Goal: Task Accomplishment & Management: Manage account settings

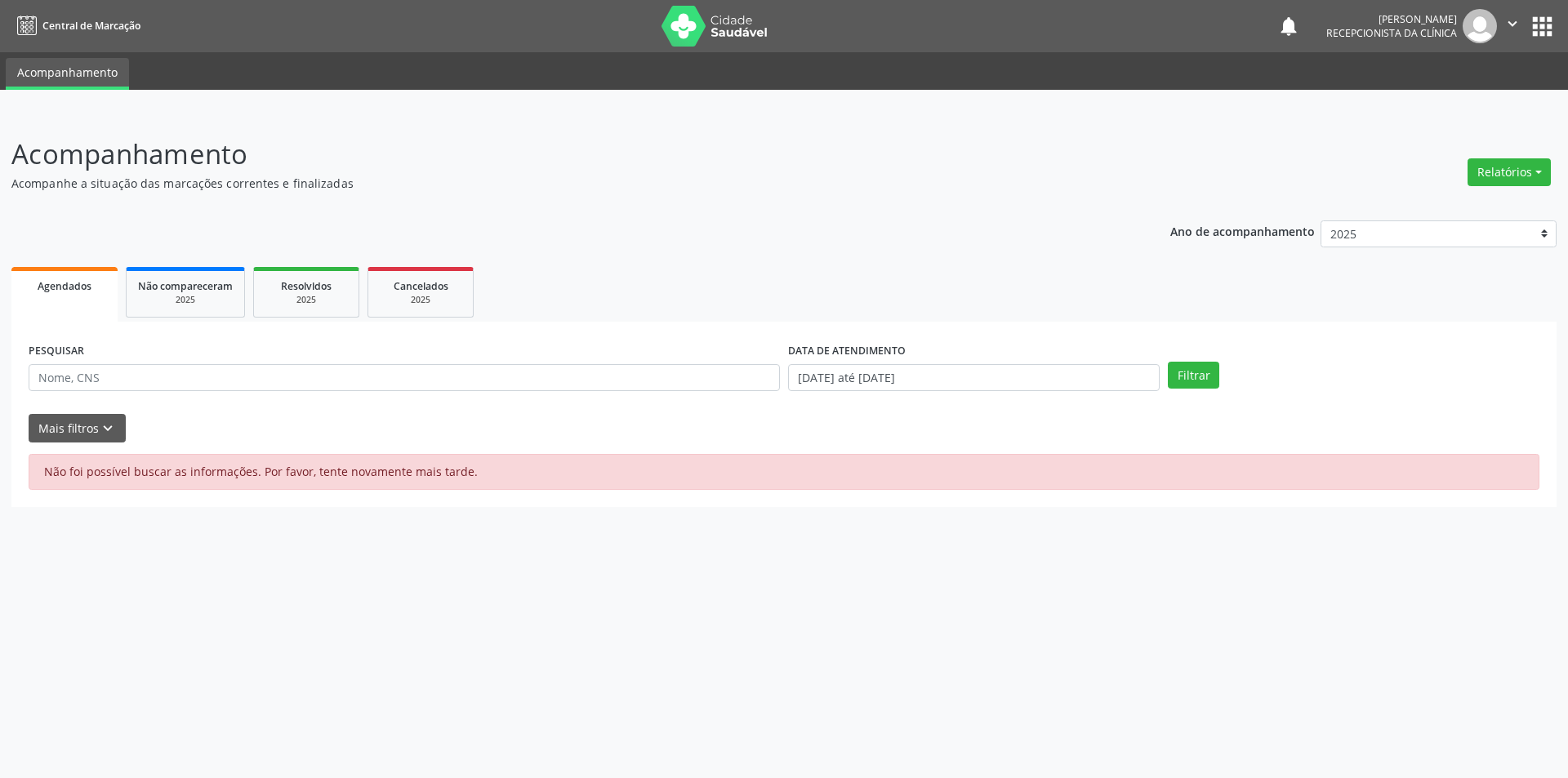
click at [83, 287] on span "Agendados" at bounding box center [64, 286] width 54 height 14
click at [1209, 381] on button "Filtrar" at bounding box center [1193, 376] width 51 height 28
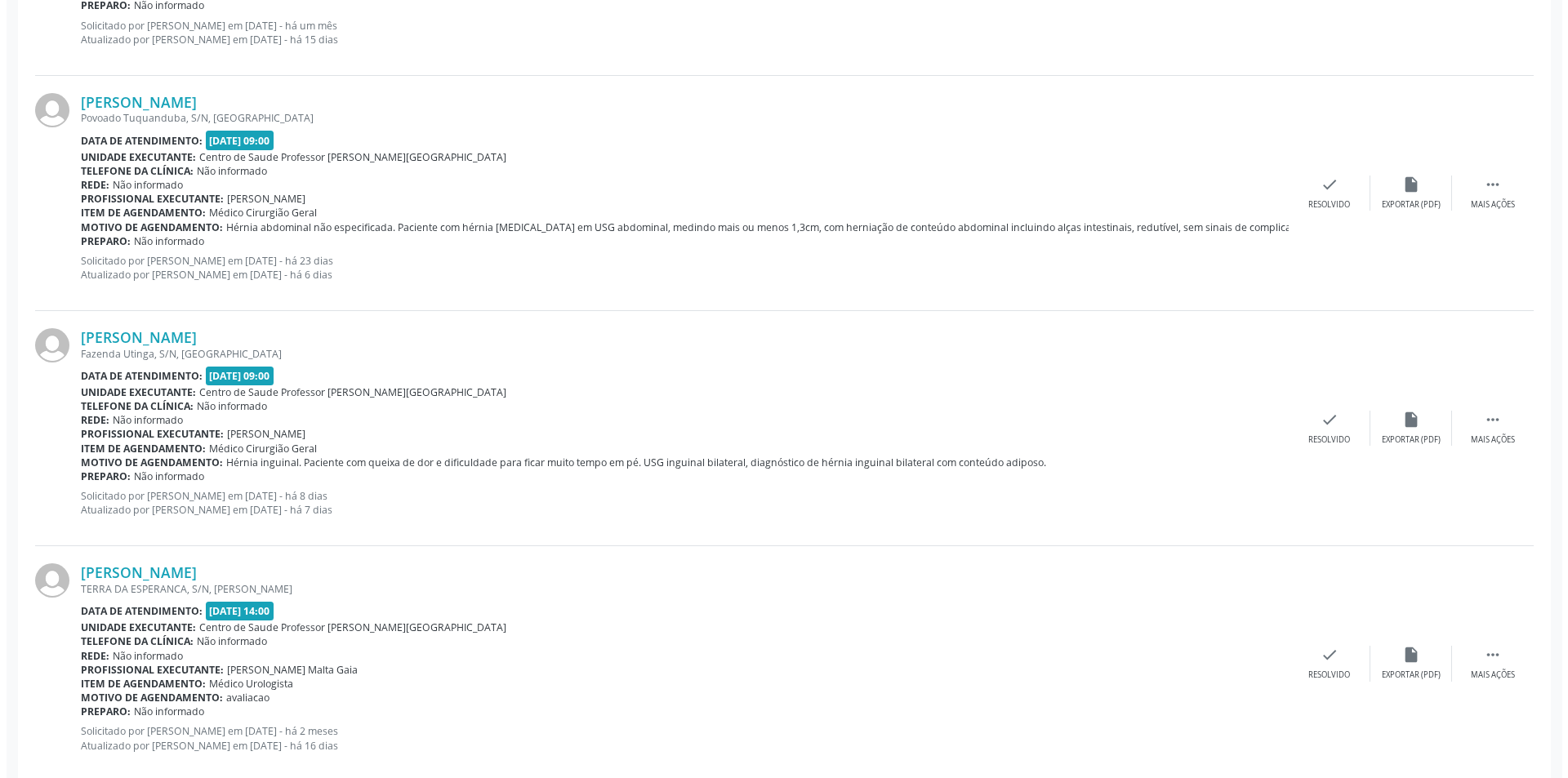
scroll to position [2612, 0]
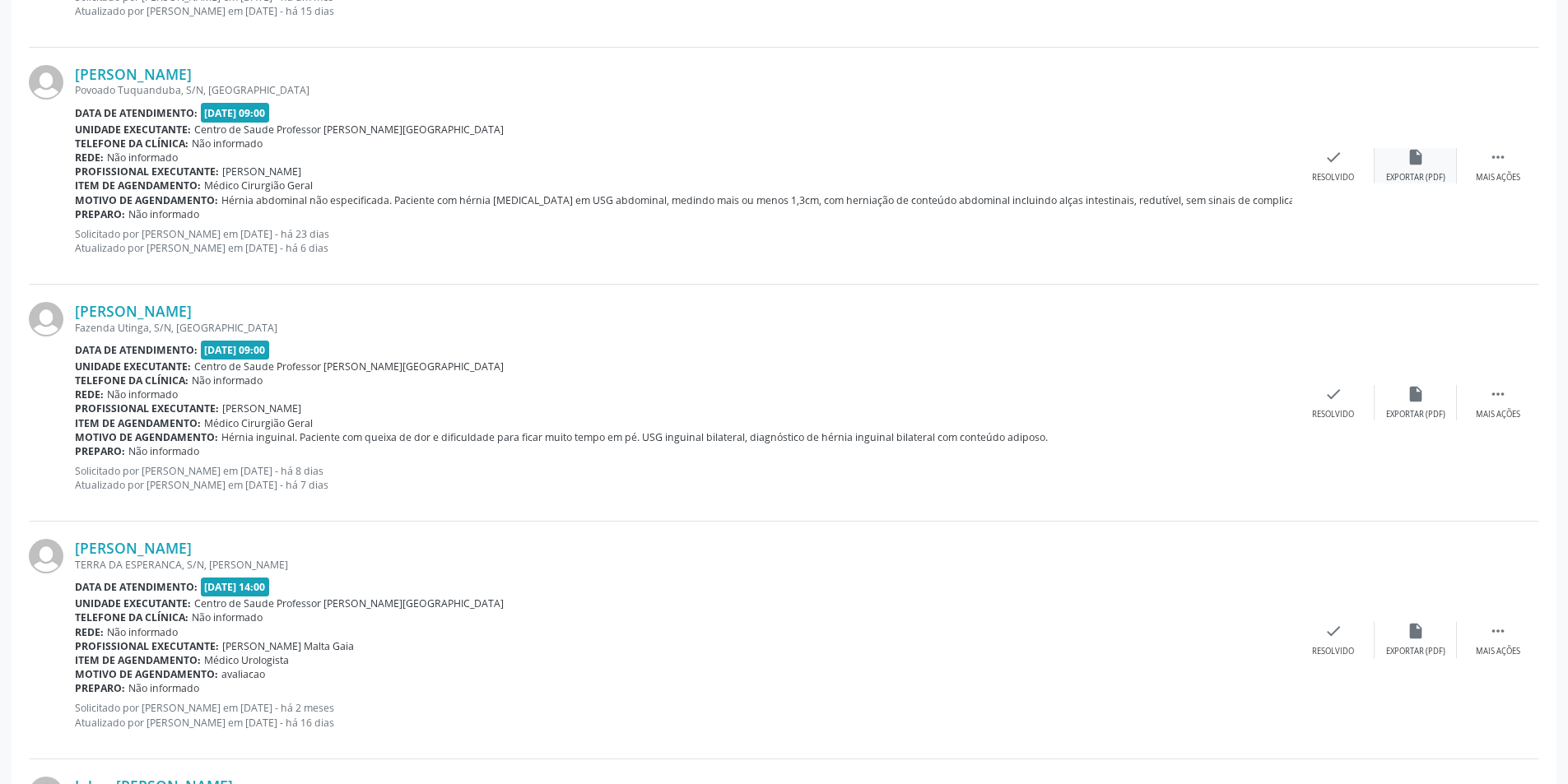
click at [1397, 174] on div "Exportar (PDF)" at bounding box center [1415, 178] width 59 height 12
click at [1327, 160] on icon "check" at bounding box center [1333, 157] width 18 height 18
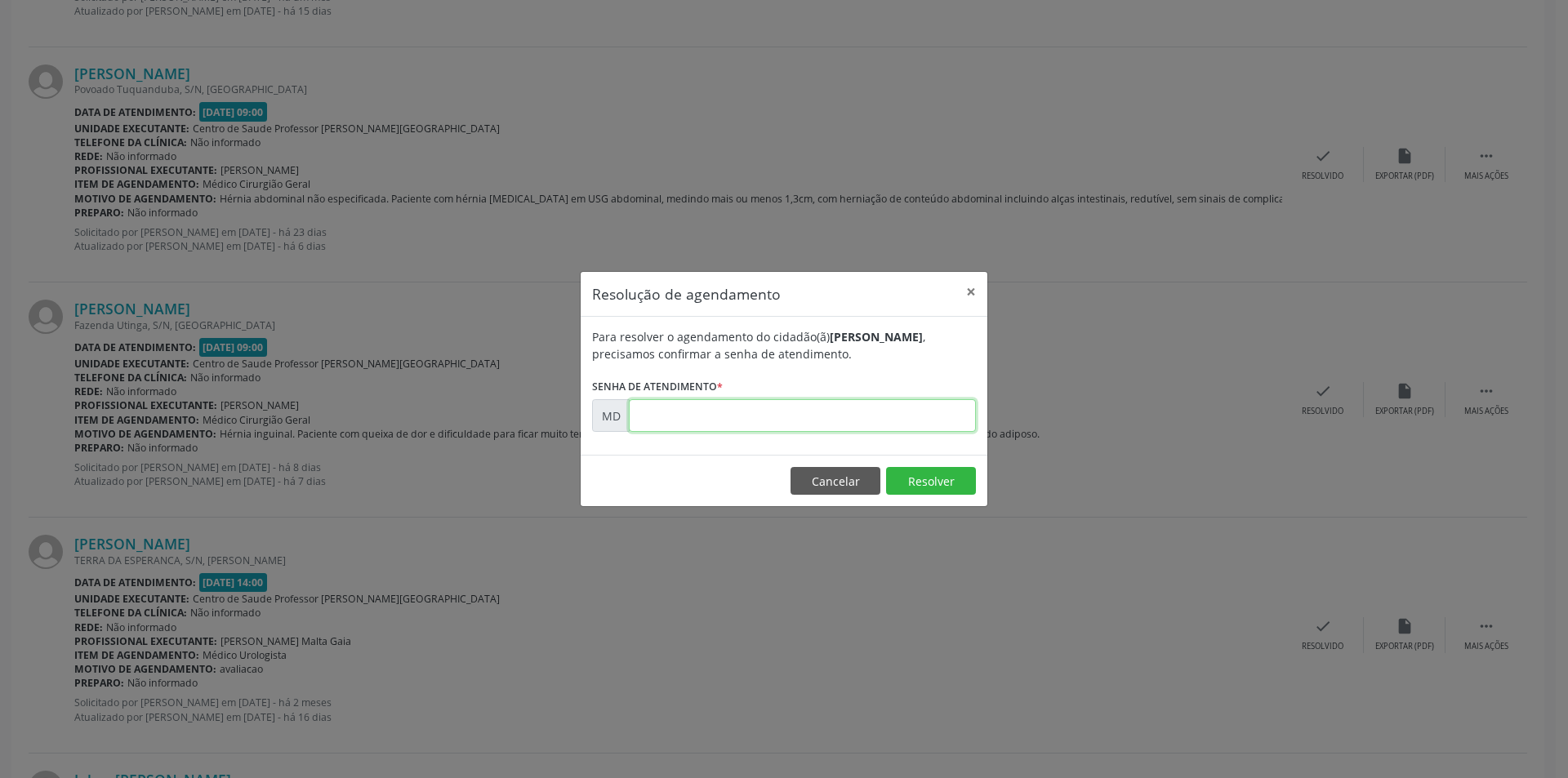
paste input "00008414"
type input "00008414"
click at [920, 485] on button "Resolver" at bounding box center [930, 481] width 90 height 28
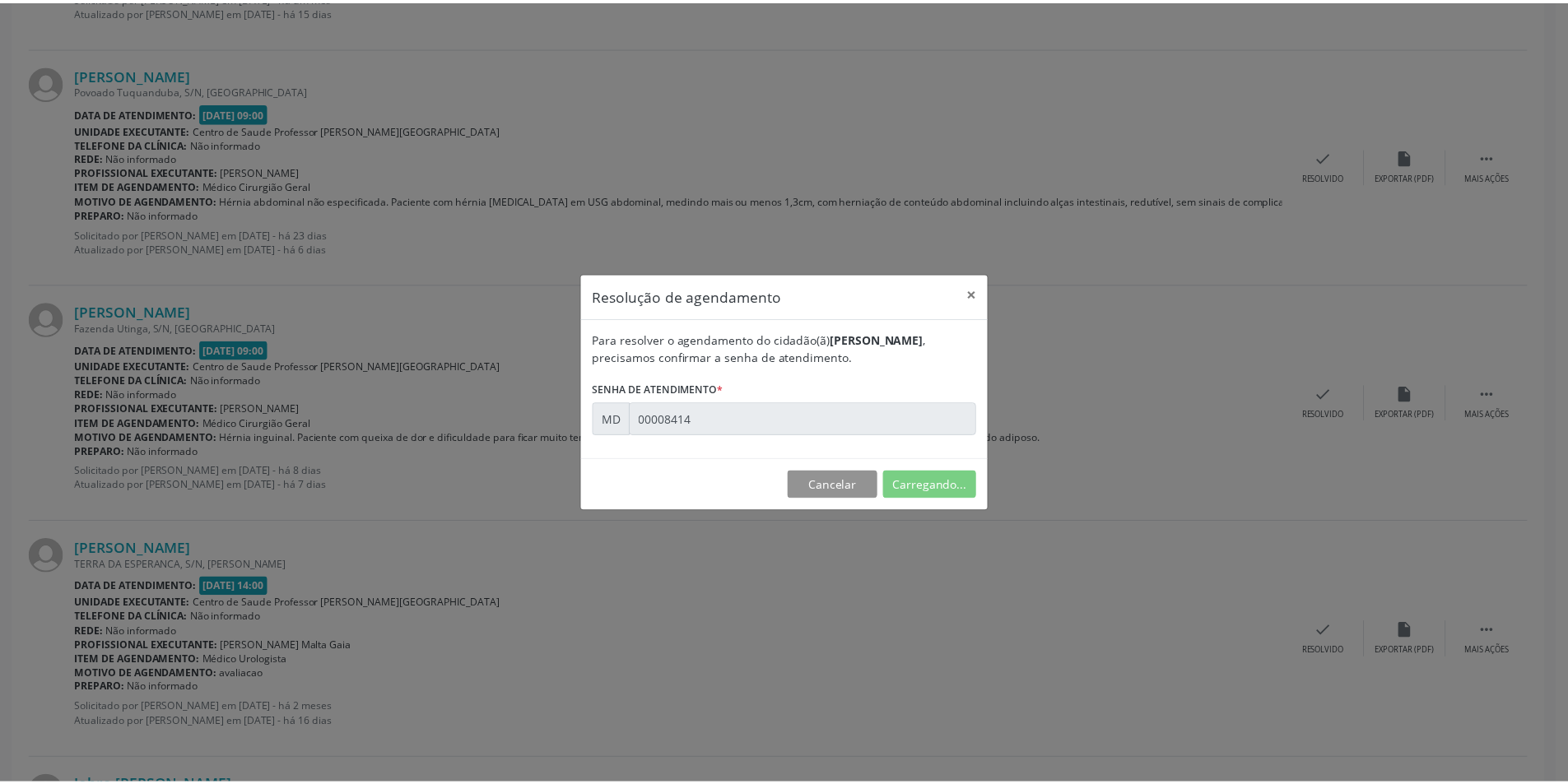
scroll to position [0, 0]
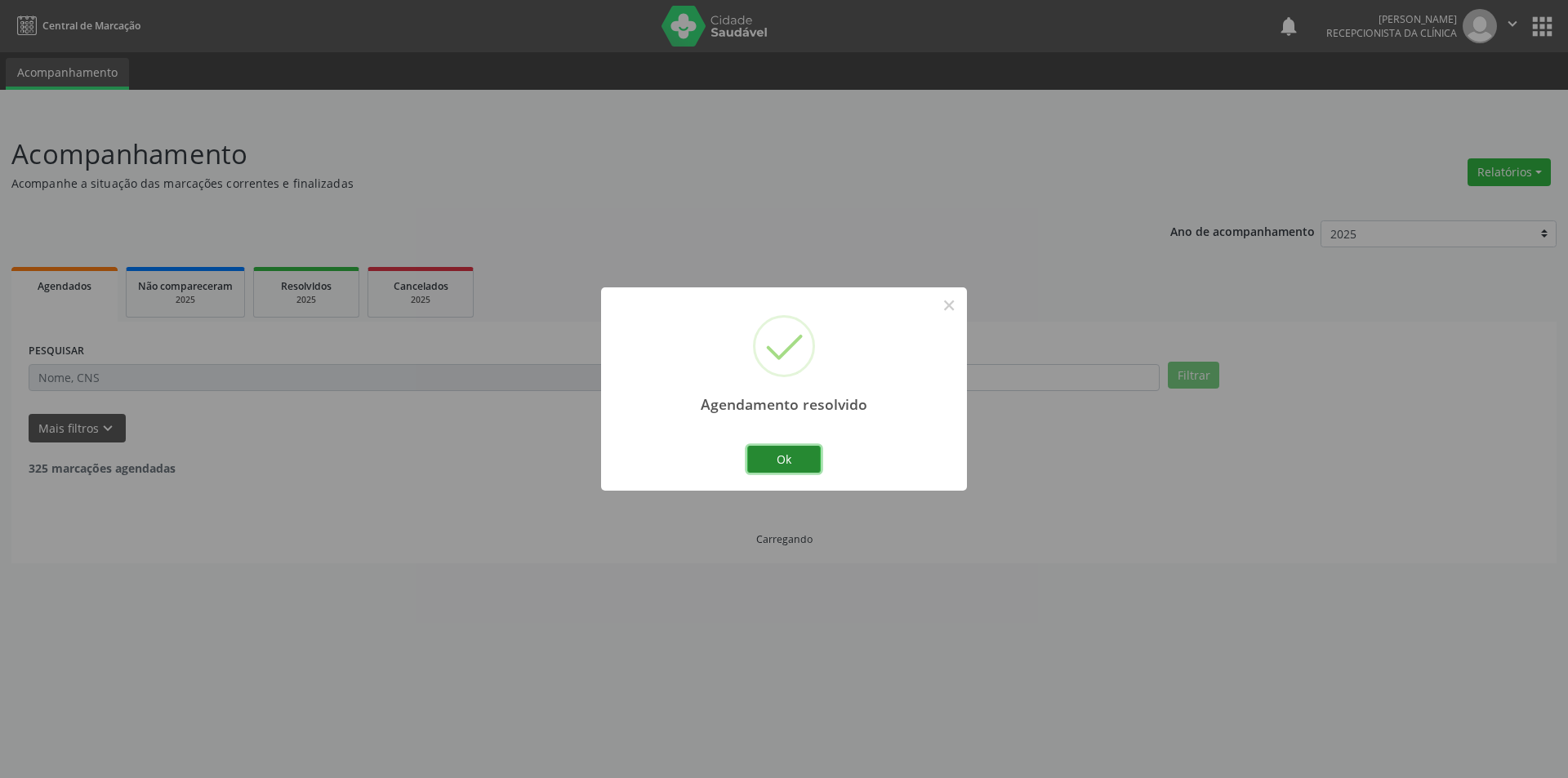
click at [793, 456] on button "Ok" at bounding box center [783, 460] width 74 height 28
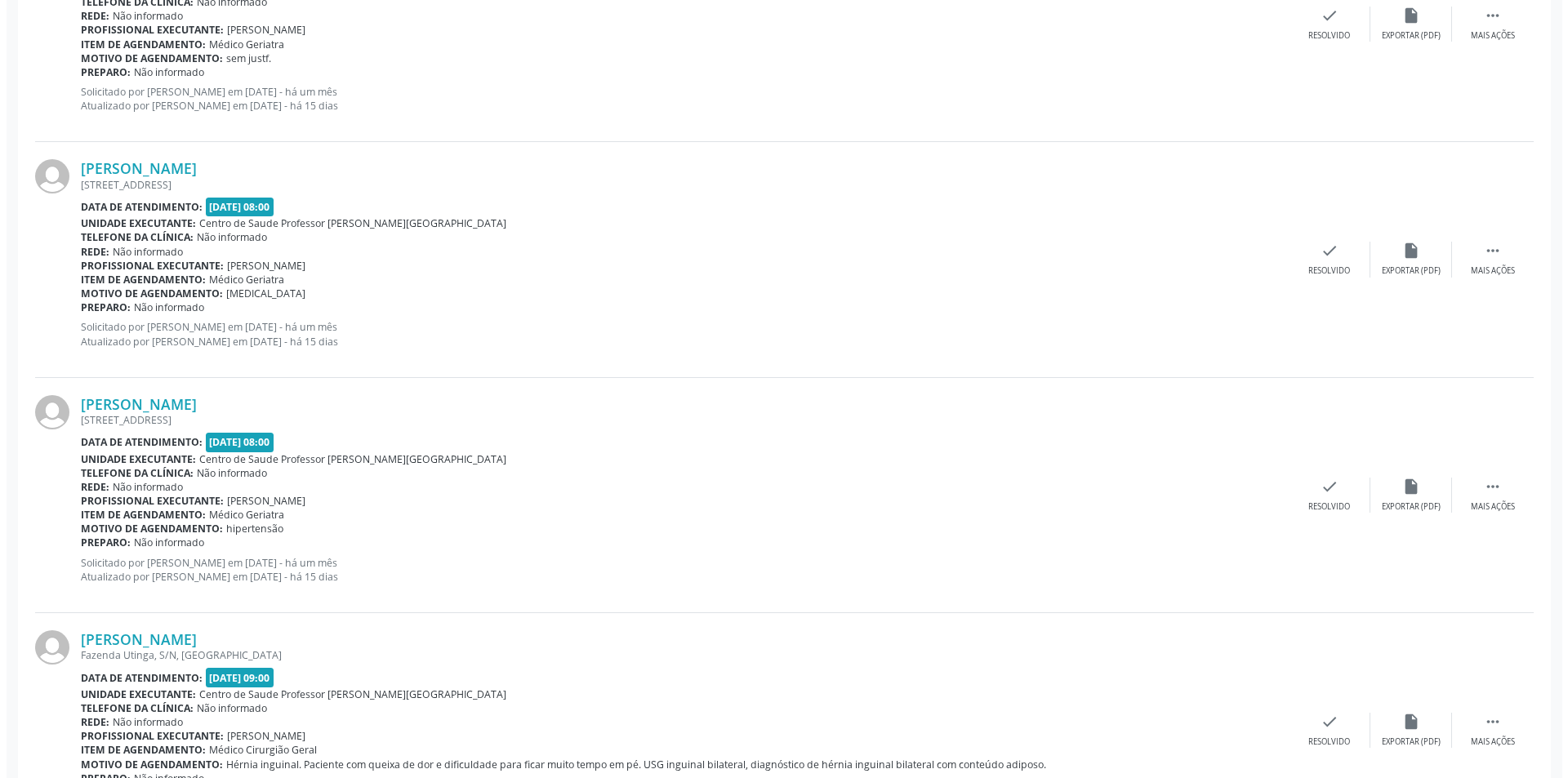
scroll to position [2285, 0]
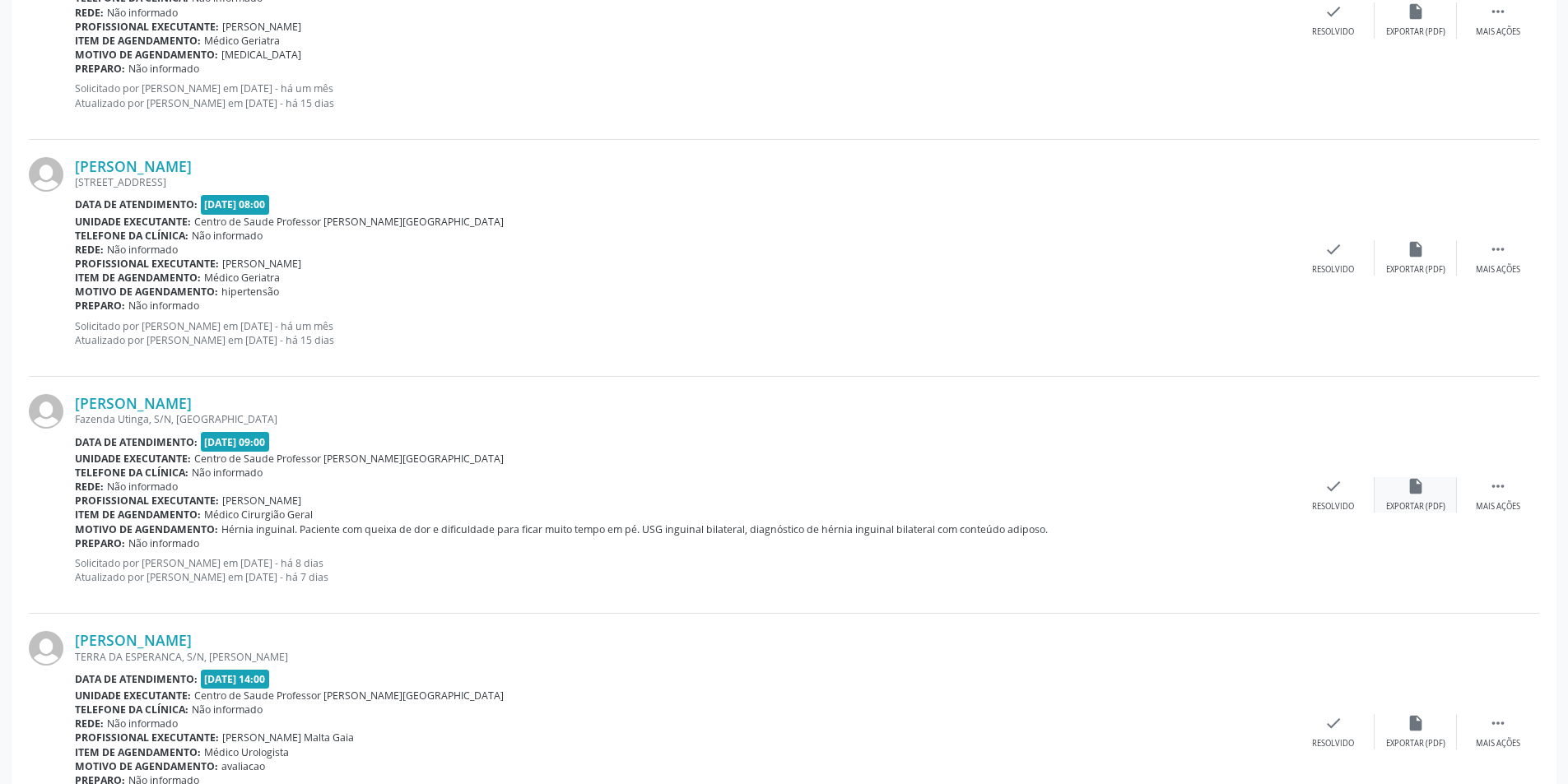
click at [1424, 492] on icon "insert_drive_file" at bounding box center [1416, 486] width 18 height 18
click at [1349, 496] on div "check Resolvido" at bounding box center [1333, 494] width 82 height 36
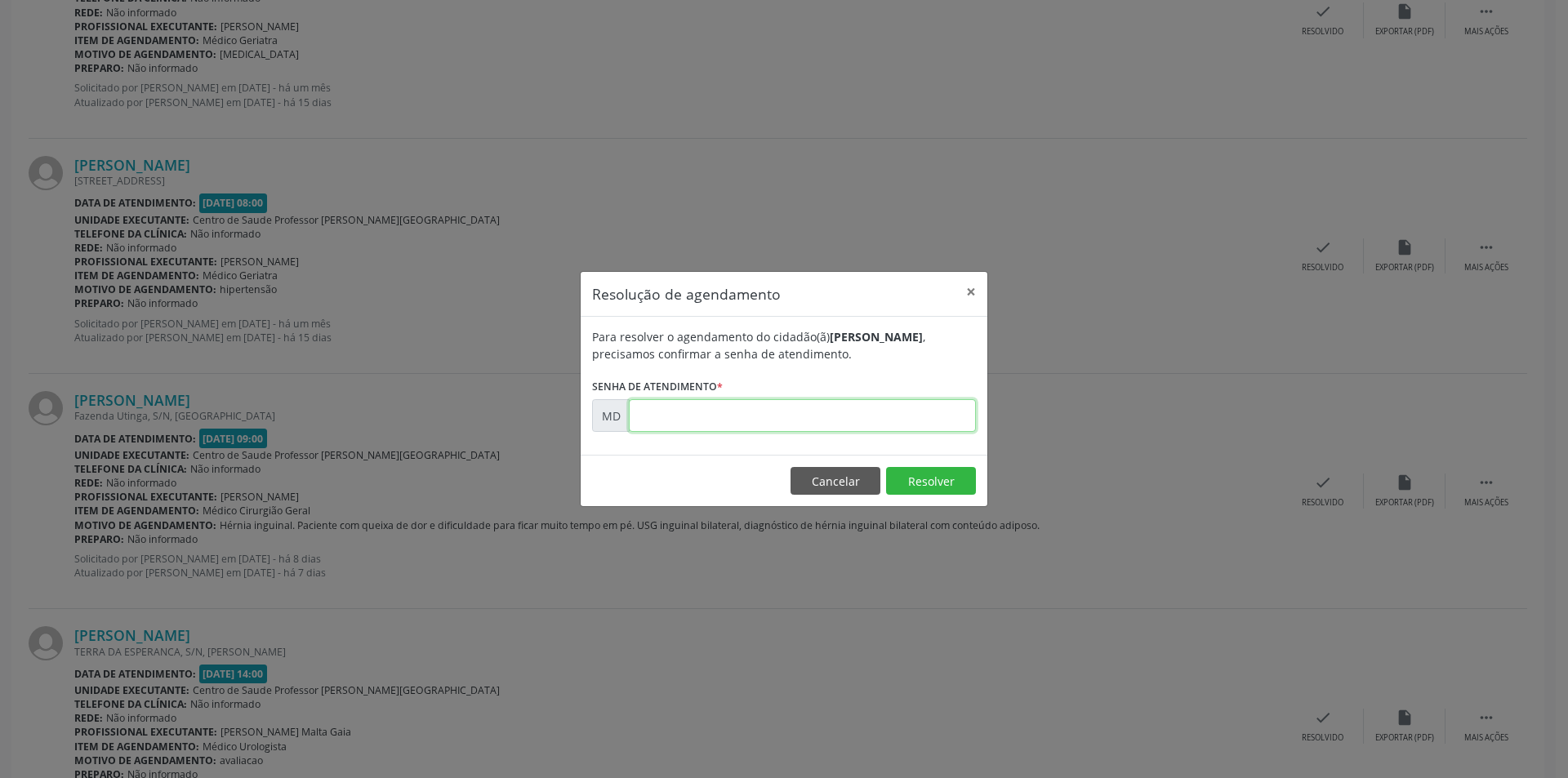
paste input "00010344"
type input "00010344"
click at [937, 475] on button "Resolver" at bounding box center [930, 481] width 90 height 28
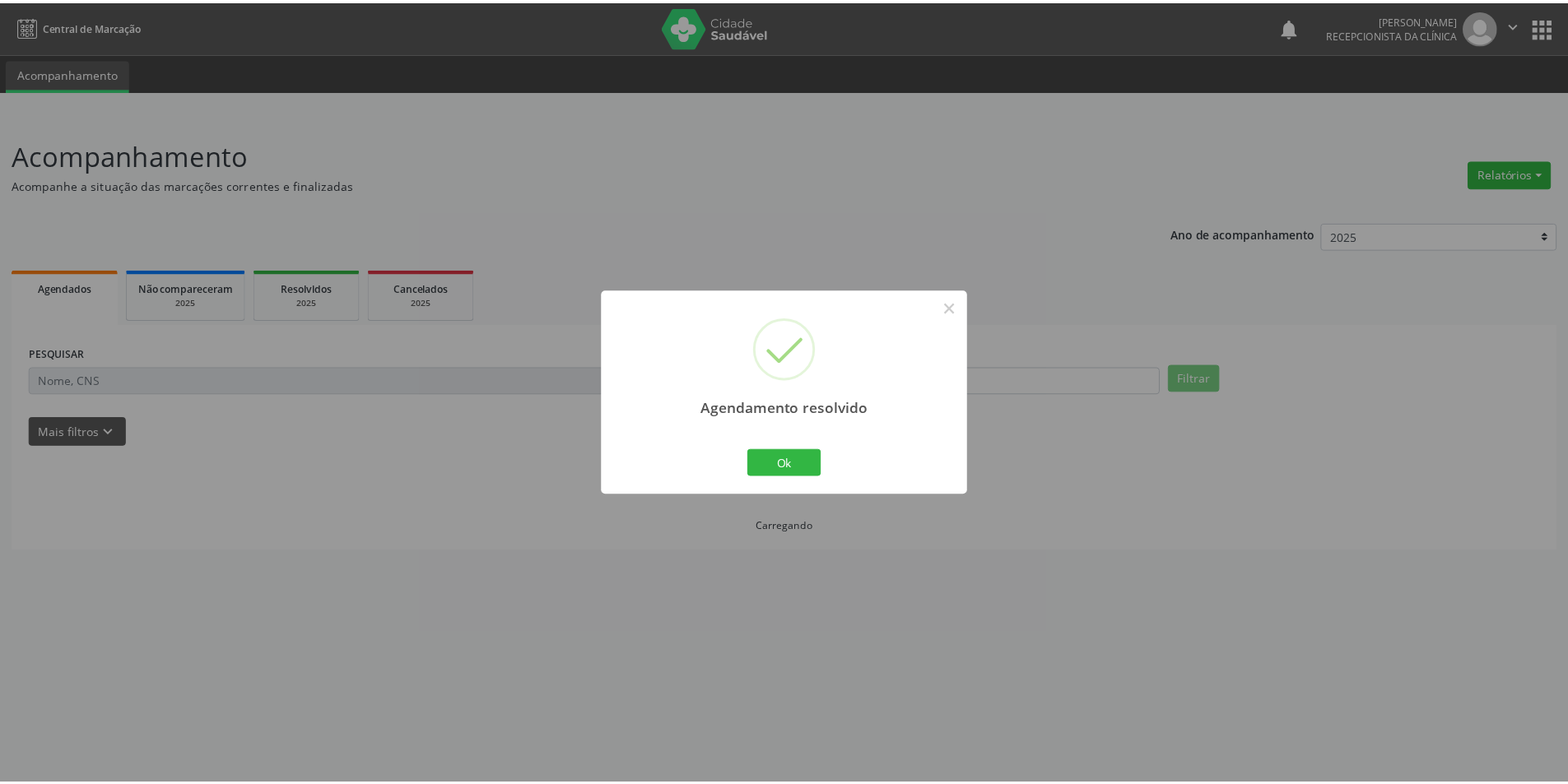
scroll to position [0, 0]
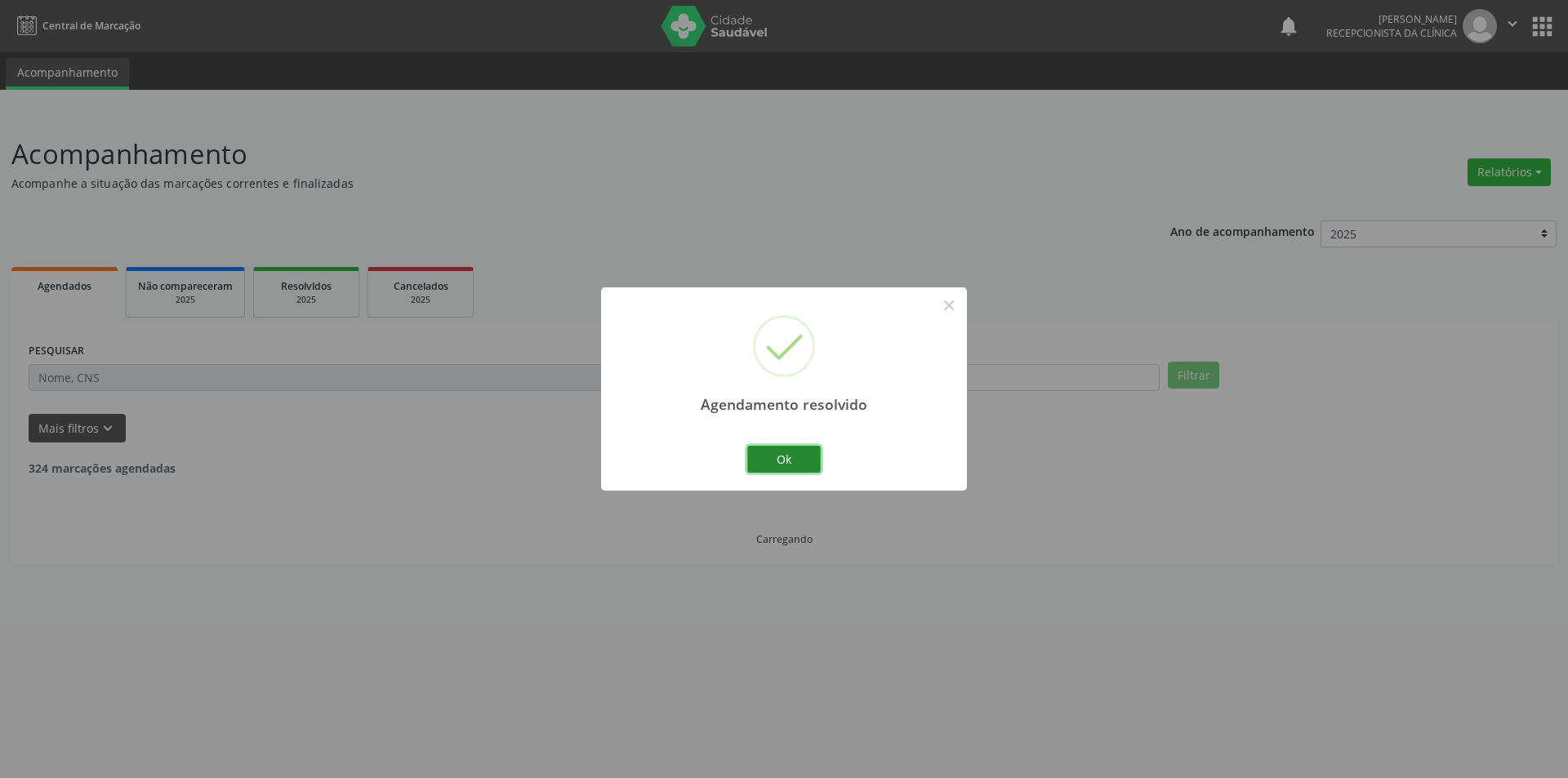
click at [804, 455] on button "Ok" at bounding box center [783, 460] width 74 height 28
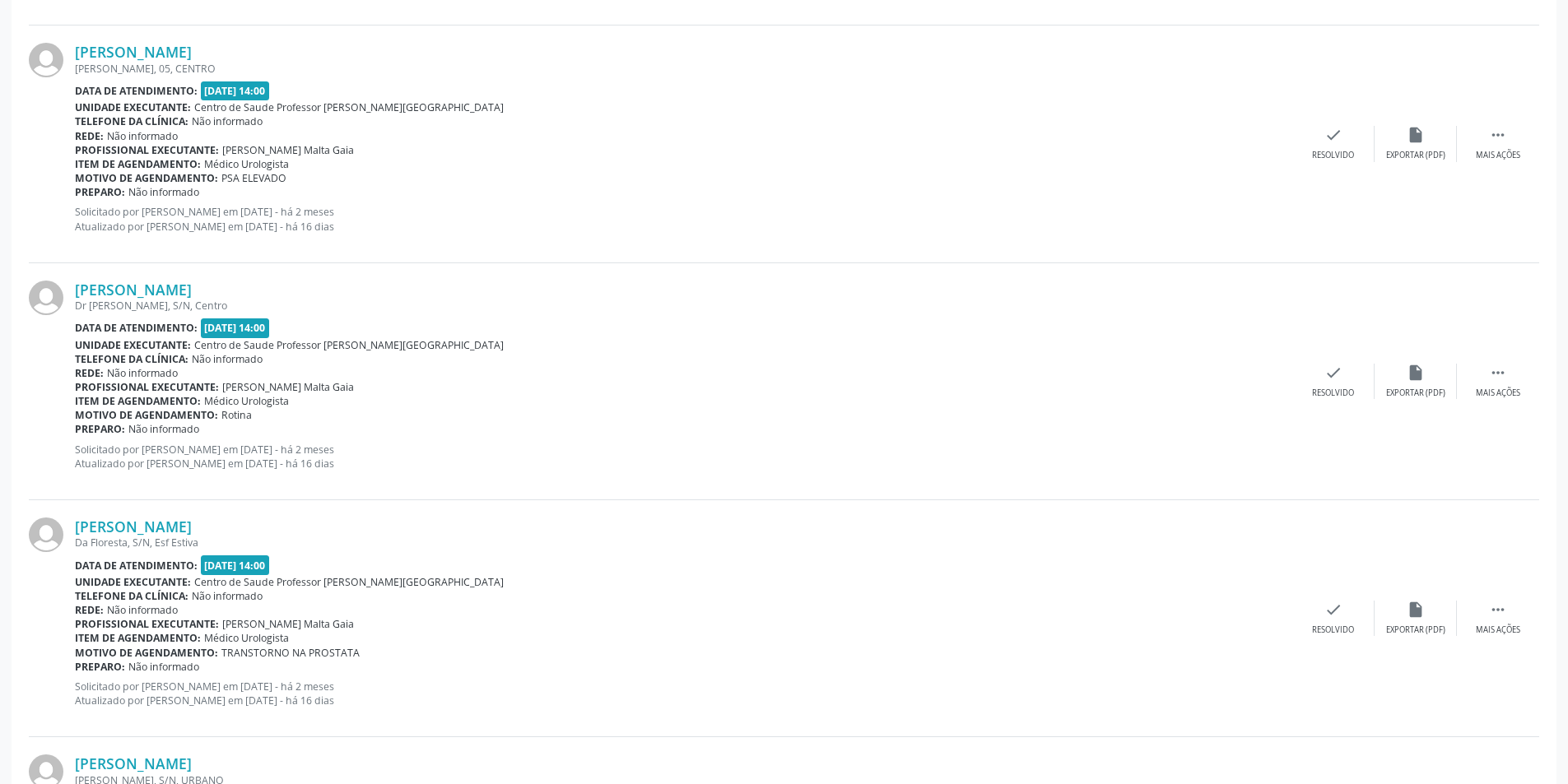
scroll to position [3291, 0]
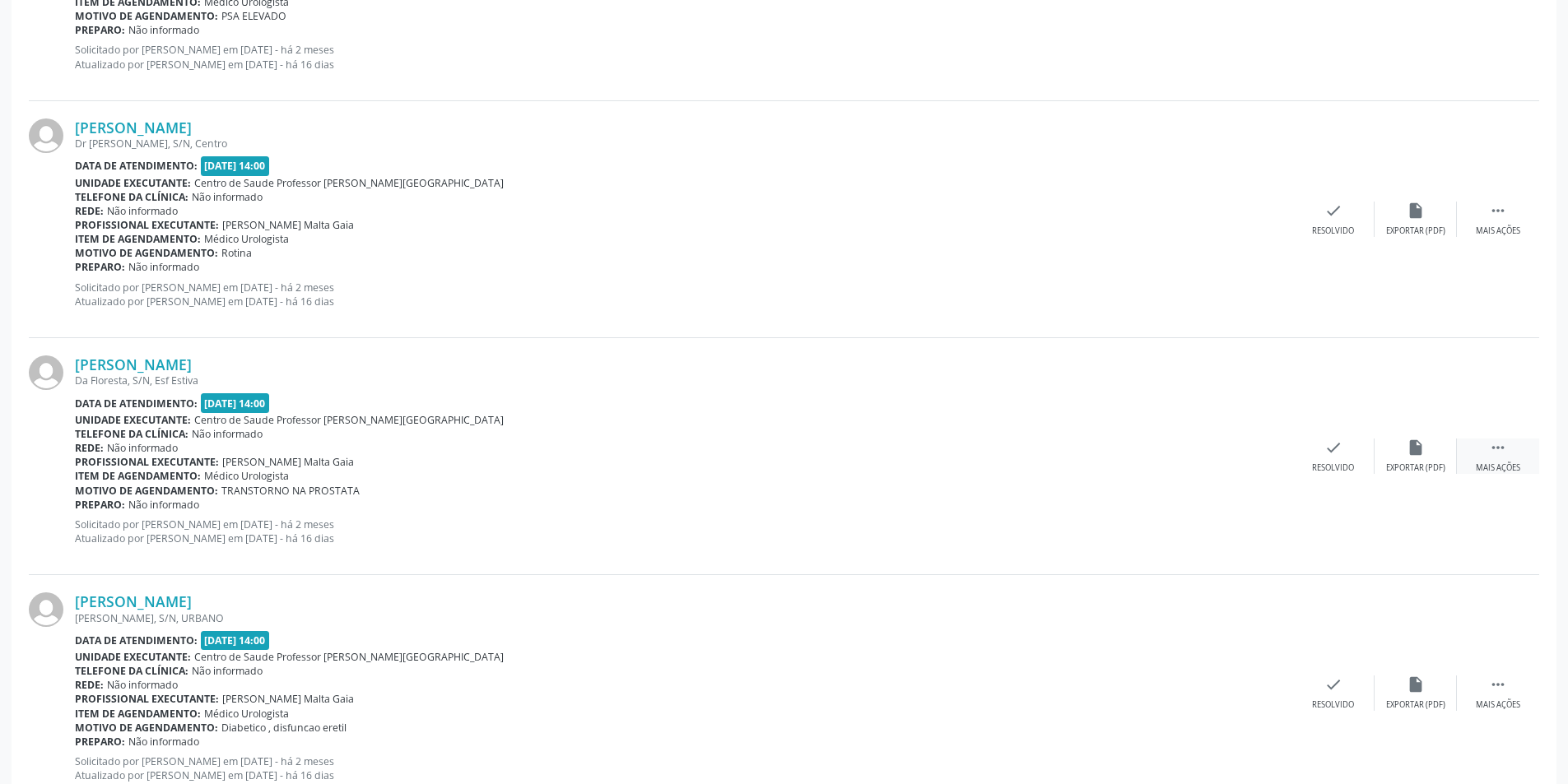
click at [1481, 463] on div "Mais ações" at bounding box center [1497, 468] width 44 height 12
click at [1415, 447] on icon "alarm_off" at bounding box center [1416, 448] width 18 height 18
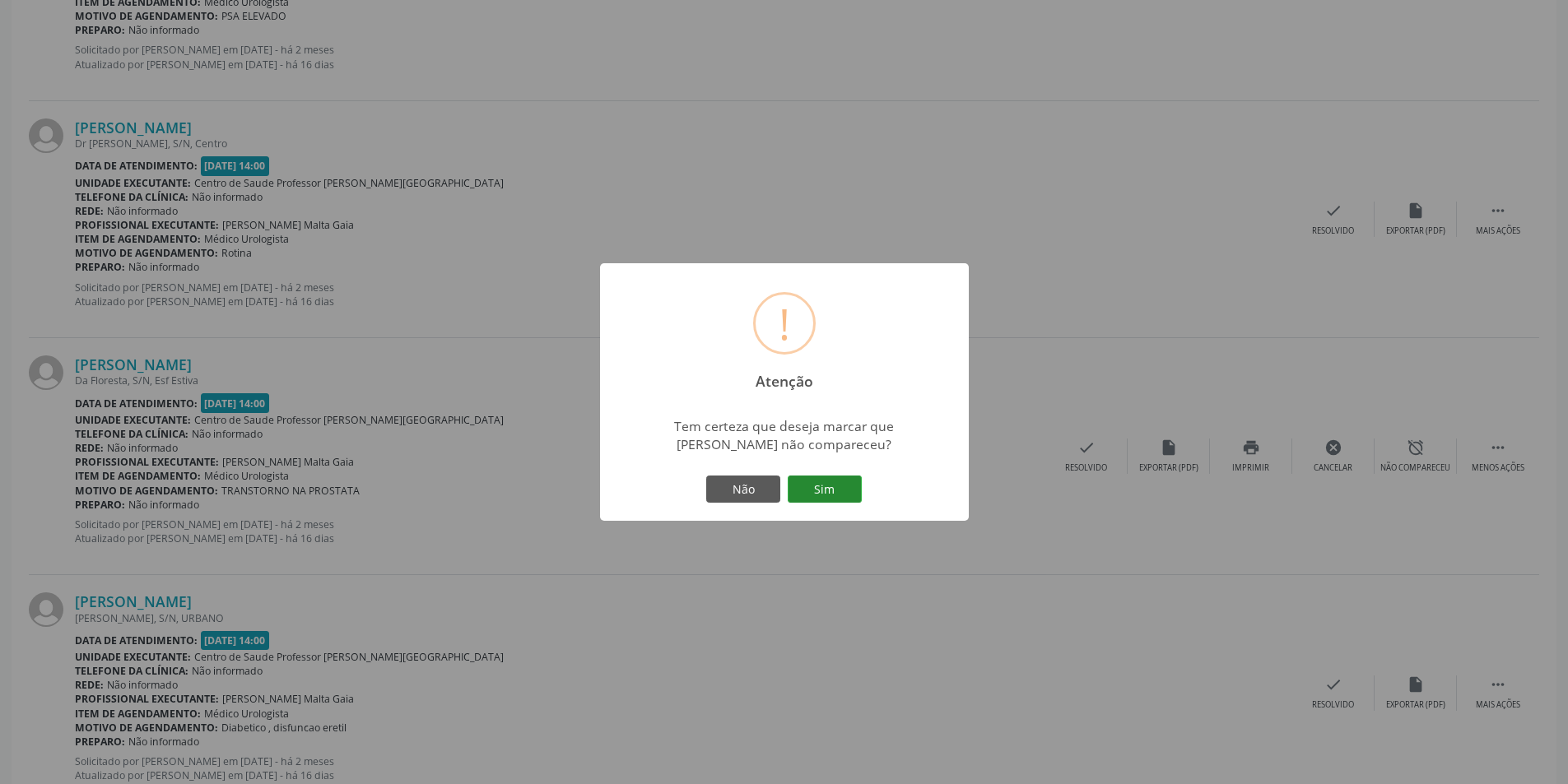
click at [806, 484] on button "Sim" at bounding box center [824, 489] width 74 height 28
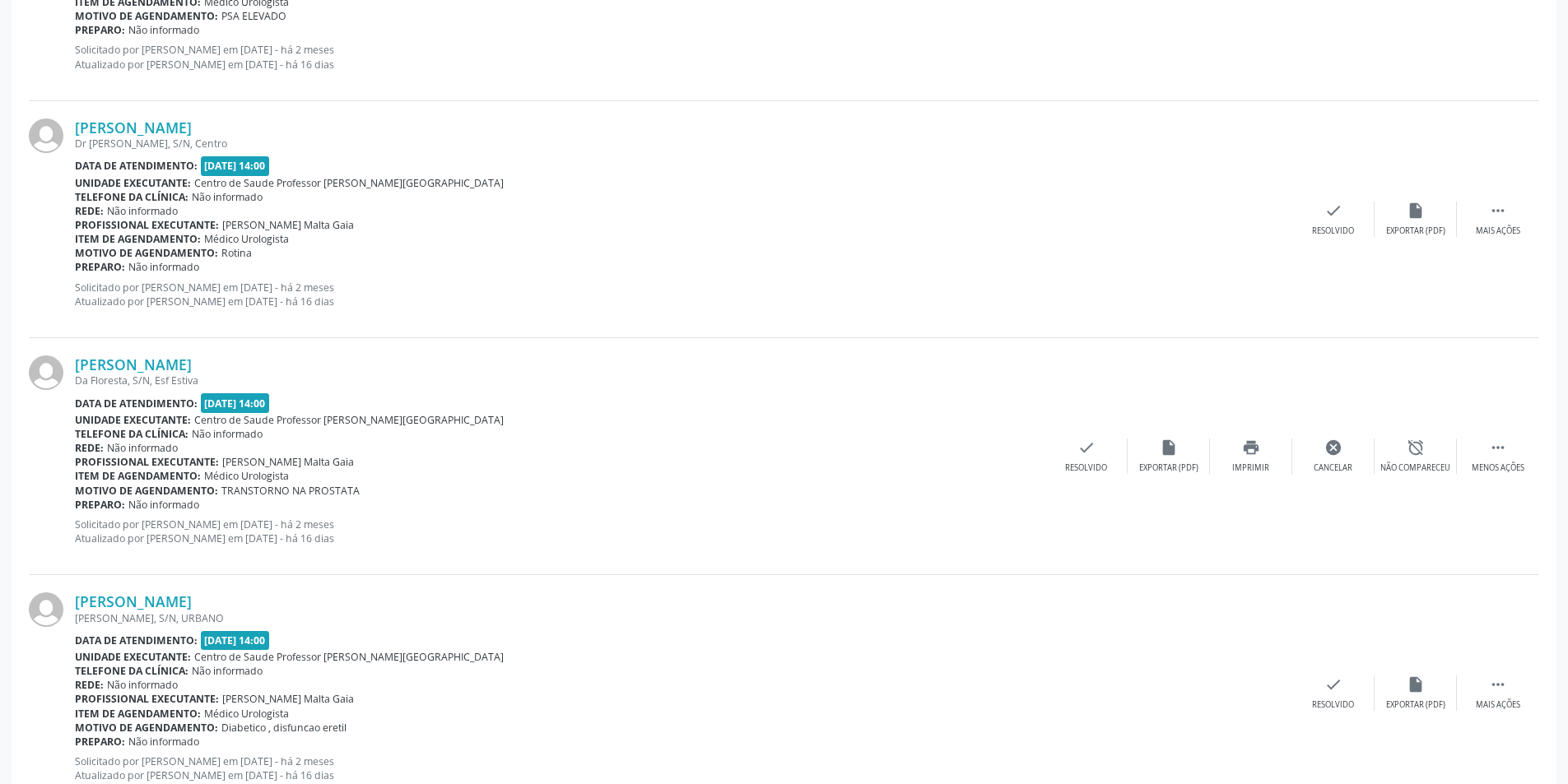
scroll to position [0, 0]
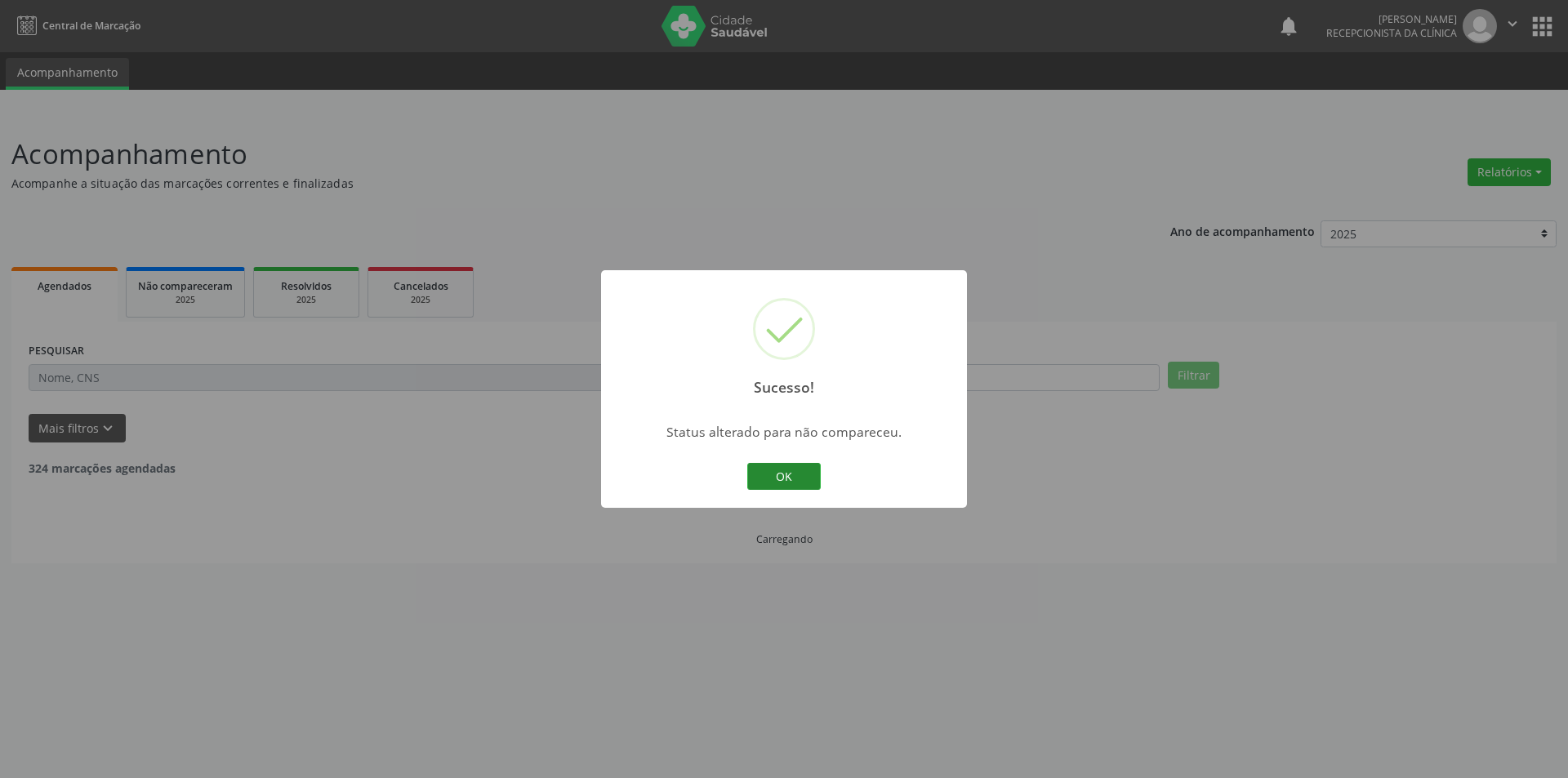
click at [783, 480] on button "OK" at bounding box center [783, 477] width 74 height 28
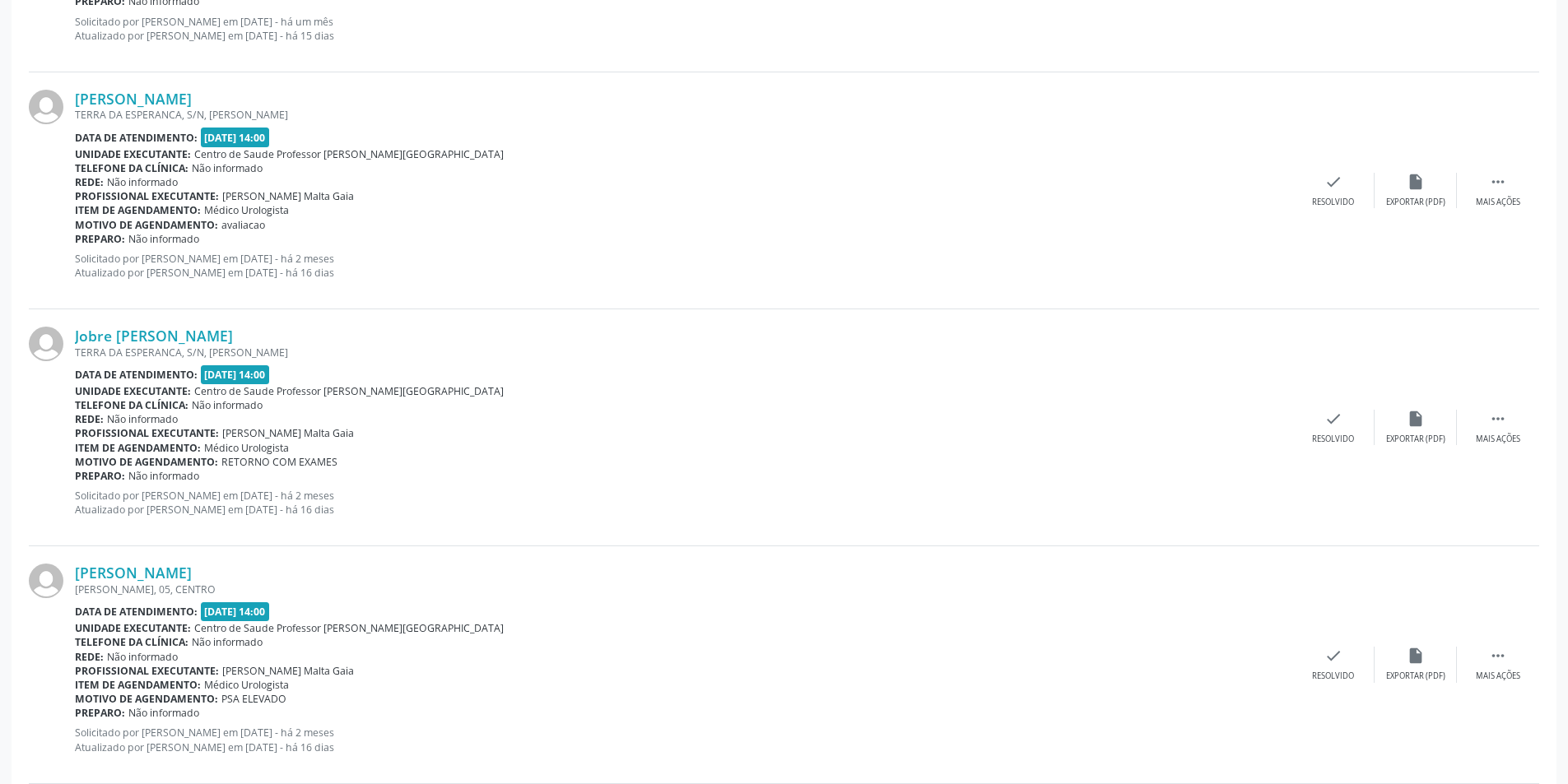
scroll to position [2715, 0]
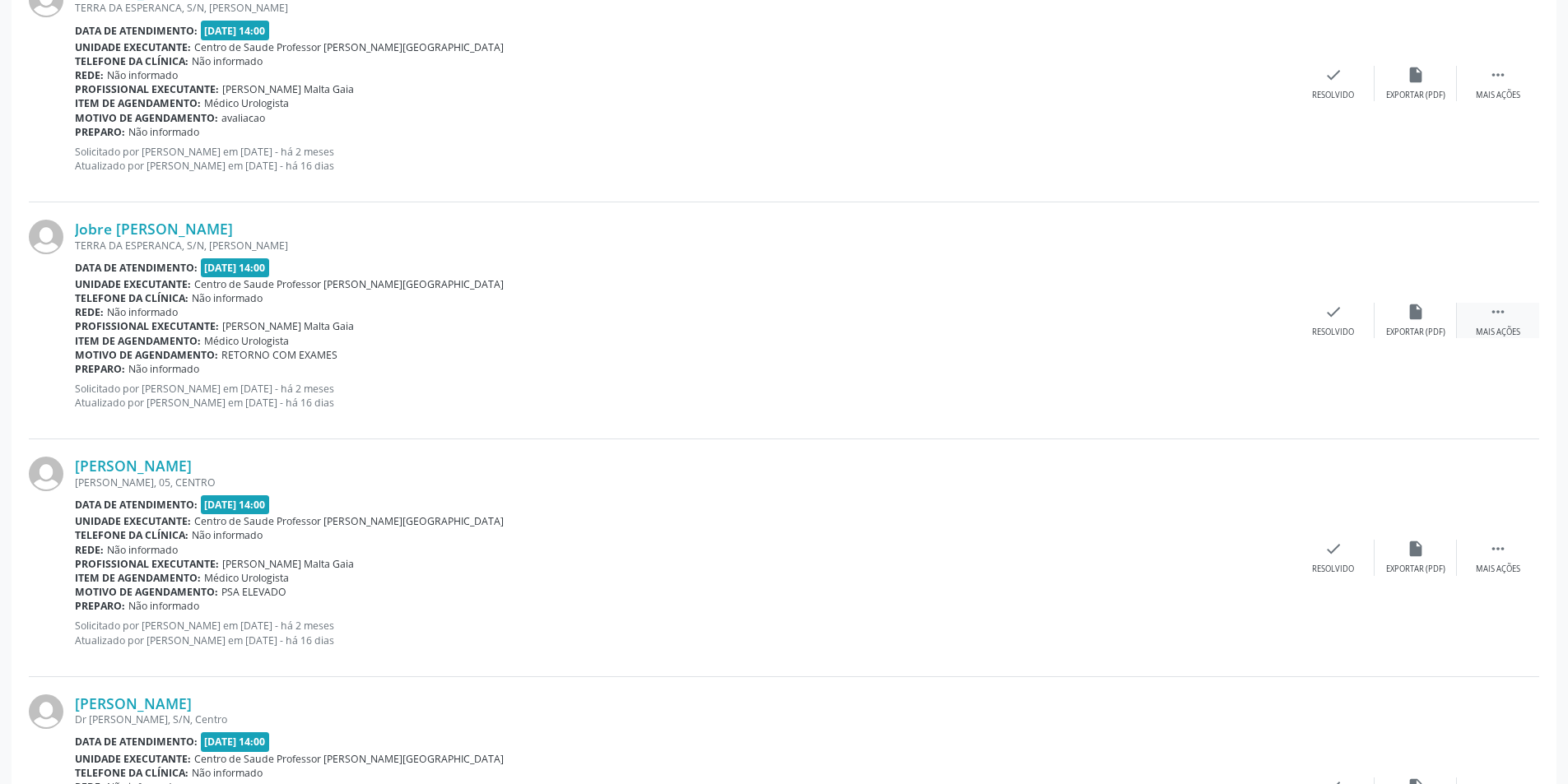
click at [1511, 325] on div " Mais ações" at bounding box center [1497, 320] width 82 height 36
click at [1433, 320] on div "alarm_off Não compareceu" at bounding box center [1416, 320] width 82 height 36
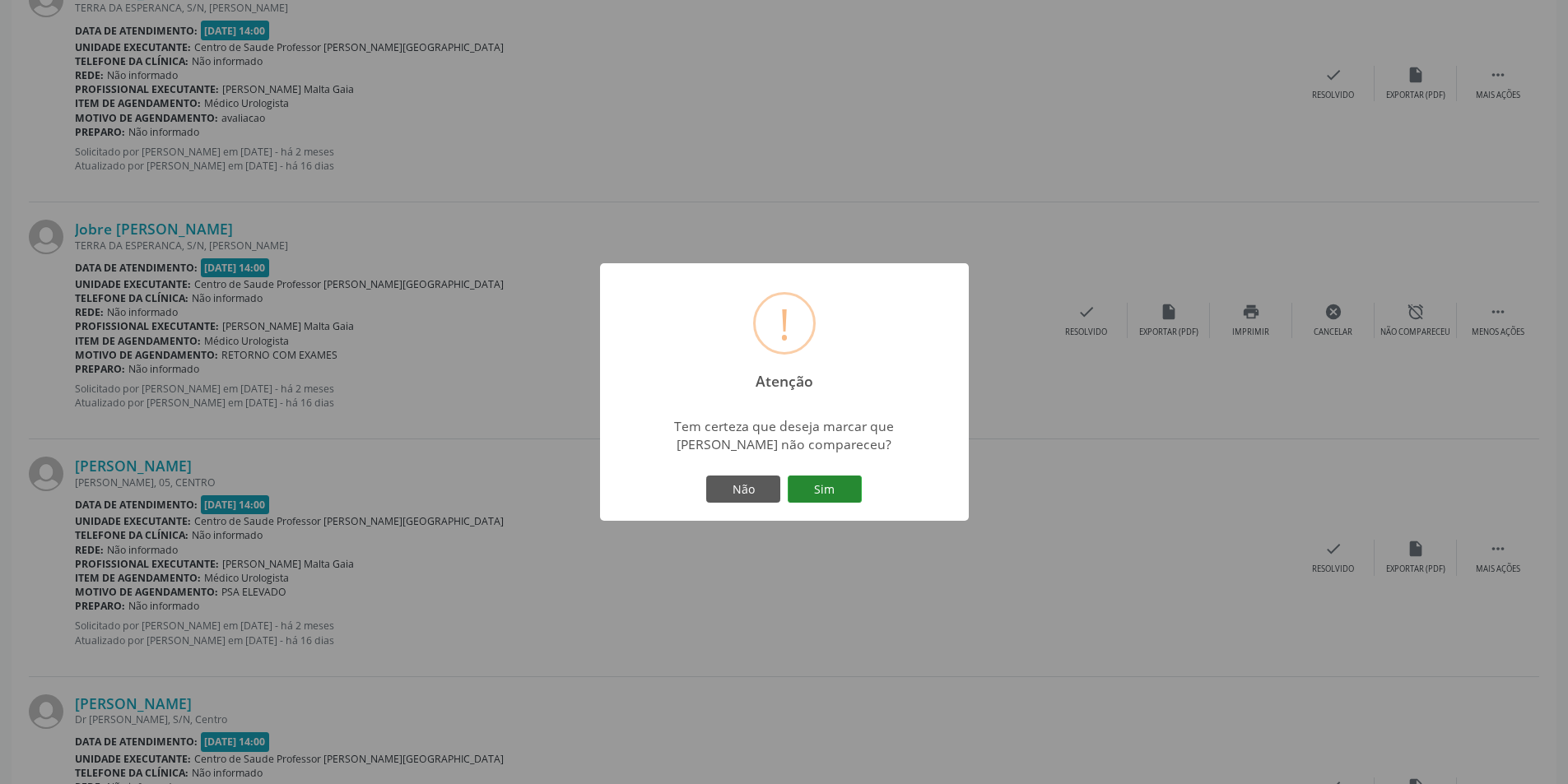
click at [829, 489] on button "Sim" at bounding box center [824, 489] width 74 height 28
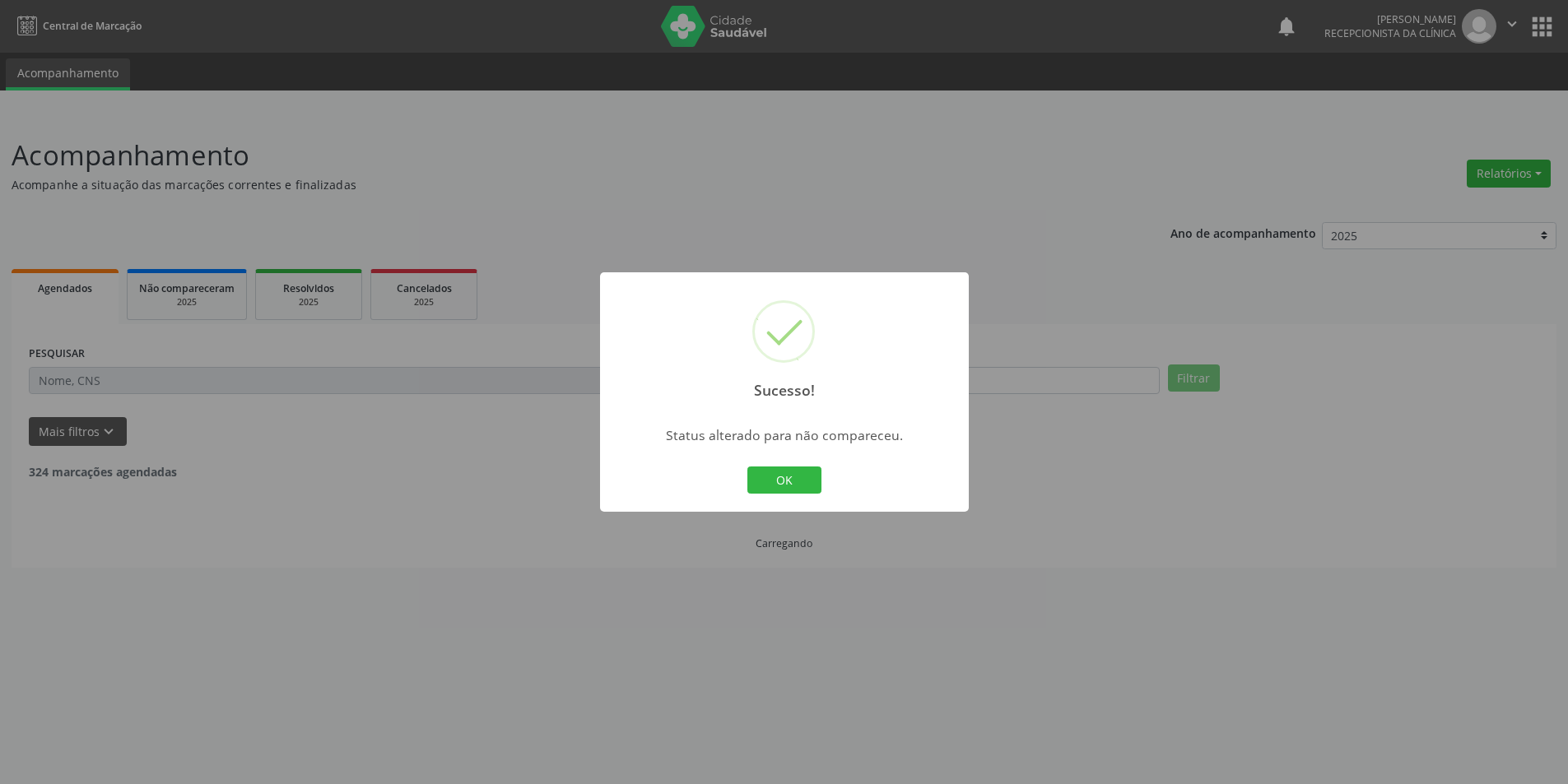
scroll to position [0, 0]
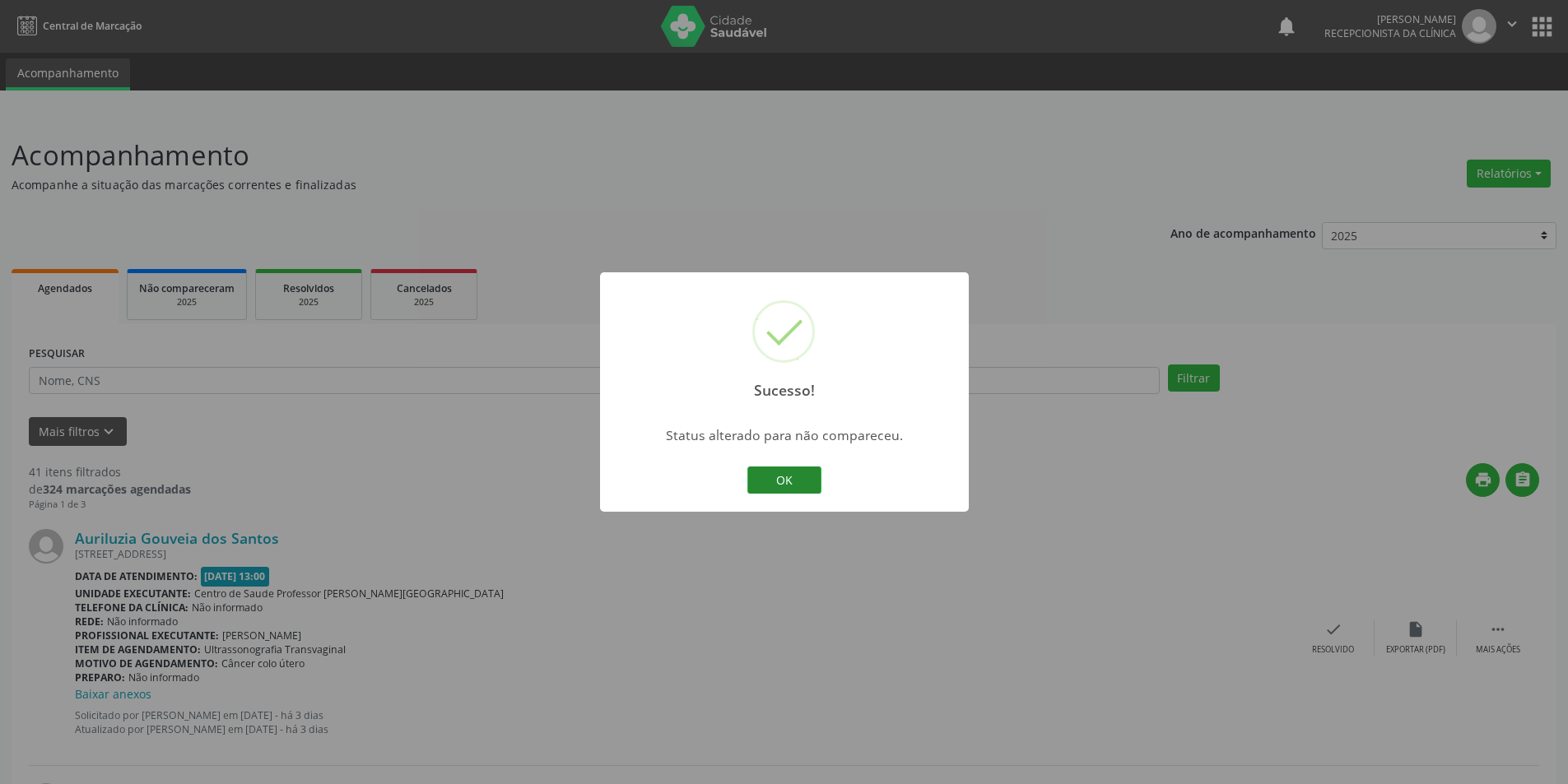
click at [784, 479] on button "OK" at bounding box center [784, 480] width 74 height 28
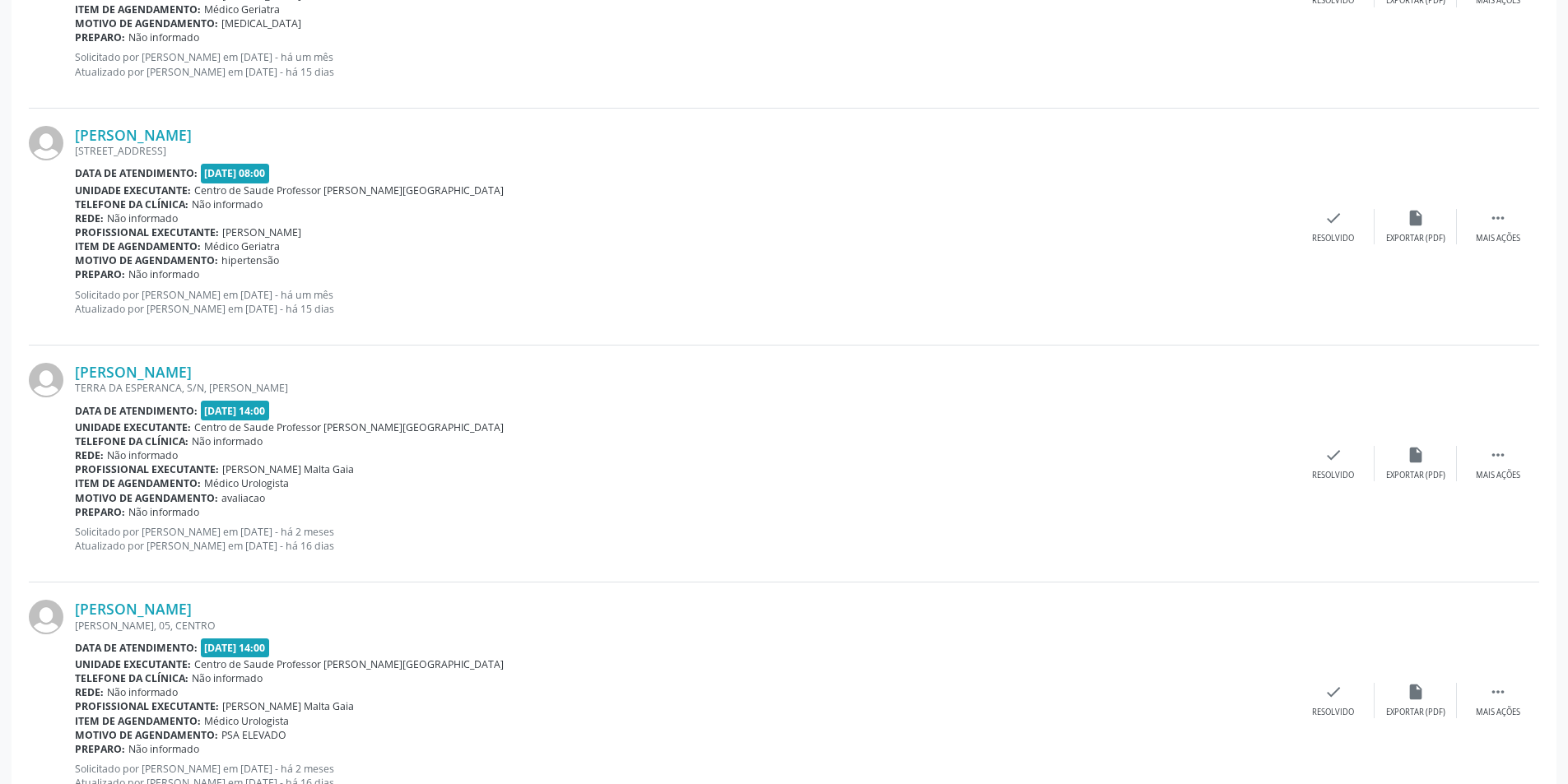
scroll to position [2468, 0]
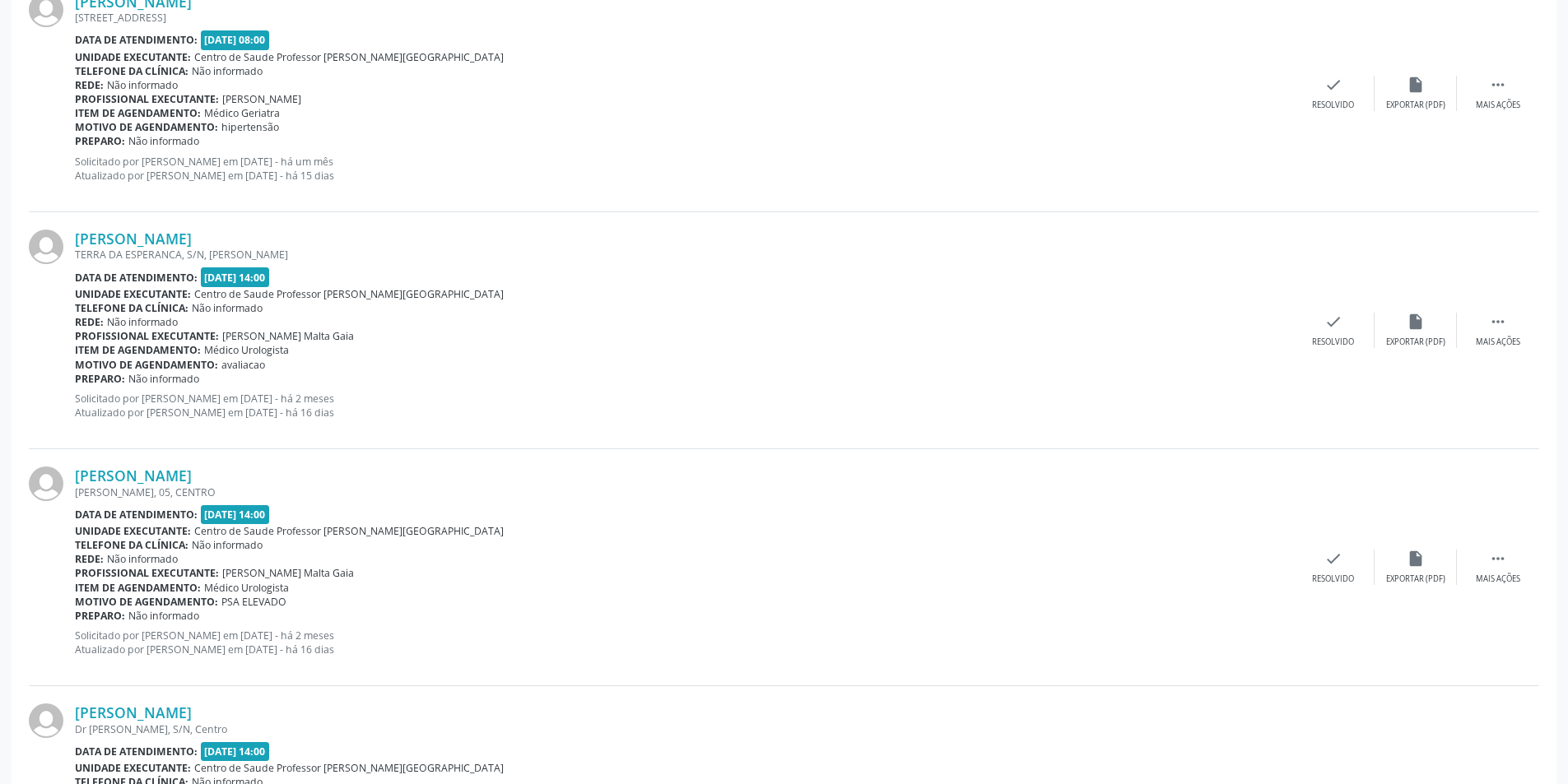
drag, startPoint x: 1510, startPoint y: 335, endPoint x: 1419, endPoint y: 353, distance: 92.8
click at [1509, 336] on div "Mais ações" at bounding box center [1497, 342] width 44 height 12
click at [1403, 340] on div "Não compareceu" at bounding box center [1416, 342] width 70 height 12
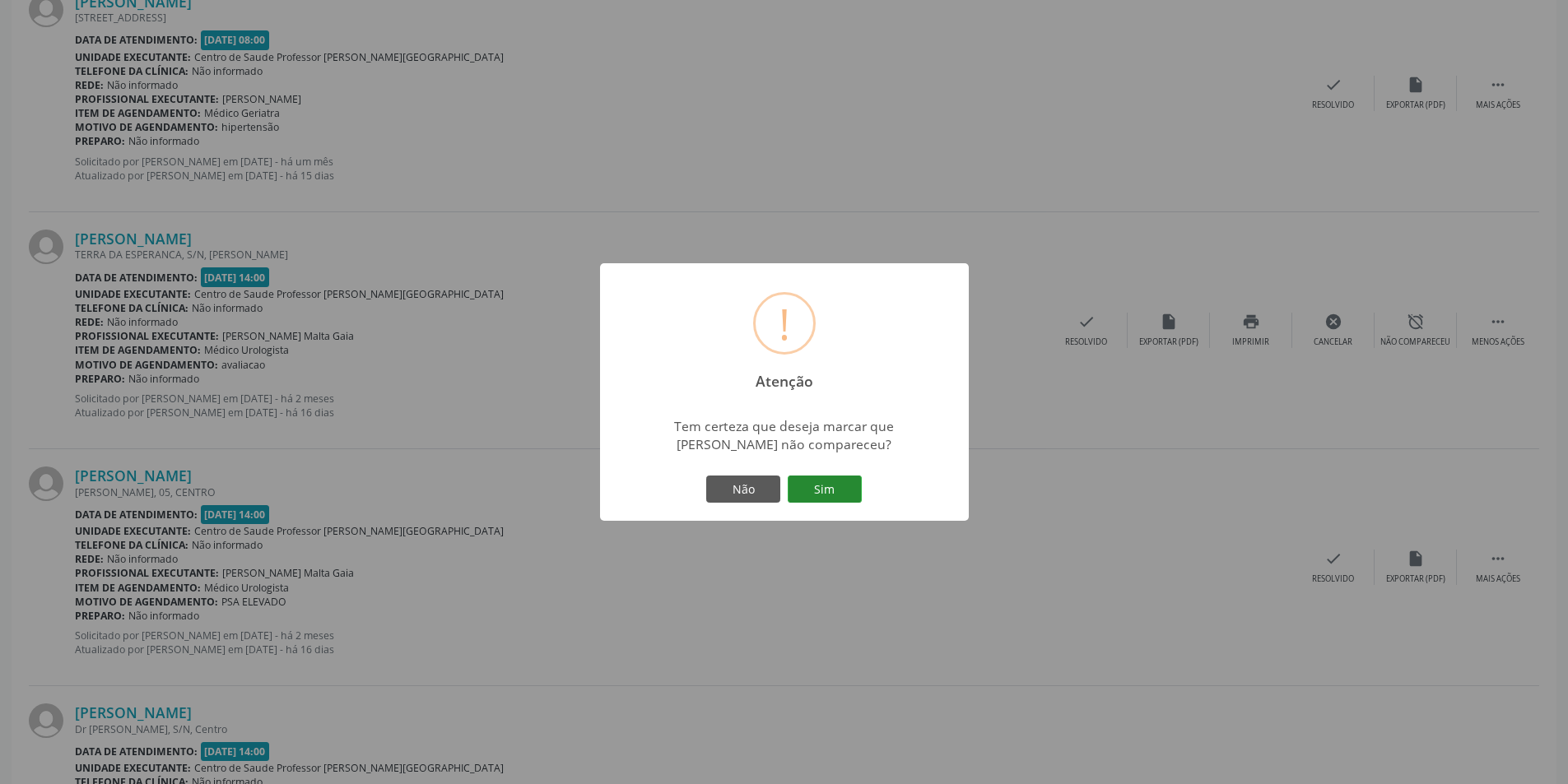
click at [842, 476] on button "Sim" at bounding box center [824, 489] width 74 height 28
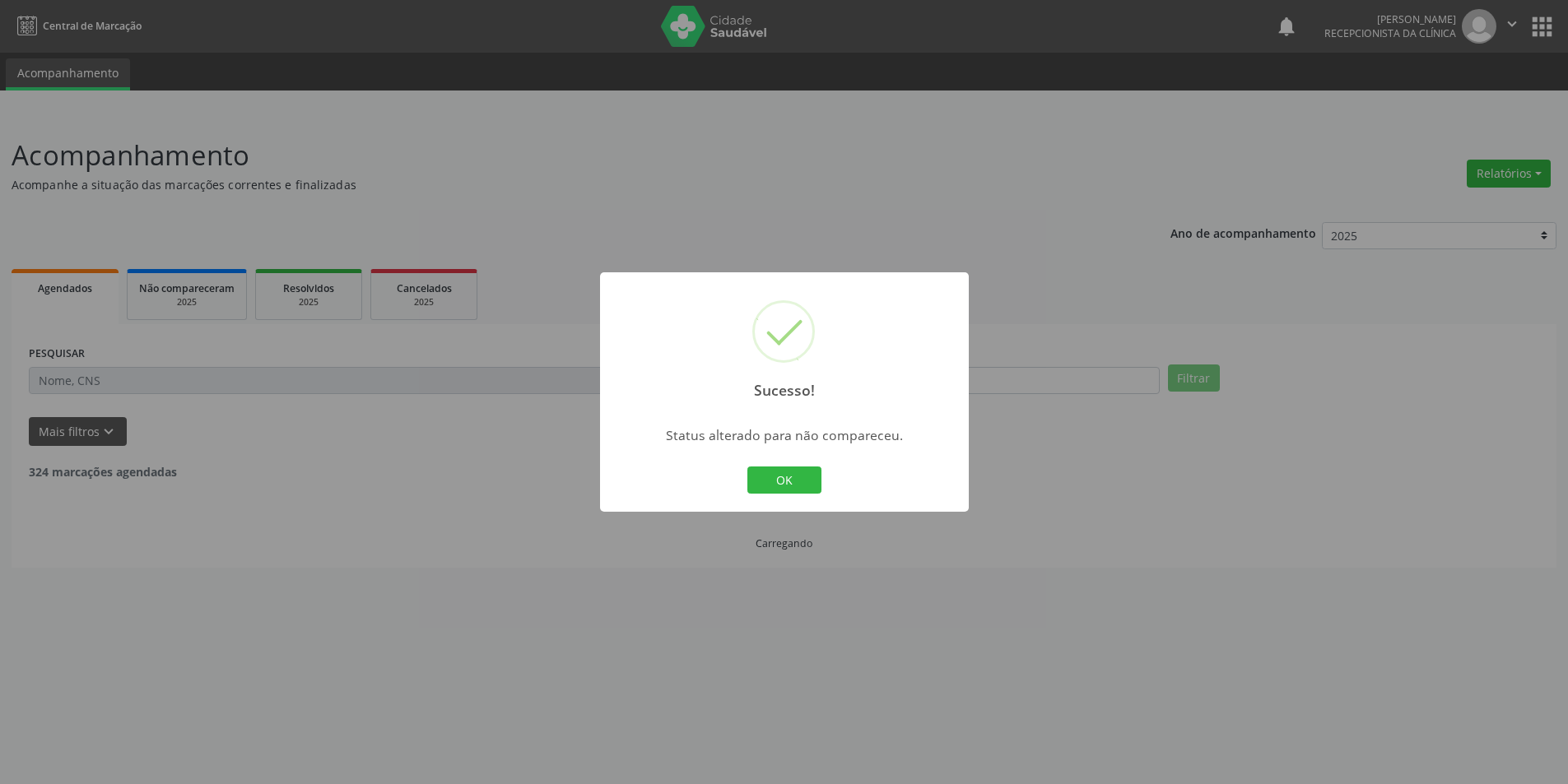
scroll to position [0, 0]
click at [807, 474] on button "OK" at bounding box center [789, 480] width 74 height 28
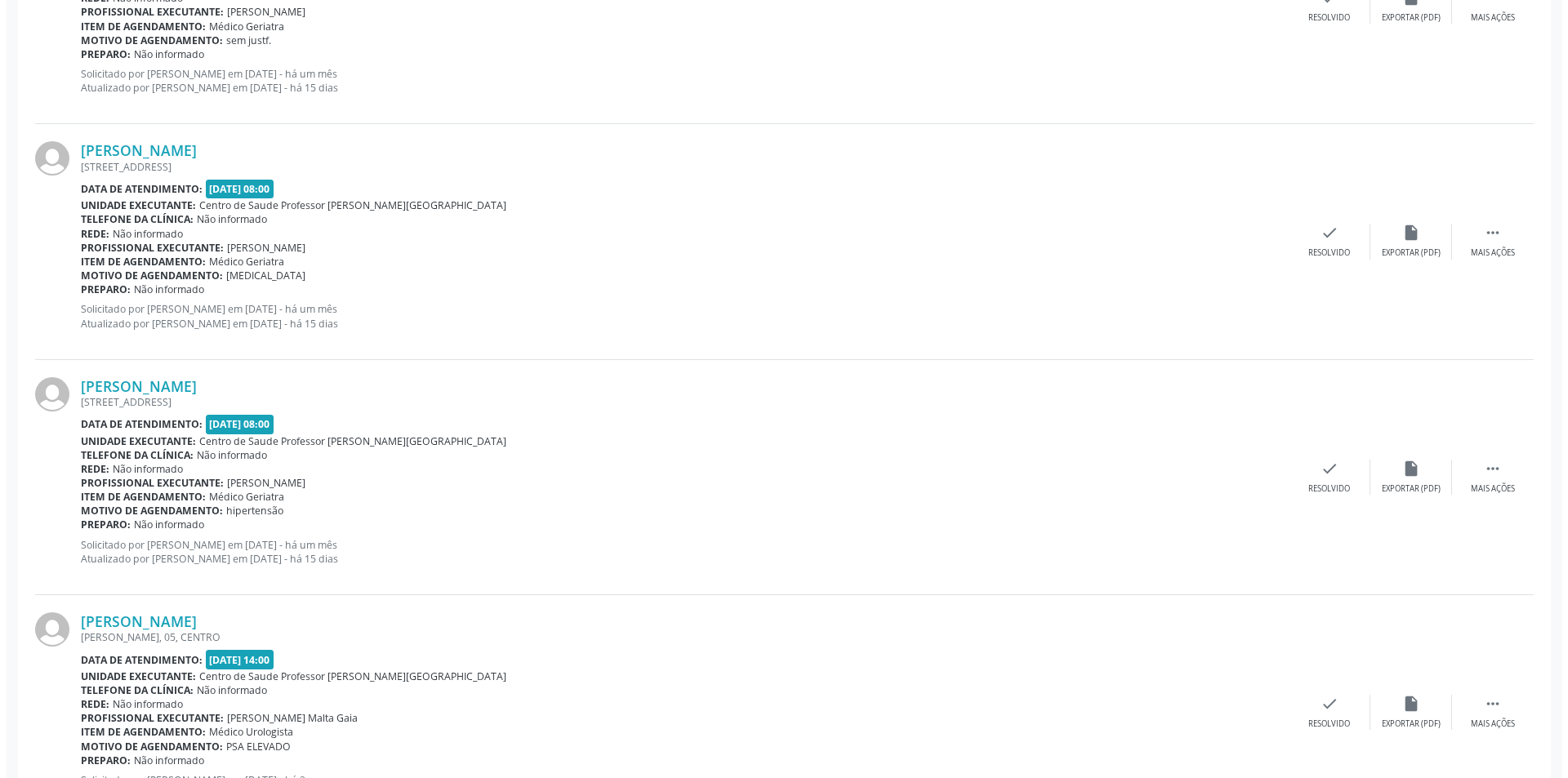
scroll to position [2123, 0]
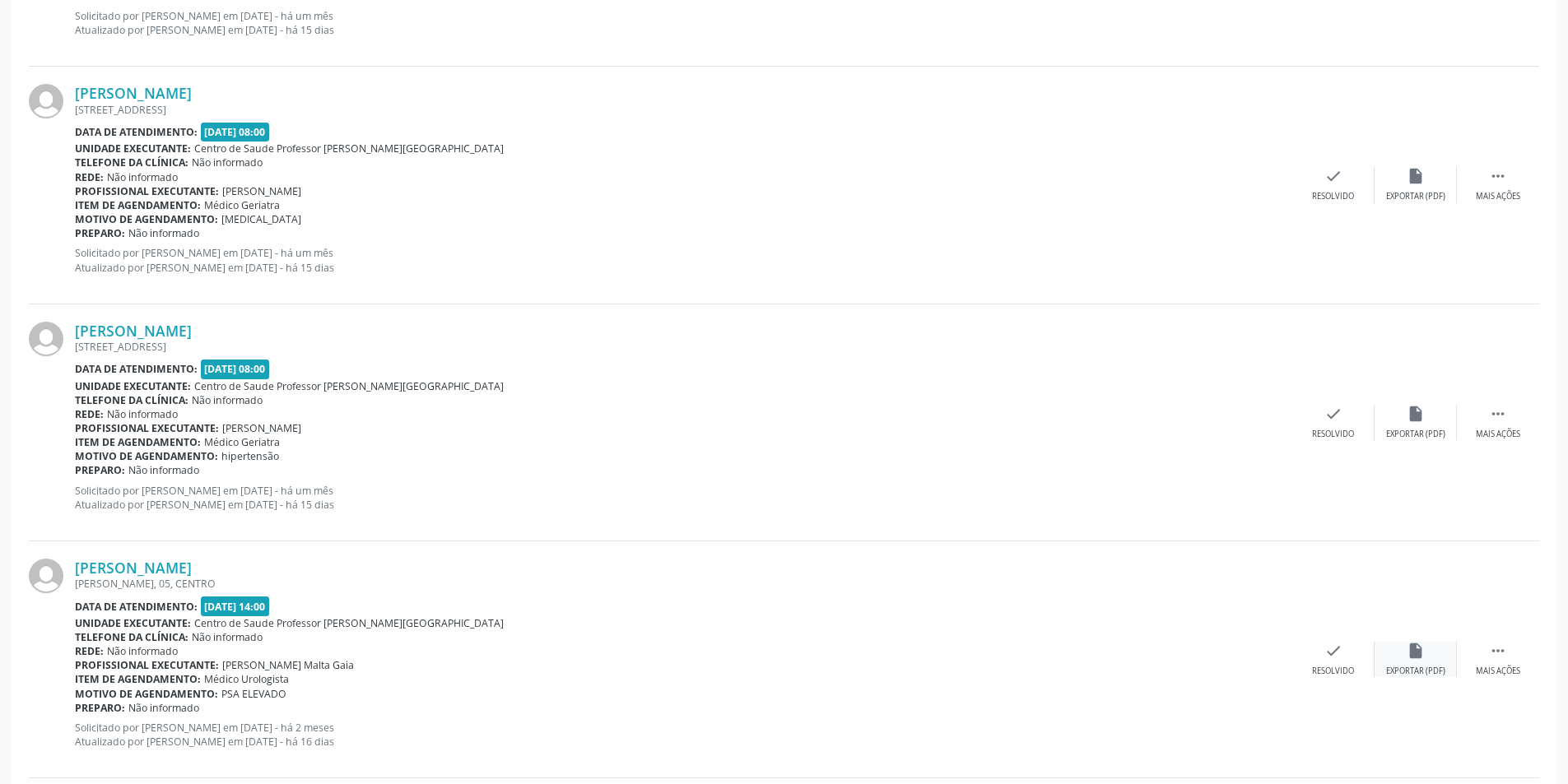
click at [1408, 668] on div "Exportar (PDF)" at bounding box center [1415, 672] width 59 height 12
click at [1332, 667] on div "Resolvido" at bounding box center [1332, 672] width 42 height 12
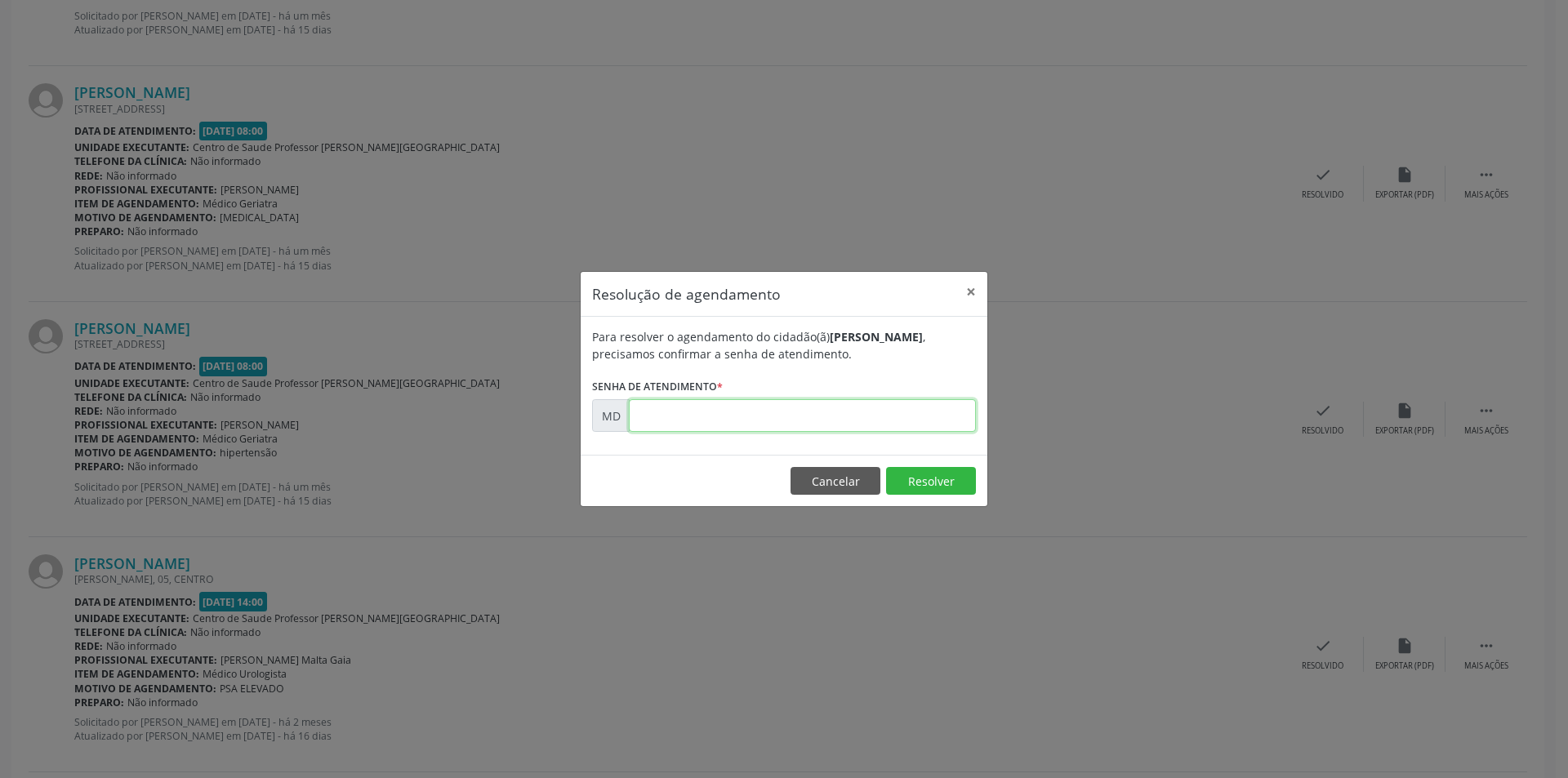
paste input "00000165"
type input "00000165"
click at [924, 482] on button "Resolver" at bounding box center [930, 481] width 90 height 28
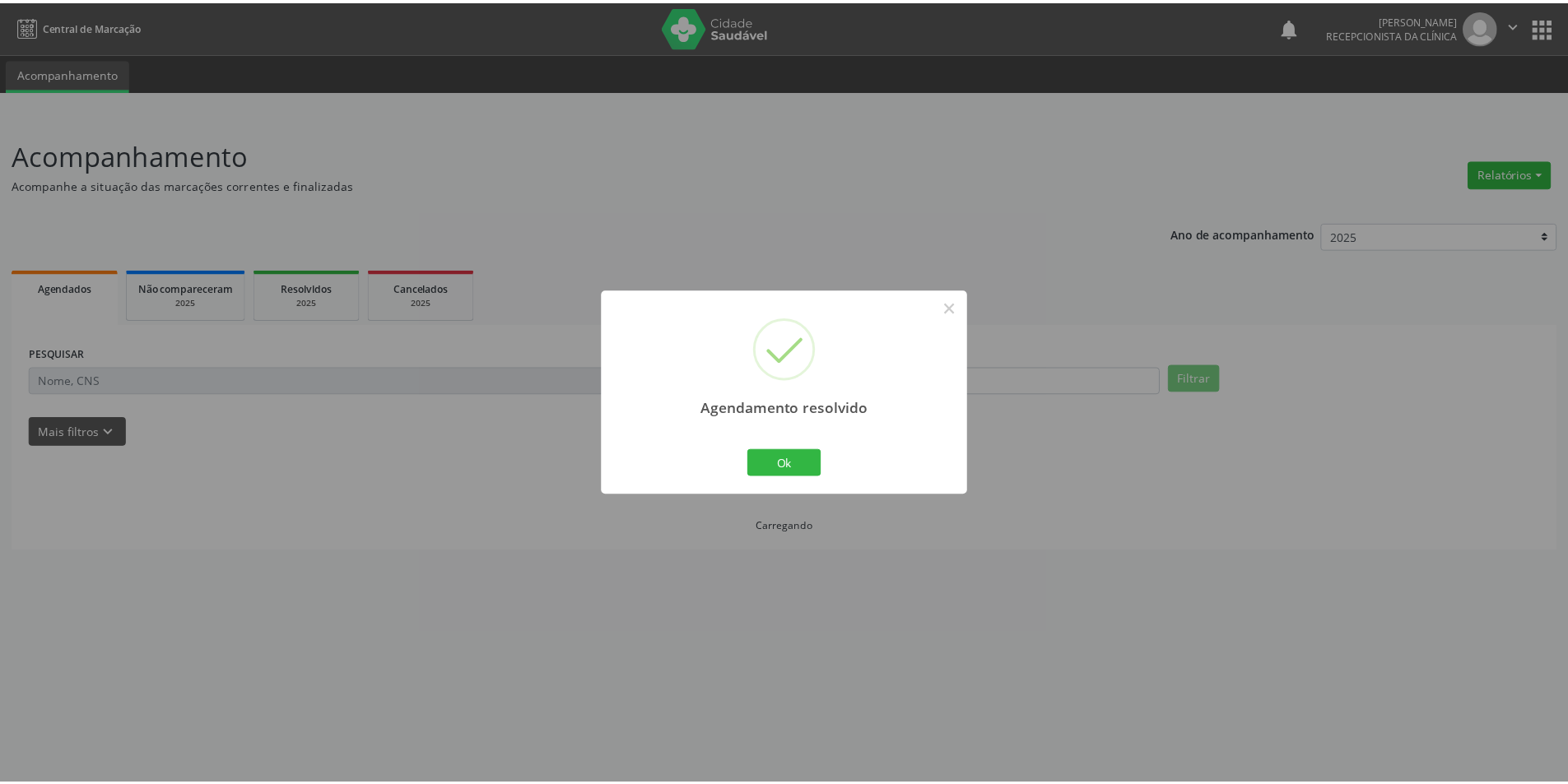
scroll to position [0, 0]
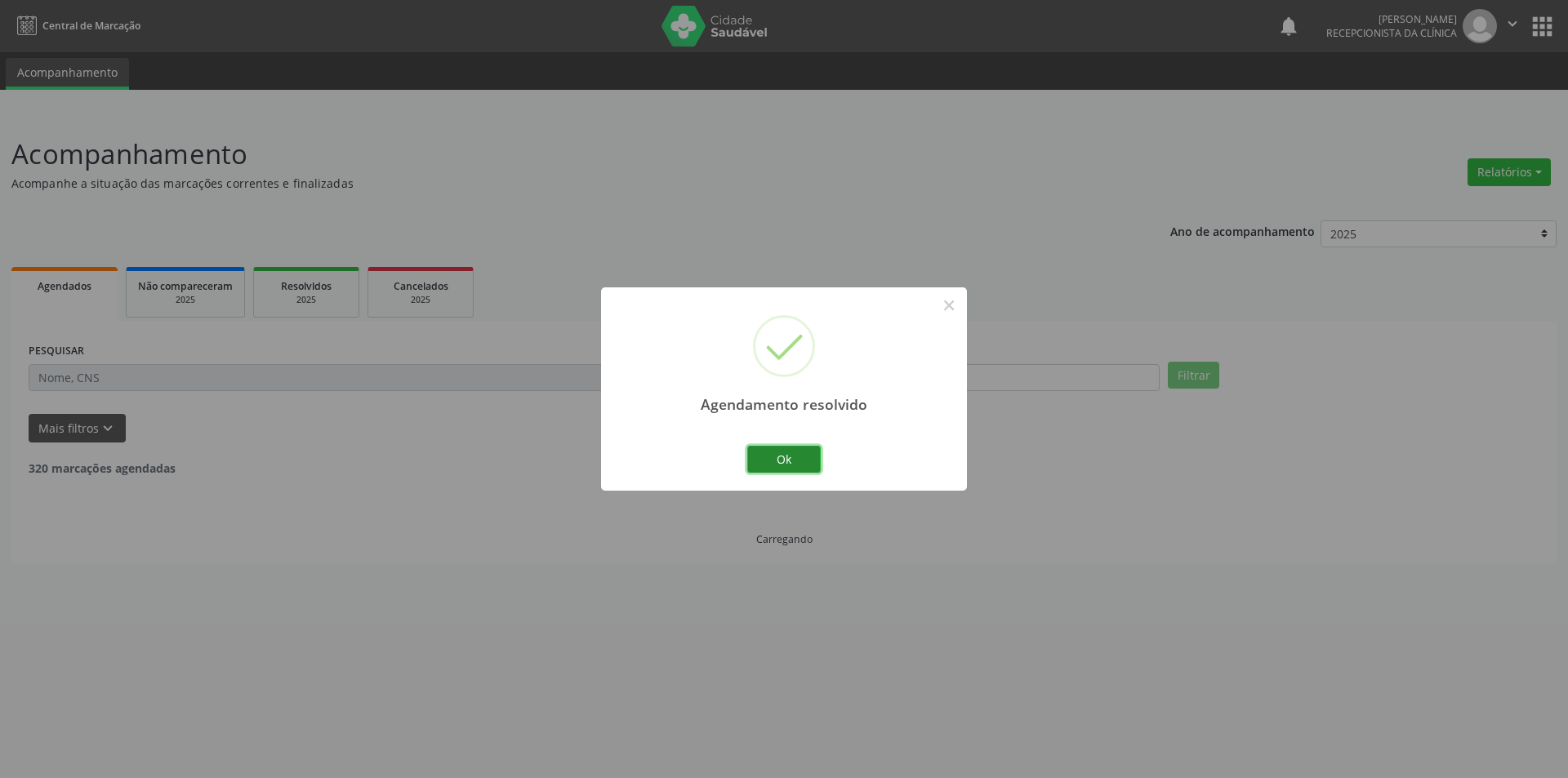
click at [772, 460] on button "Ok" at bounding box center [783, 460] width 74 height 28
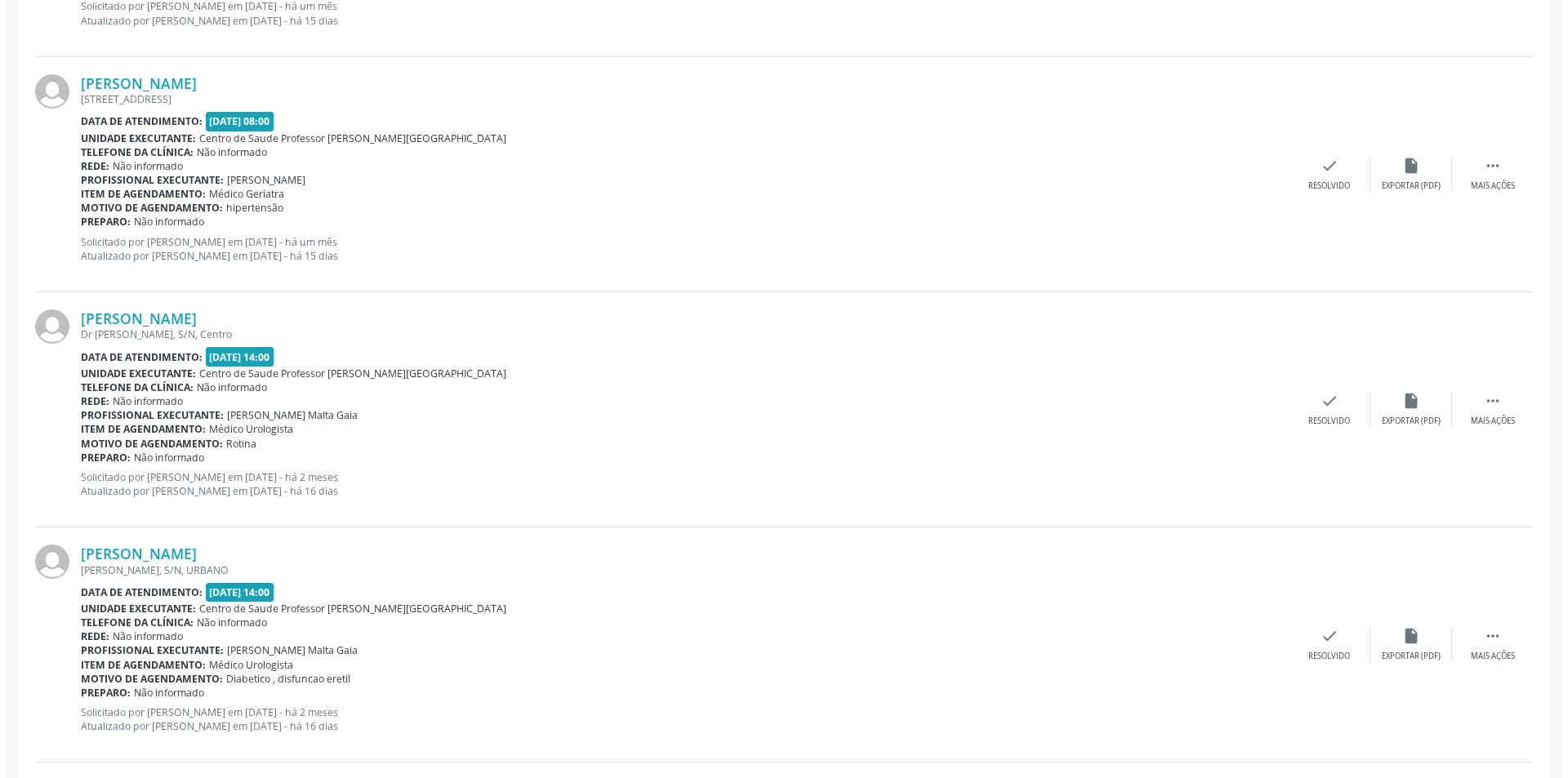
scroll to position [2449, 0]
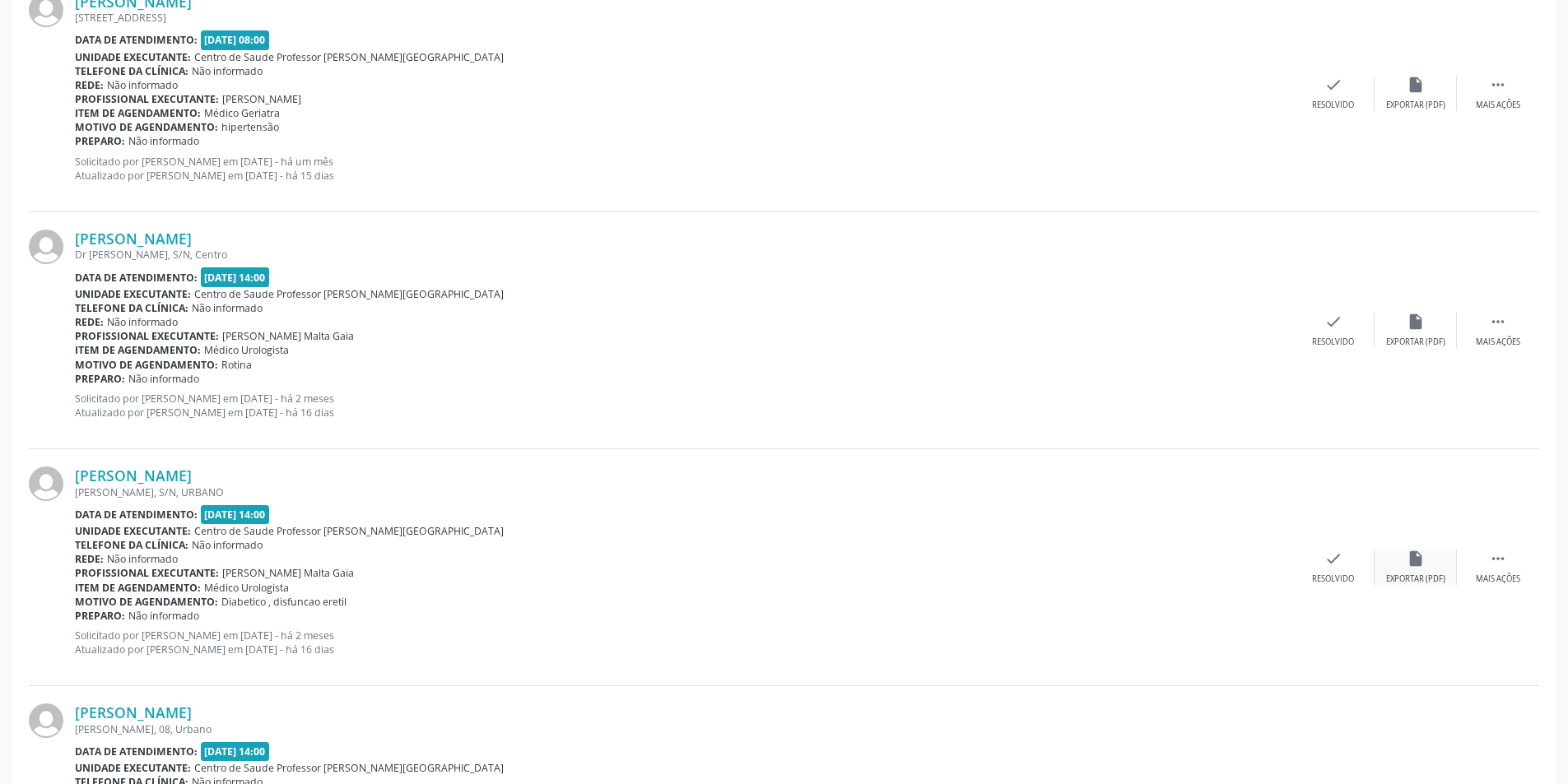
click at [1419, 568] on icon "insert_drive_file" at bounding box center [1416, 558] width 18 height 18
click at [1321, 568] on div "check Resolvido" at bounding box center [1333, 567] width 82 height 36
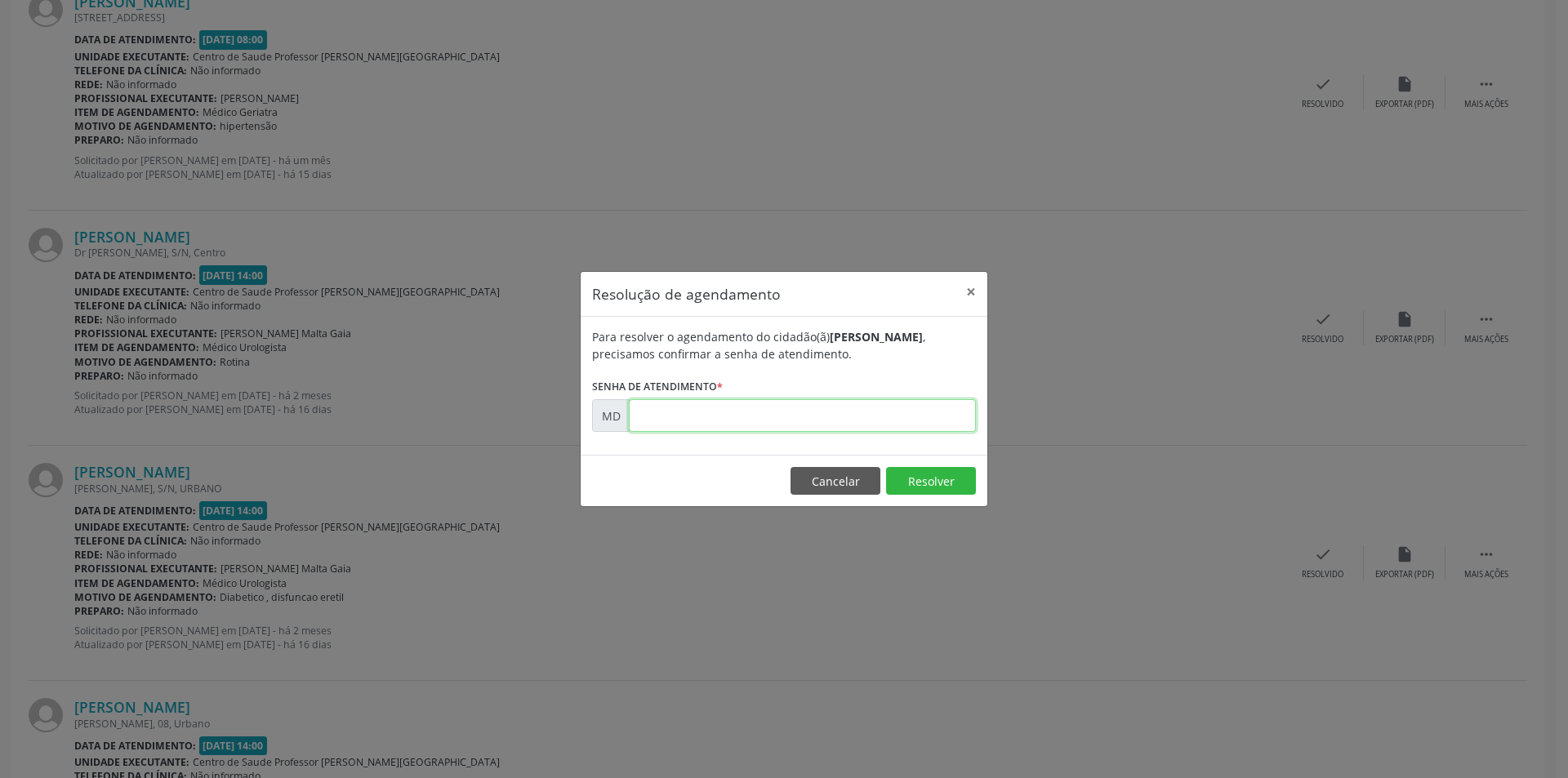
paste input "00000464"
type input "00000464"
click at [919, 488] on button "Resolver" at bounding box center [930, 481] width 90 height 28
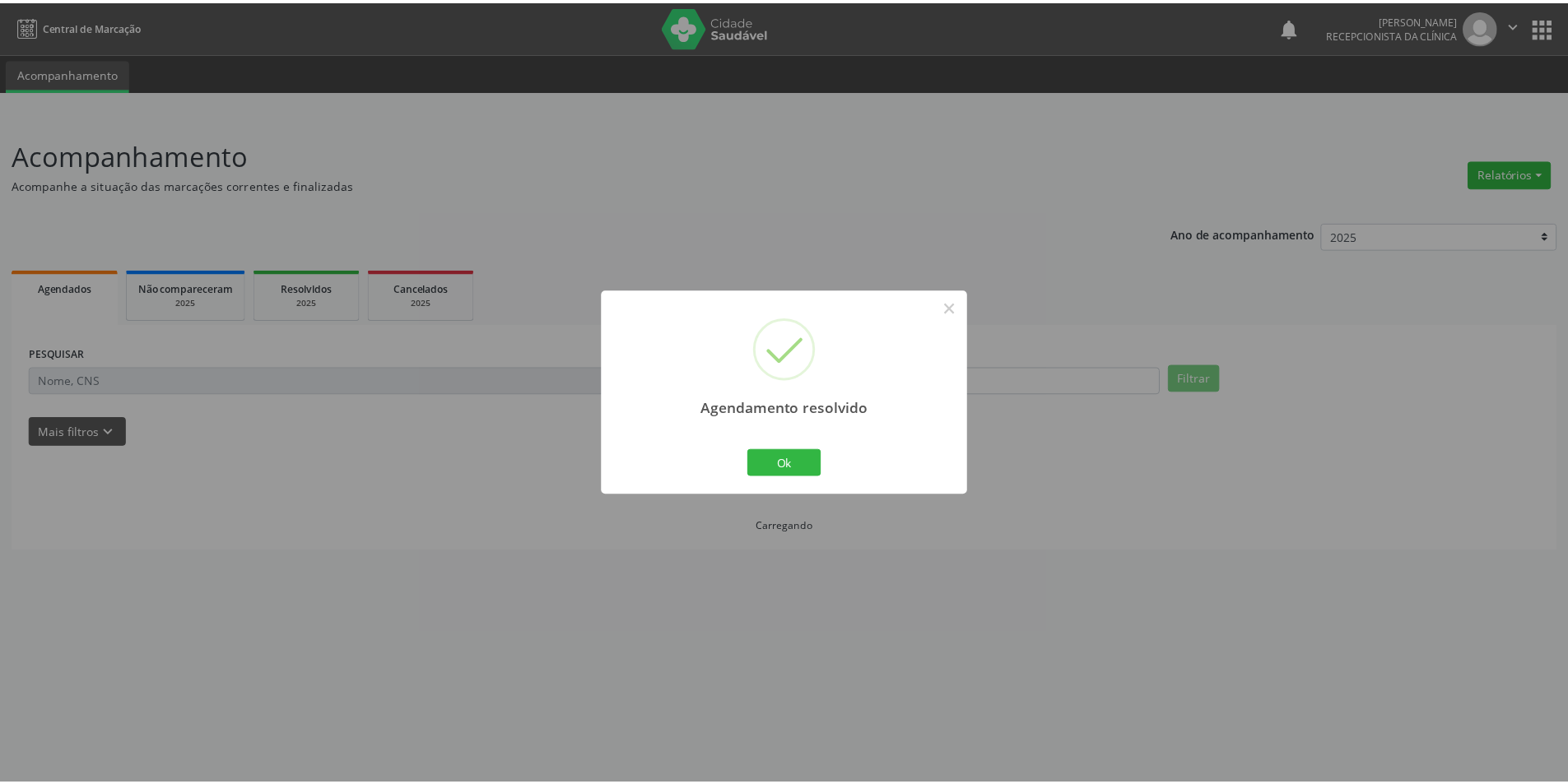
scroll to position [0, 0]
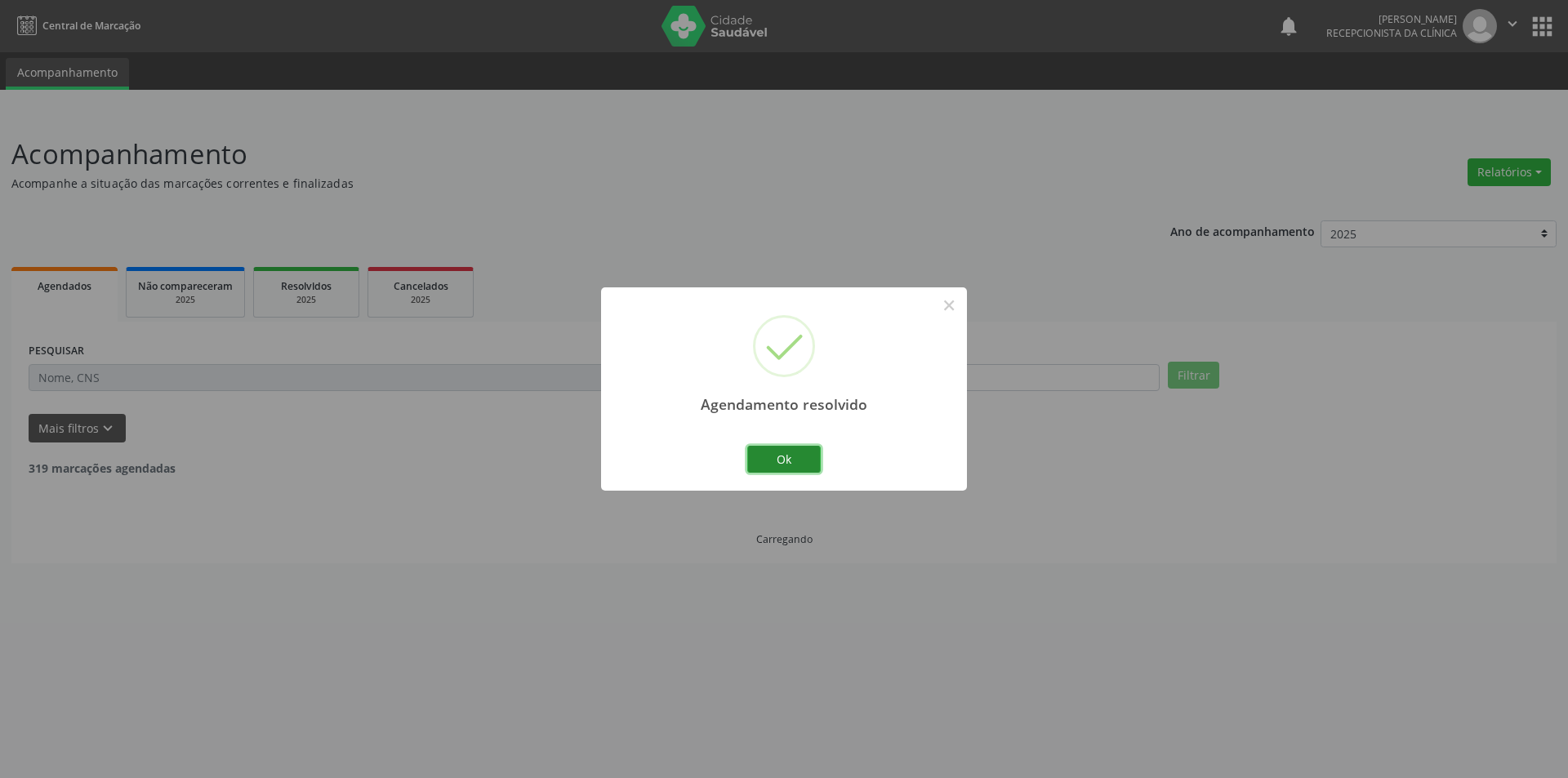
click at [786, 463] on button "Ok" at bounding box center [783, 460] width 74 height 28
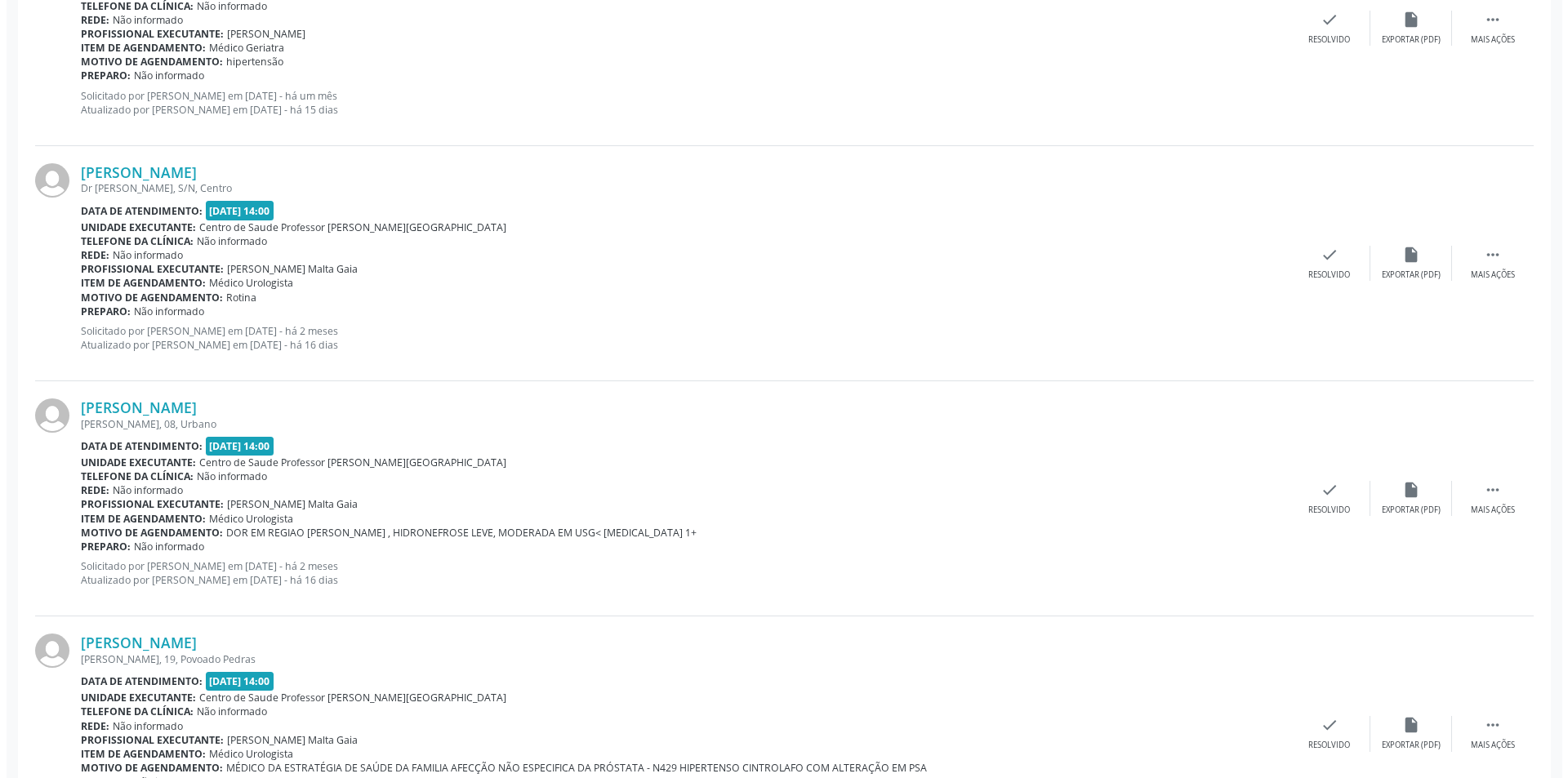
scroll to position [2612, 0]
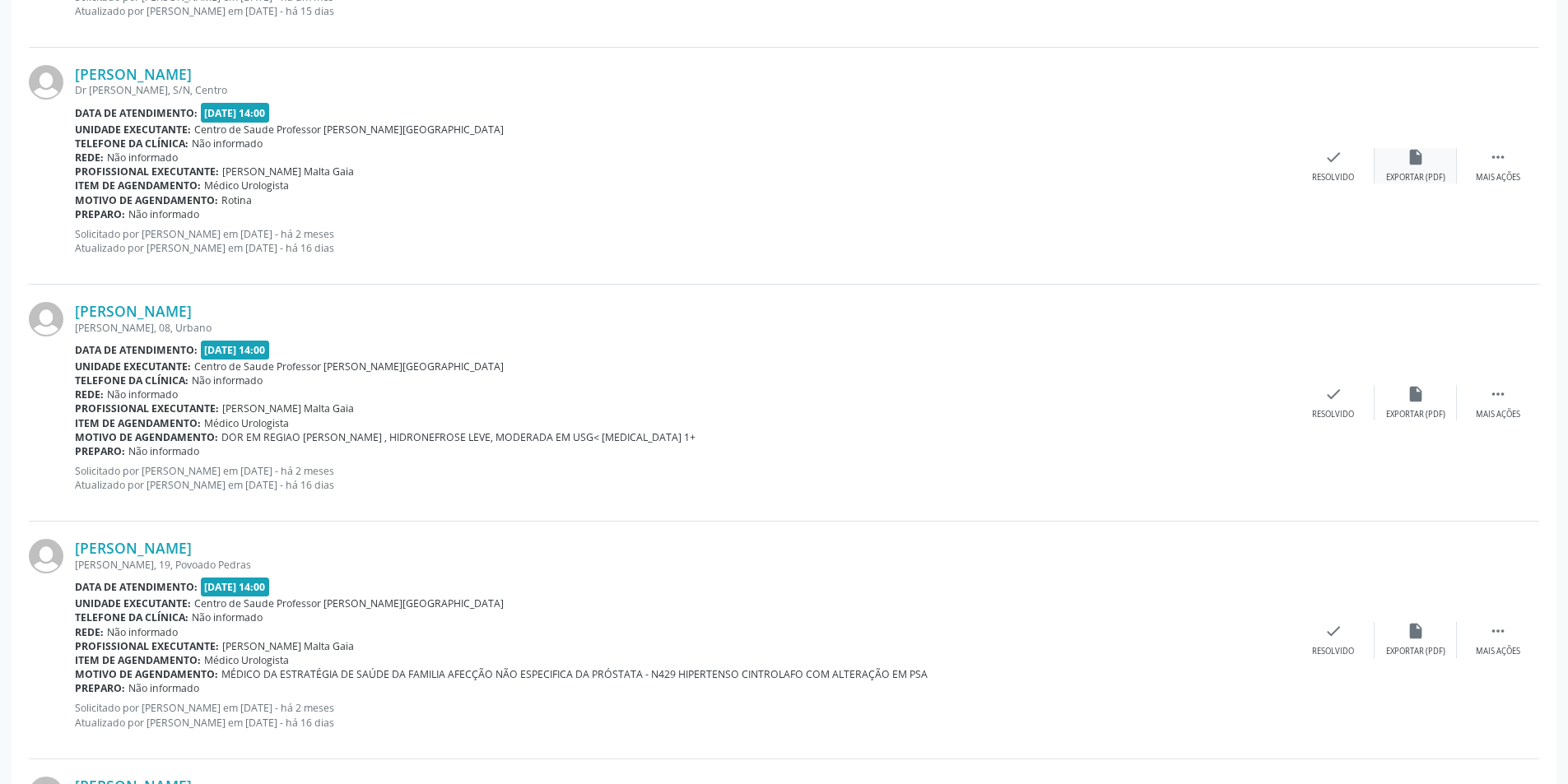
click at [1411, 172] on div "Exportar (PDF)" at bounding box center [1415, 178] width 59 height 12
click at [1307, 175] on div "check Resolvido" at bounding box center [1333, 166] width 82 height 36
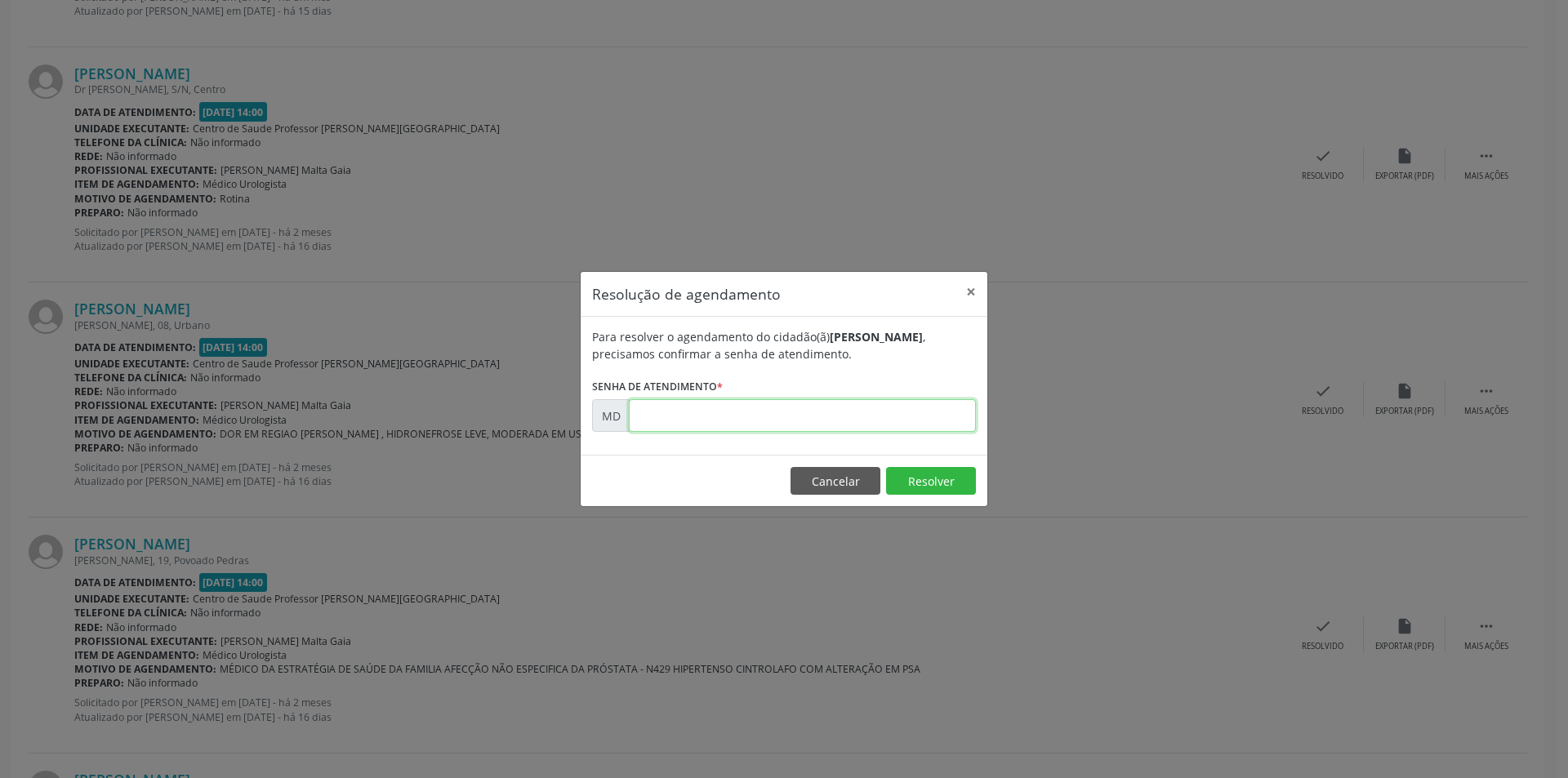
paste input "00000317"
type input "00000317"
click at [916, 476] on button "Resolver" at bounding box center [930, 481] width 90 height 28
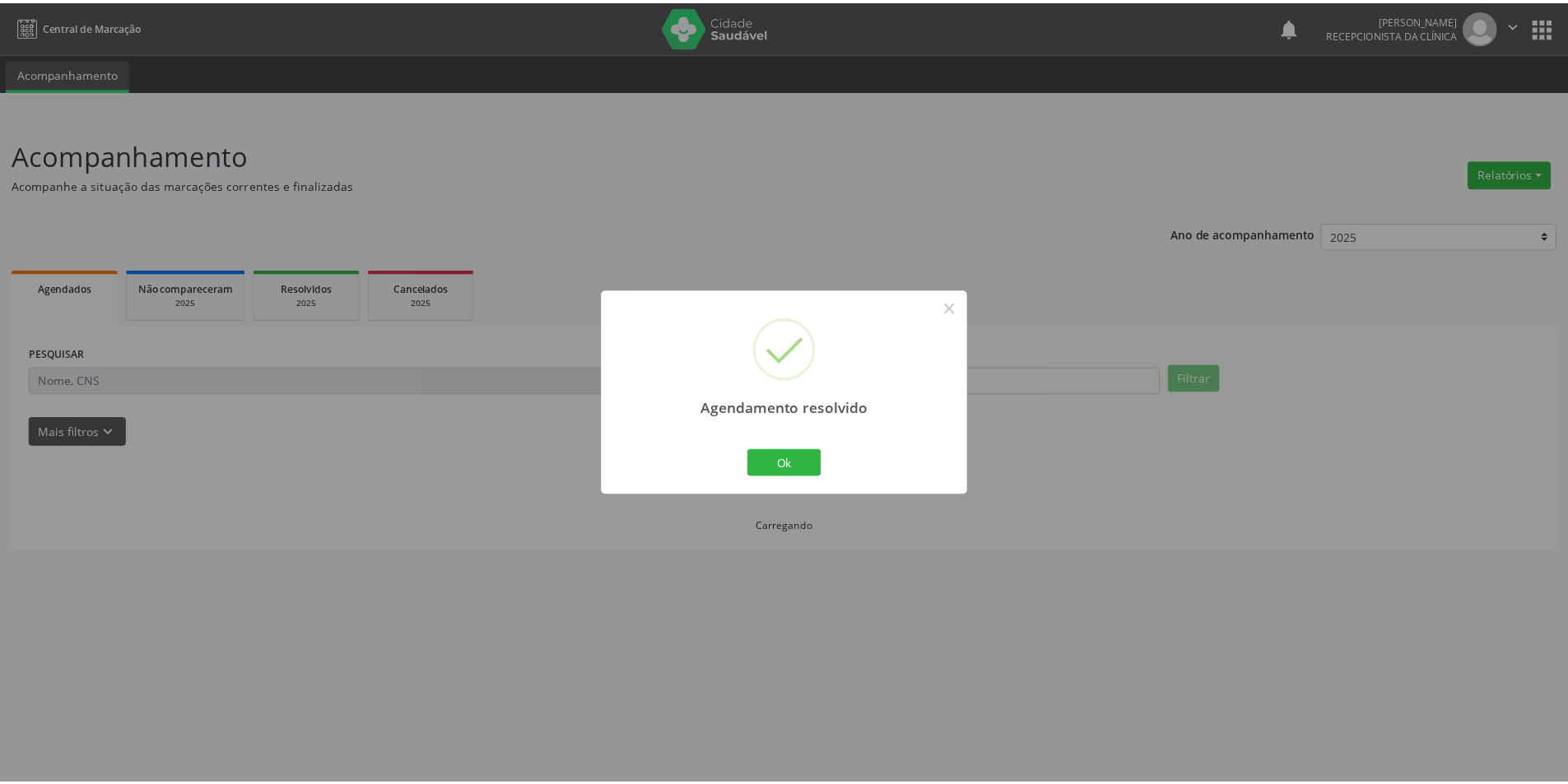
scroll to position [0, 0]
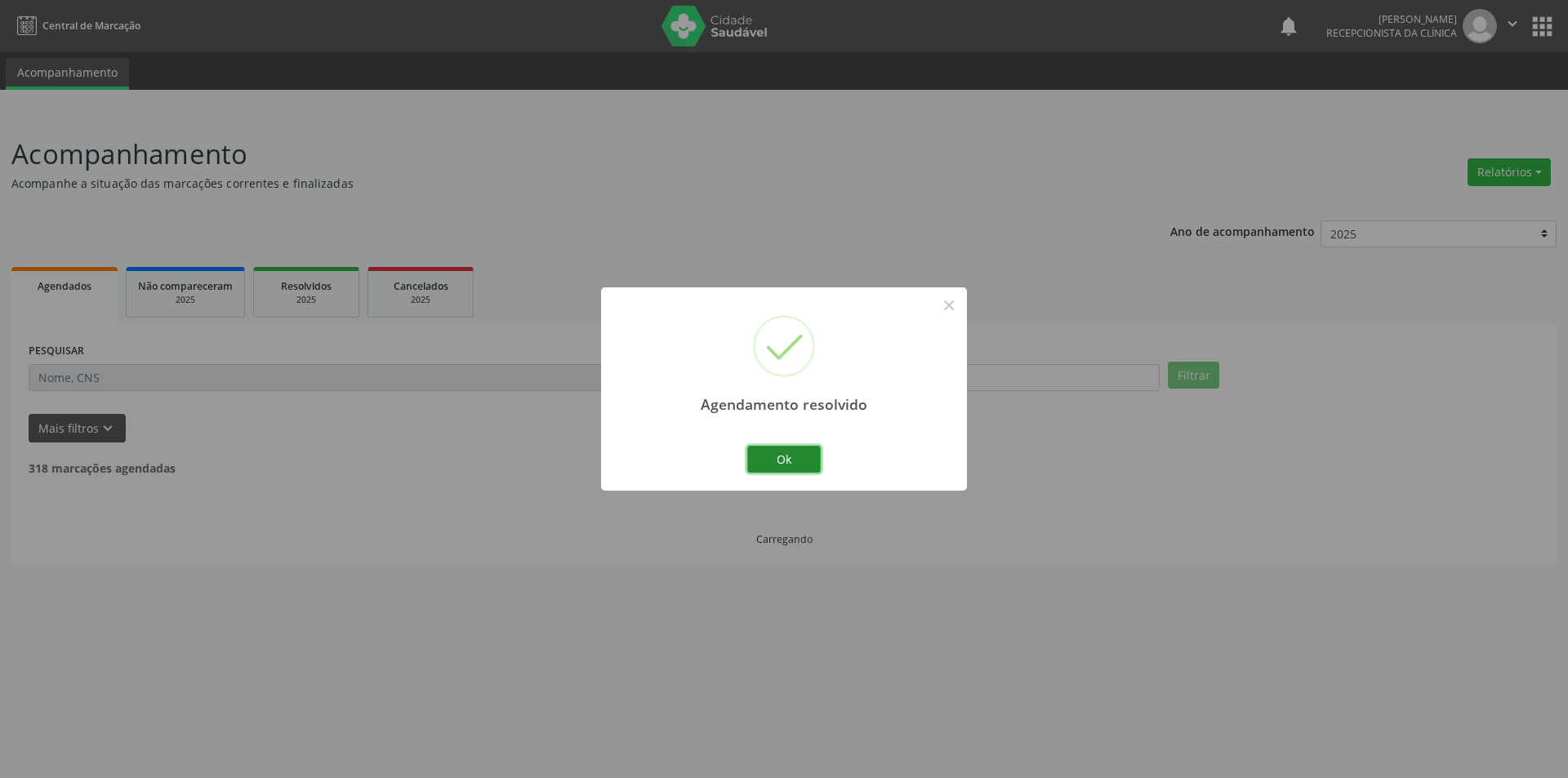
click at [750, 466] on button "Ok" at bounding box center [783, 460] width 74 height 28
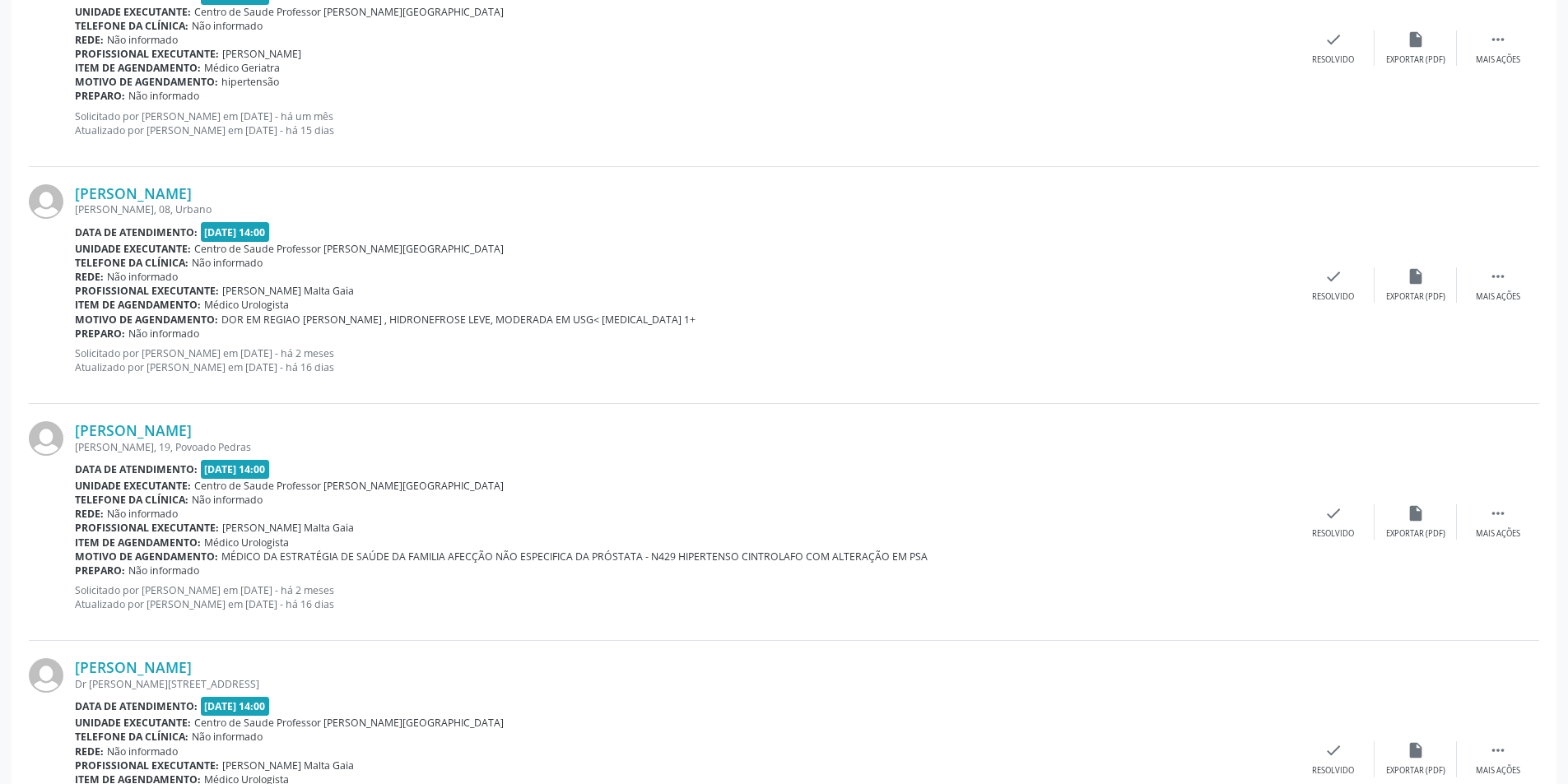
scroll to position [2550, 0]
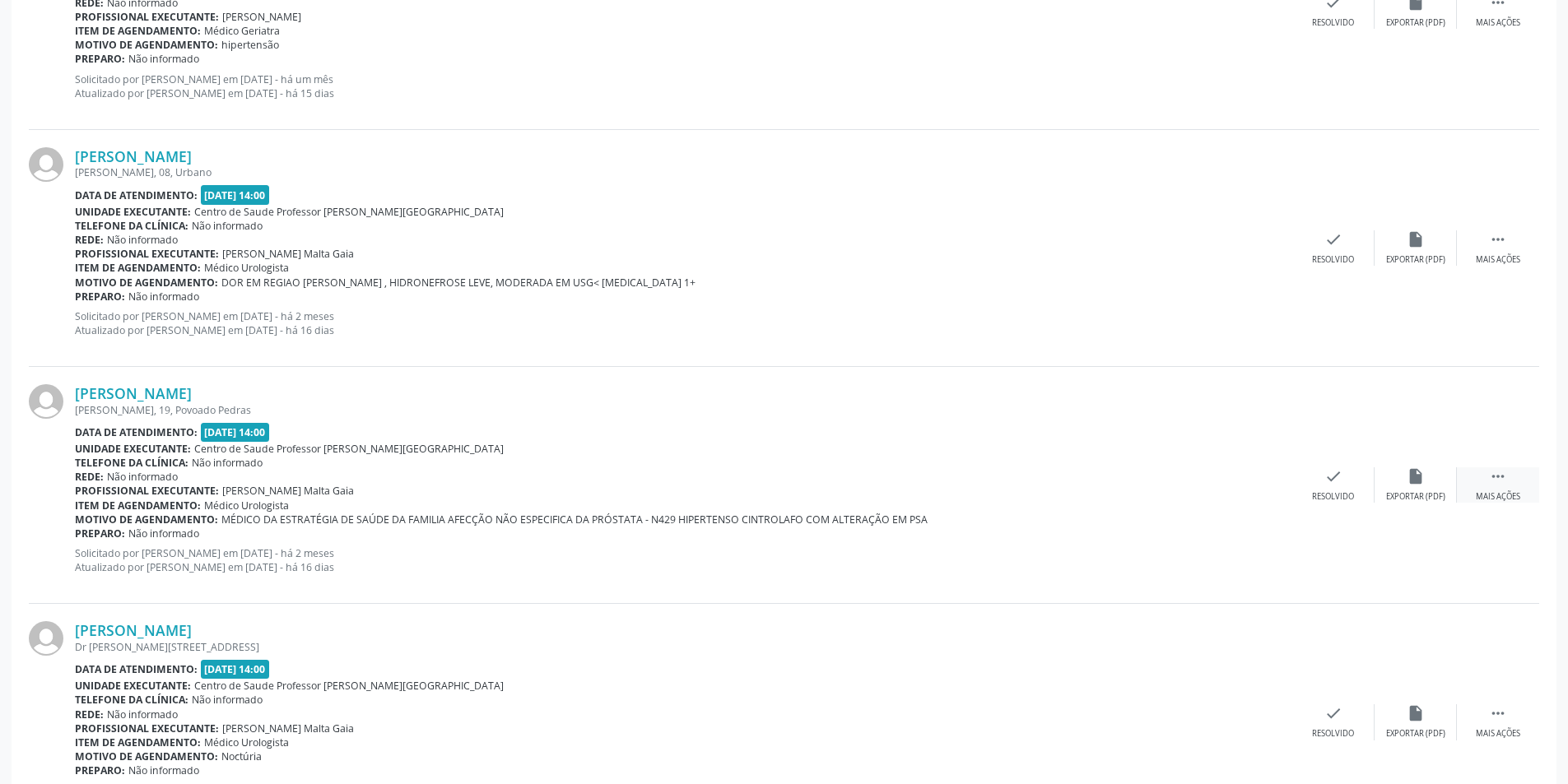
click at [1493, 470] on icon "" at bounding box center [1498, 476] width 18 height 18
click at [1407, 500] on div "Não compareceu" at bounding box center [1416, 497] width 70 height 12
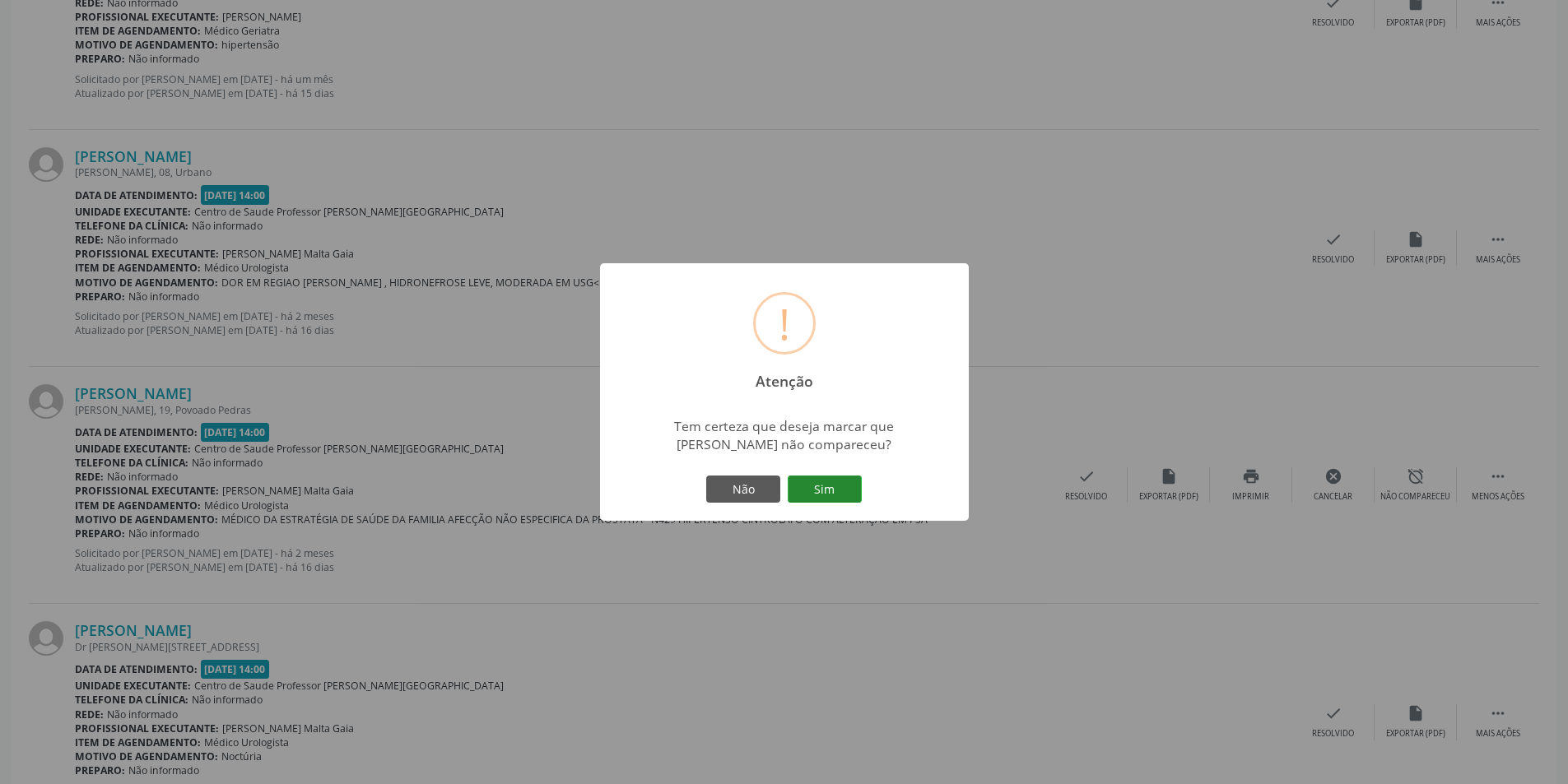
click at [840, 489] on button "Sim" at bounding box center [824, 489] width 74 height 28
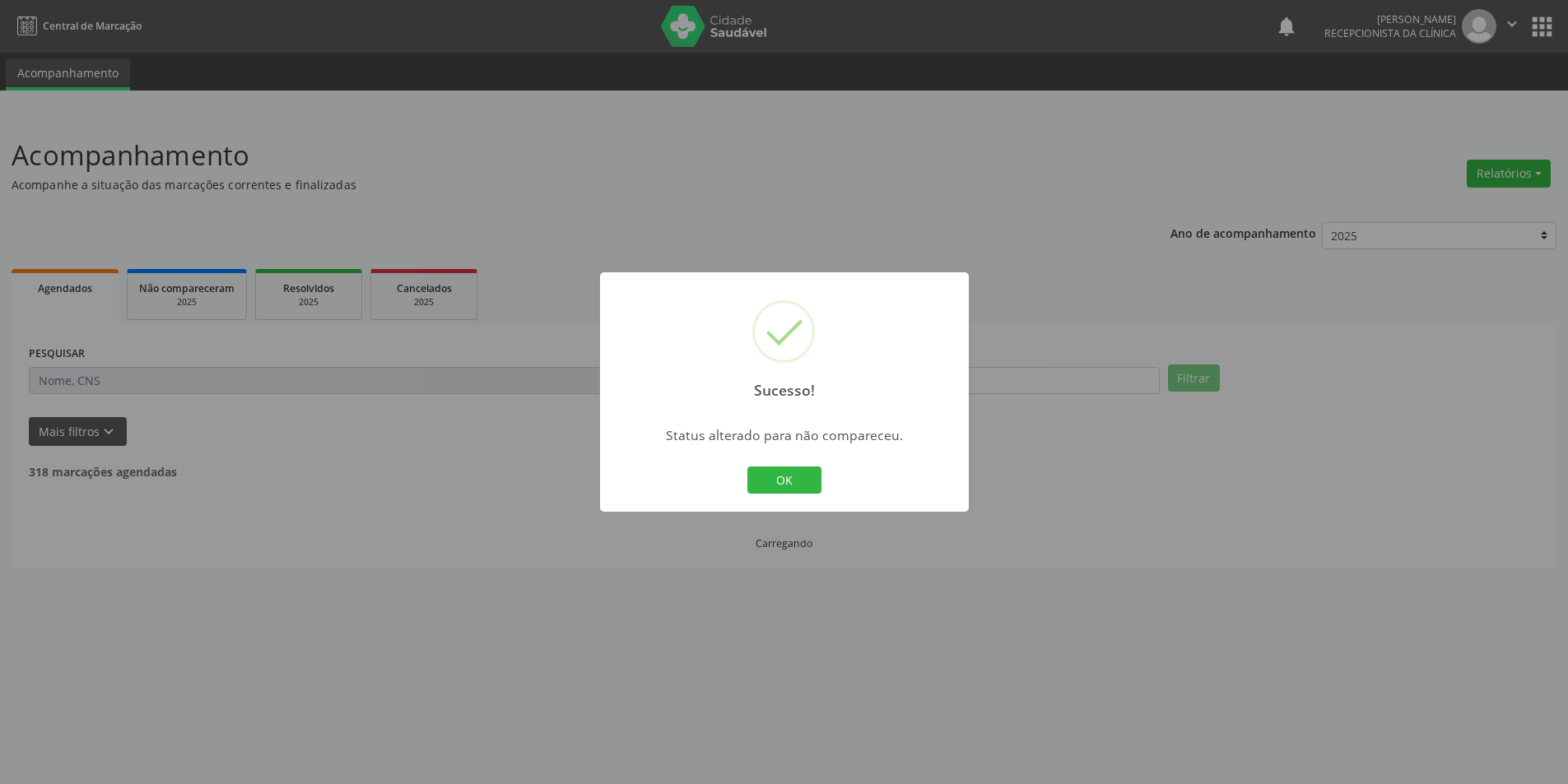
scroll to position [0, 0]
click at [807, 478] on button "OK" at bounding box center [789, 480] width 74 height 28
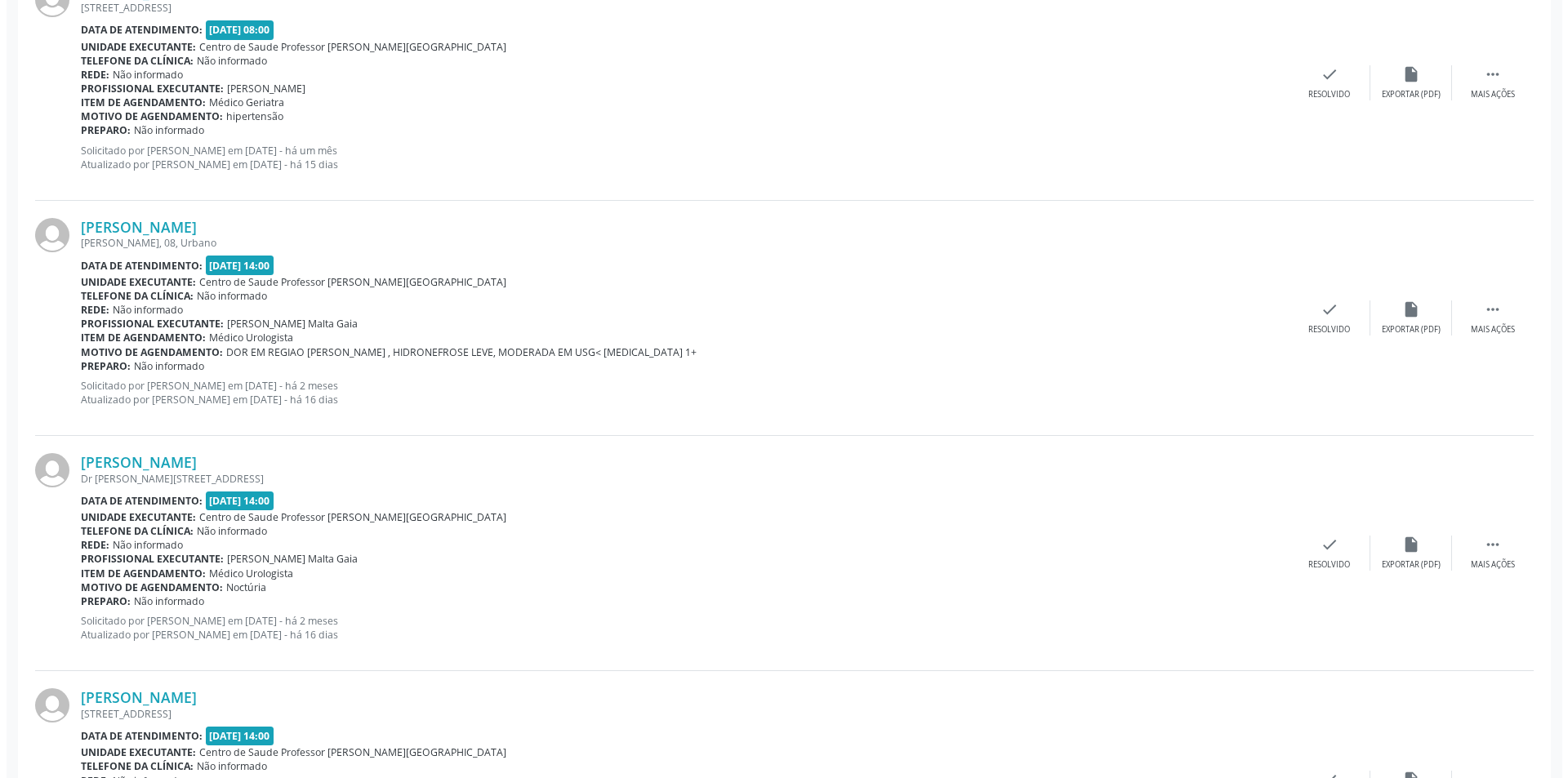
scroll to position [2449, 0]
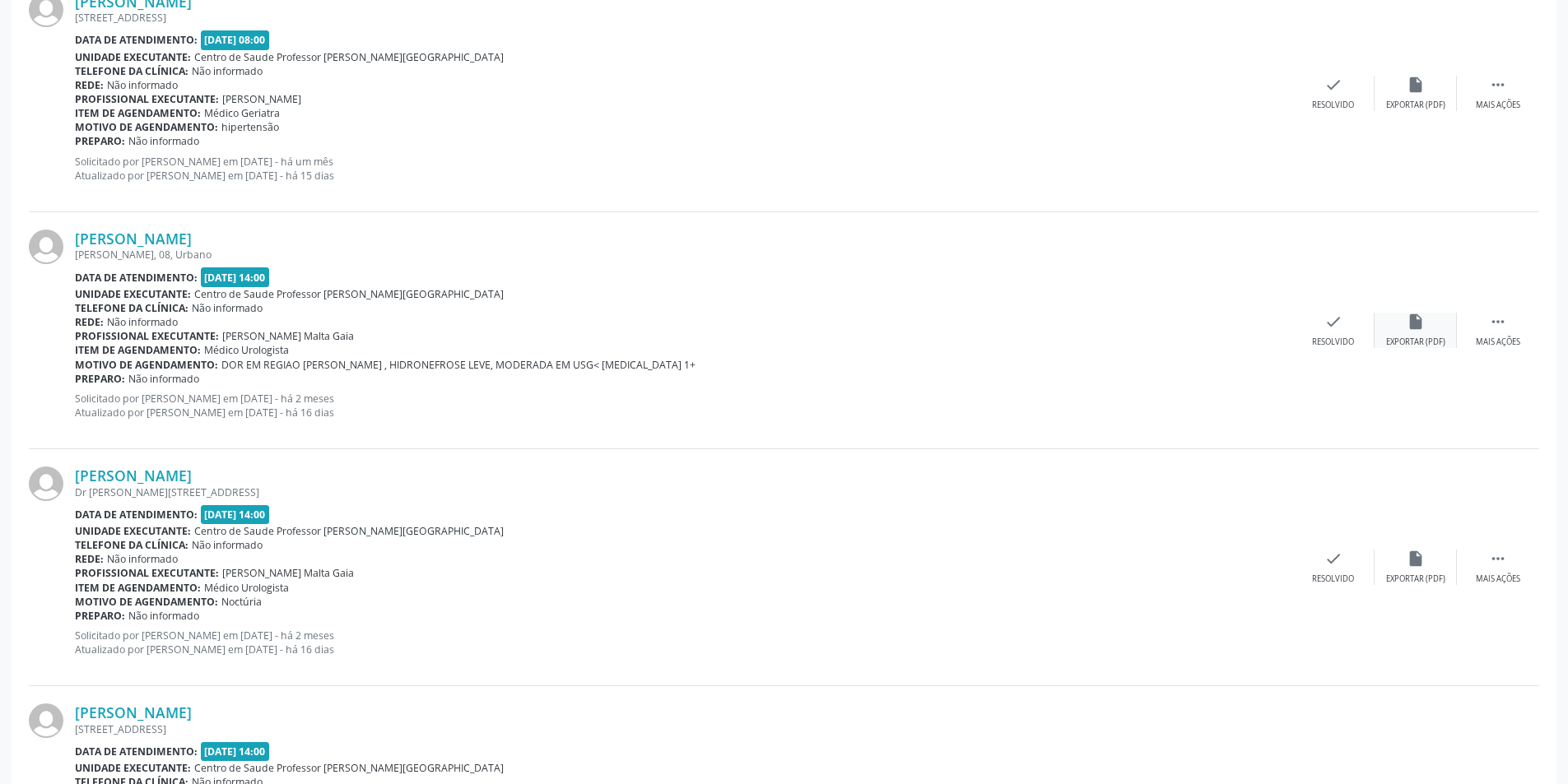
click at [1417, 342] on div "Exportar (PDF)" at bounding box center [1415, 342] width 59 height 12
click at [1310, 343] on div "check Resolvido" at bounding box center [1333, 330] width 82 height 36
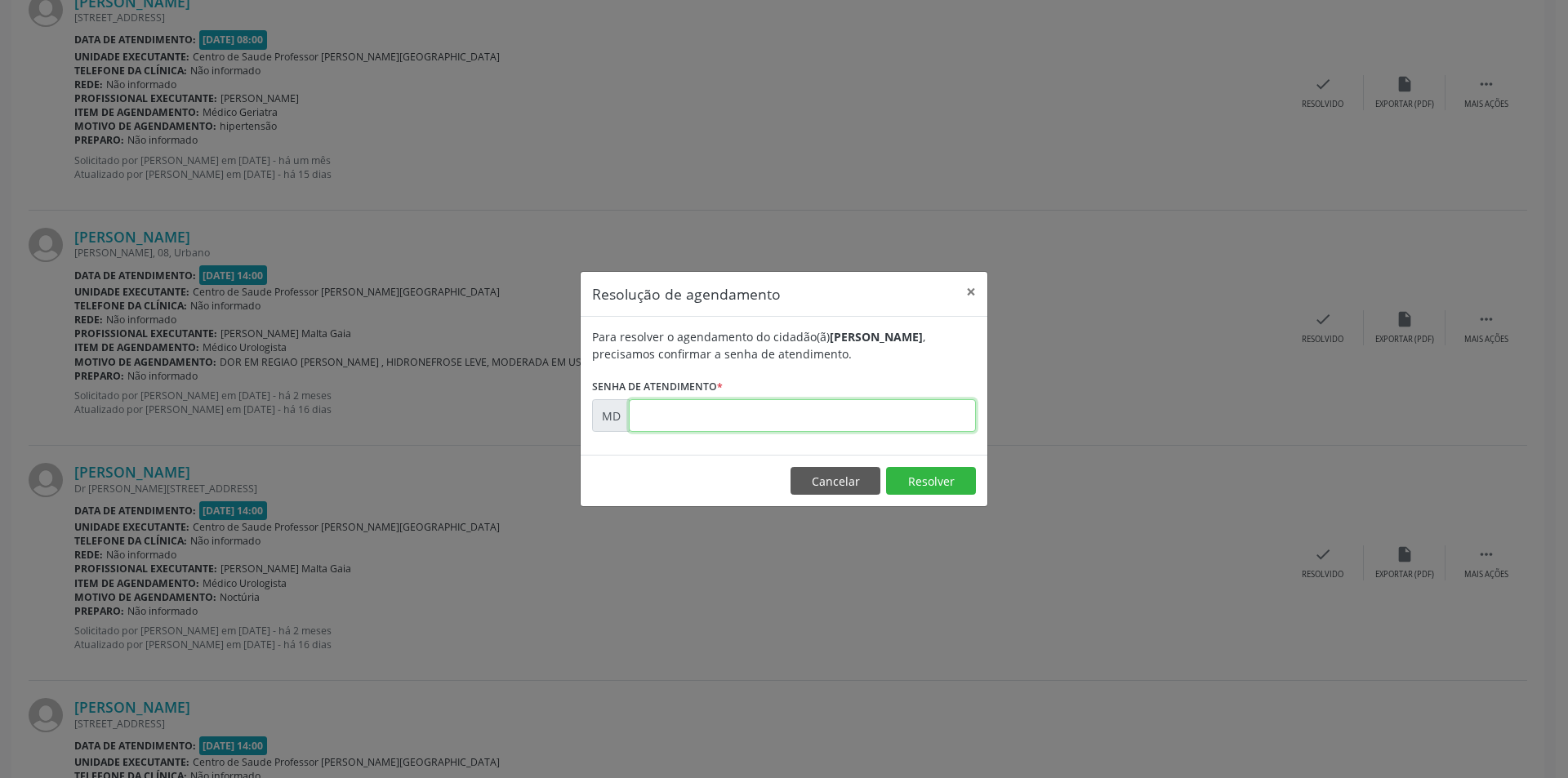
paste input "00000470"
type input "00000470"
click at [905, 484] on button "Resolver" at bounding box center [930, 481] width 90 height 28
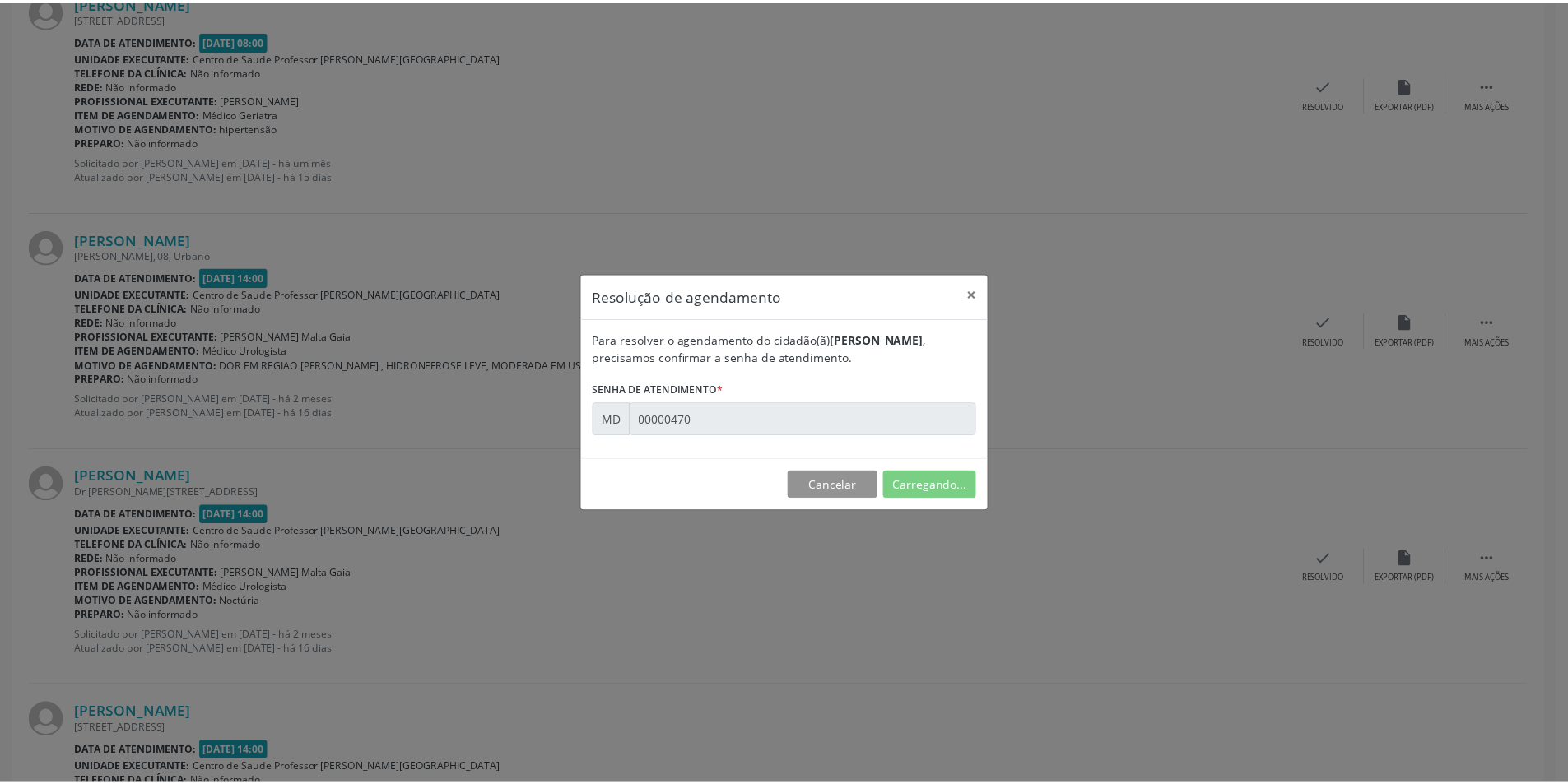
scroll to position [0, 0]
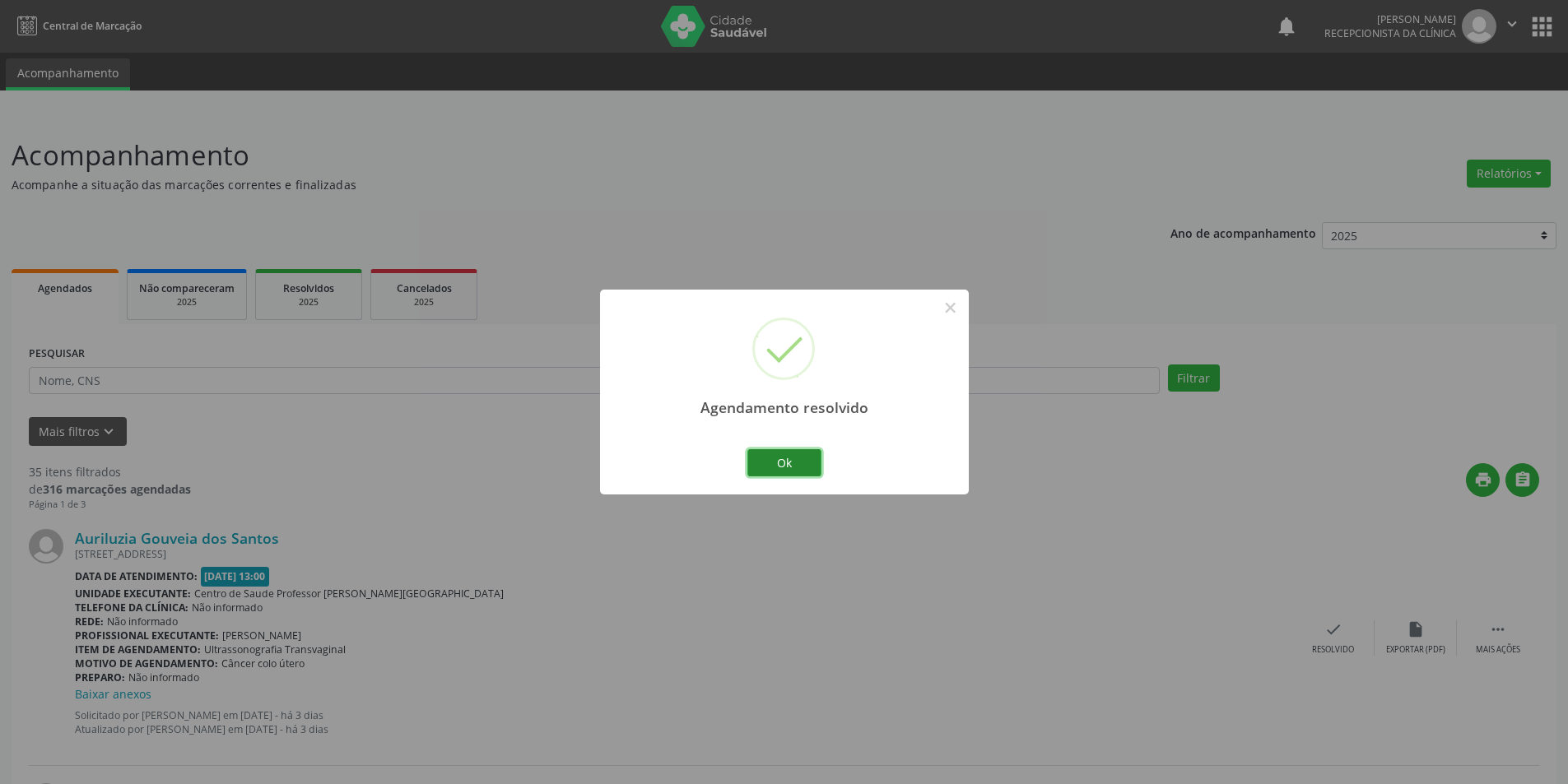
click at [799, 461] on button "Ok" at bounding box center [784, 464] width 74 height 28
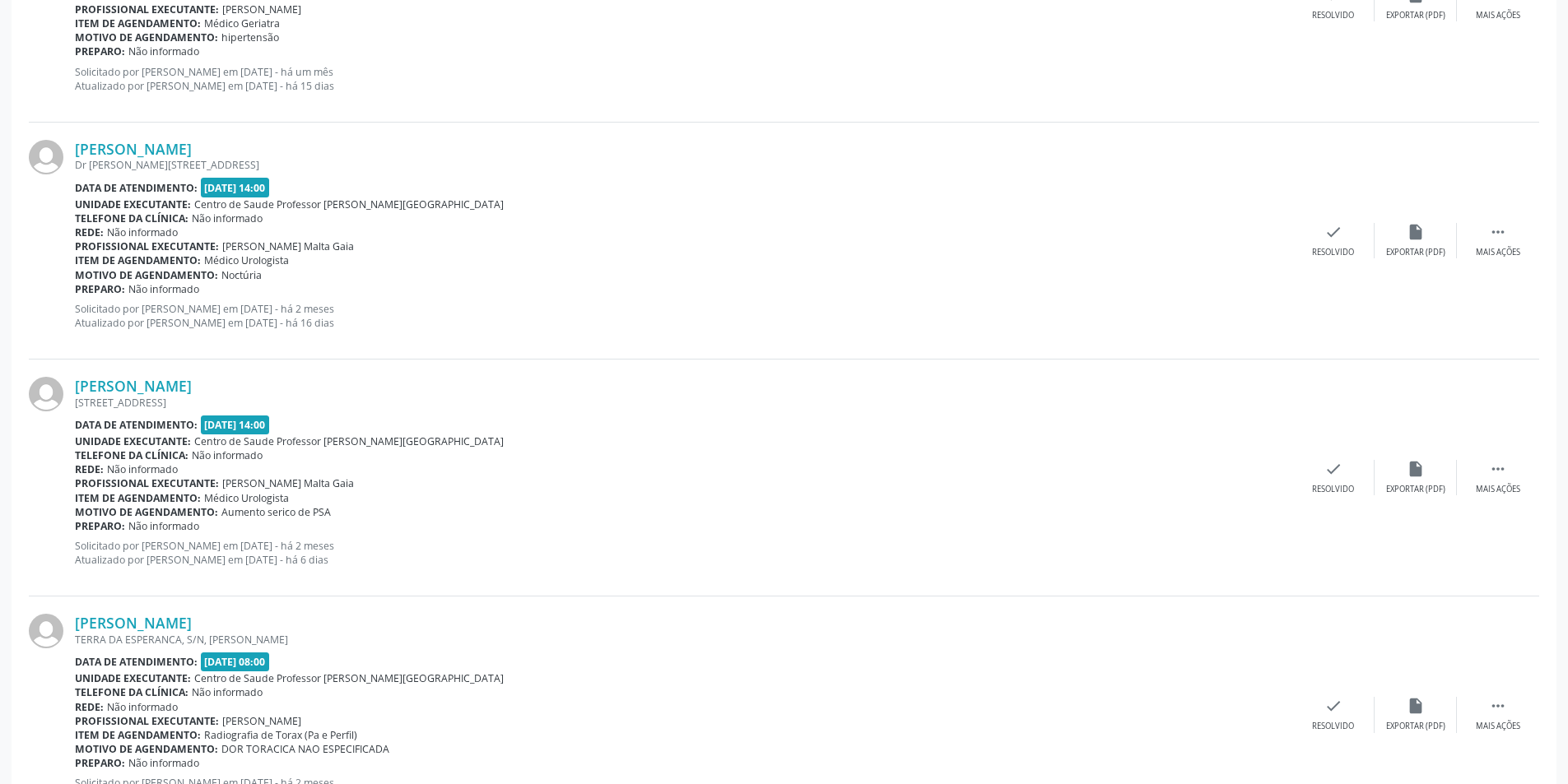
scroll to position [2632, 0]
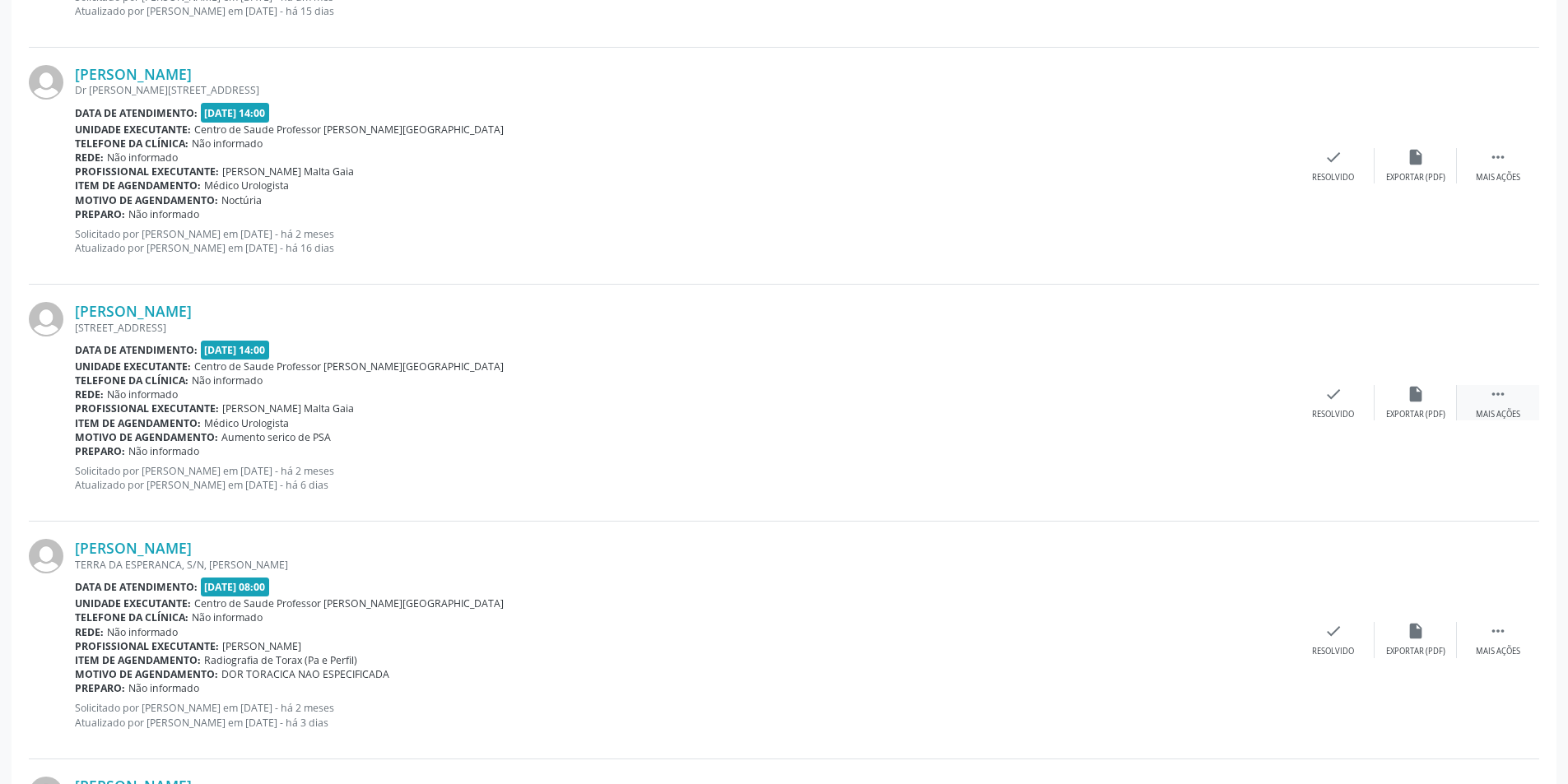
click at [1516, 419] on div "Mais ações" at bounding box center [1497, 414] width 44 height 12
click at [1409, 409] on div "Não compareceu" at bounding box center [1416, 414] width 70 height 12
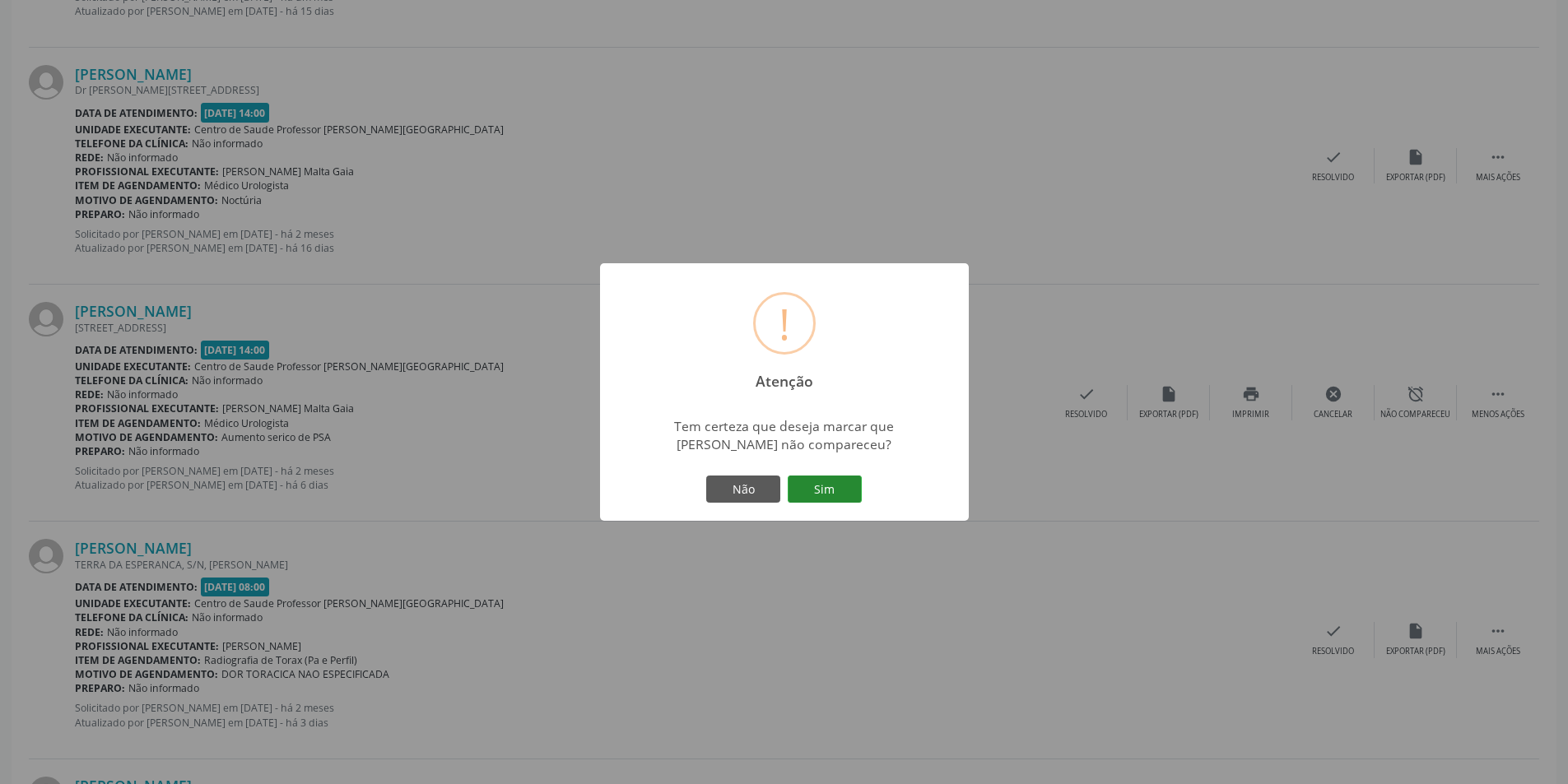
click at [835, 475] on button "Sim" at bounding box center [824, 489] width 74 height 28
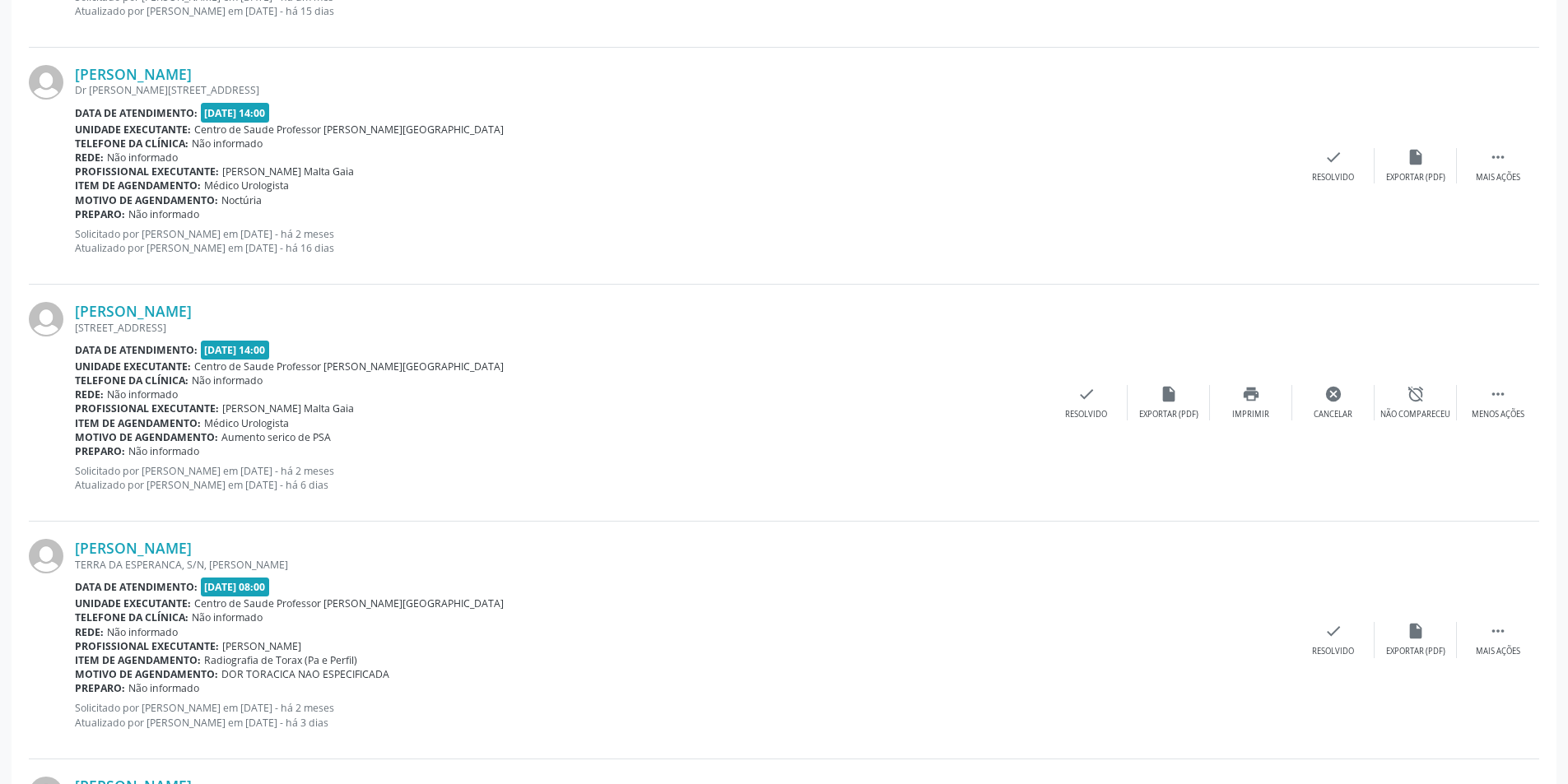
scroll to position [0, 0]
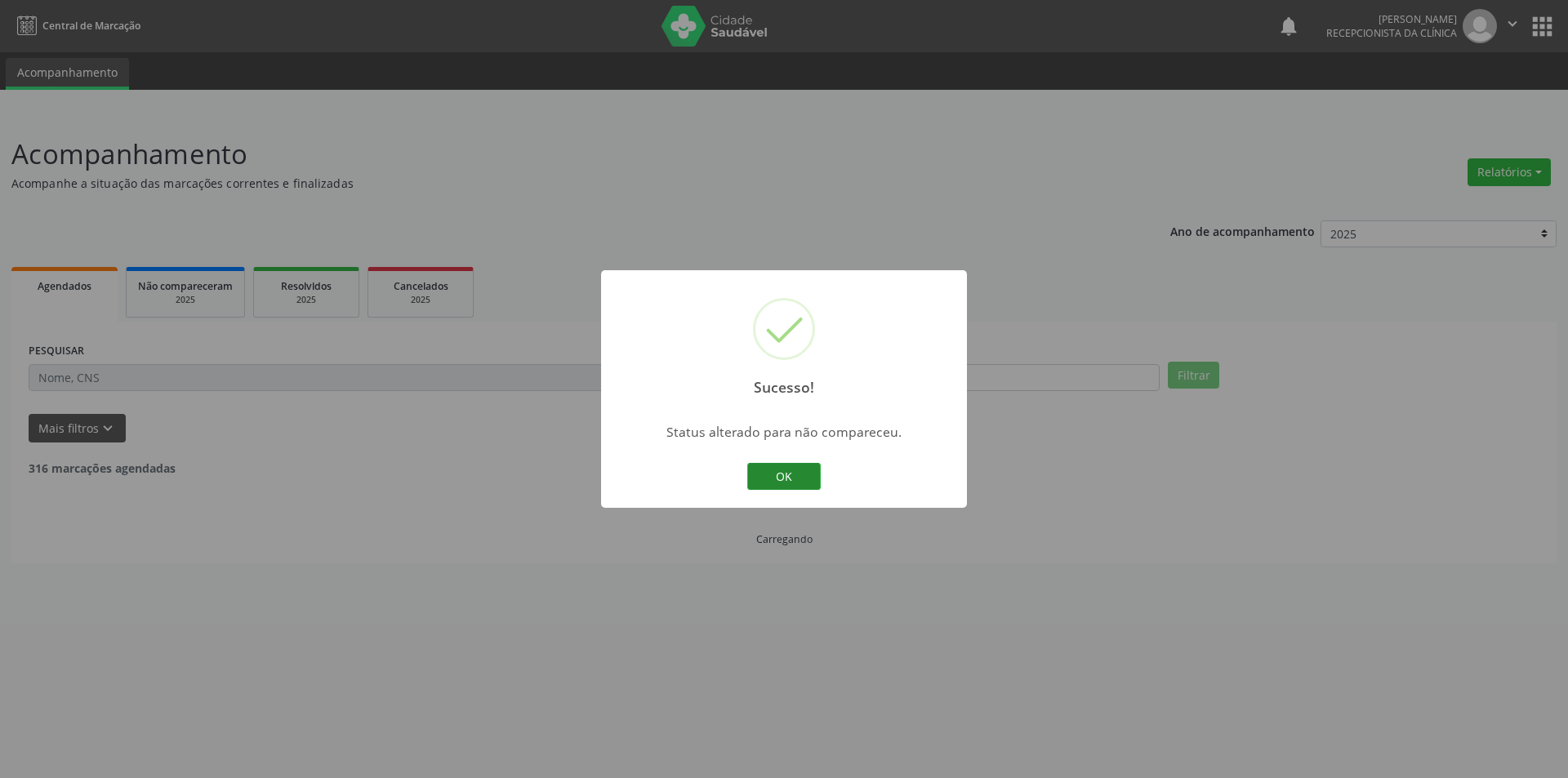
click at [812, 484] on button "OK" at bounding box center [783, 477] width 74 height 28
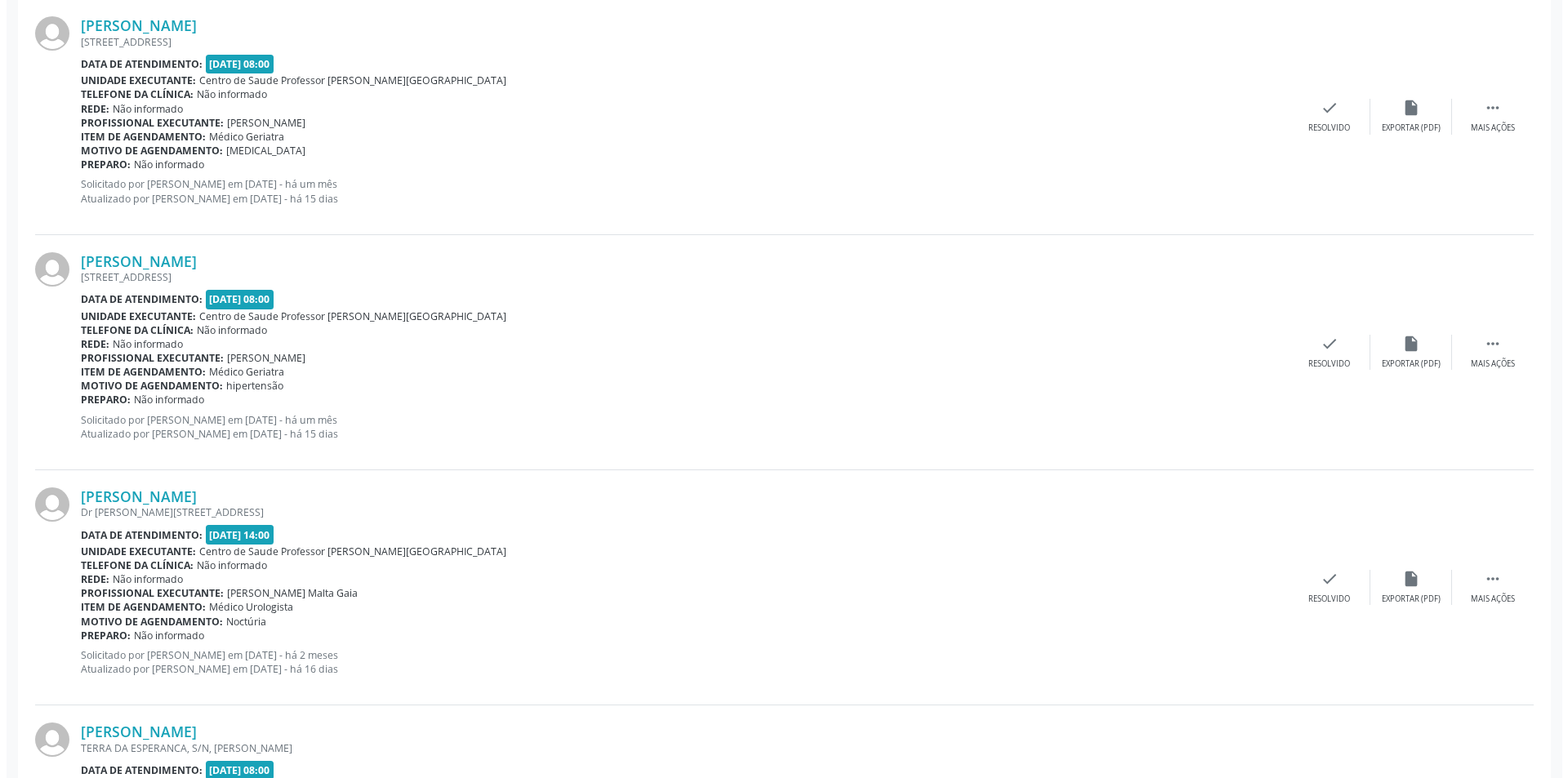
scroll to position [2285, 0]
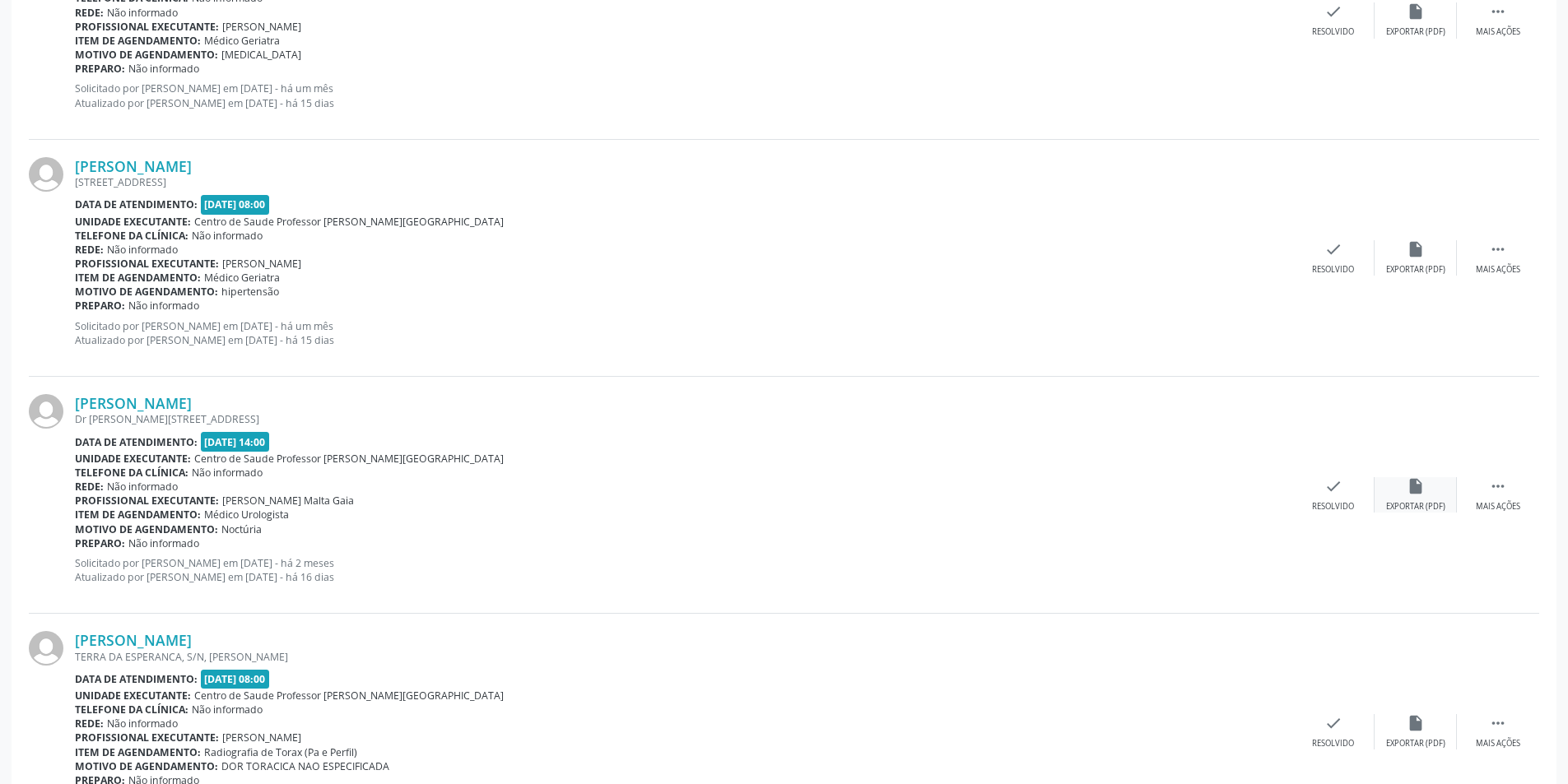
click at [1406, 489] on icon "insert_drive_file" at bounding box center [1416, 486] width 18 height 18
click at [1331, 489] on icon "check" at bounding box center [1333, 486] width 18 height 18
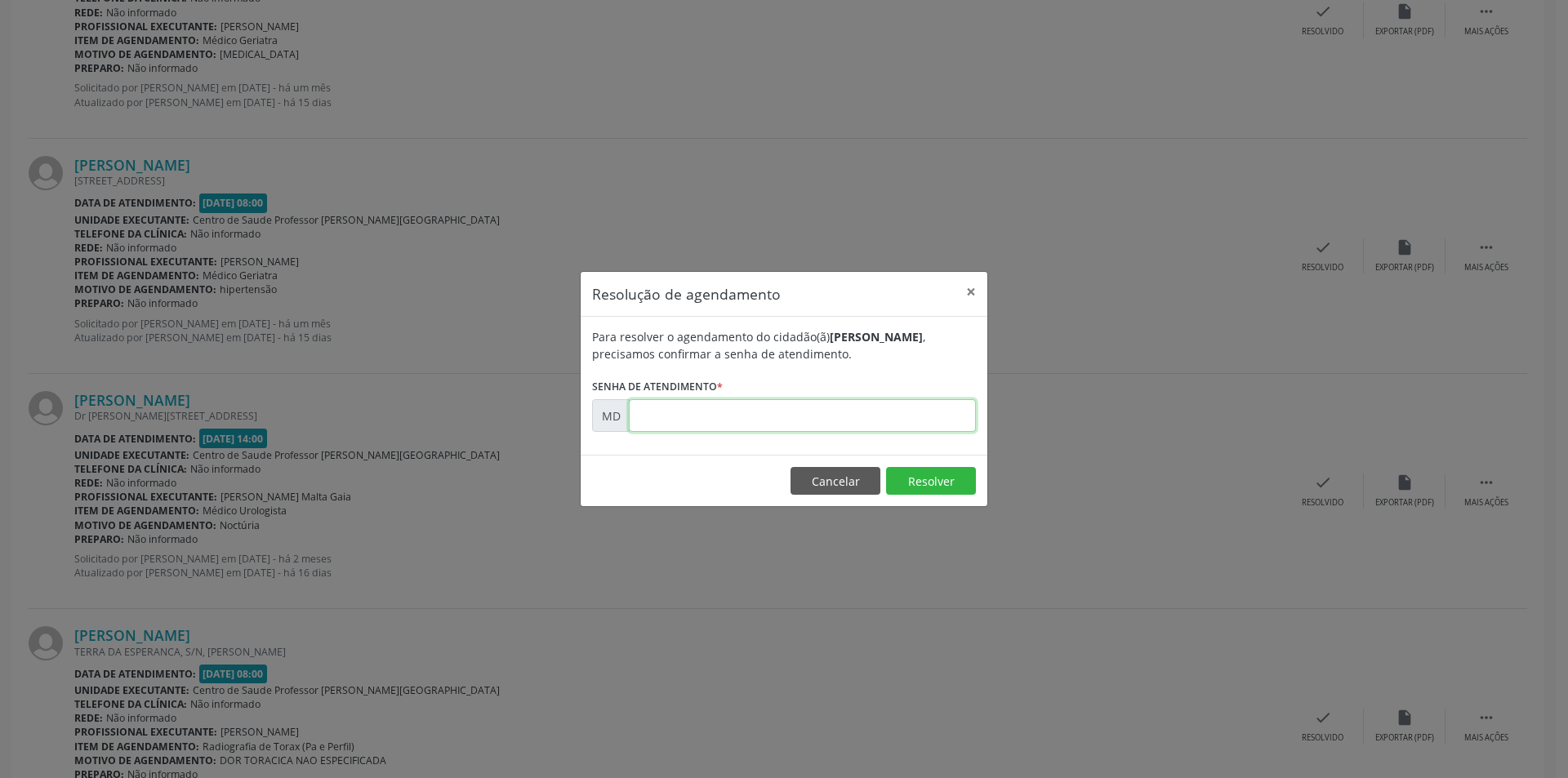
paste input "00000522"
type input "00000522"
click at [940, 474] on button "Resolver" at bounding box center [930, 481] width 90 height 28
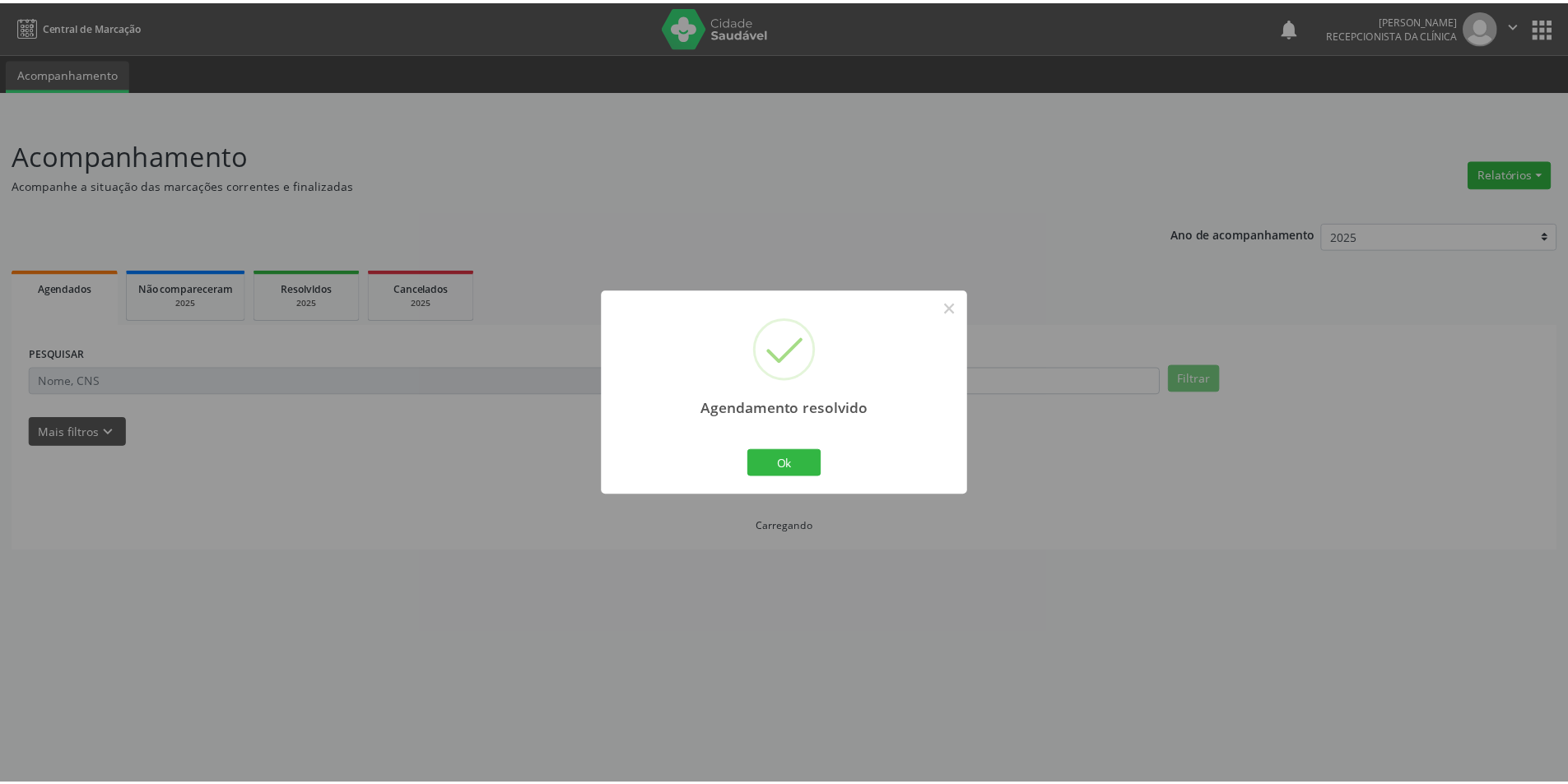
scroll to position [0, 0]
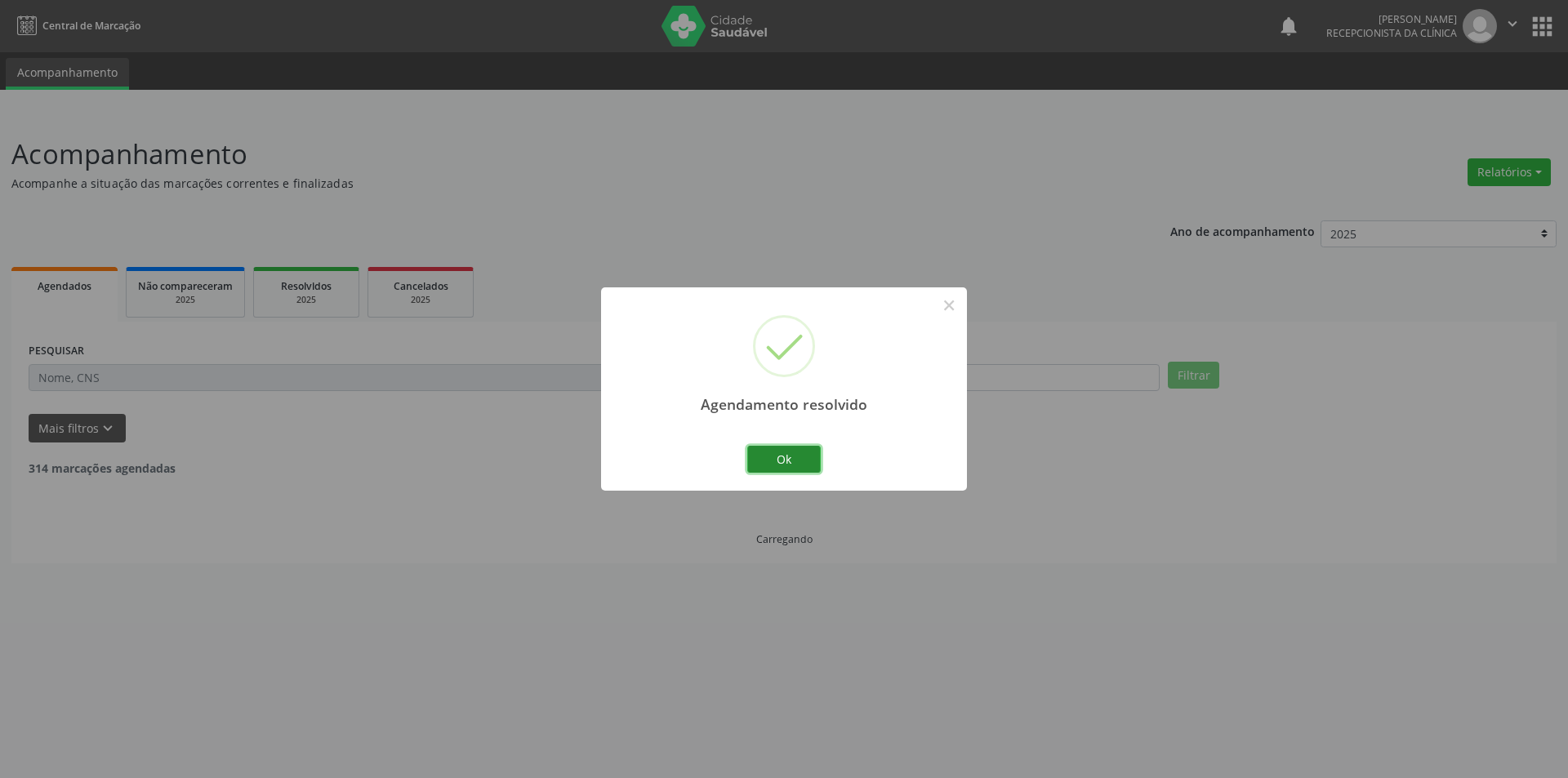
click at [805, 452] on button "Ok" at bounding box center [783, 460] width 74 height 28
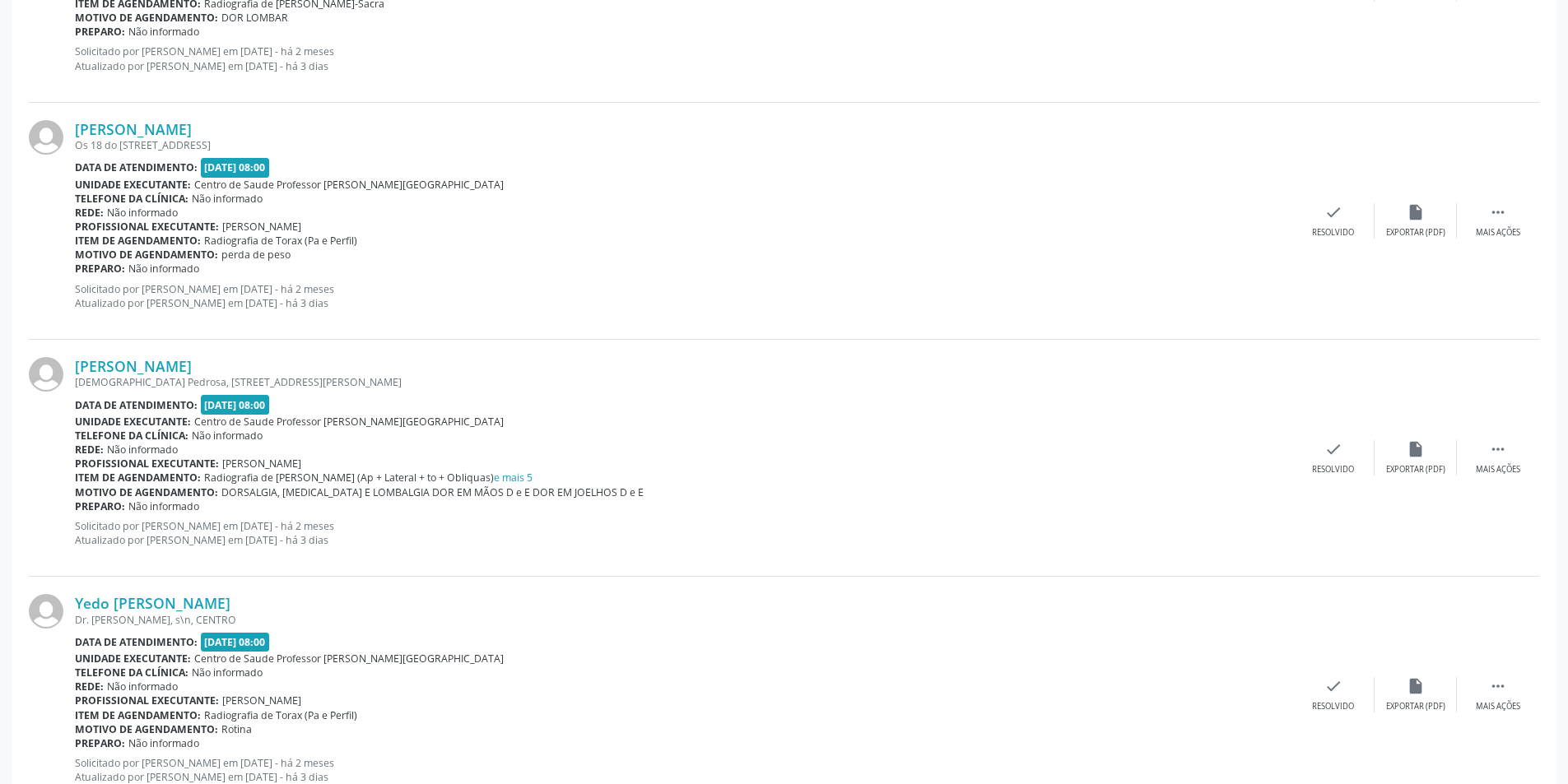
scroll to position [3394, 0]
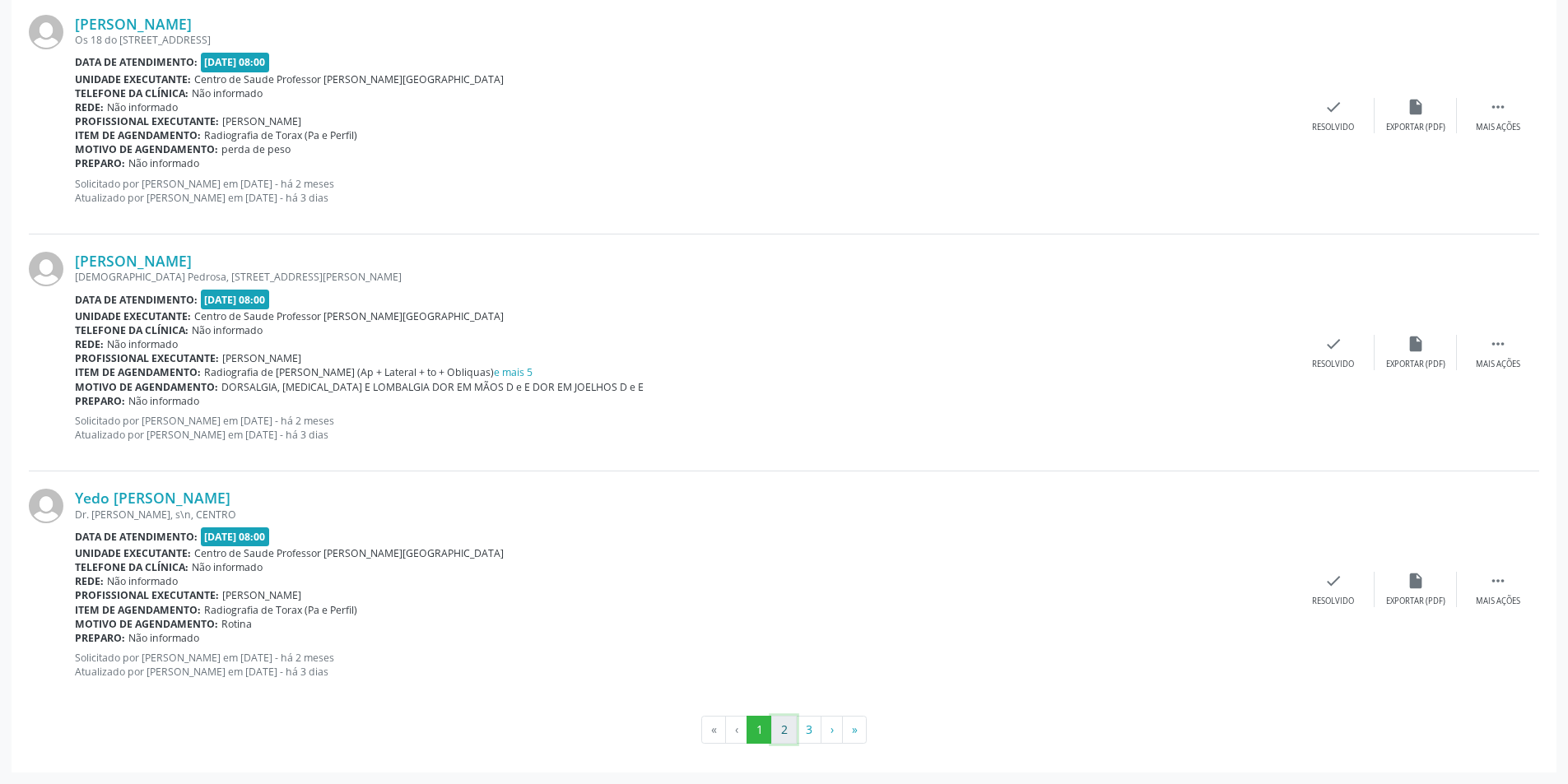
click at [784, 728] on button "2" at bounding box center [784, 730] width 26 height 28
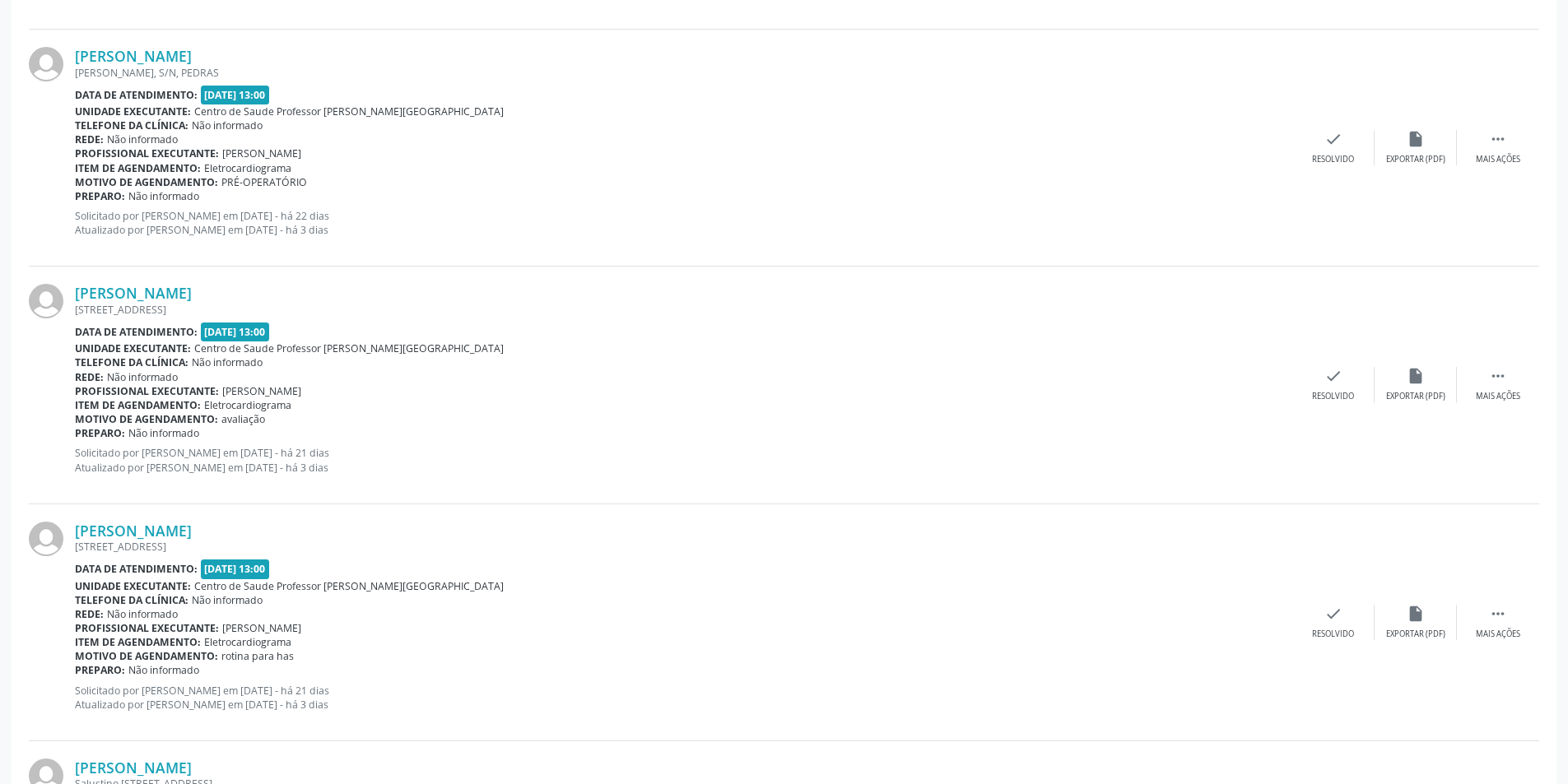
scroll to position [2879, 0]
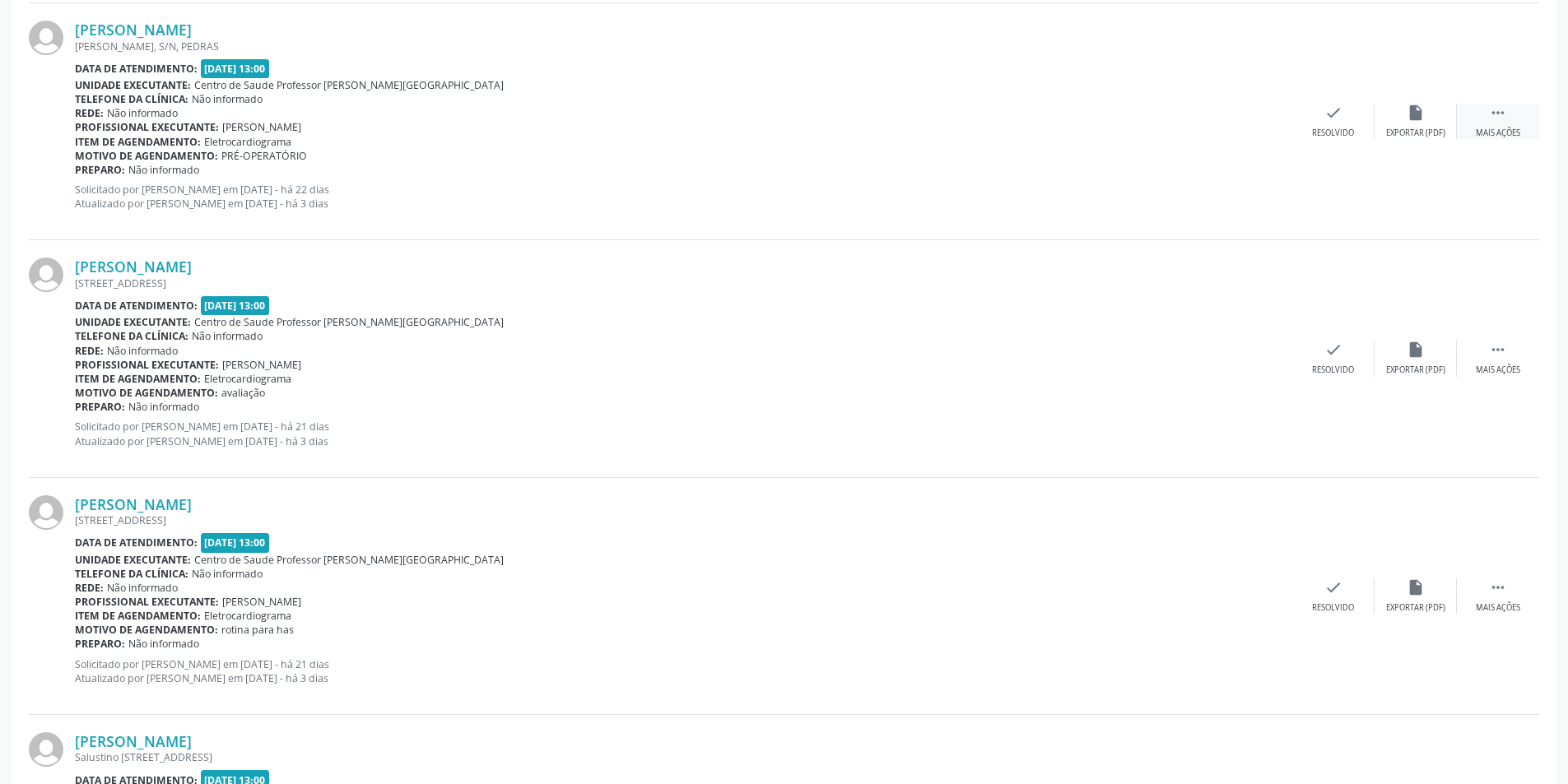
click at [1506, 133] on div "Mais ações" at bounding box center [1497, 133] width 44 height 12
click at [1425, 118] on div "alarm_off Não compareceu" at bounding box center [1416, 122] width 82 height 36
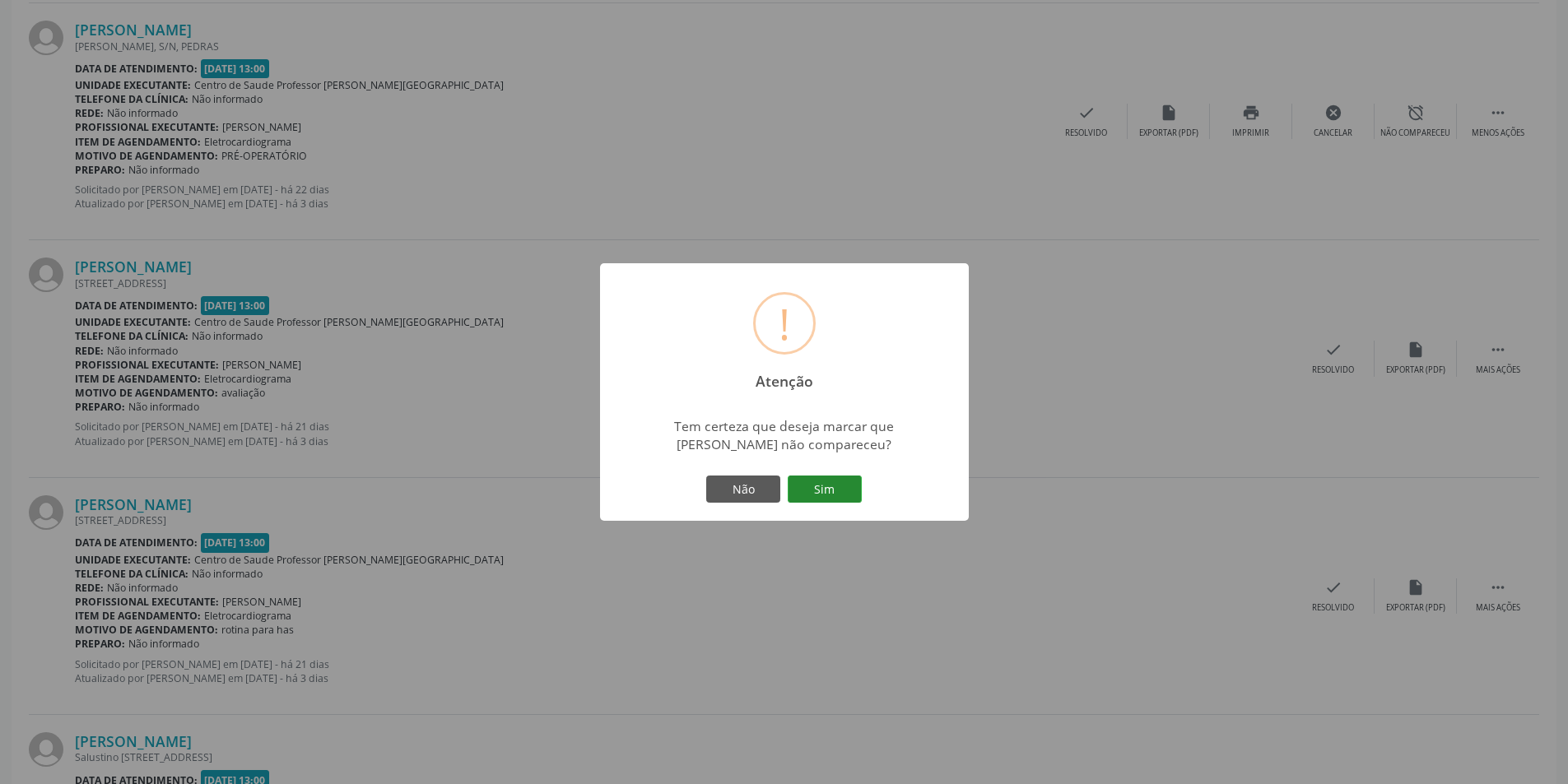
click at [809, 484] on button "Sim" at bounding box center [824, 489] width 74 height 28
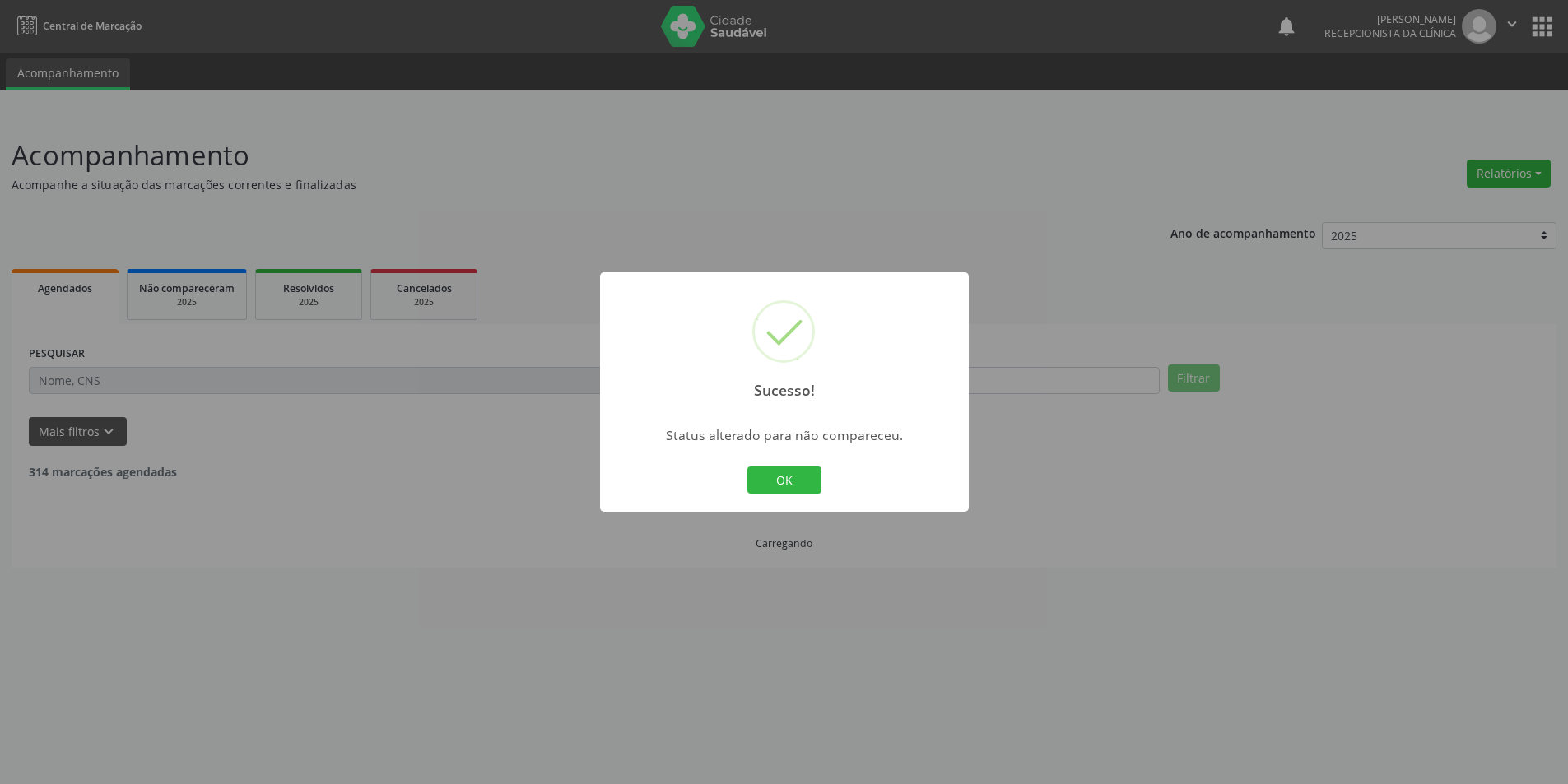
scroll to position [0, 0]
click at [793, 477] on button "OK" at bounding box center [789, 480] width 74 height 28
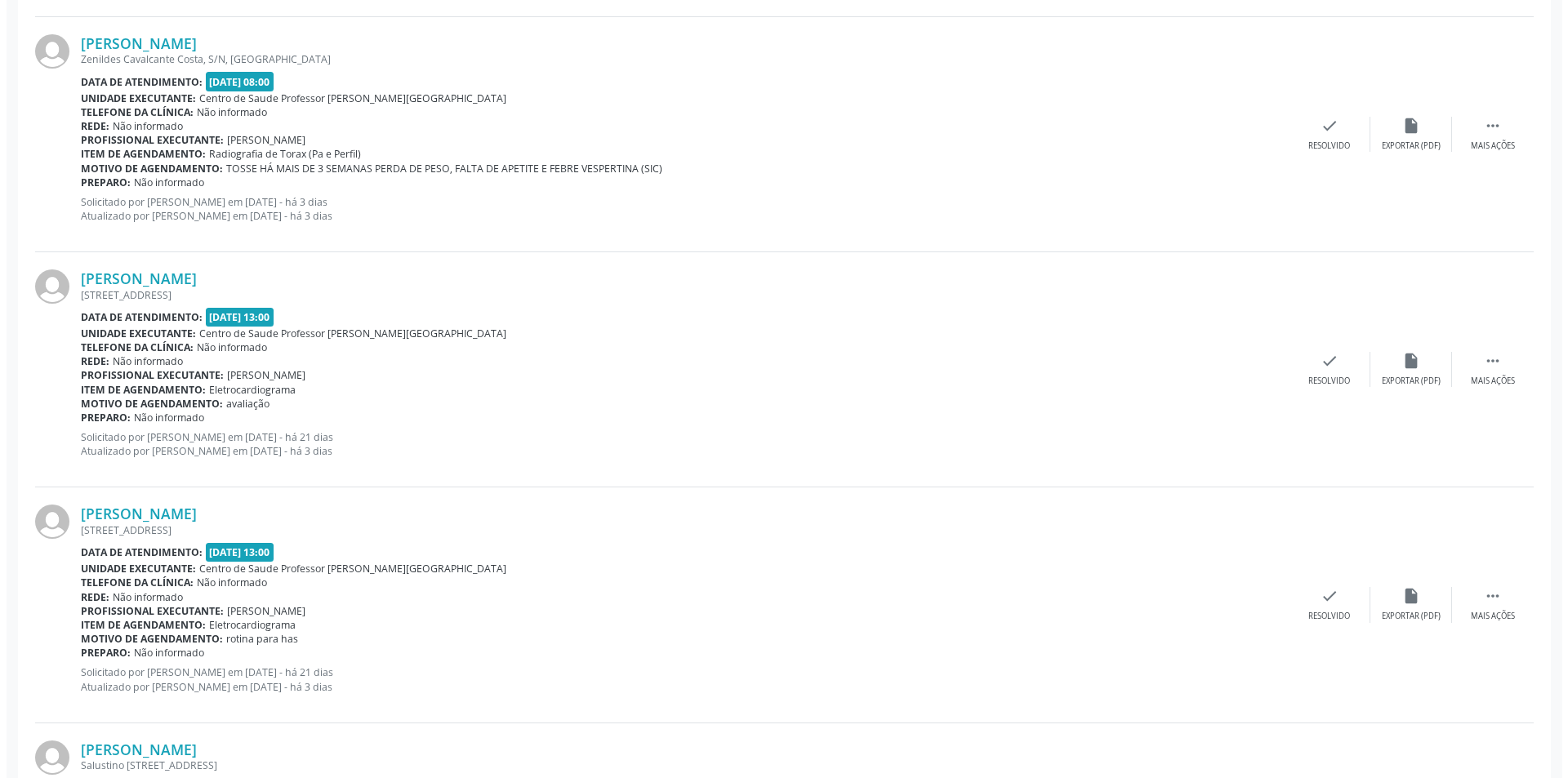
scroll to position [2612, 0]
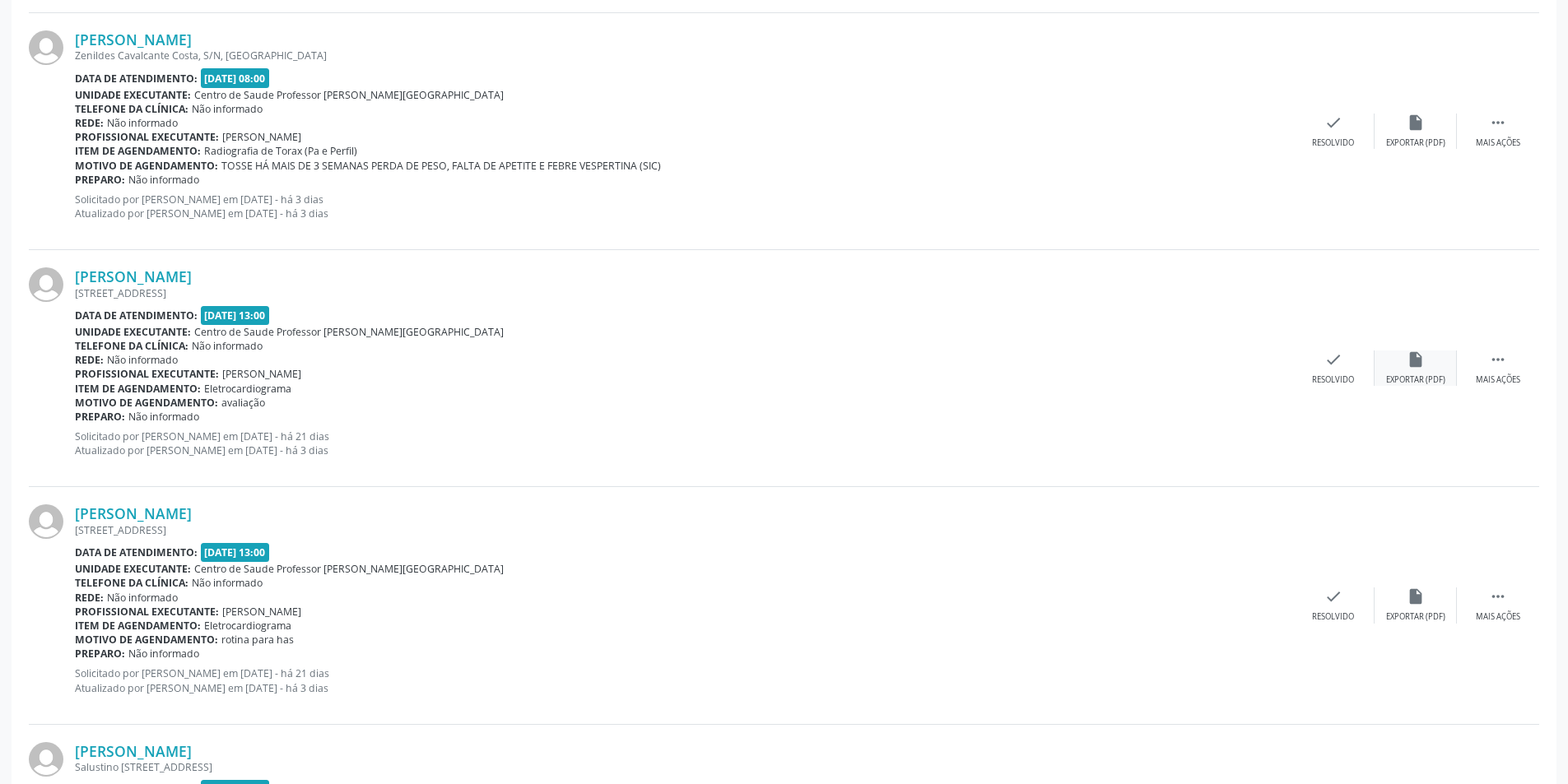
click at [1421, 377] on div "Exportar (PDF)" at bounding box center [1415, 380] width 59 height 12
click at [1339, 379] on div "Resolvido" at bounding box center [1332, 380] width 42 height 12
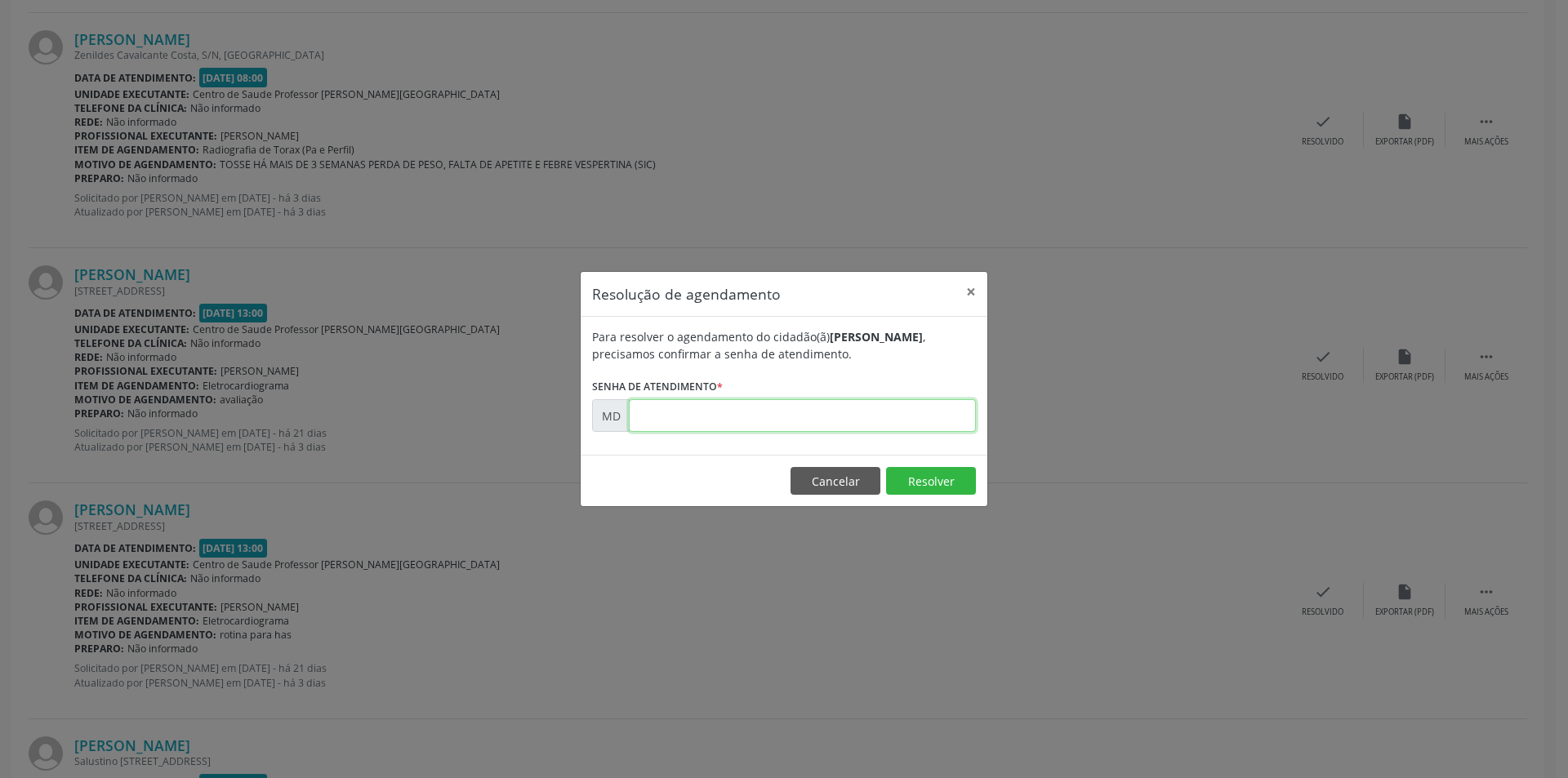
click at [827, 420] on input "text" at bounding box center [802, 415] width 347 height 33
paste input "00008719"
type input "00008719"
click at [900, 469] on button "Resolver" at bounding box center [930, 481] width 90 height 28
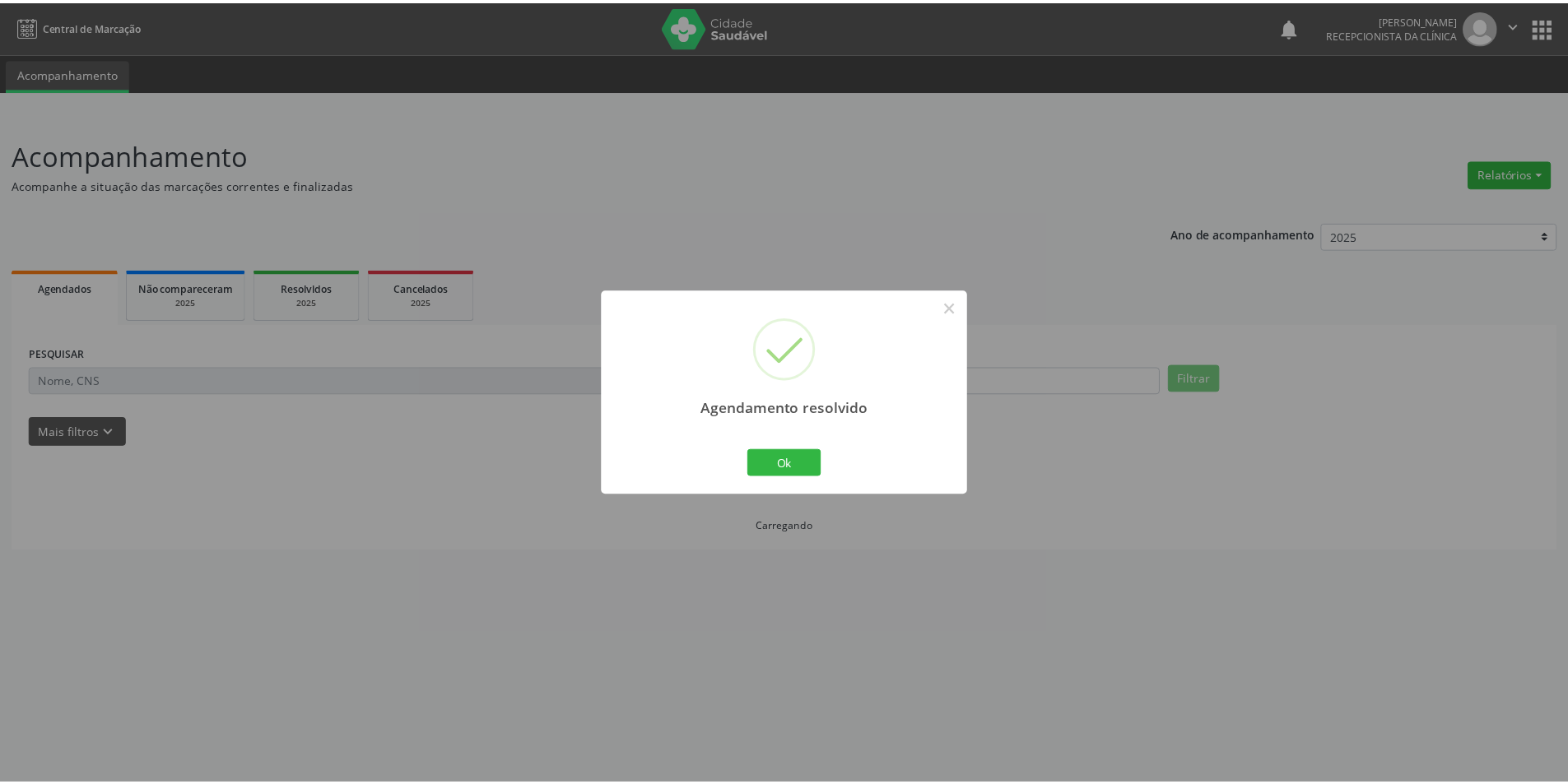
scroll to position [0, 0]
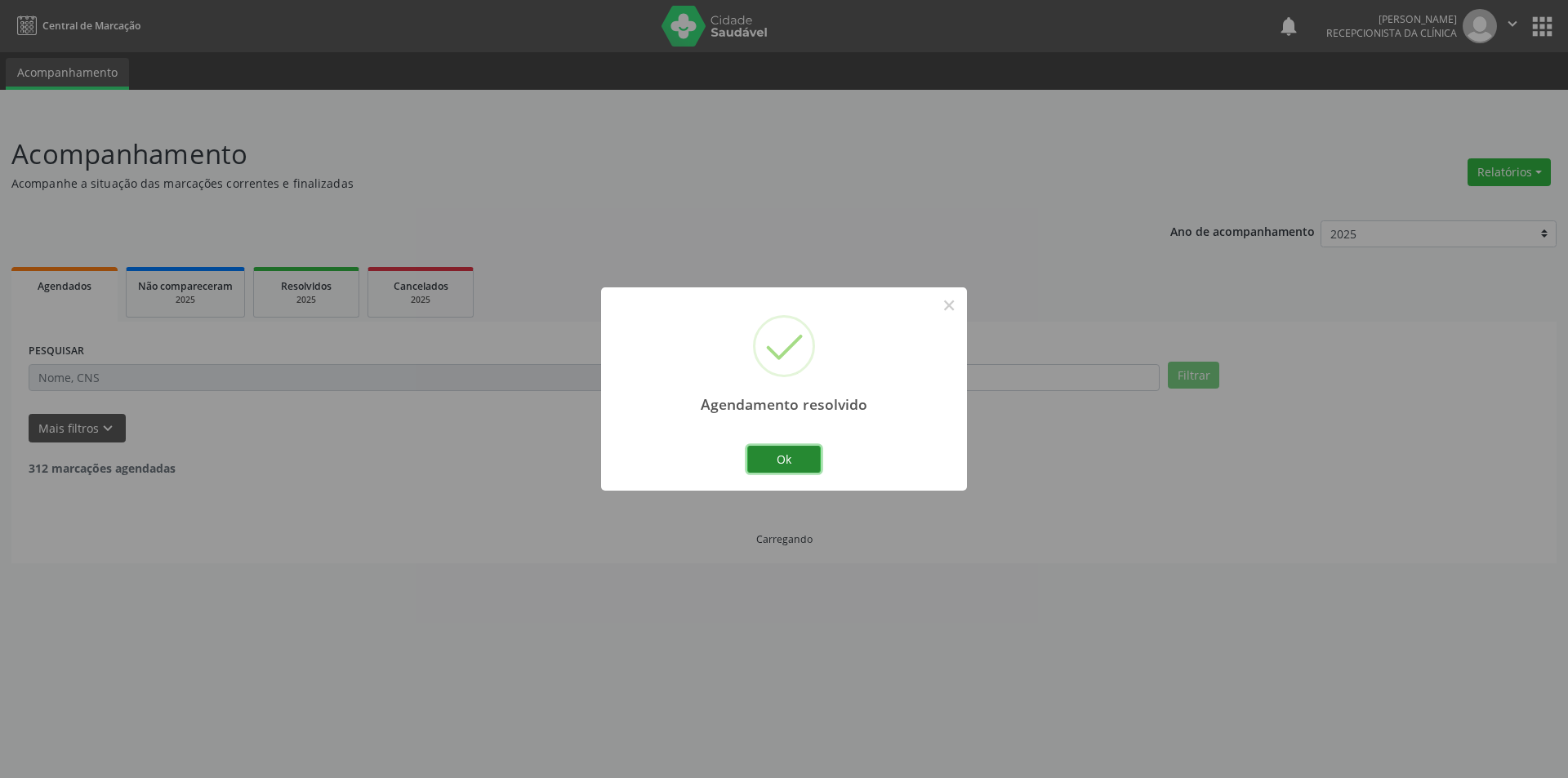
click at [794, 471] on button "Ok" at bounding box center [783, 460] width 74 height 28
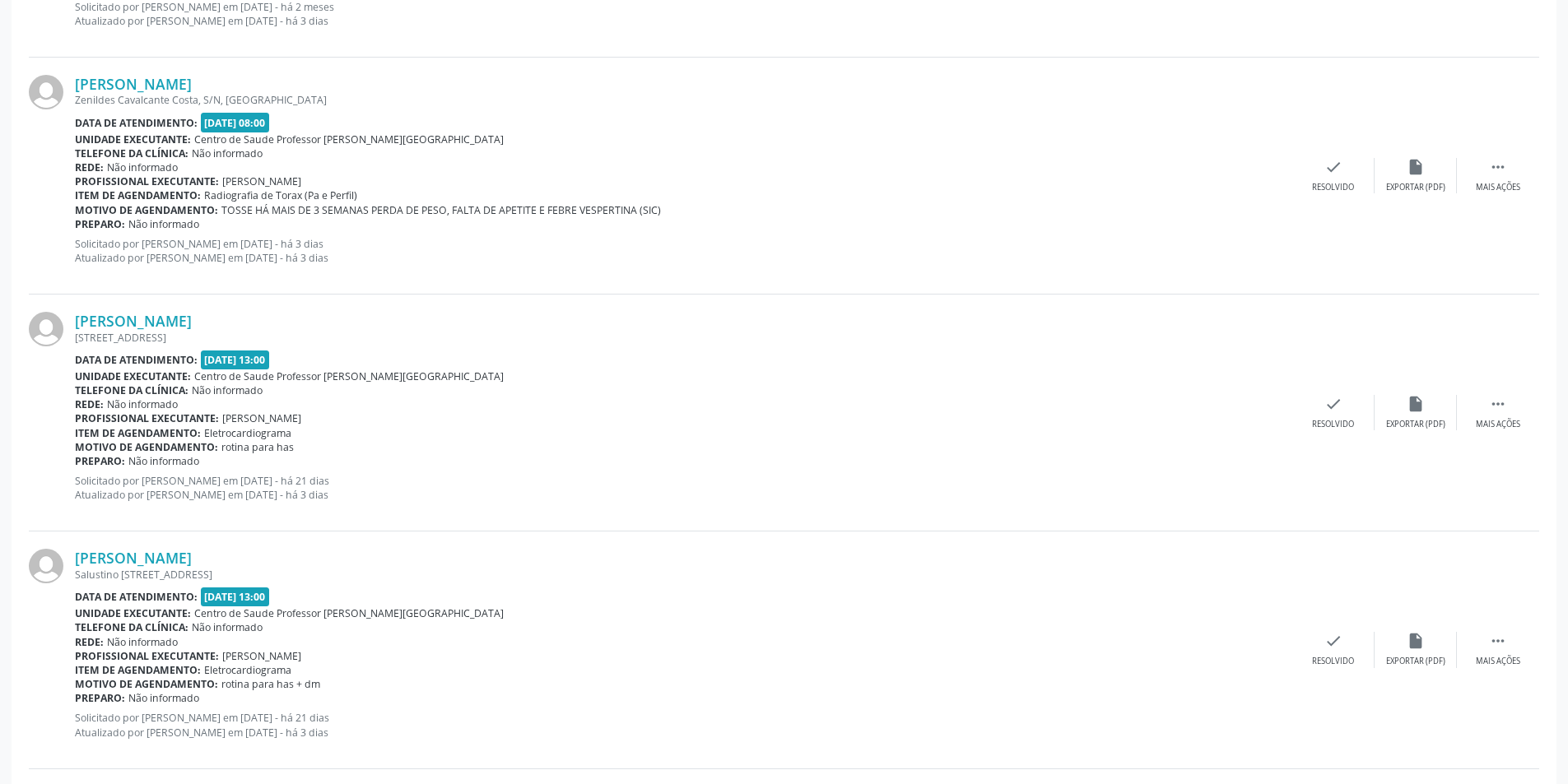
scroll to position [2632, 0]
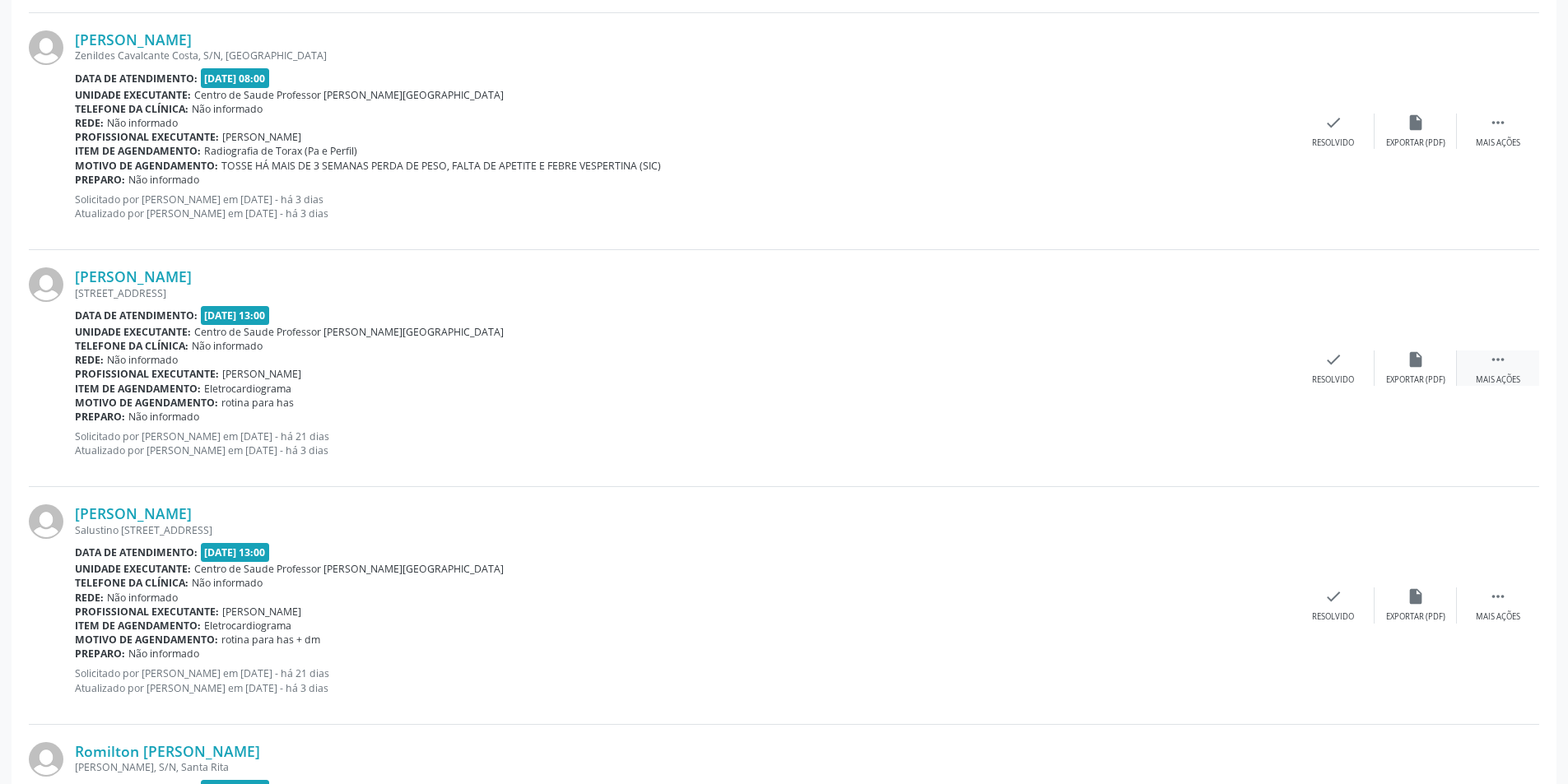
click at [1531, 365] on div " Mais ações" at bounding box center [1497, 368] width 82 height 36
click at [1434, 371] on div "alarm_off Não compareceu" at bounding box center [1416, 368] width 82 height 36
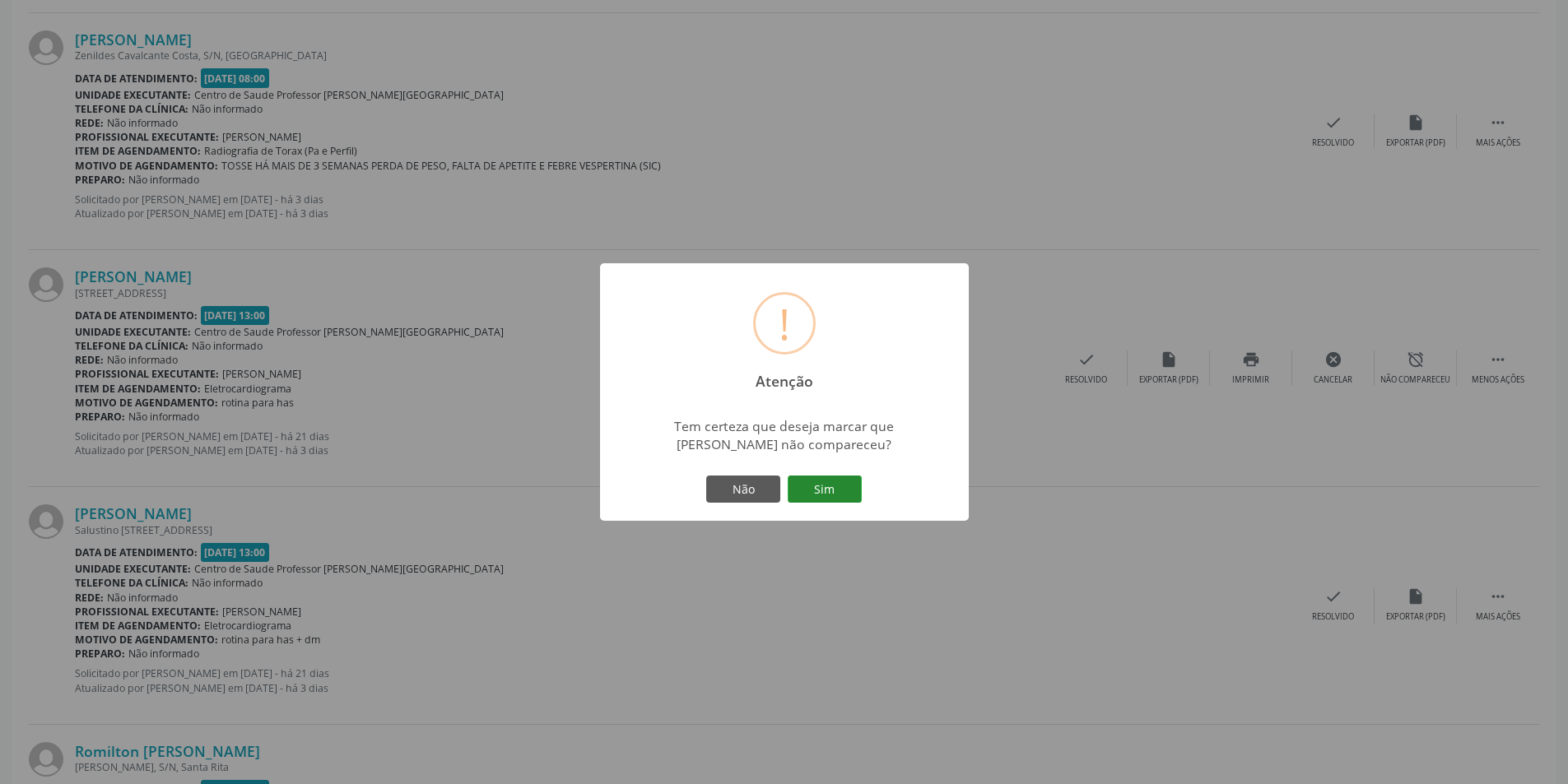
click at [820, 489] on button "Sim" at bounding box center [824, 489] width 74 height 28
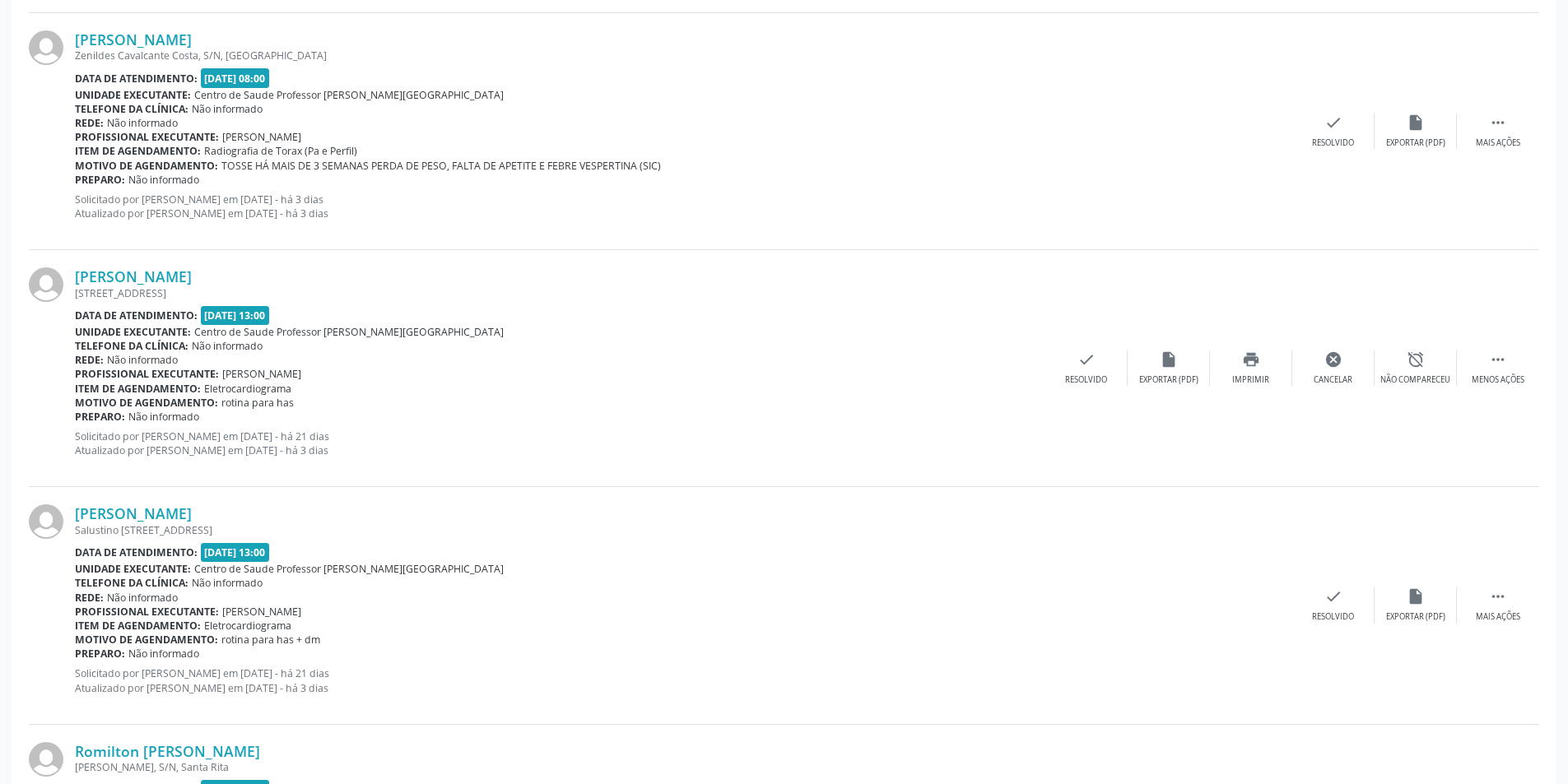
scroll to position [0, 0]
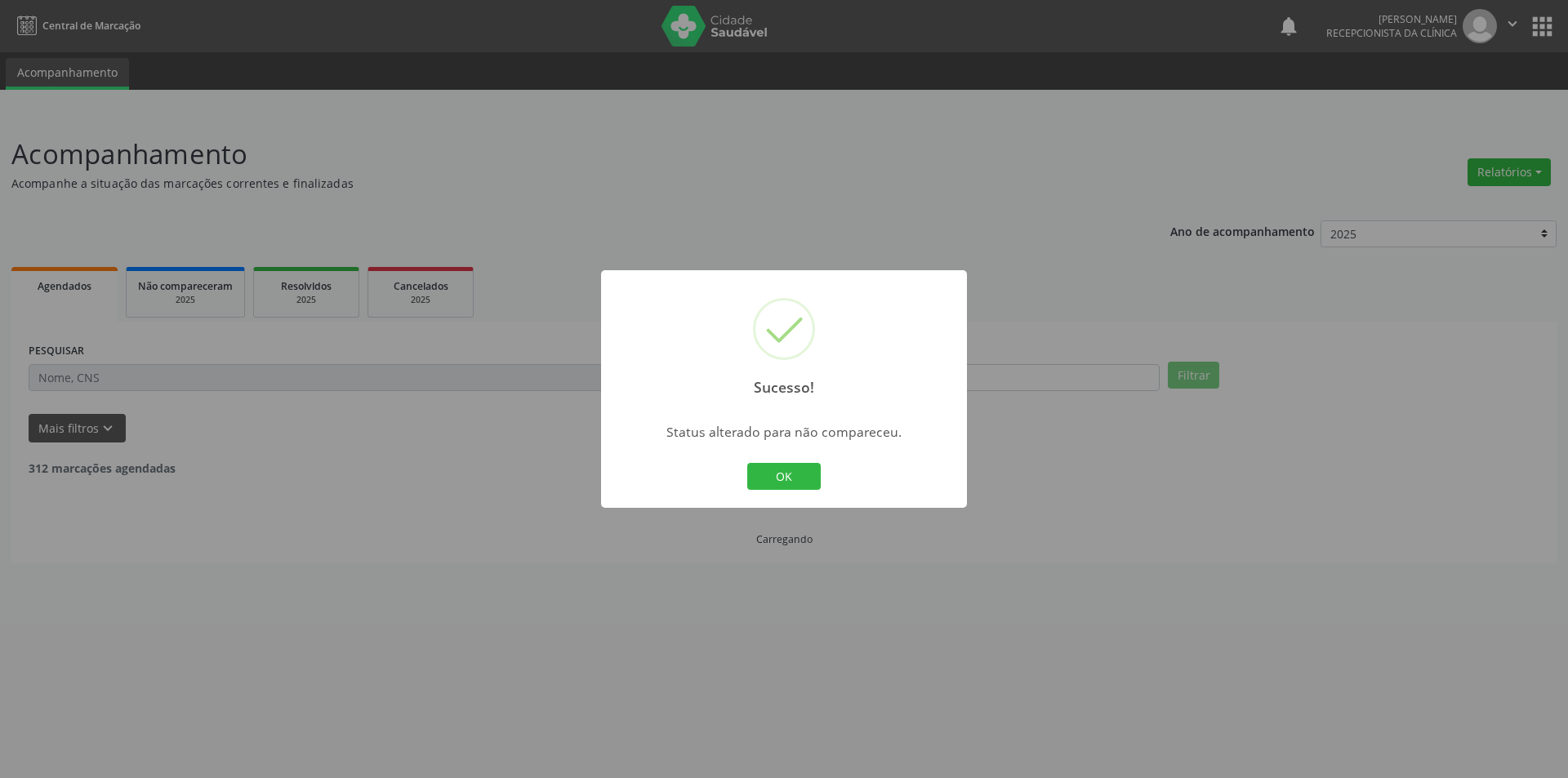
click at [776, 460] on div "OK Cancel" at bounding box center [784, 477] width 81 height 35
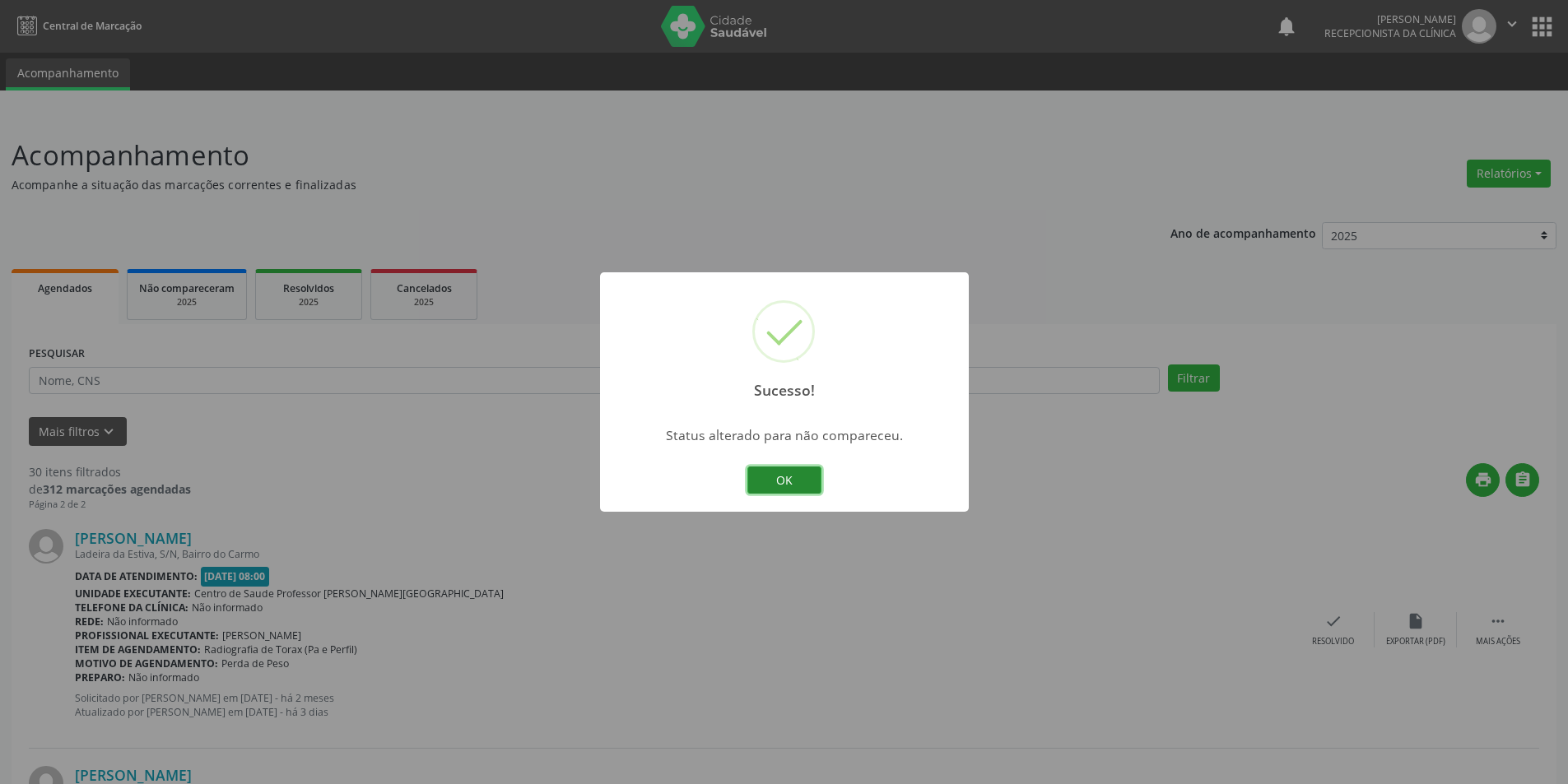
click at [782, 471] on button "OK" at bounding box center [784, 480] width 74 height 28
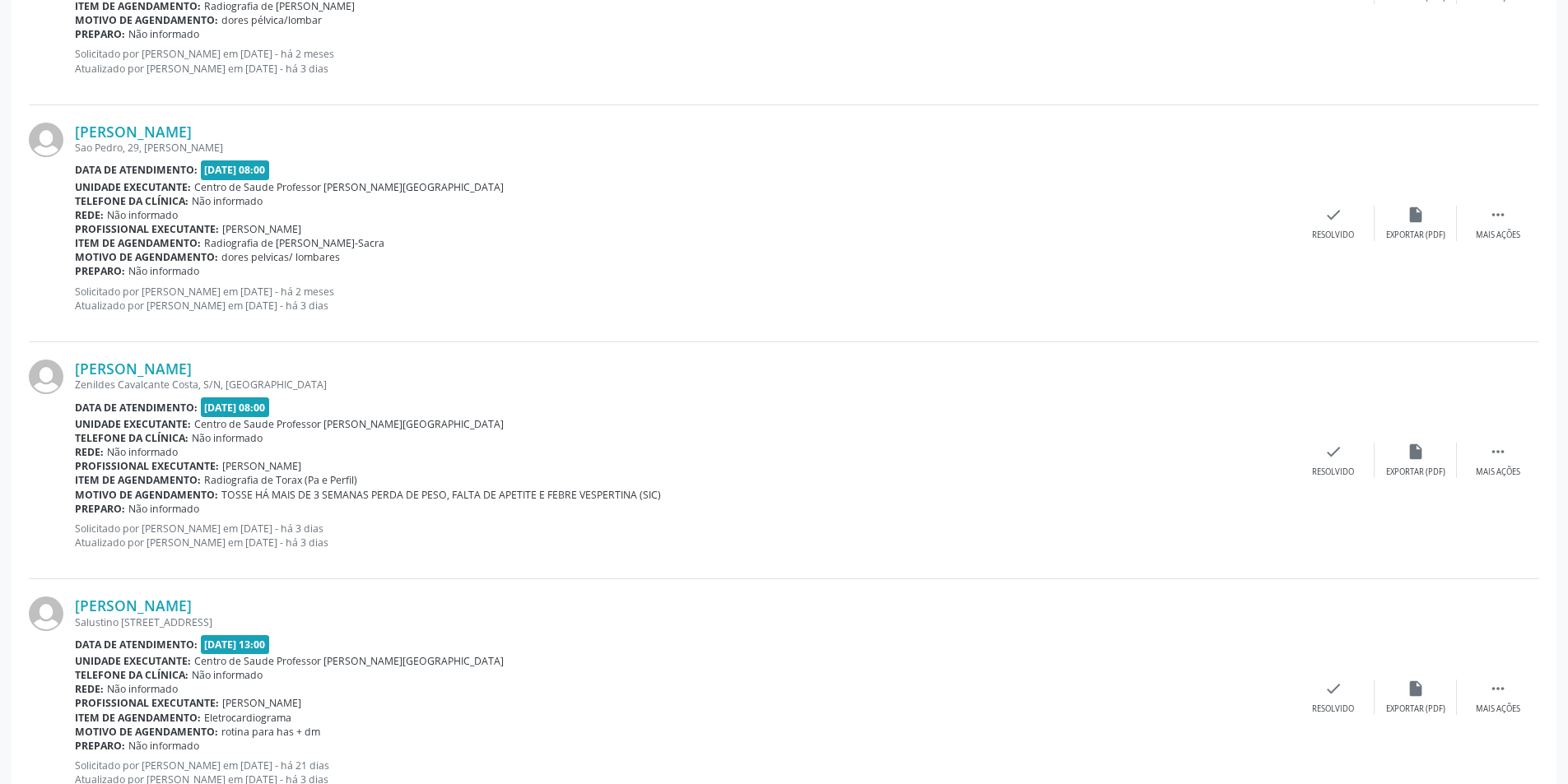
scroll to position [2632, 0]
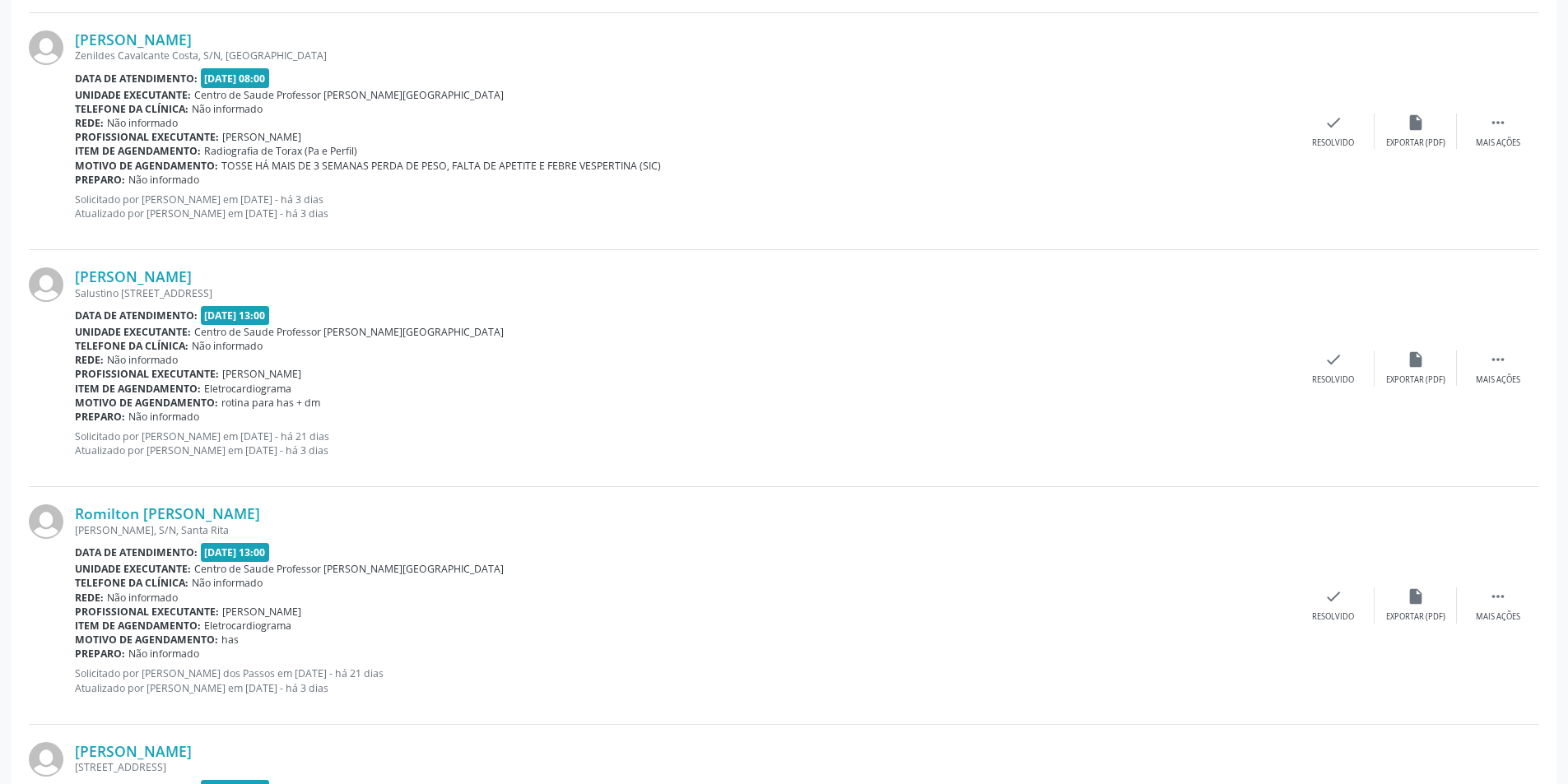
click at [1511, 345] on div "[PERSON_NAME] [STREET_ADDRESS] Data de atendimento: [DATE] 13:00 Unidade execut…" at bounding box center [784, 368] width 1511 height 237
click at [1508, 370] on div " Mais ações" at bounding box center [1497, 368] width 82 height 36
click at [1427, 372] on div "alarm_off Não compareceu" at bounding box center [1416, 368] width 82 height 36
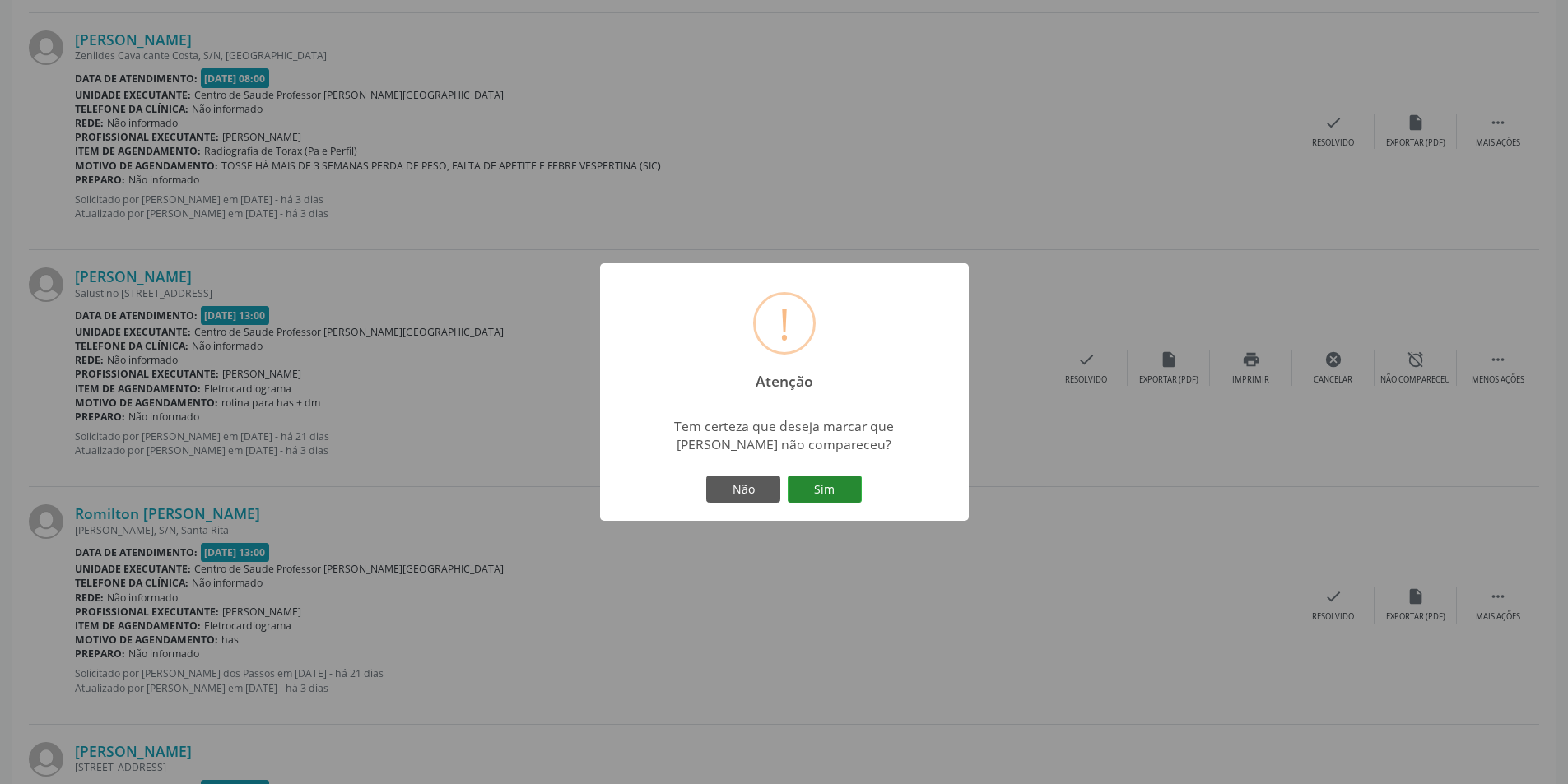
click at [822, 478] on button "Sim" at bounding box center [824, 489] width 74 height 28
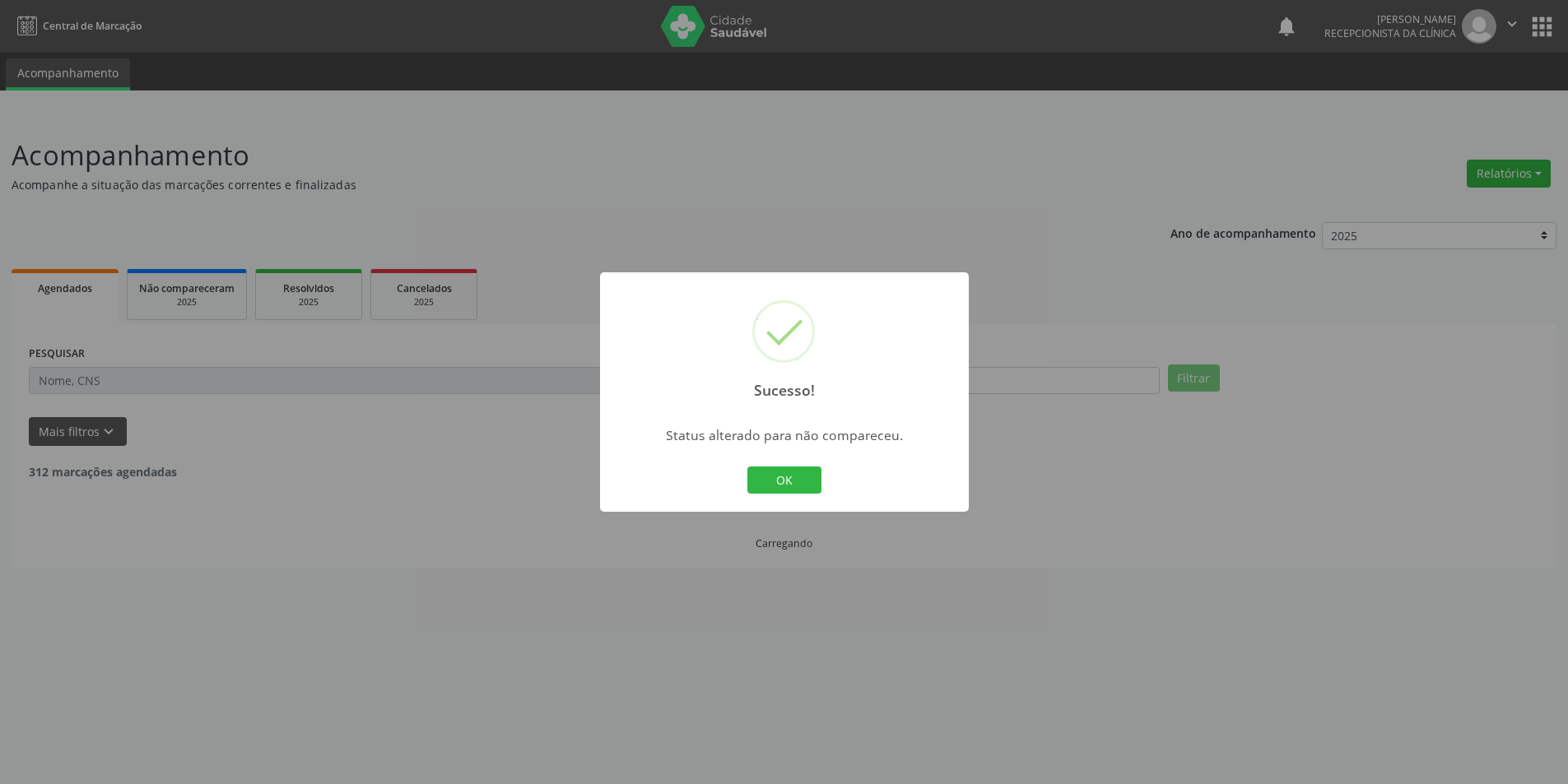
scroll to position [0, 0]
click at [782, 473] on button "OK" at bounding box center [789, 480] width 74 height 28
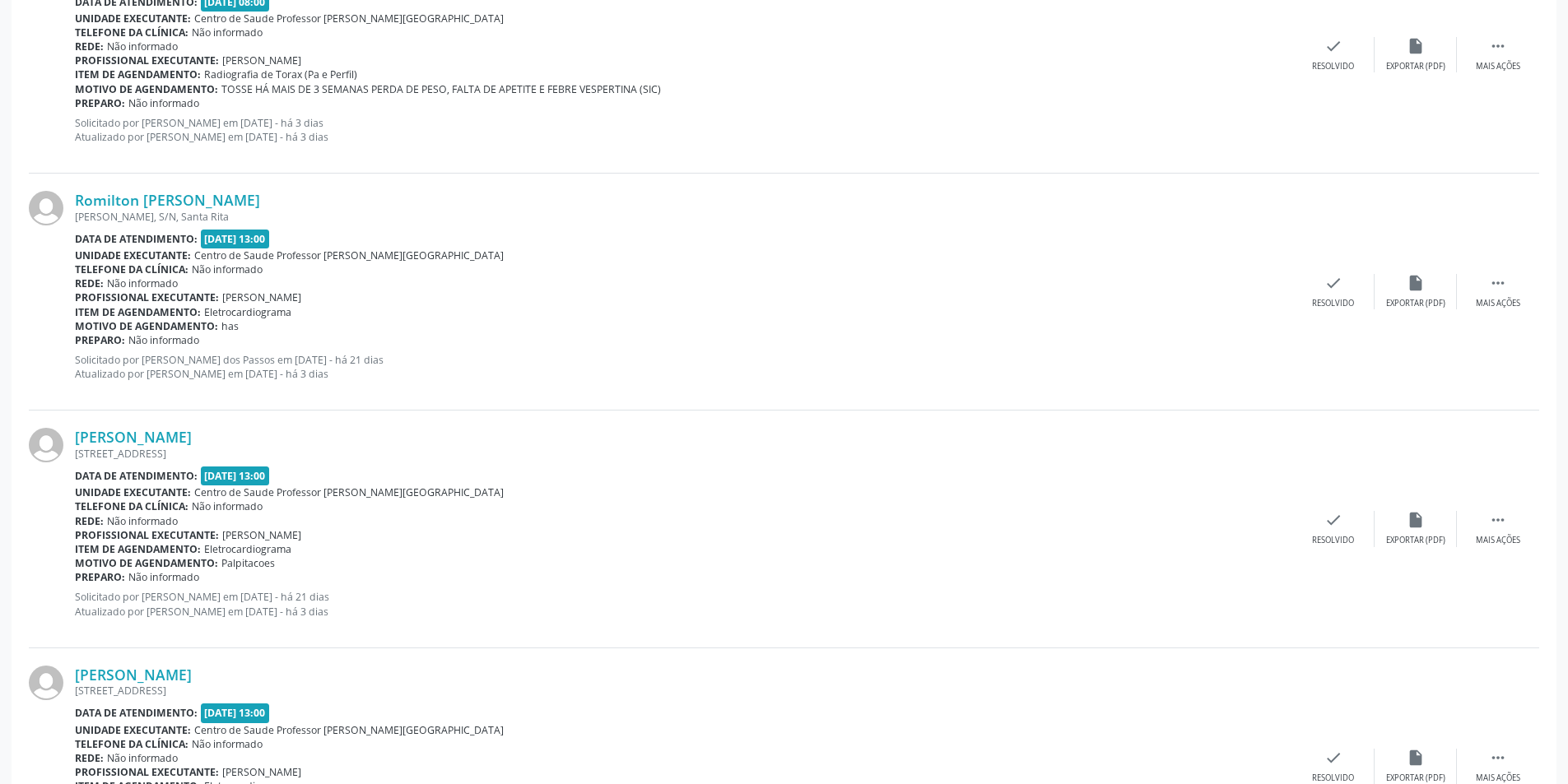
scroll to position [2797, 0]
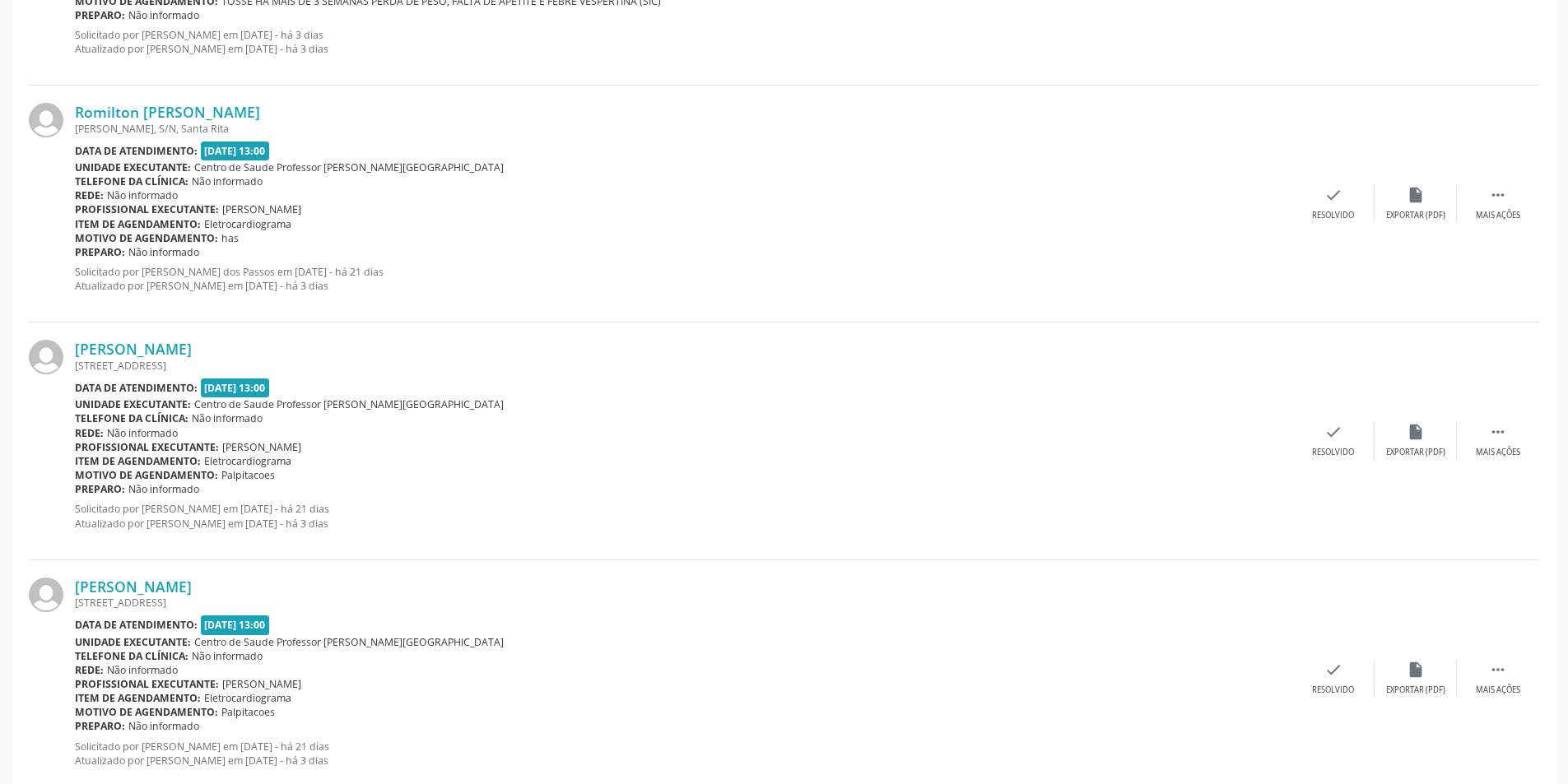
click at [1508, 473] on div "[PERSON_NAME] [STREET_ADDRESS] Data de atendimento: [DATE] 13:00 Unidade execut…" at bounding box center [784, 440] width 1511 height 237
drag, startPoint x: 1505, startPoint y: 418, endPoint x: 1499, endPoint y: 441, distance: 23.8
click at [1502, 434] on div "[PERSON_NAME] [STREET_ADDRESS] Data de atendimento: [DATE] 13:00 Unidade execut…" at bounding box center [784, 440] width 1511 height 237
click at [1490, 442] on div " Mais ações" at bounding box center [1497, 440] width 82 height 36
click at [1411, 458] on div "Não compareceu" at bounding box center [1416, 453] width 70 height 12
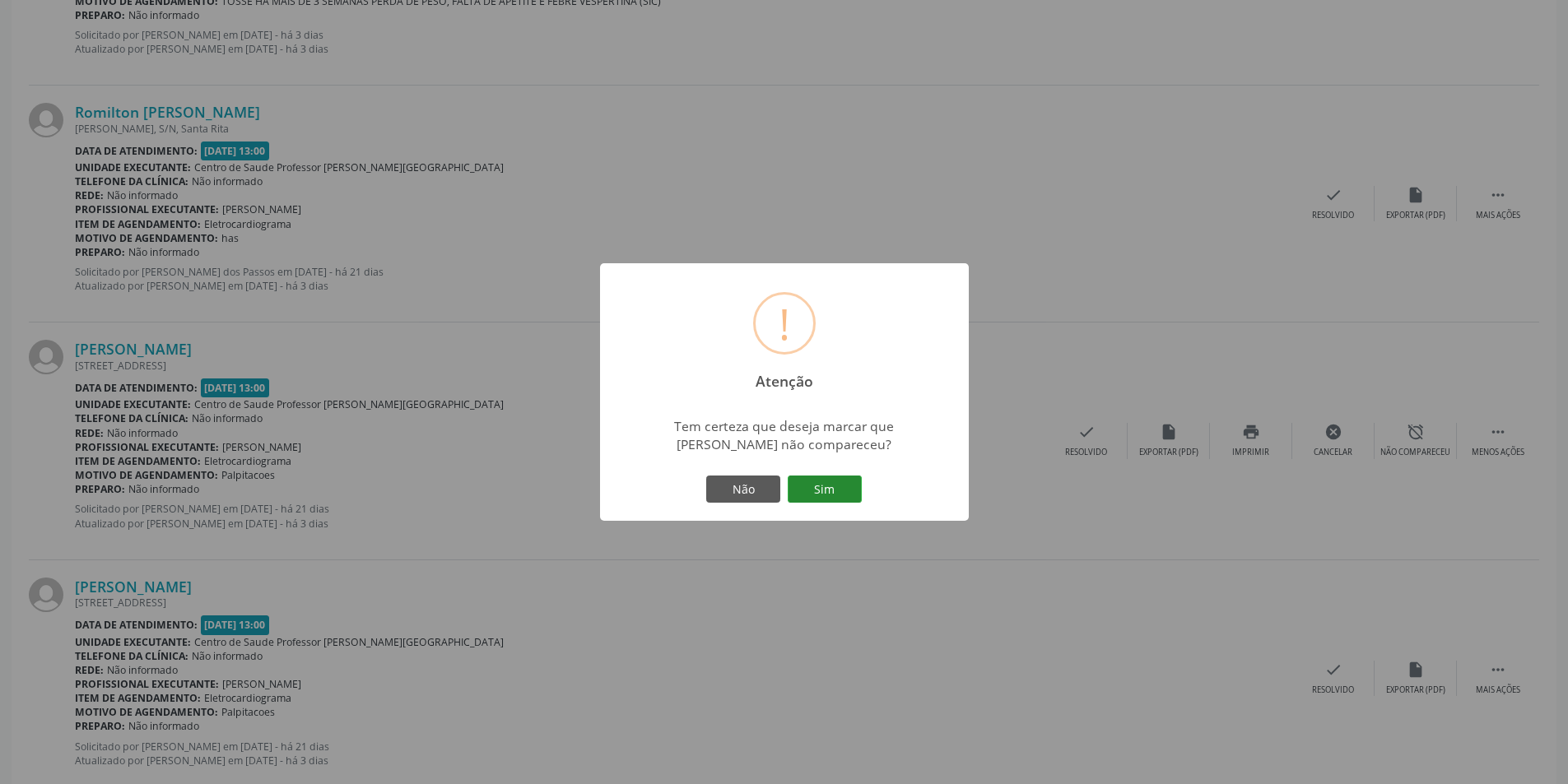
click at [804, 496] on button "Sim" at bounding box center [824, 489] width 74 height 28
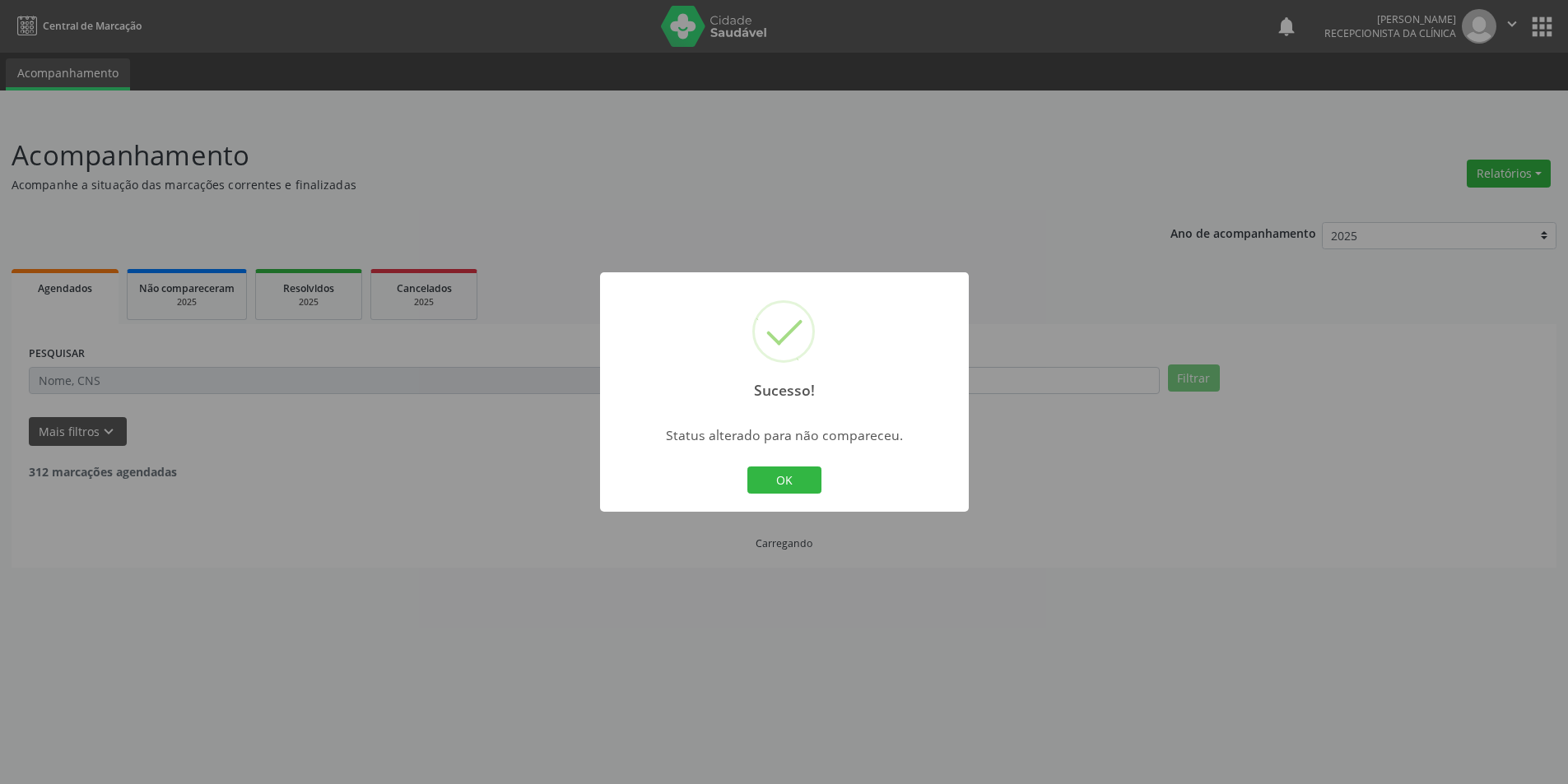
scroll to position [0, 0]
click at [789, 480] on button "OK" at bounding box center [789, 480] width 74 height 28
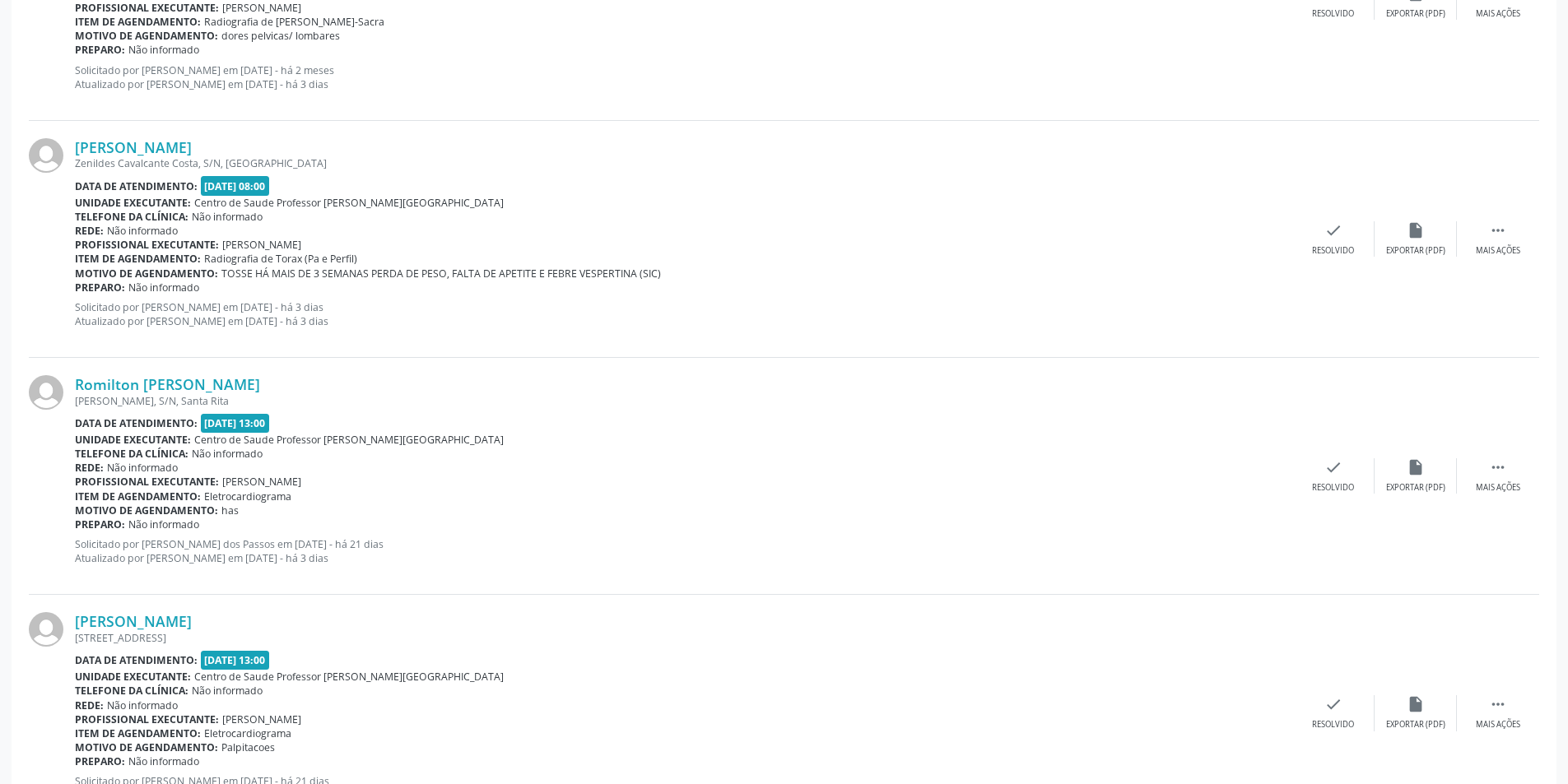
scroll to position [2550, 0]
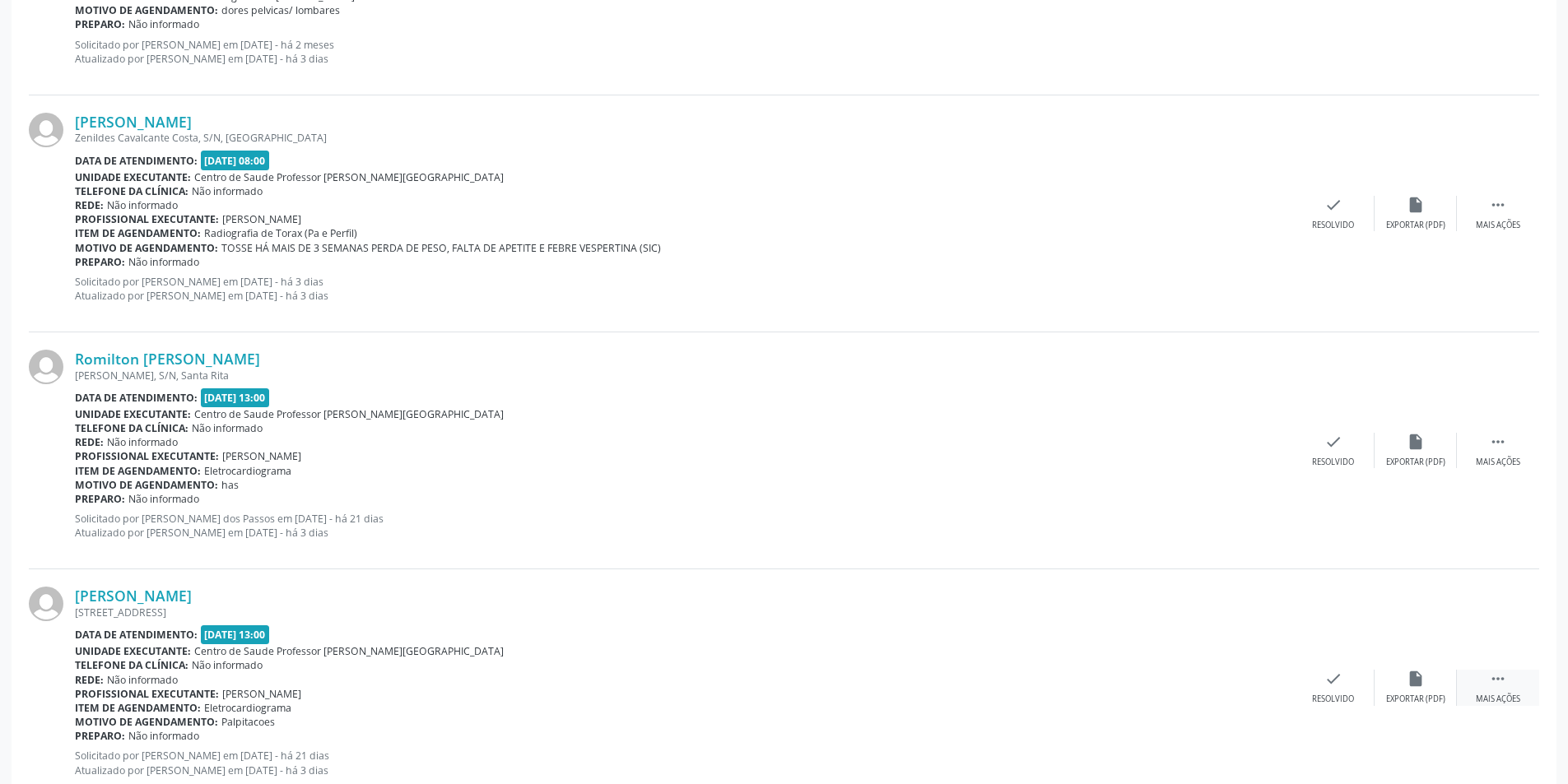
click at [1498, 692] on div " Mais ações" at bounding box center [1497, 687] width 82 height 36
click at [1418, 708] on div "[PERSON_NAME] [STREET_ADDRESS] Data de atendimento: [DATE] 13:00 Unidade execut…" at bounding box center [784, 687] width 1511 height 237
click at [1411, 691] on div "alarm_off Não compareceu" at bounding box center [1416, 687] width 82 height 36
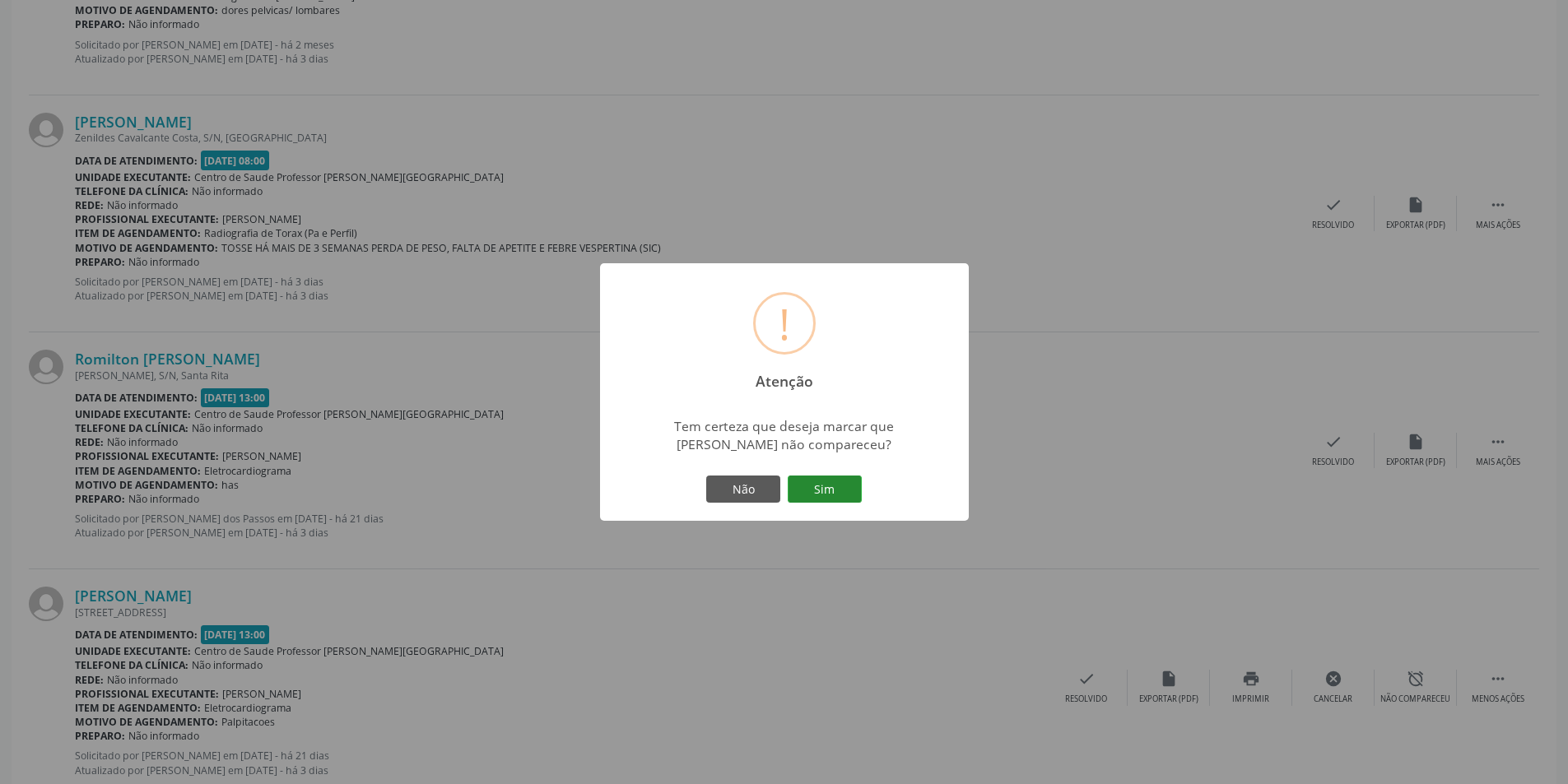
click at [819, 500] on button "Sim" at bounding box center [824, 489] width 74 height 28
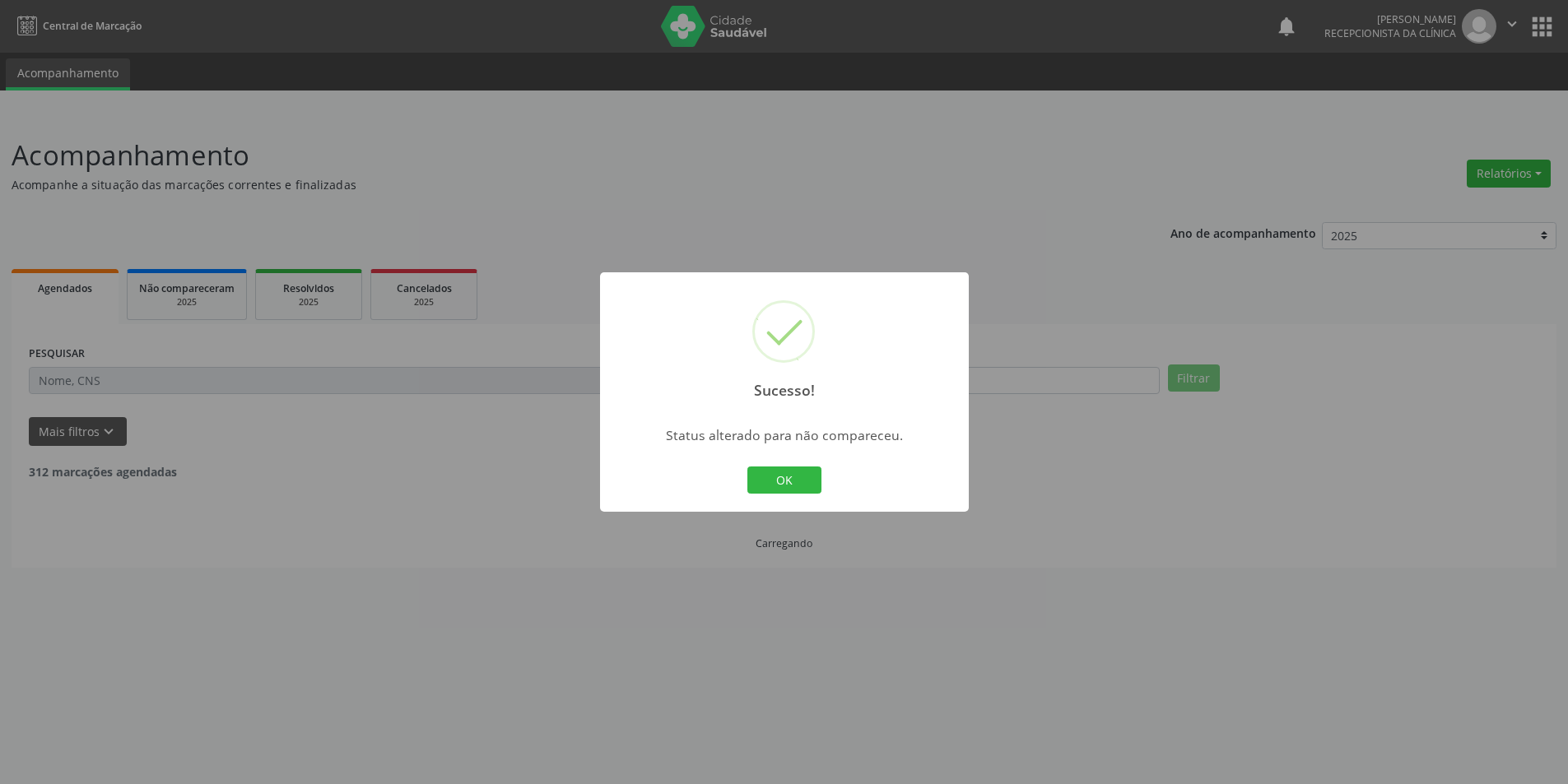
scroll to position [0, 0]
click at [797, 489] on button "OK" at bounding box center [789, 480] width 74 height 28
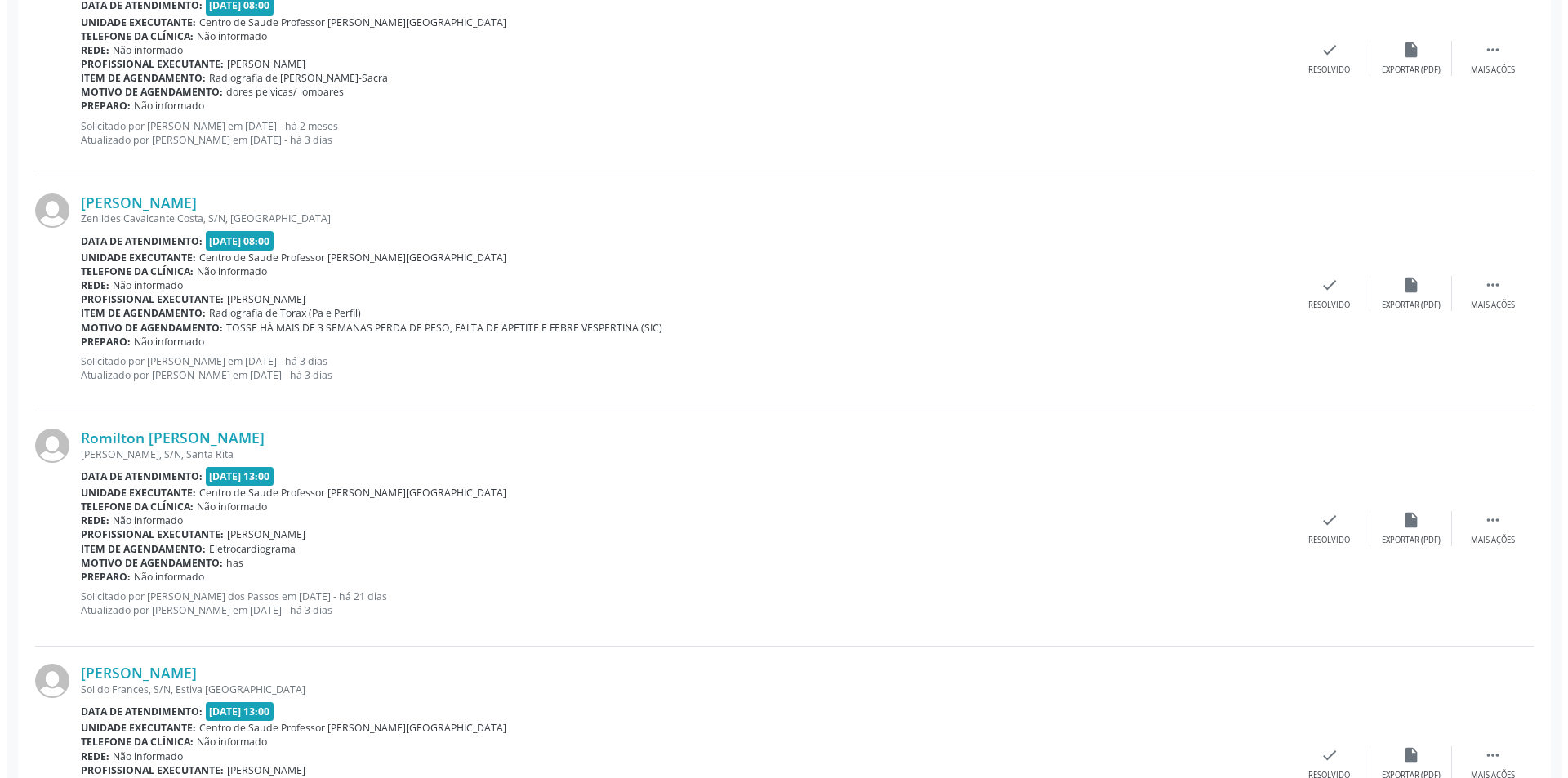
scroll to position [2531, 0]
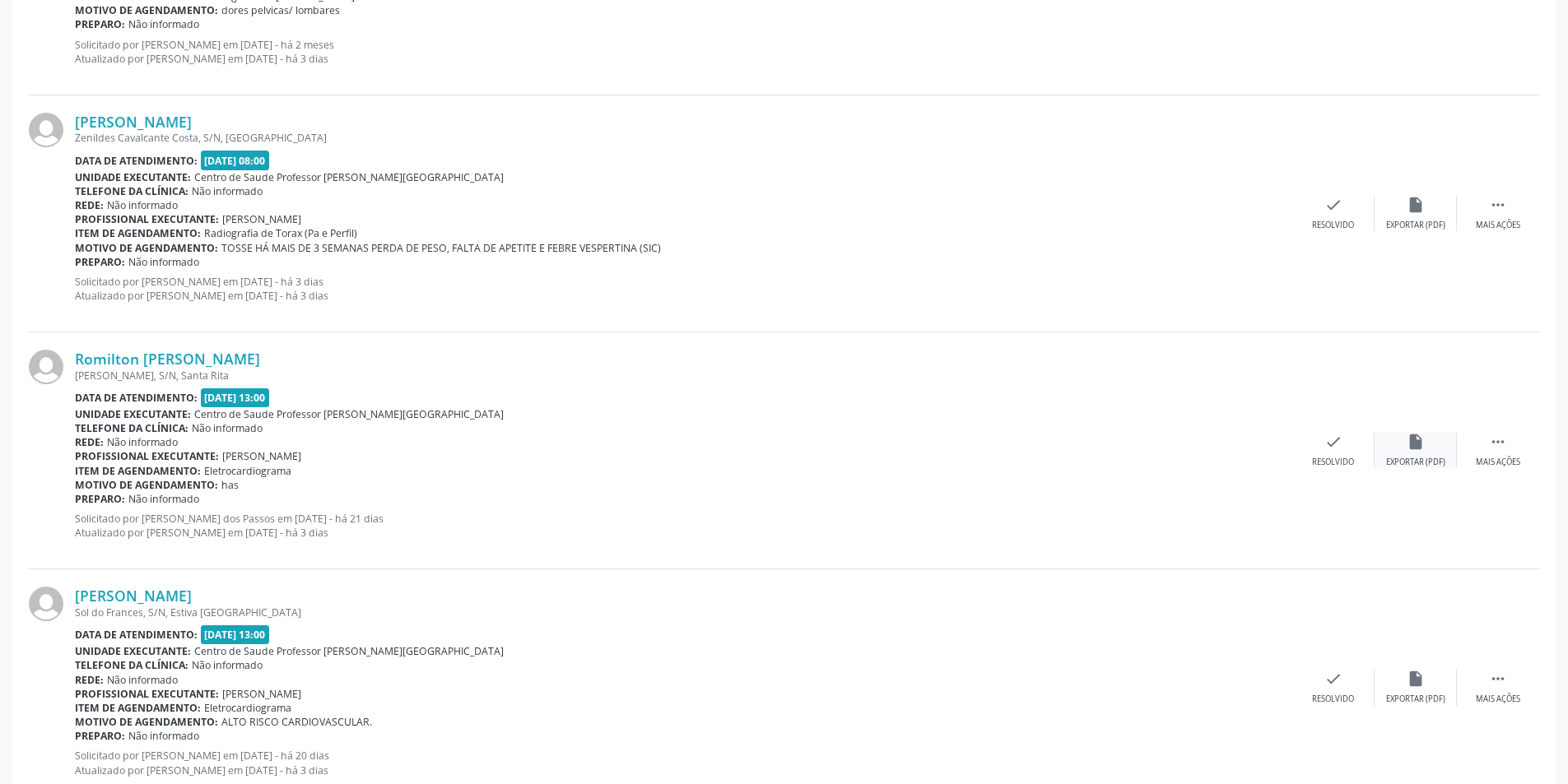
click at [1406, 445] on icon "insert_drive_file" at bounding box center [1416, 442] width 18 height 18
click at [1325, 456] on div "check Resolvido" at bounding box center [1333, 450] width 82 height 36
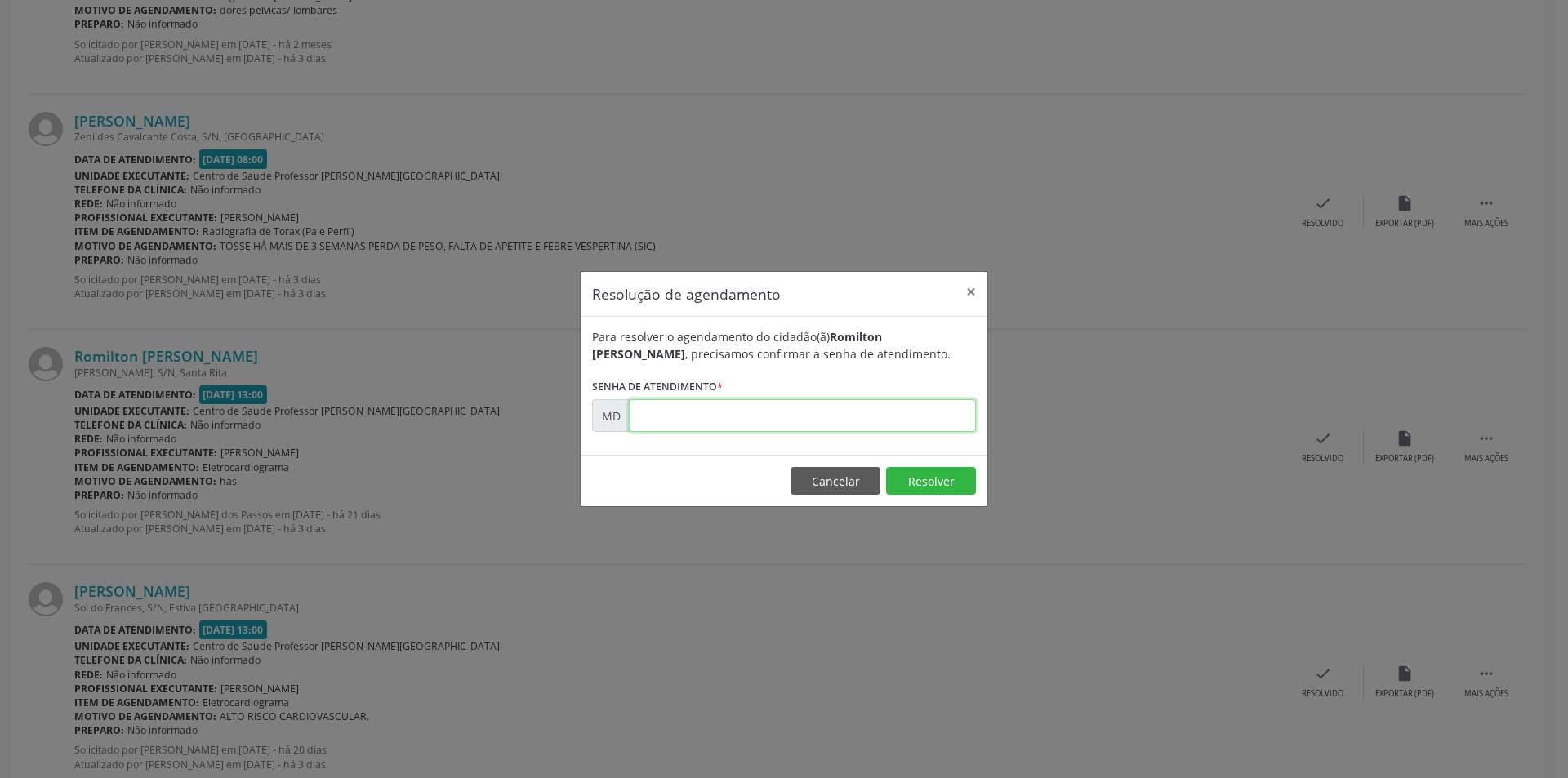
paste input "00008826"
type input "00008826"
click at [896, 505] on footer "Cancelar Resolver" at bounding box center [784, 481] width 406 height 51
click at [905, 482] on button "Resolver" at bounding box center [930, 481] width 90 height 28
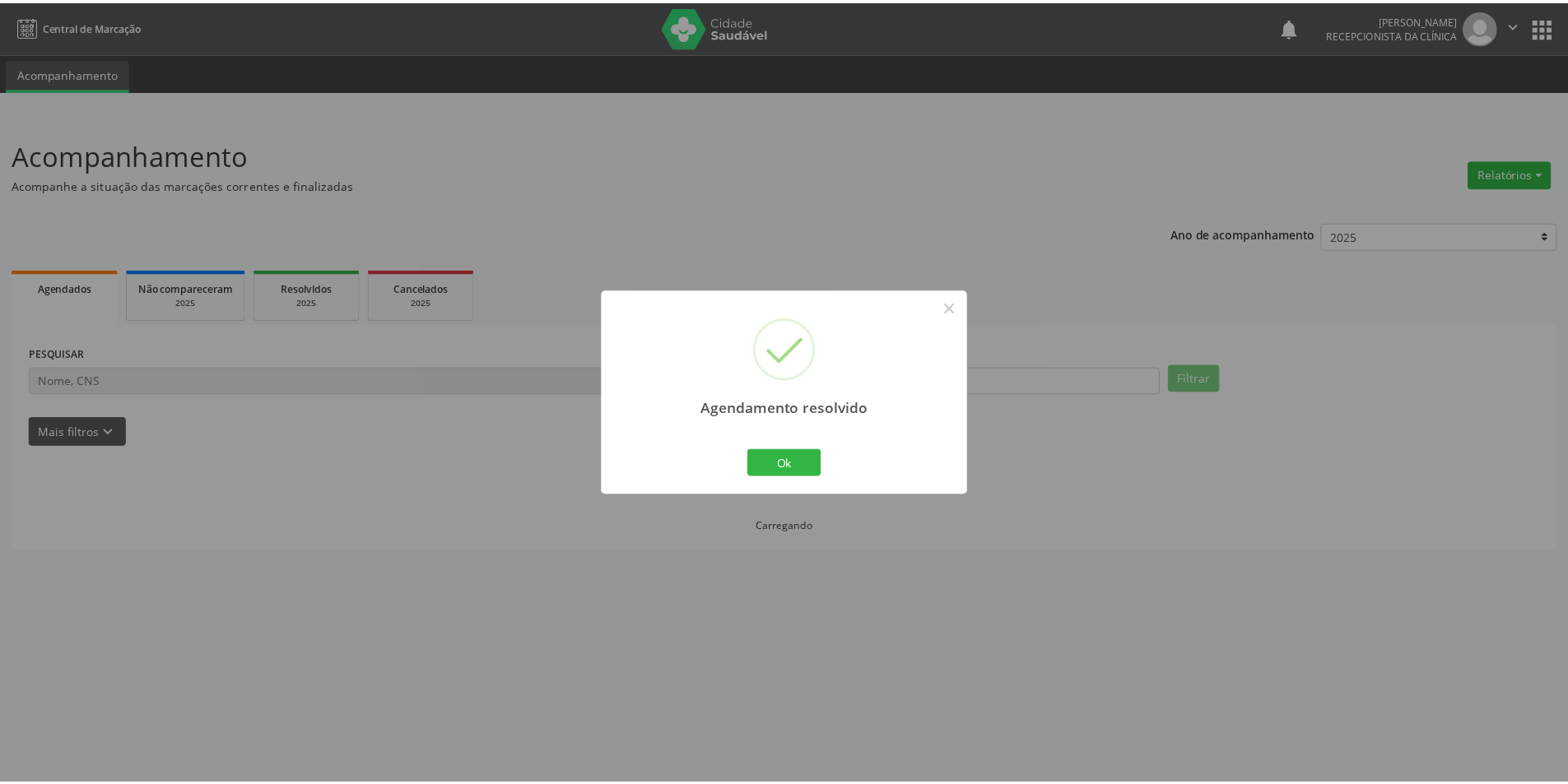
scroll to position [0, 0]
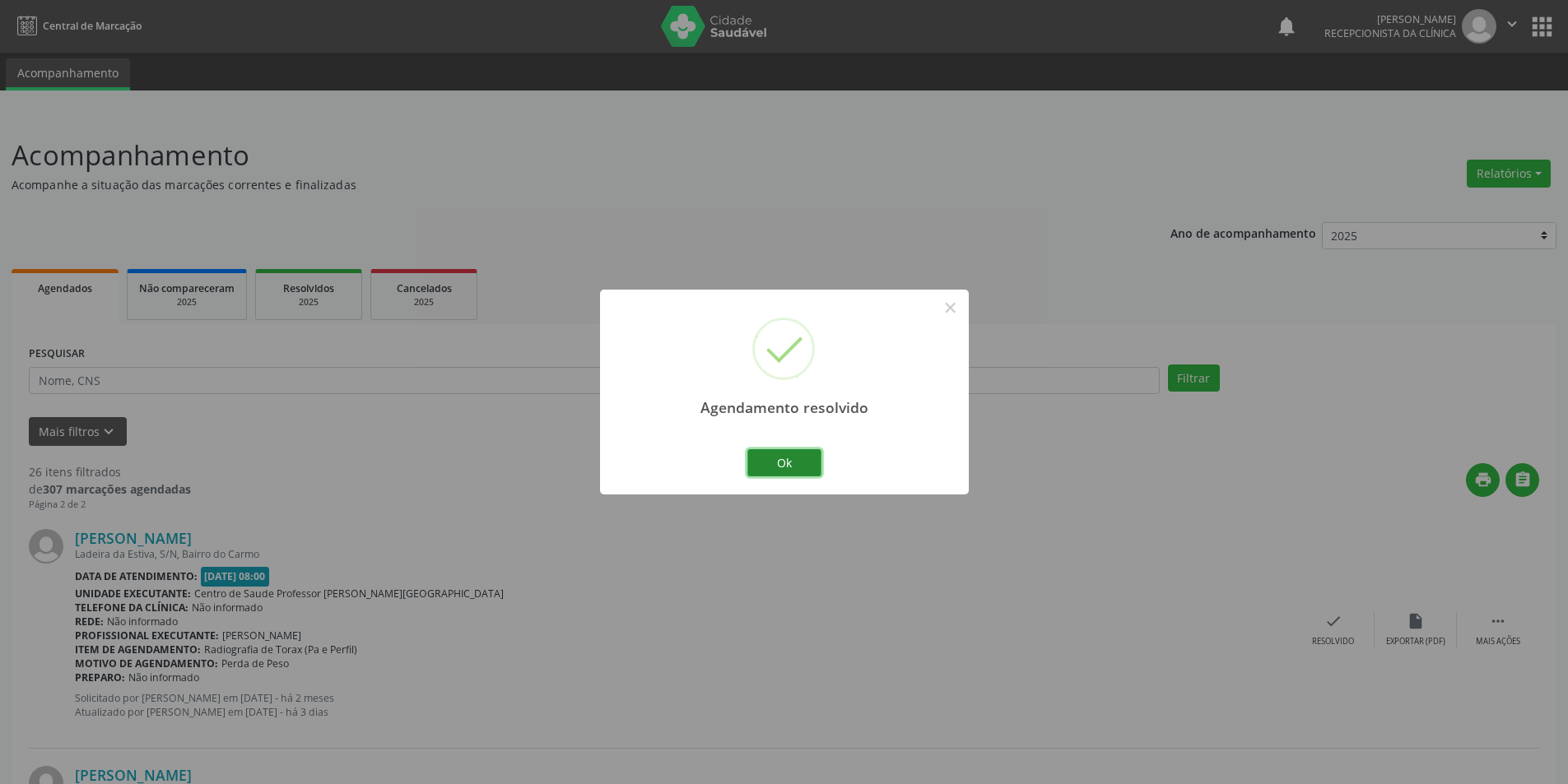
click at [787, 459] on button "Ok" at bounding box center [784, 464] width 74 height 28
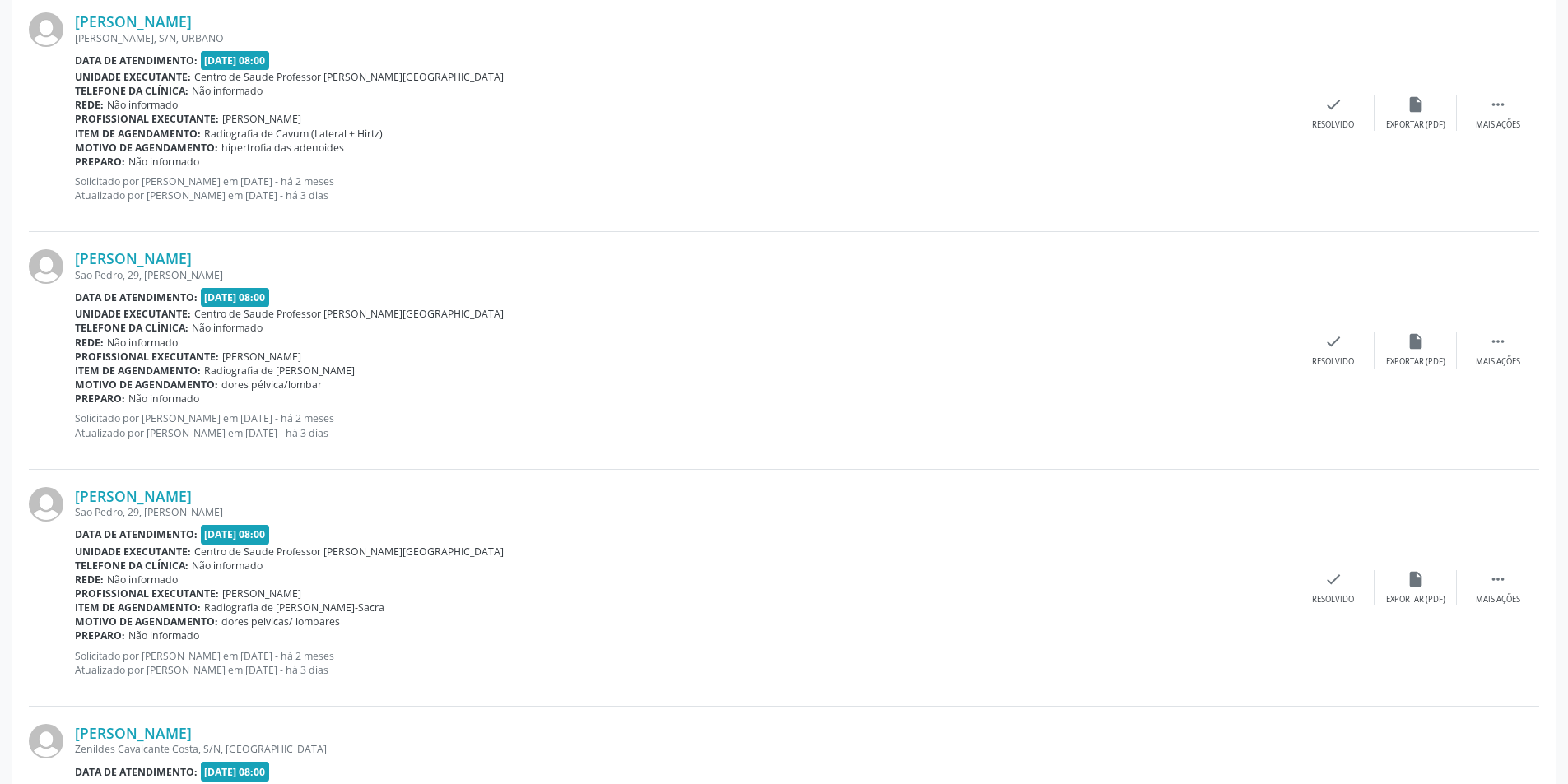
scroll to position [2303, 0]
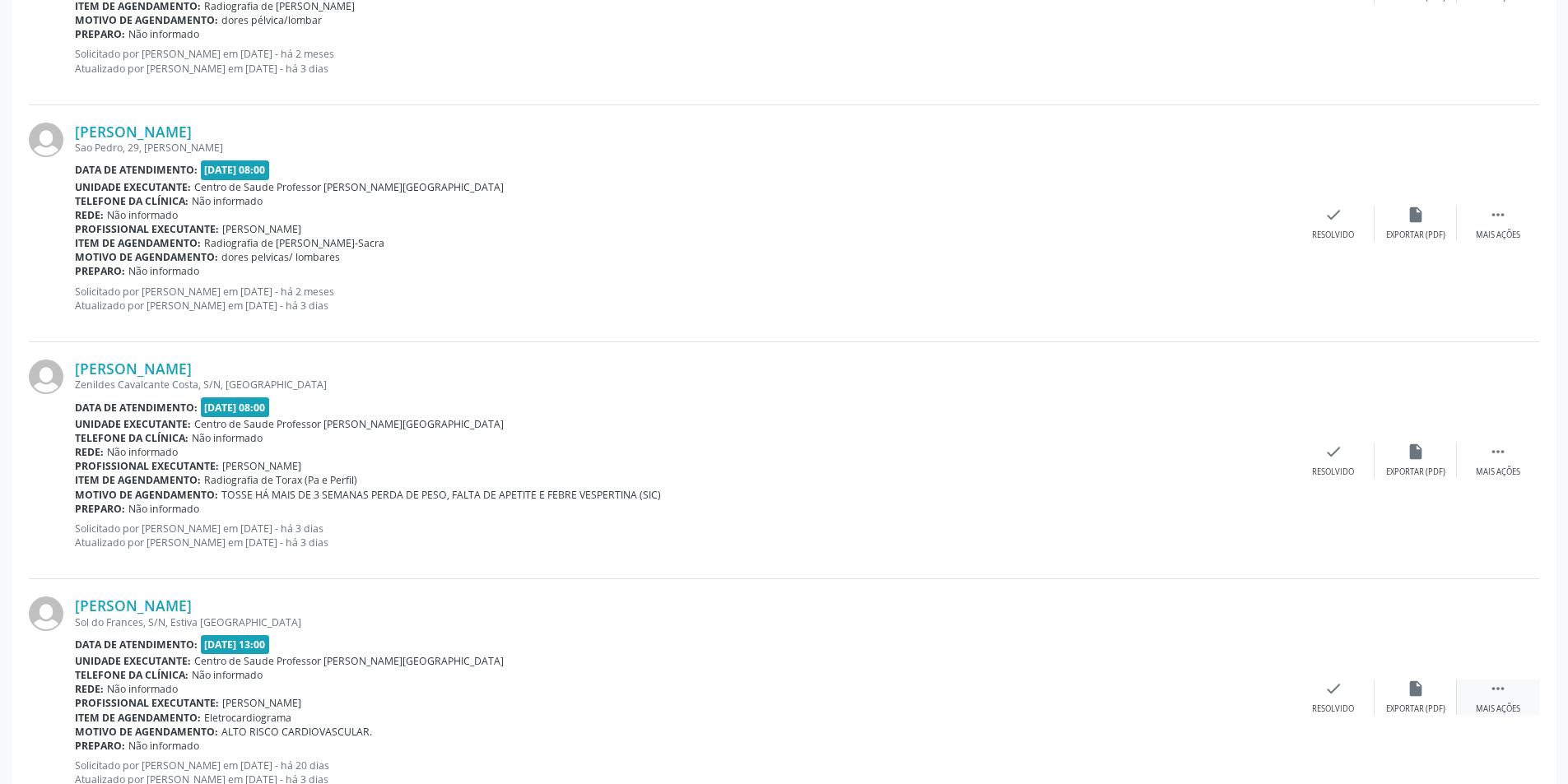
click at [1501, 687] on icon "" at bounding box center [1498, 688] width 18 height 18
click at [1406, 692] on icon "alarm_off" at bounding box center [1416, 688] width 18 height 18
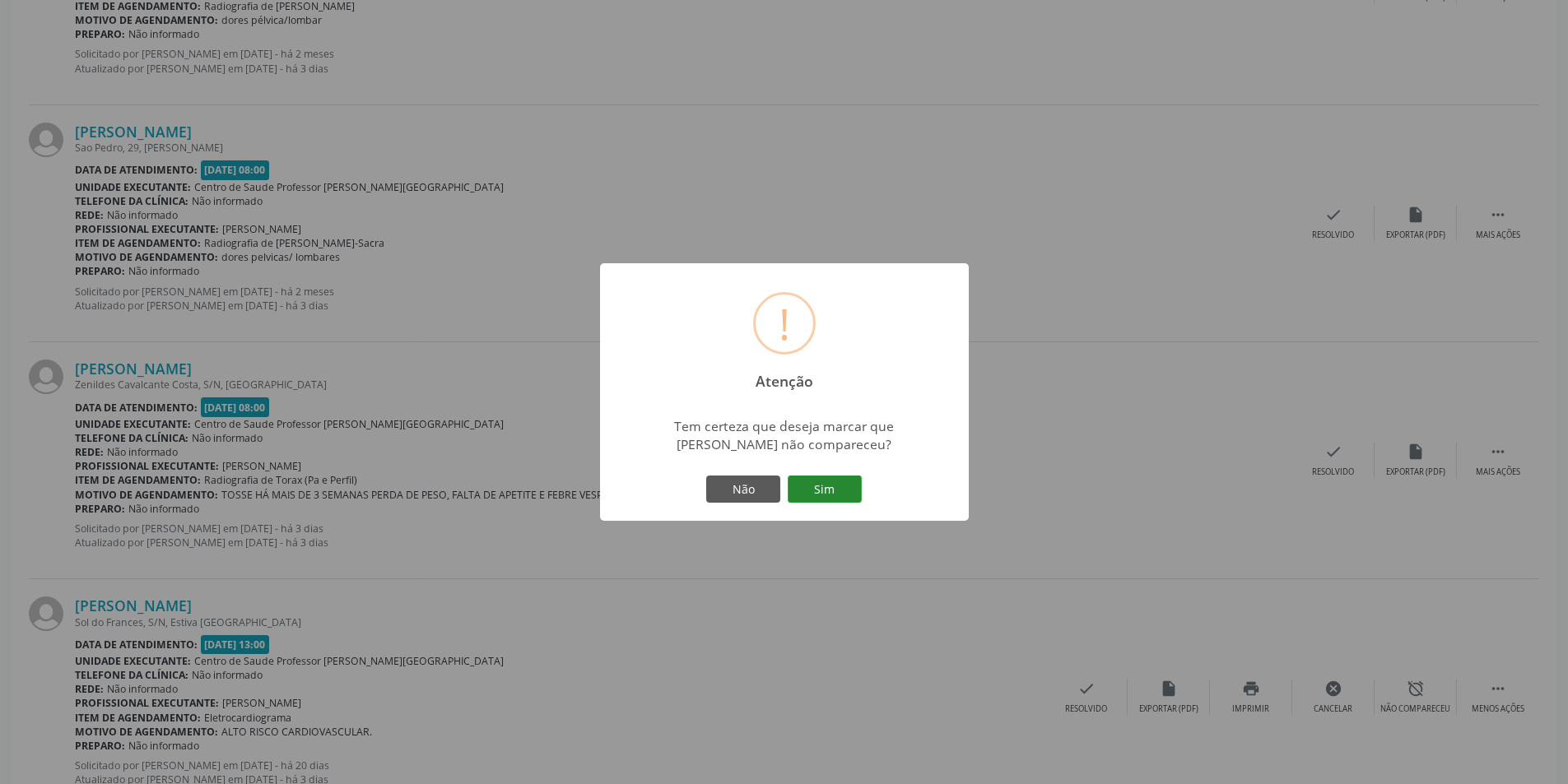
click at [830, 488] on button "Sim" at bounding box center [824, 489] width 74 height 28
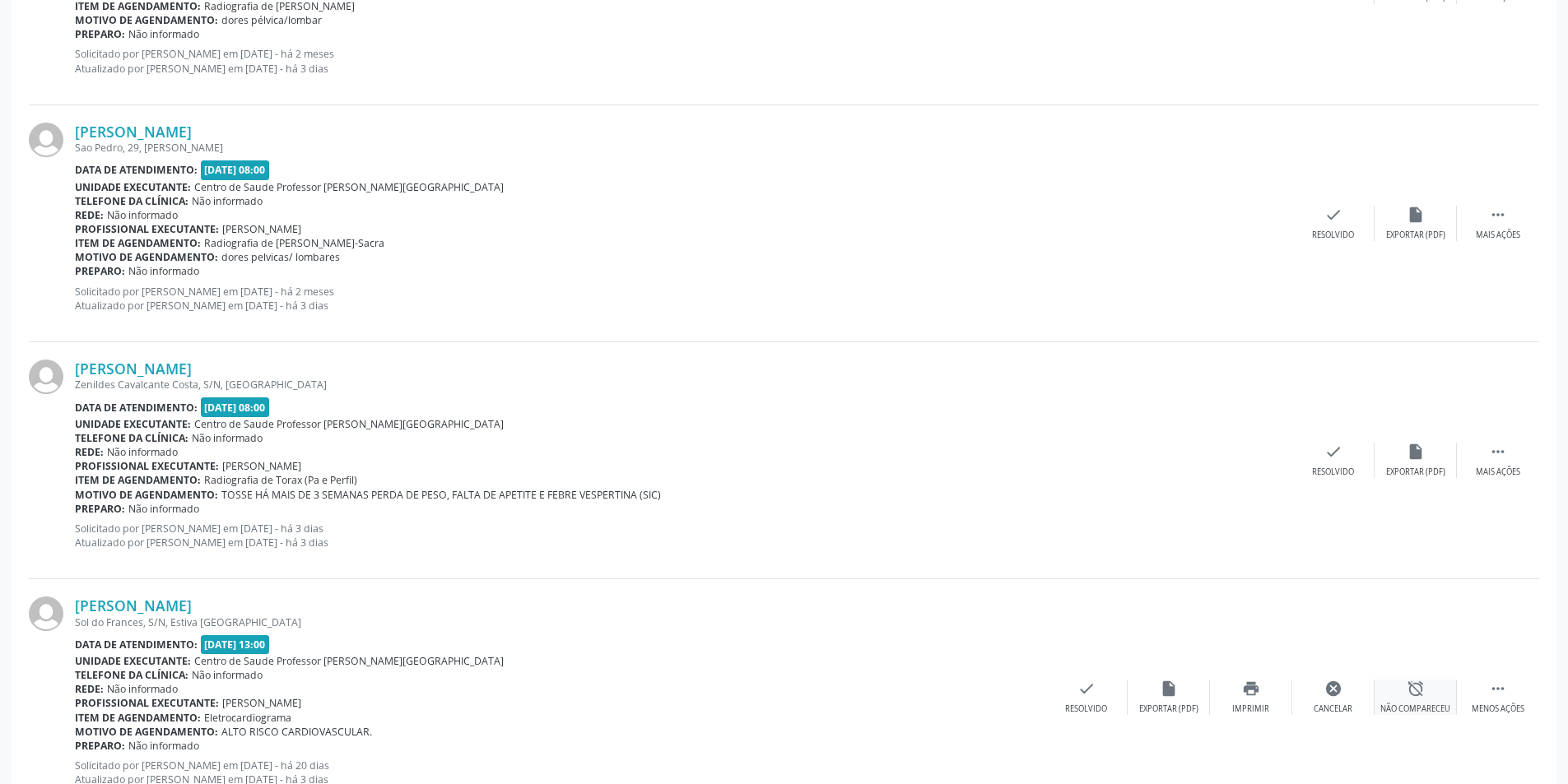
click at [1412, 694] on icon "alarm_off" at bounding box center [1416, 688] width 18 height 18
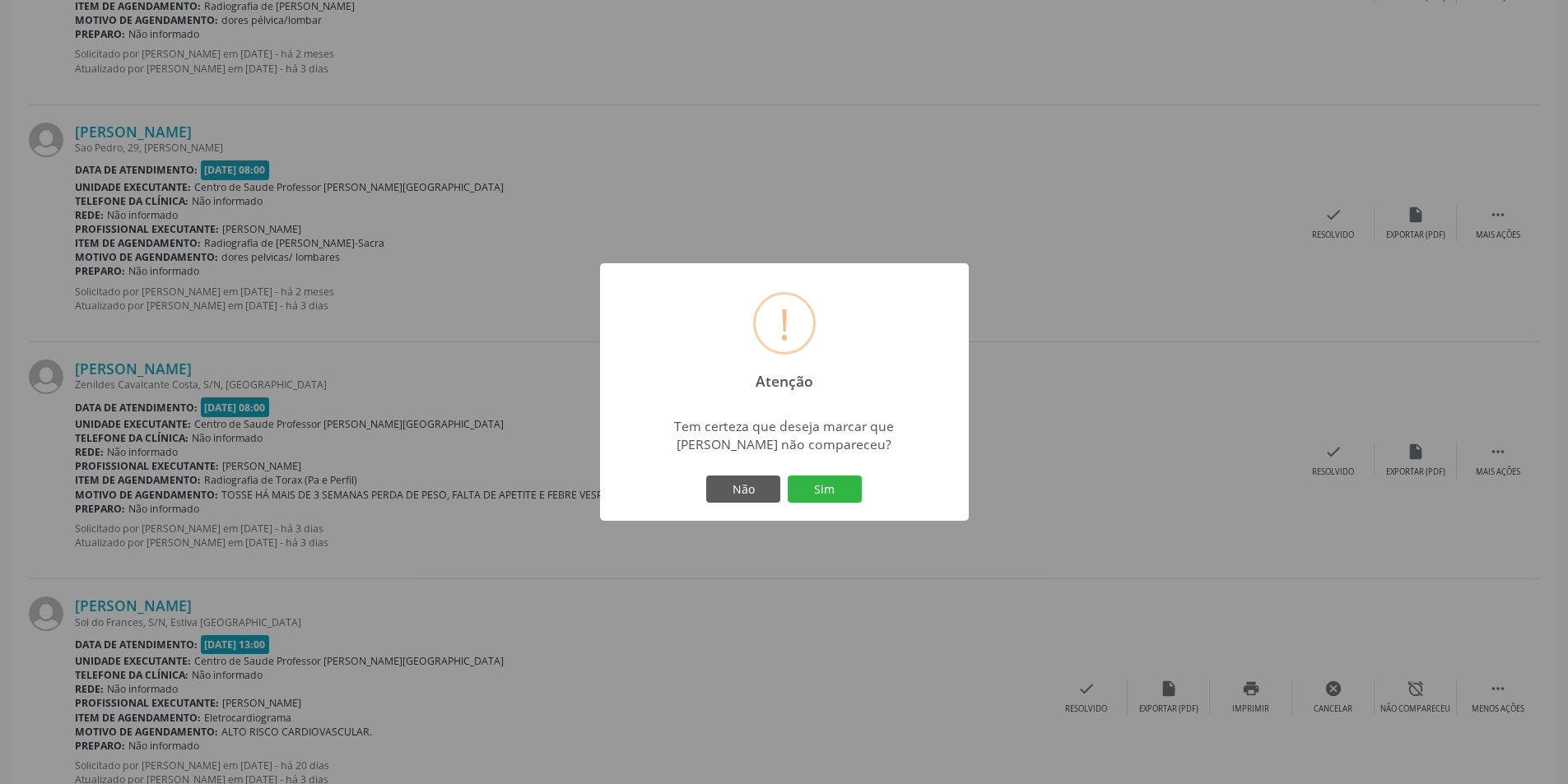
click at [1145, 504] on div "! Atenção × Tem certeza que deseja marcar que [PERSON_NAME] não compareceu? Não…" at bounding box center [784, 392] width 1568 height 784
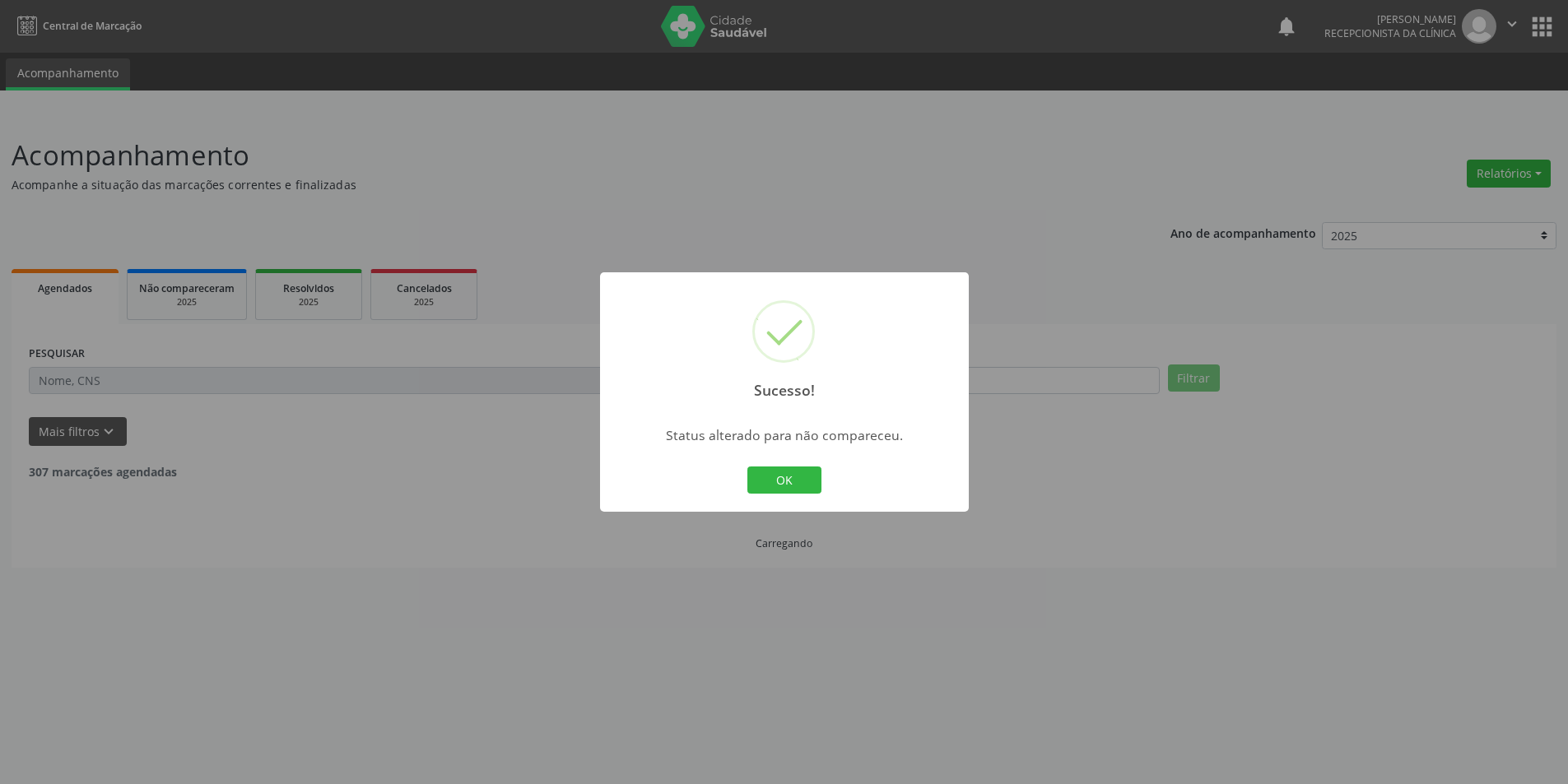
scroll to position [0, 0]
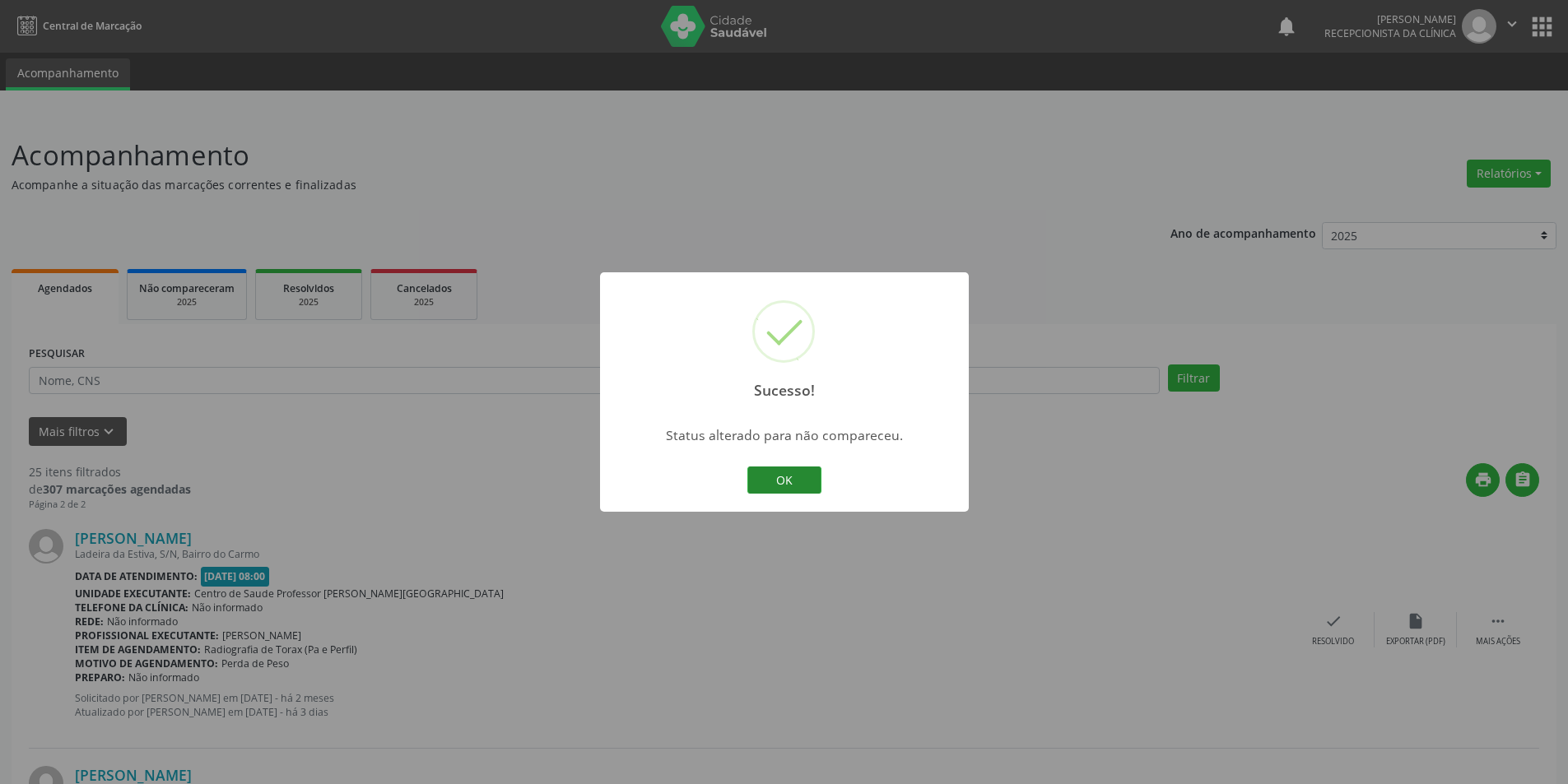
click at [804, 479] on button "OK" at bounding box center [784, 480] width 74 height 28
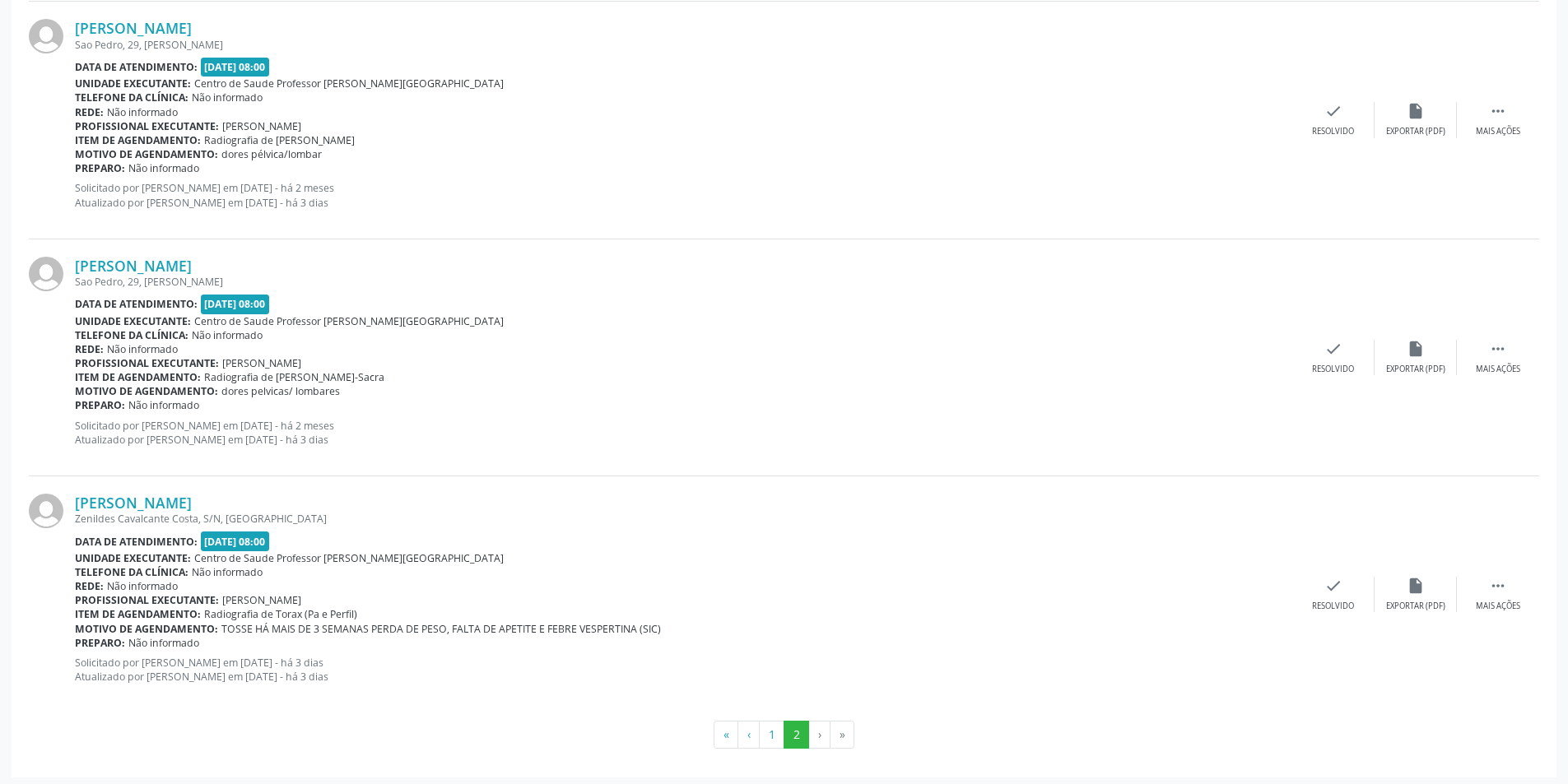
scroll to position [2174, 0]
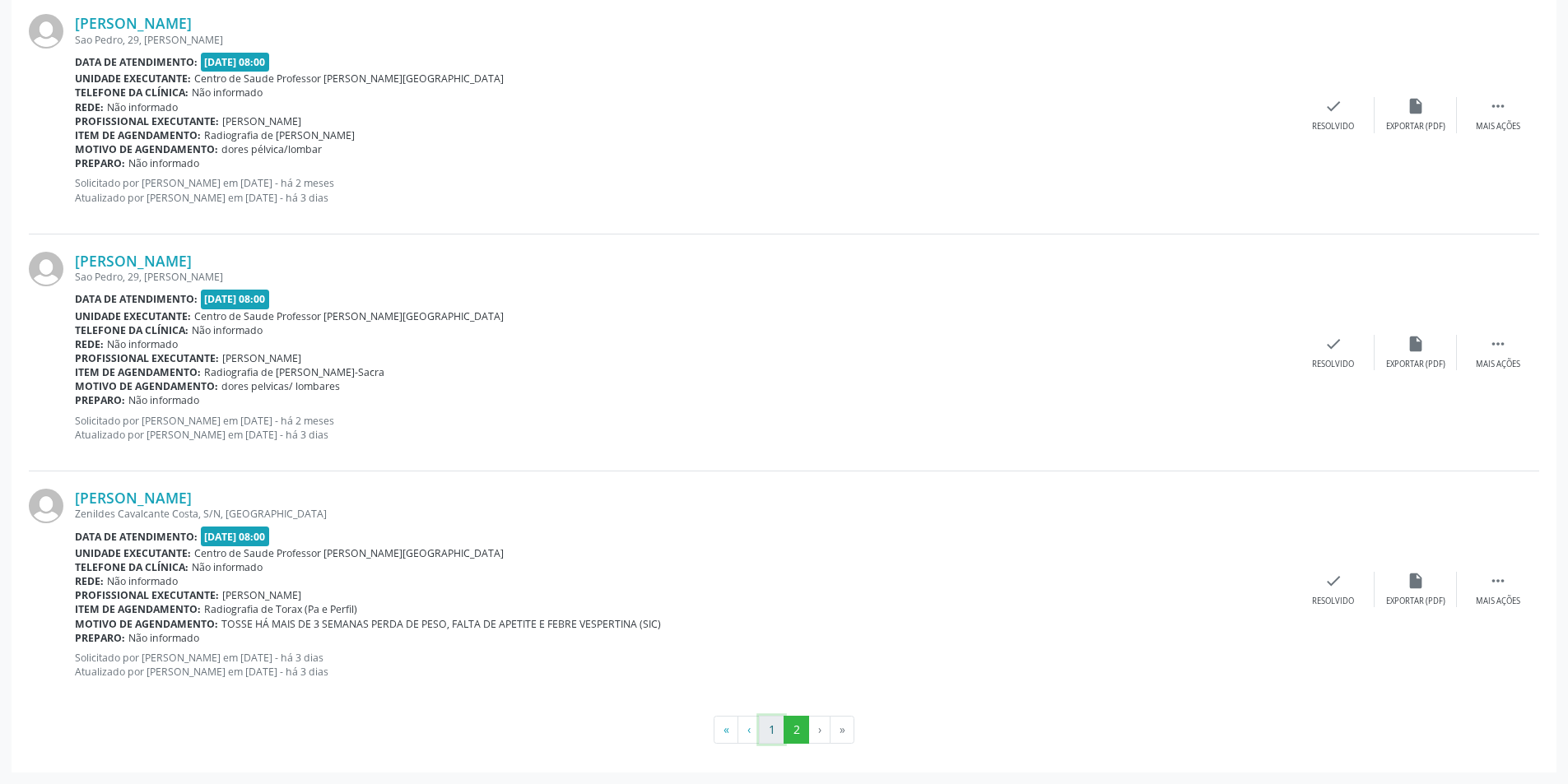
click at [771, 732] on button "1" at bounding box center [771, 730] width 26 height 28
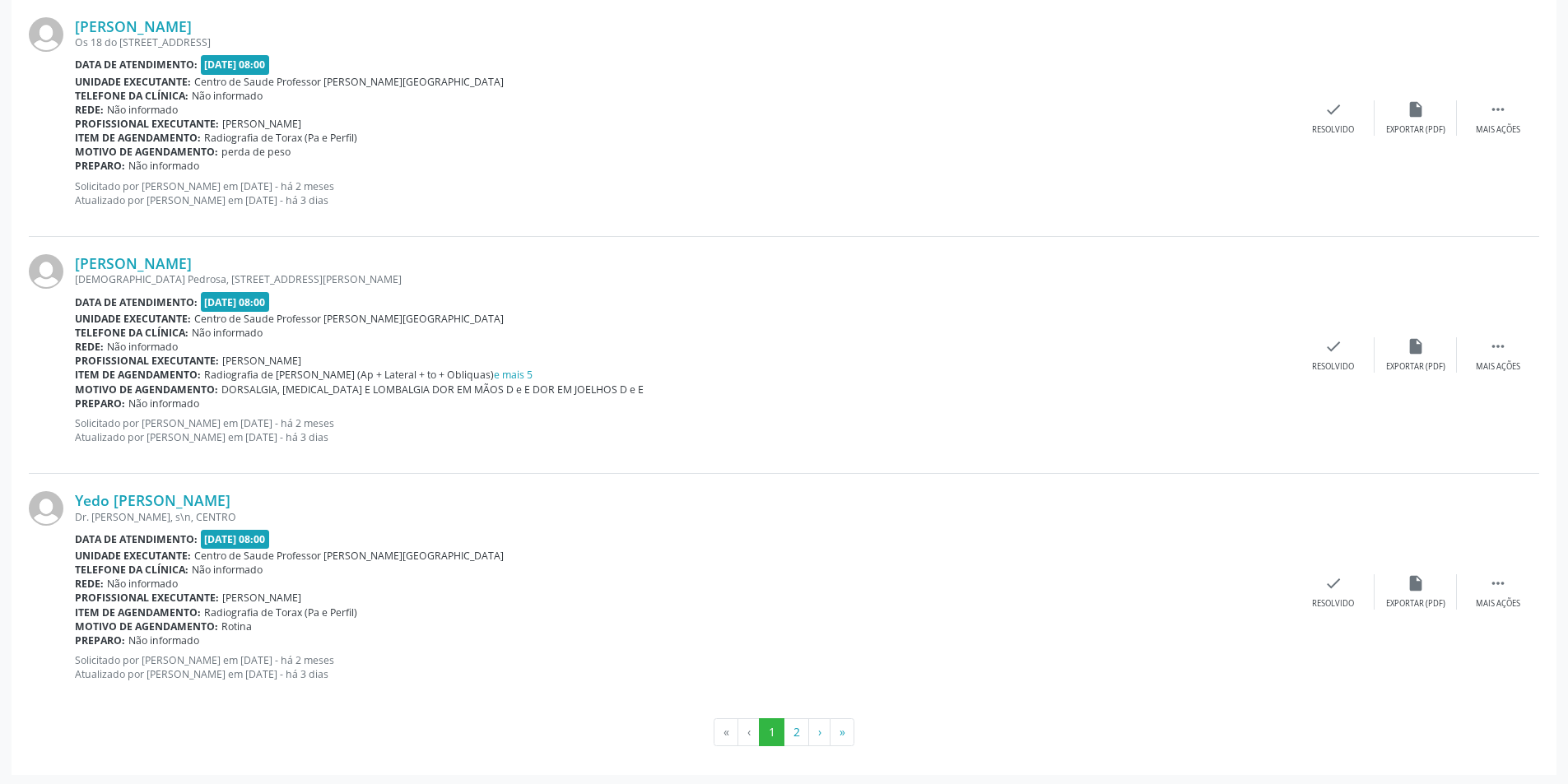
scroll to position [3394, 0]
click at [797, 729] on button "2" at bounding box center [796, 730] width 26 height 28
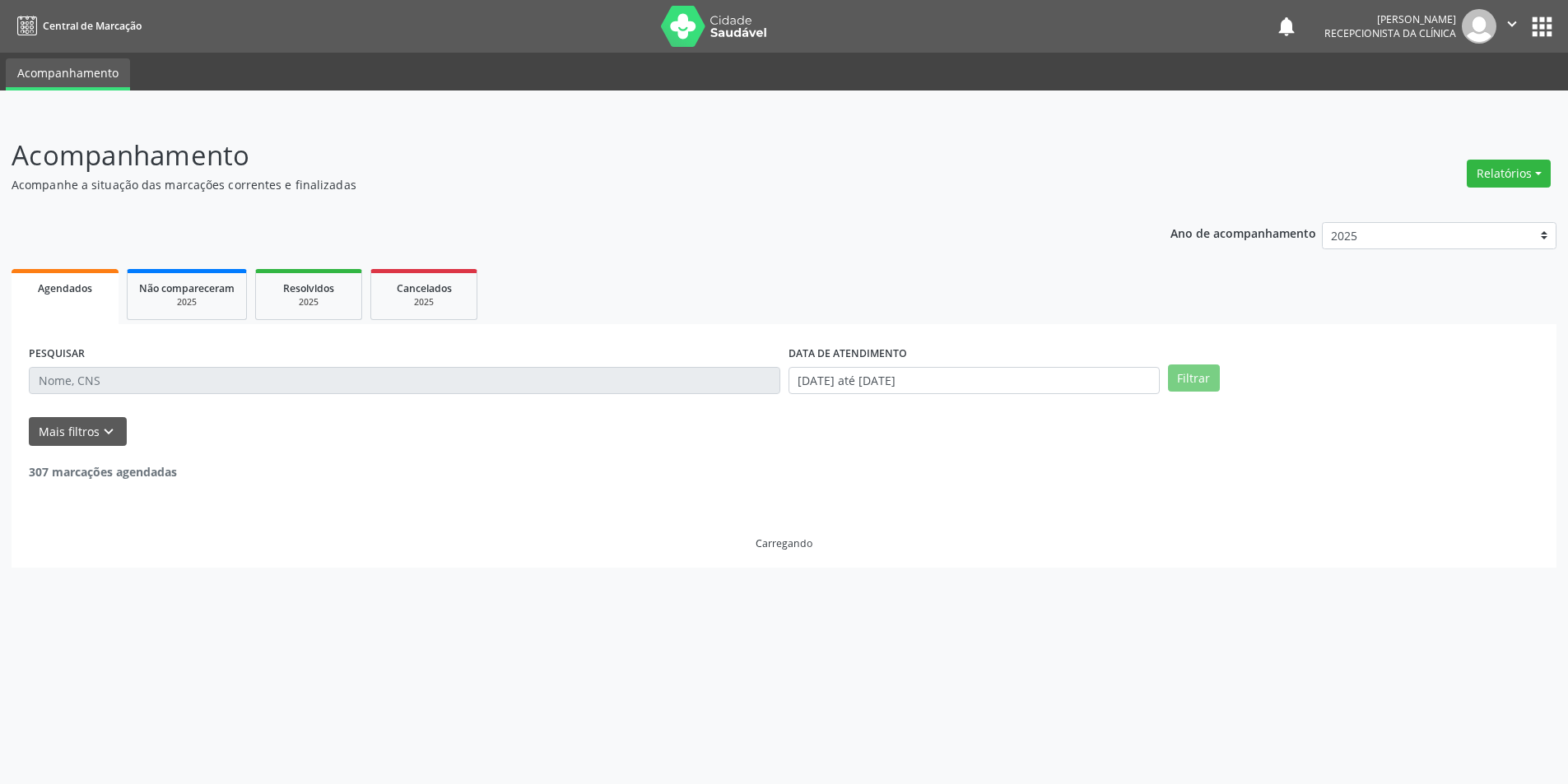
scroll to position [0, 0]
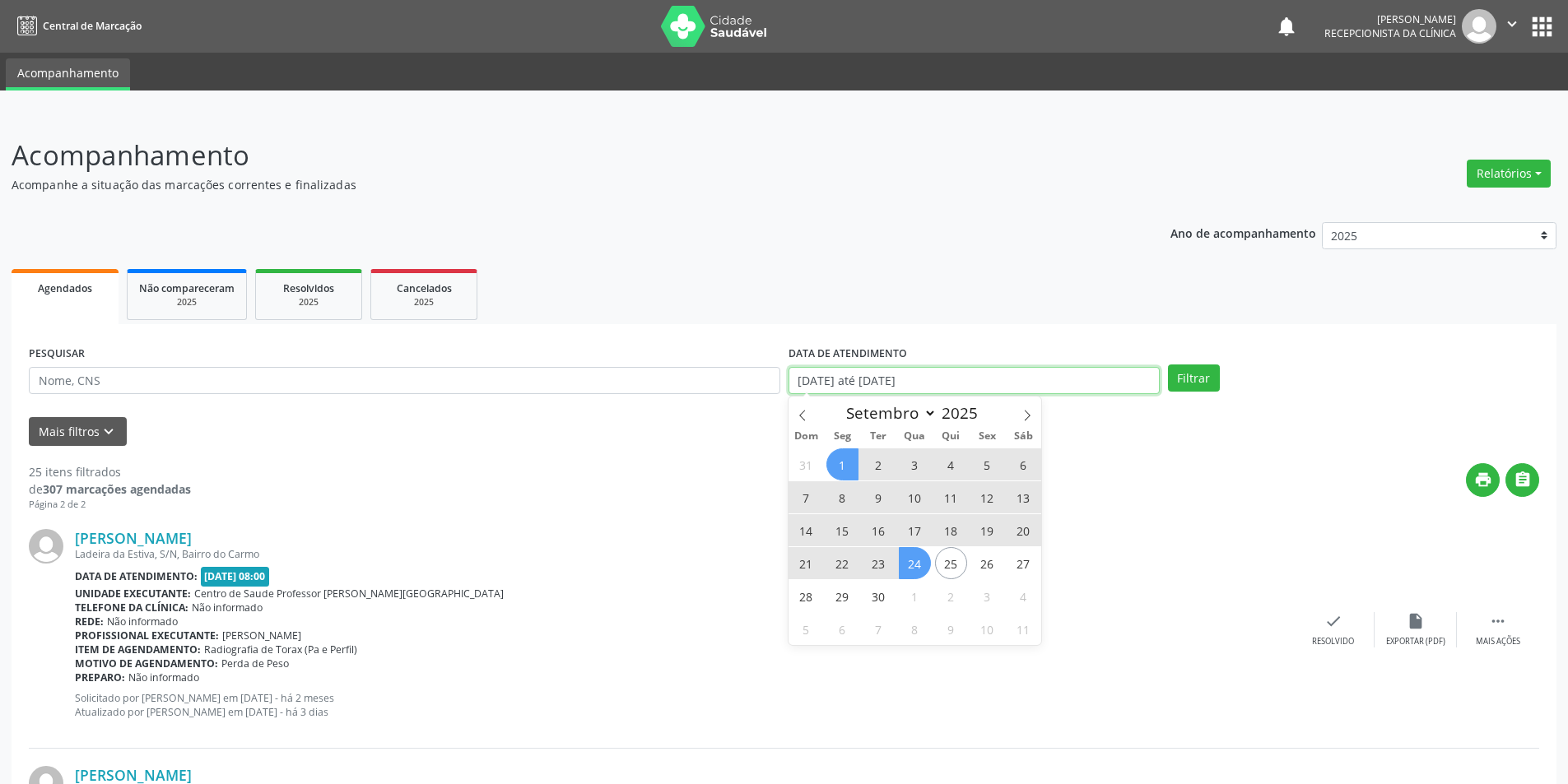
click at [1005, 379] on input "[DATE] até [DATE]" at bounding box center [974, 381] width 371 height 28
click at [804, 418] on icon at bounding box center [803, 415] width 12 height 12
select select "7"
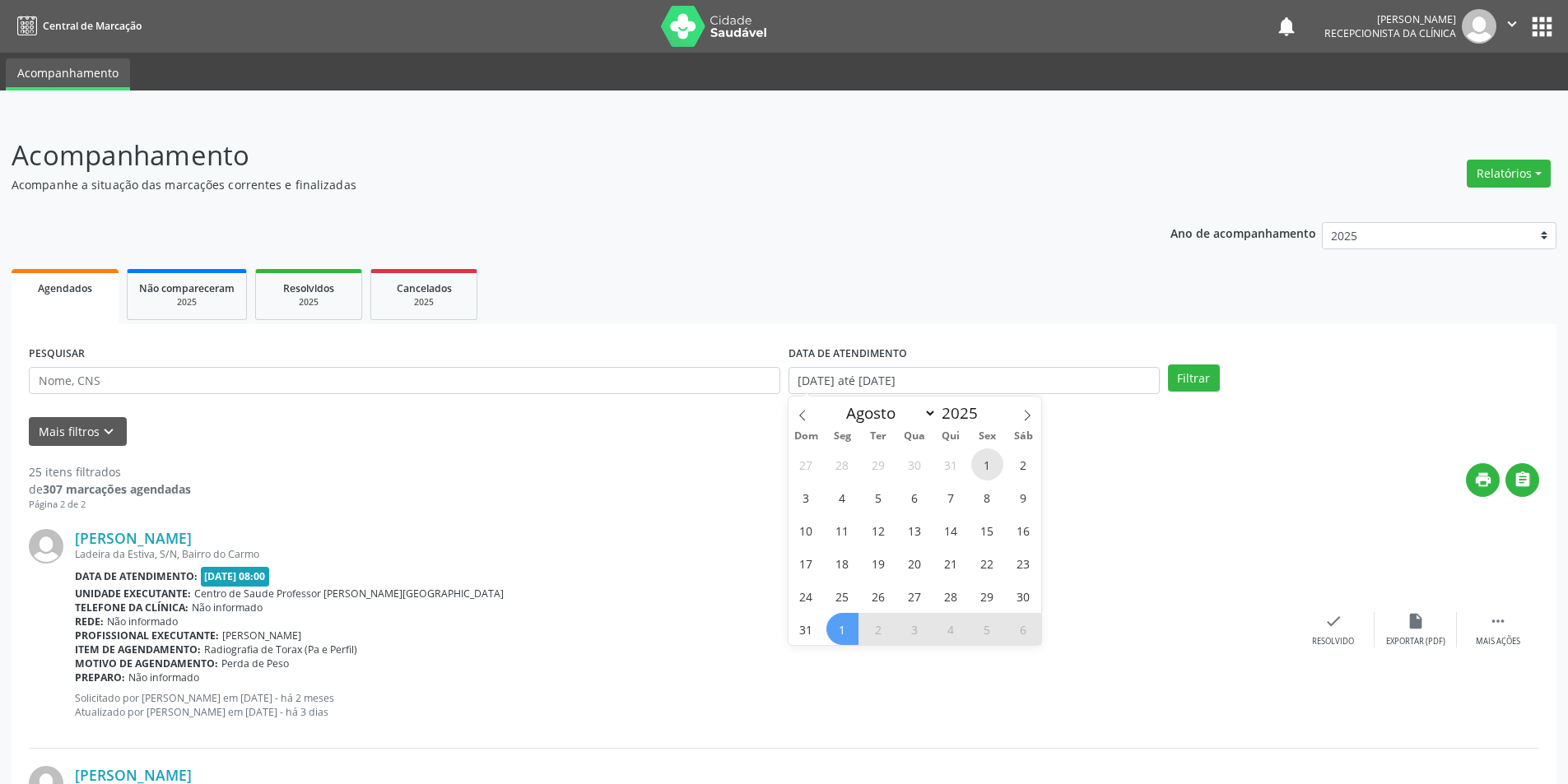
click at [981, 464] on span "1" at bounding box center [987, 464] width 32 height 32
type input "[DATE]"
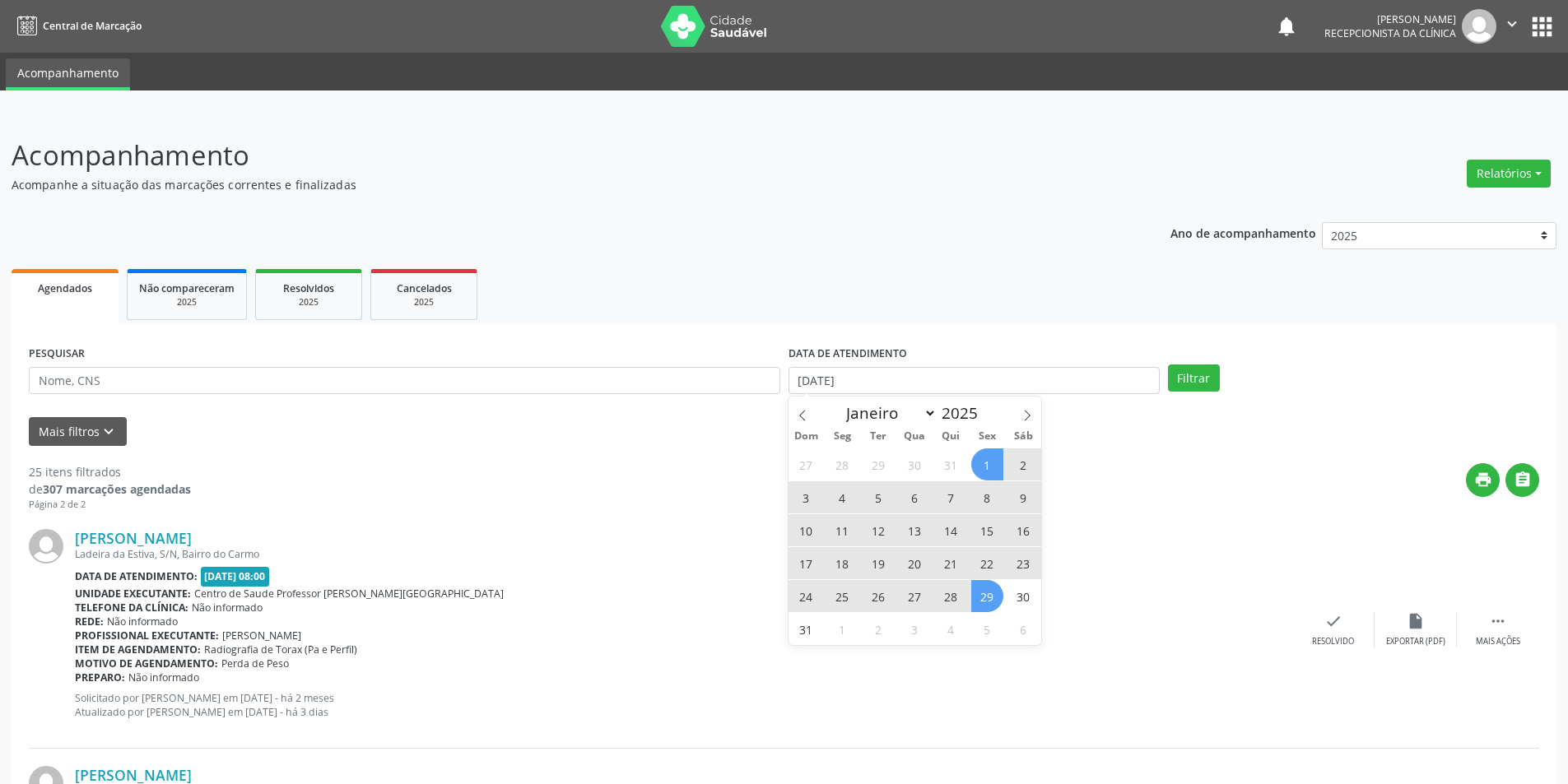
click at [993, 599] on span "29" at bounding box center [987, 596] width 32 height 32
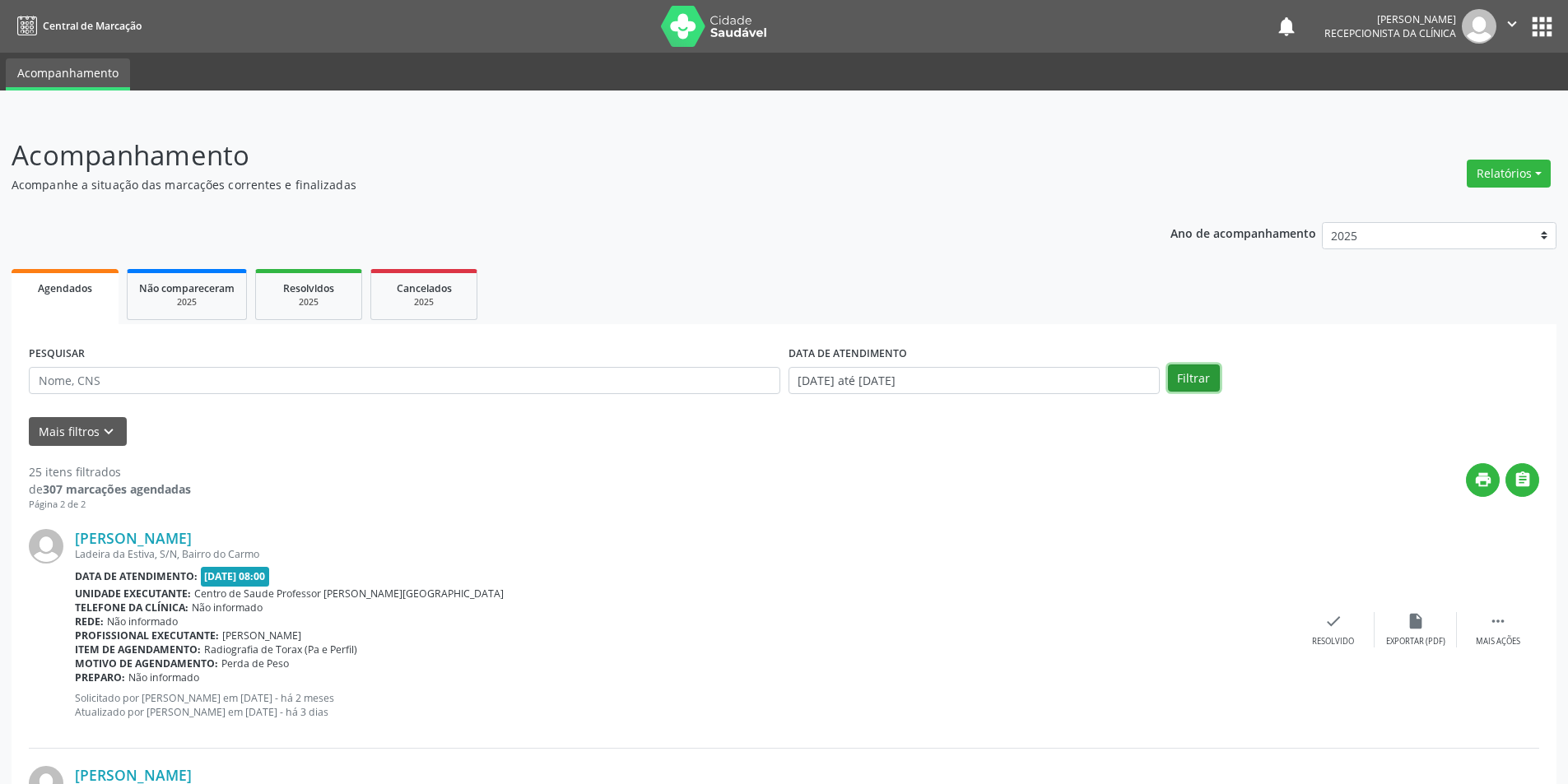
click at [1185, 380] on button "Filtrar" at bounding box center [1194, 379] width 52 height 28
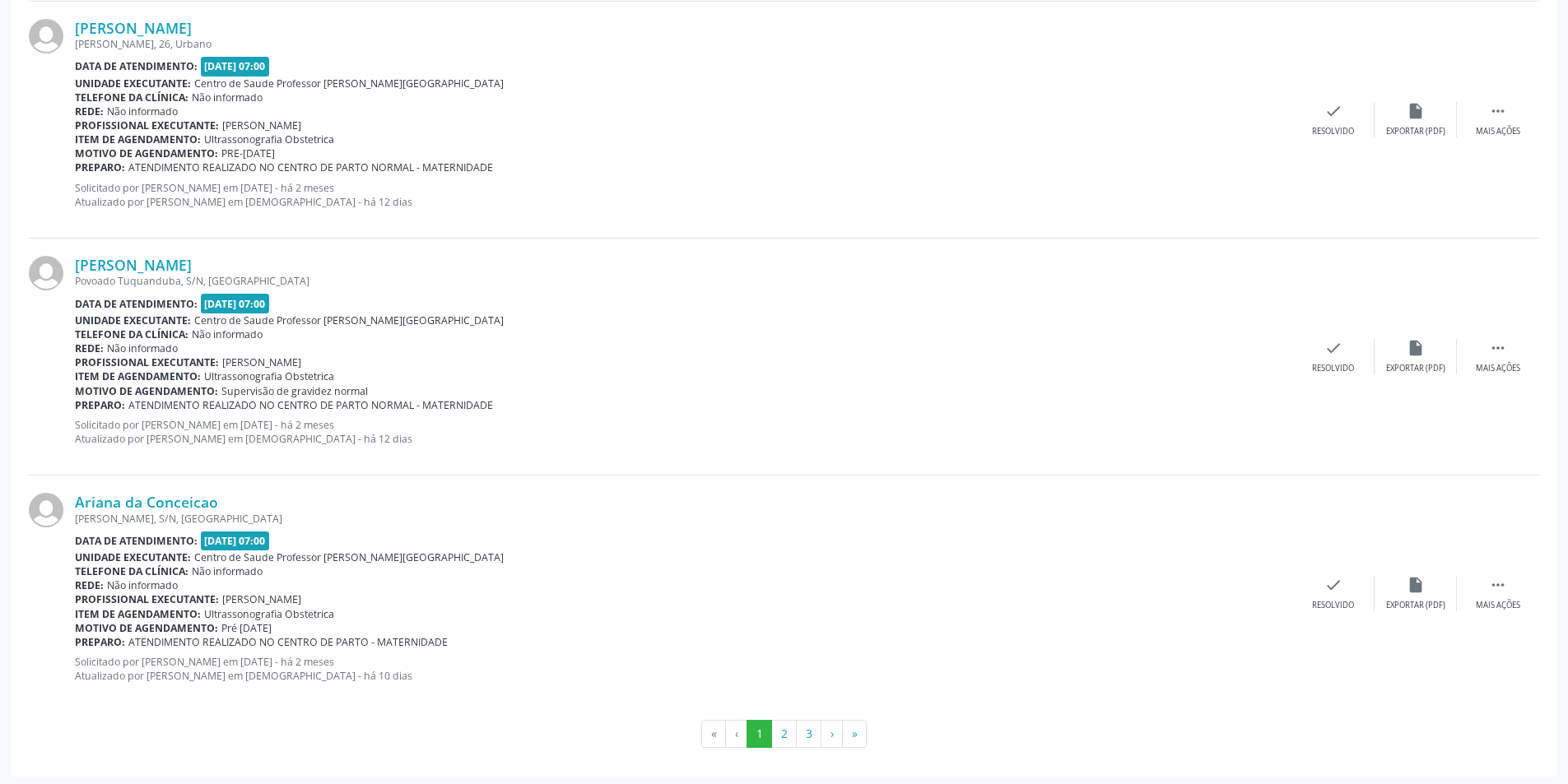
scroll to position [3360, 0]
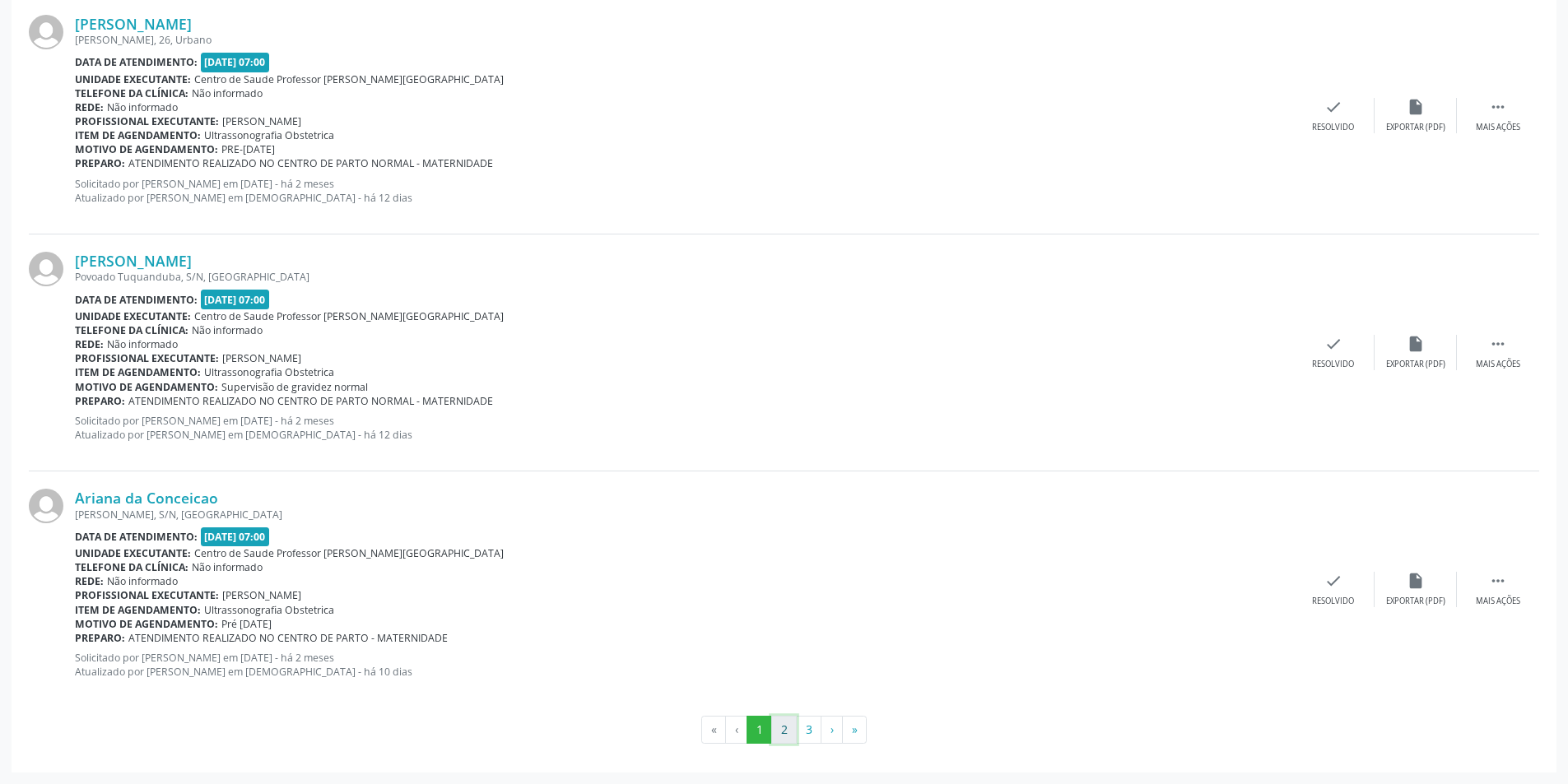
click at [782, 727] on button "2" at bounding box center [784, 730] width 26 height 28
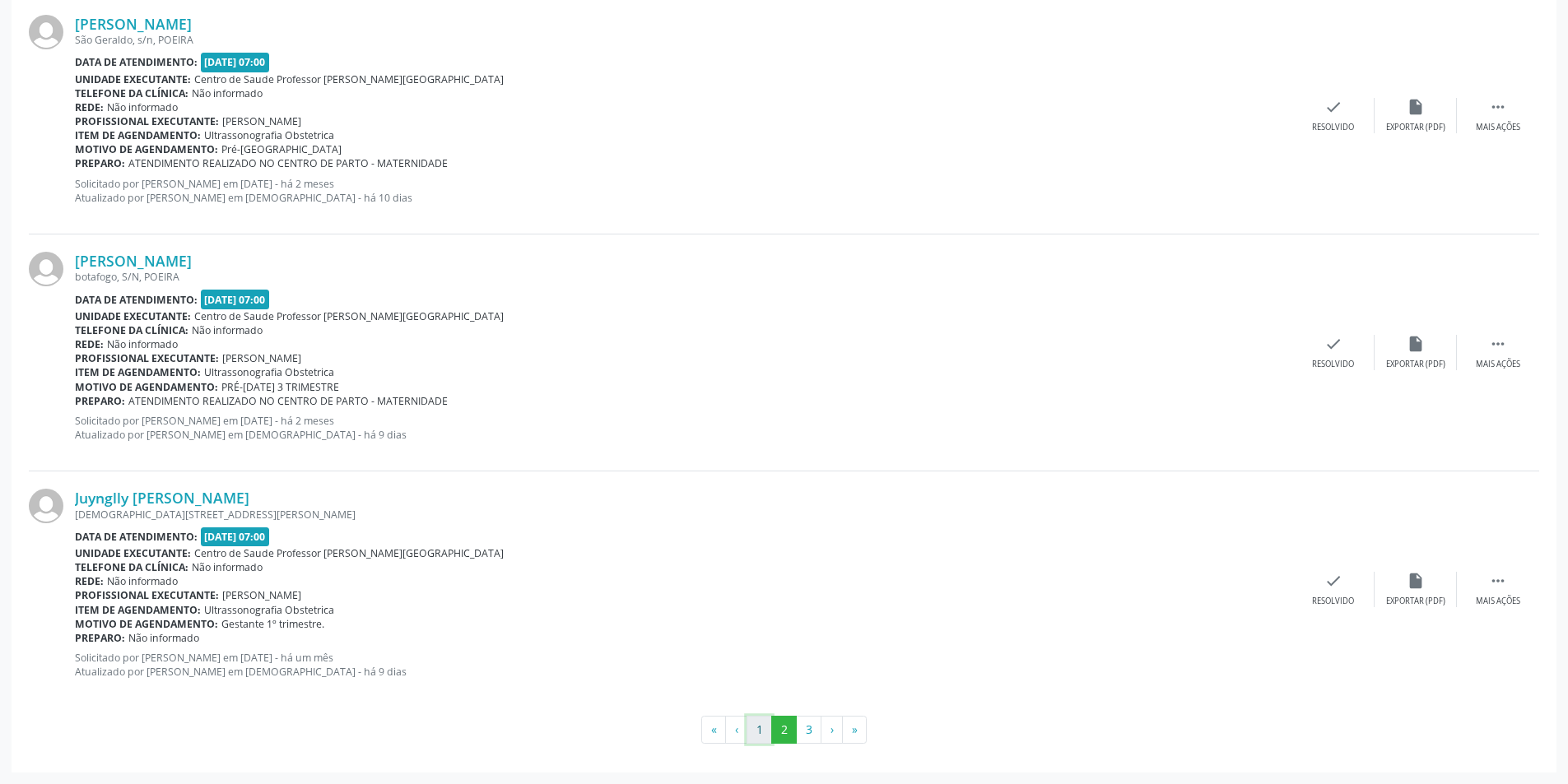
click at [762, 728] on button "1" at bounding box center [759, 730] width 26 height 28
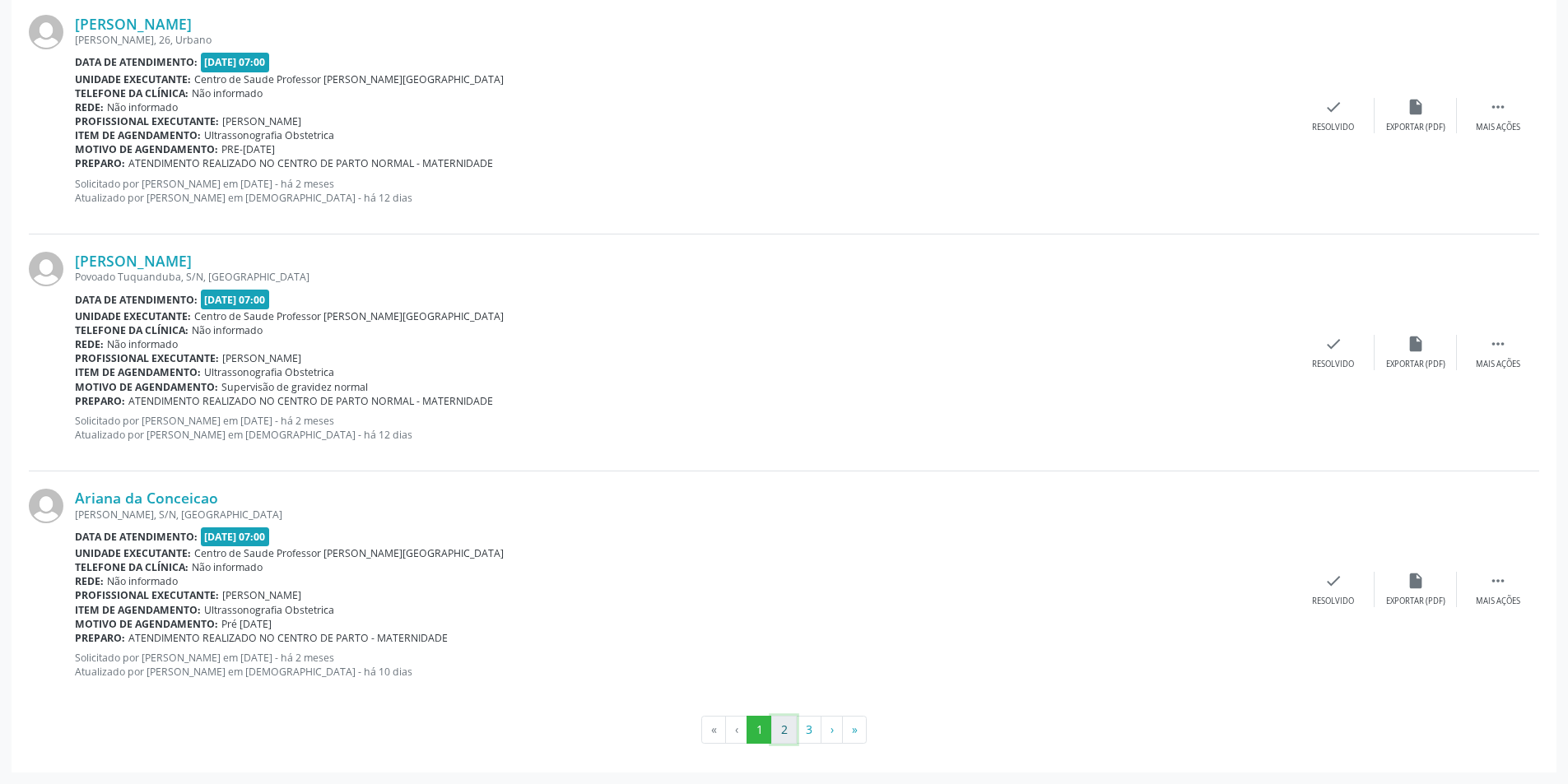
click at [785, 742] on button "2" at bounding box center [784, 730] width 26 height 28
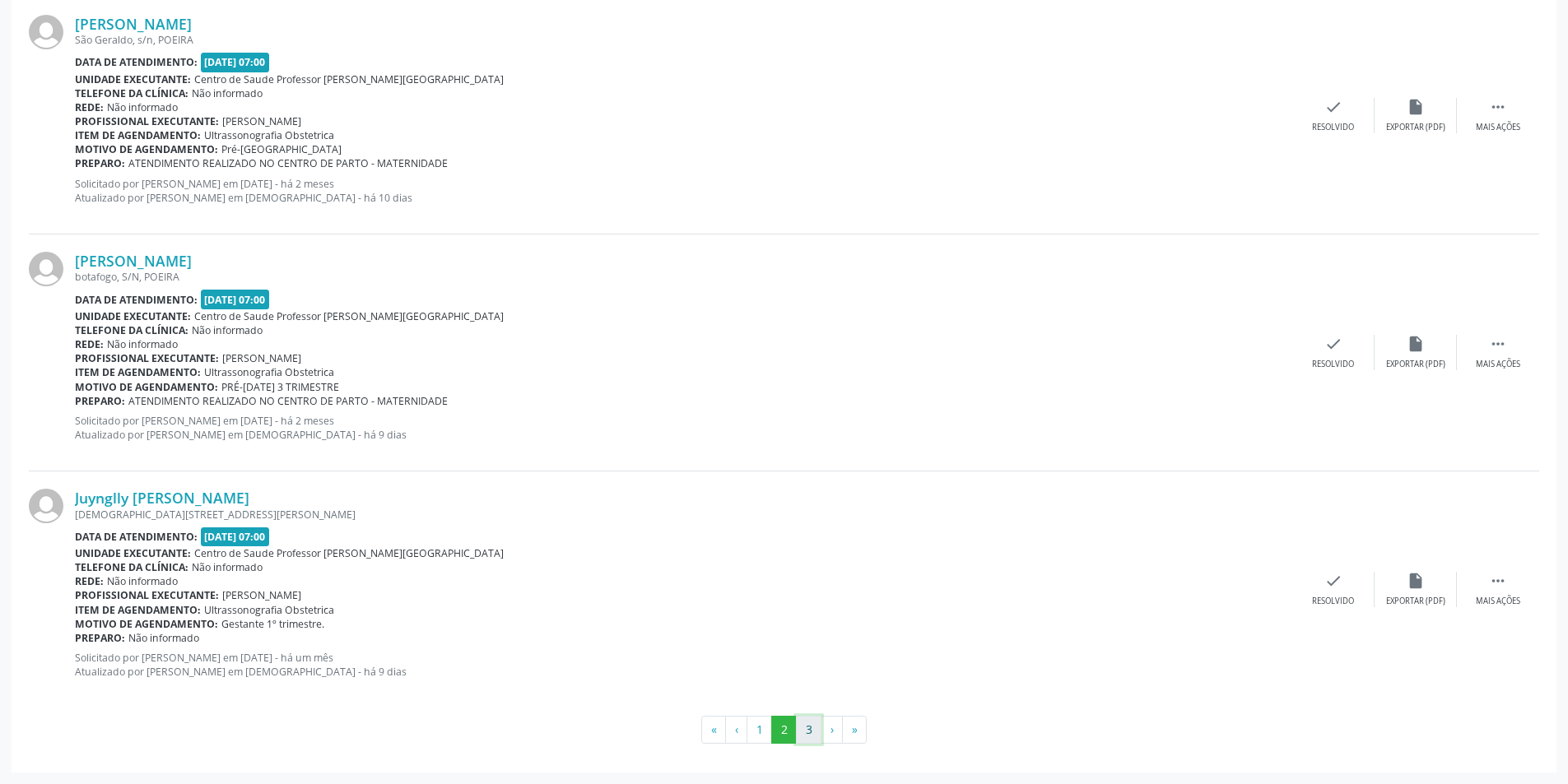
click at [809, 726] on button "3" at bounding box center [809, 730] width 26 height 28
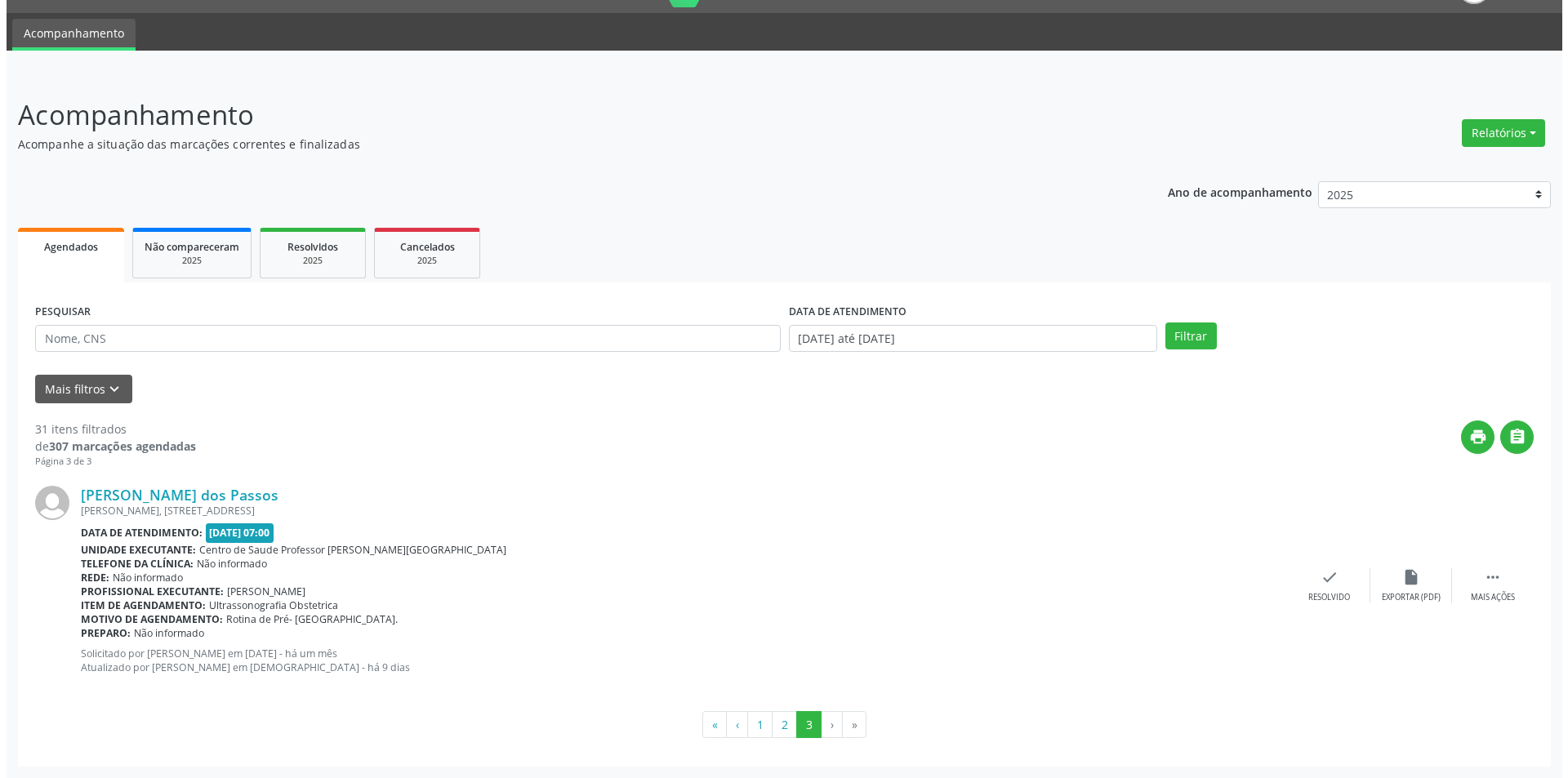
scroll to position [0, 0]
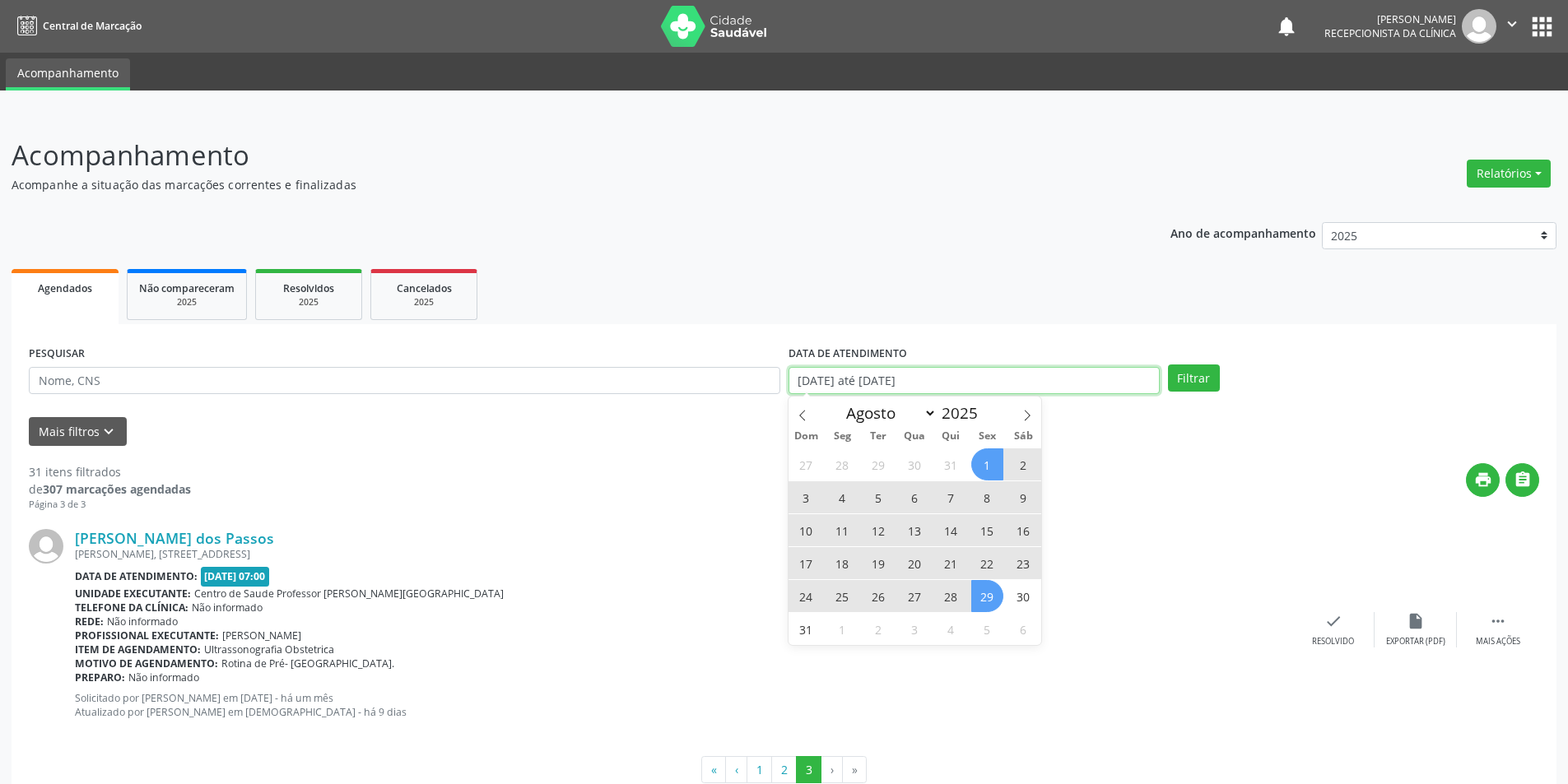
click at [994, 380] on input "[DATE] até [DATE]" at bounding box center [974, 381] width 371 height 28
click at [802, 409] on span at bounding box center [803, 410] width 28 height 28
select select "6"
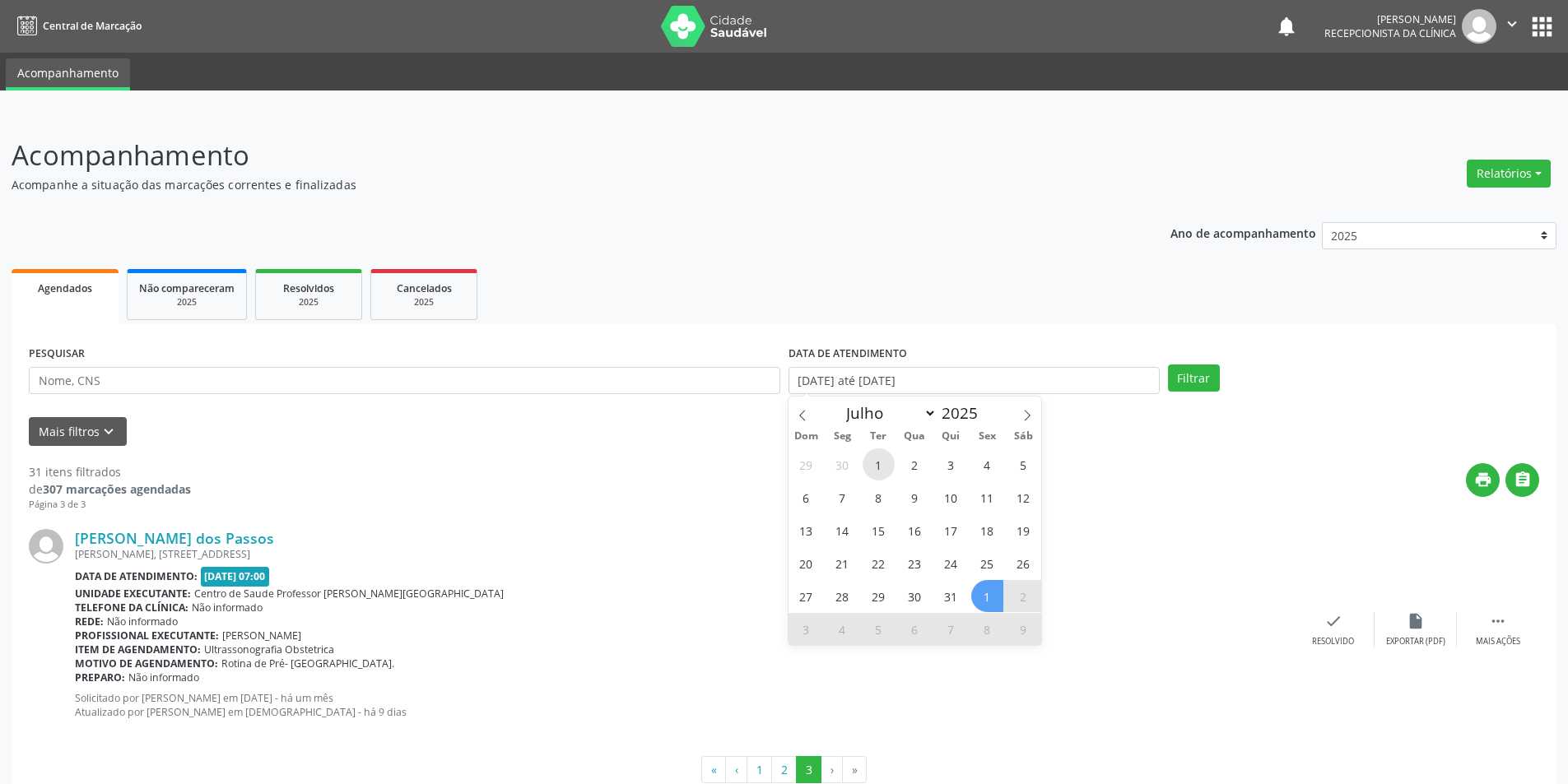
click at [881, 461] on span "1" at bounding box center [879, 464] width 32 height 32
type input "[DATE]"
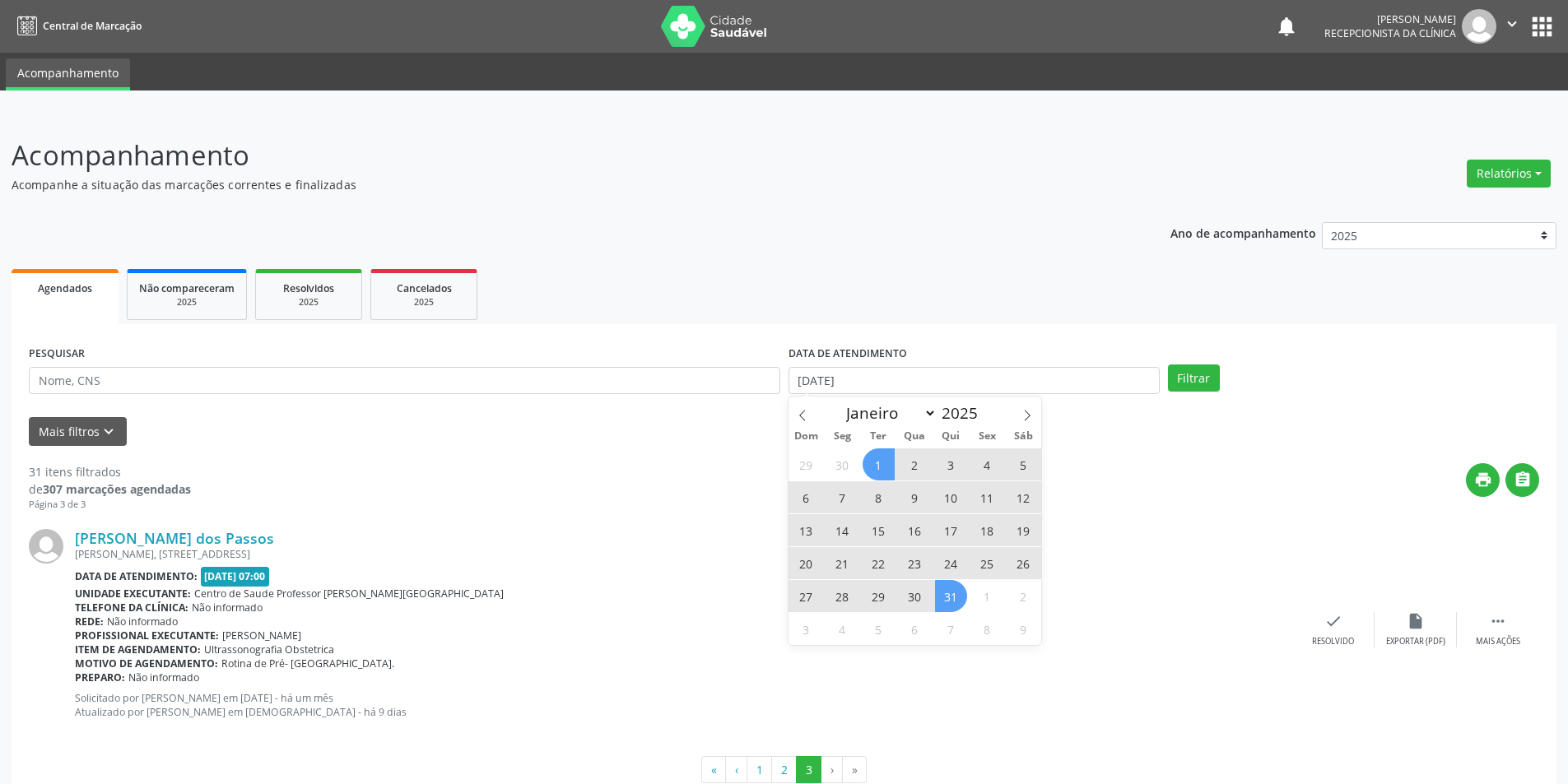
click at [950, 600] on span "31" at bounding box center [951, 596] width 32 height 32
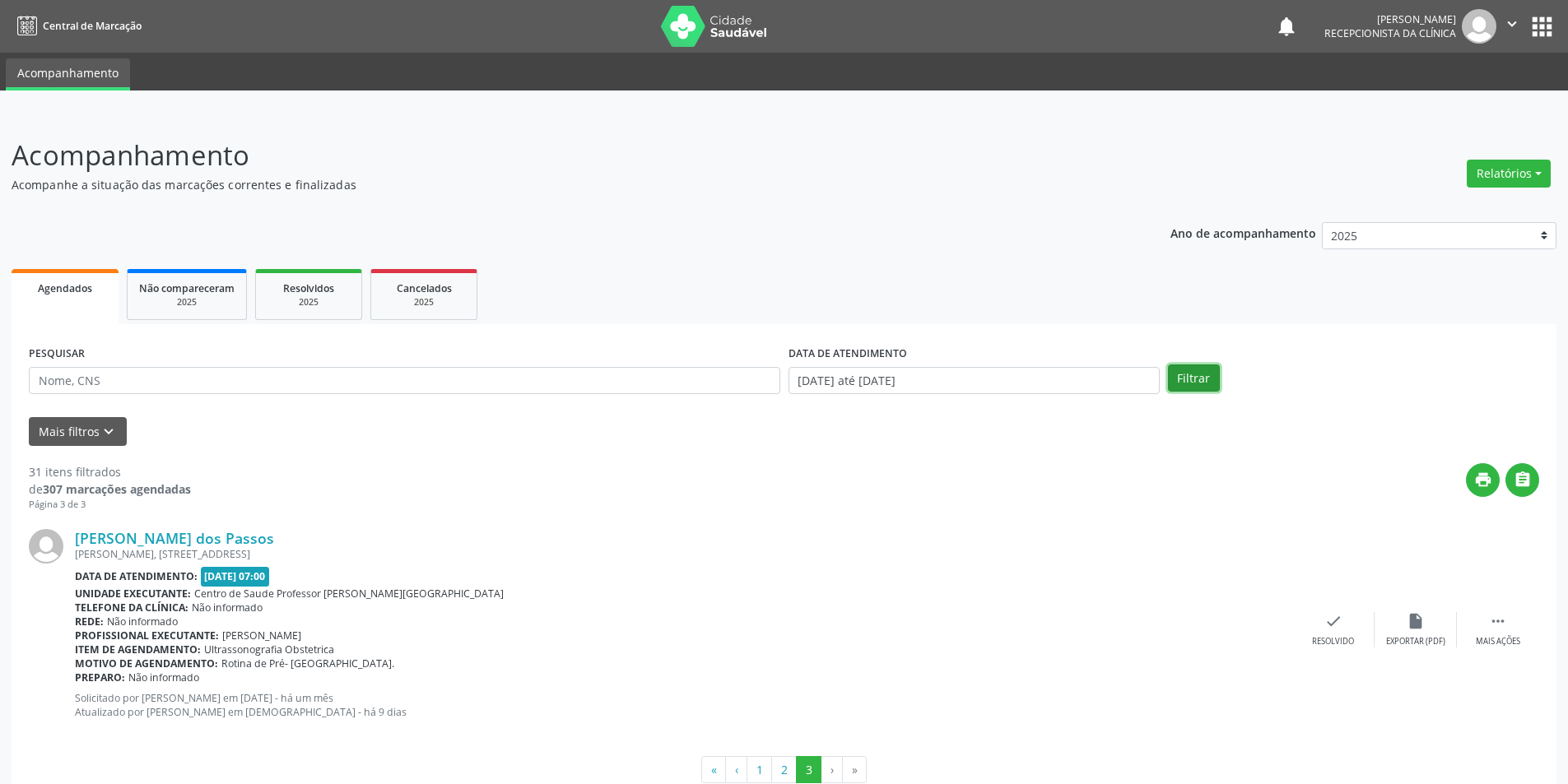
click at [1199, 380] on button "Filtrar" at bounding box center [1194, 379] width 52 height 28
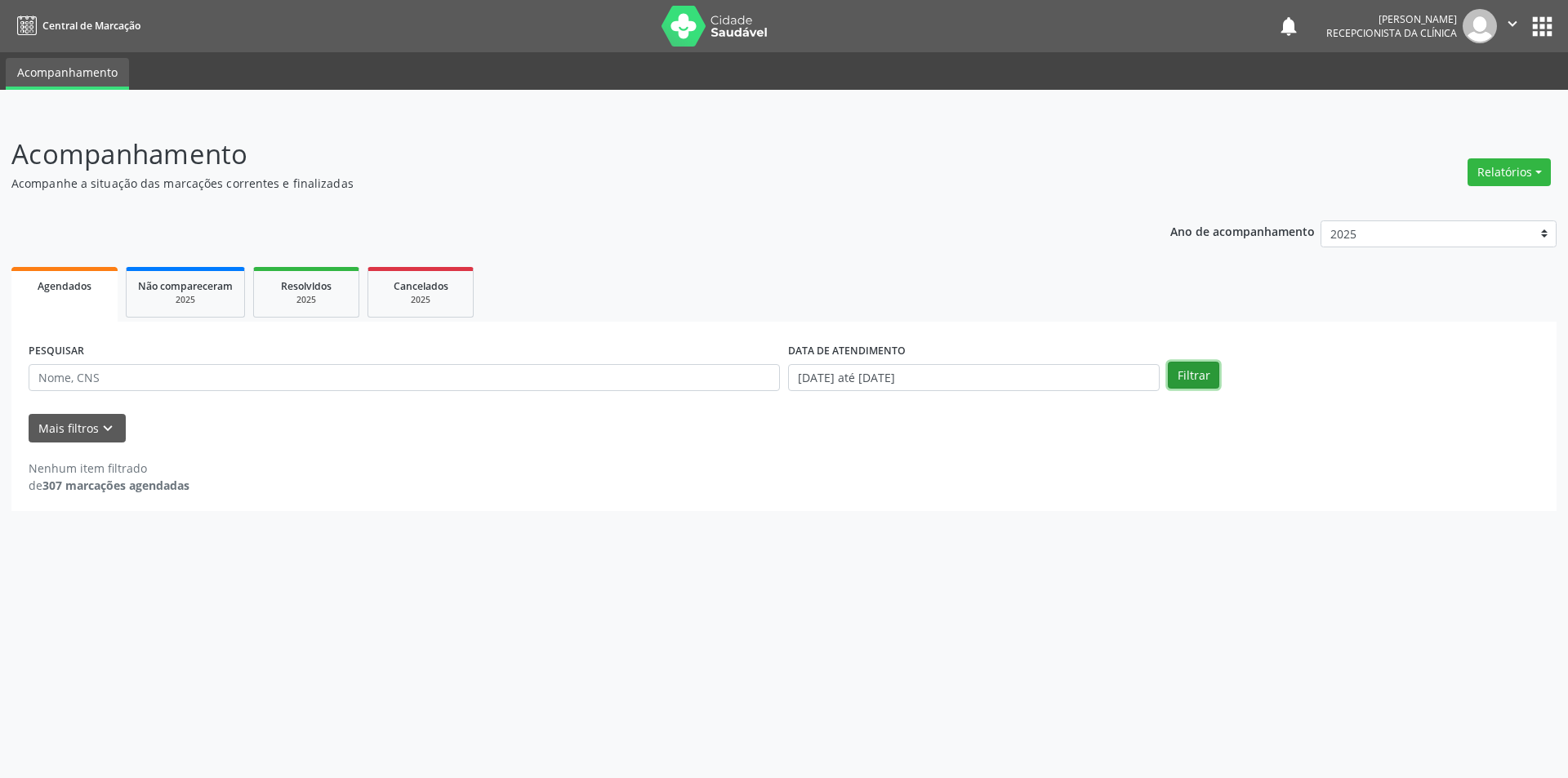
click at [1186, 382] on button "Filtrar" at bounding box center [1193, 376] width 51 height 28
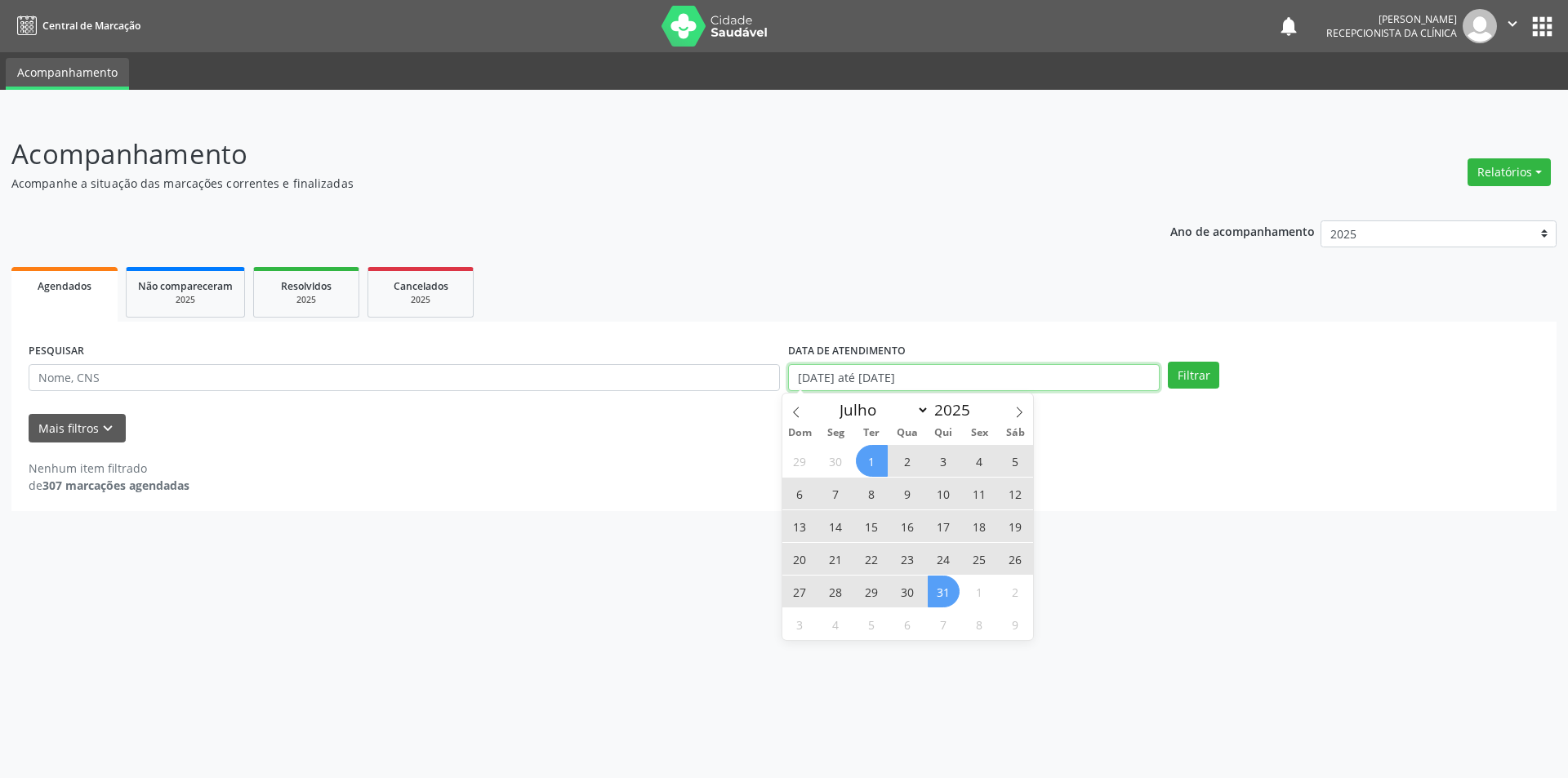
click at [981, 382] on input "[DATE] até [DATE]" at bounding box center [974, 378] width 372 height 28
click at [791, 401] on span at bounding box center [796, 407] width 28 height 28
select select "5"
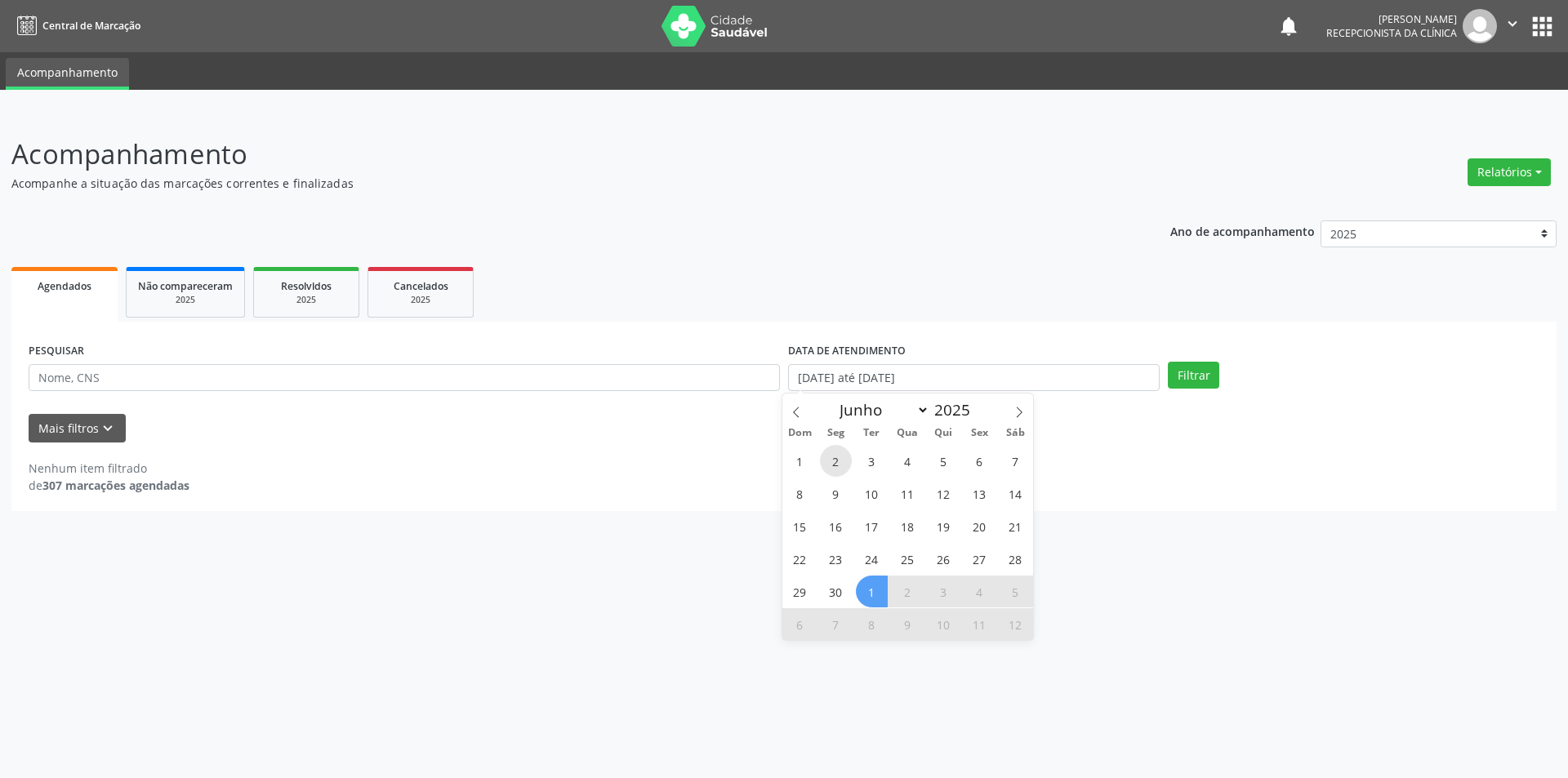
click at [840, 457] on span "2" at bounding box center [835, 461] width 32 height 32
type input "[DATE]"
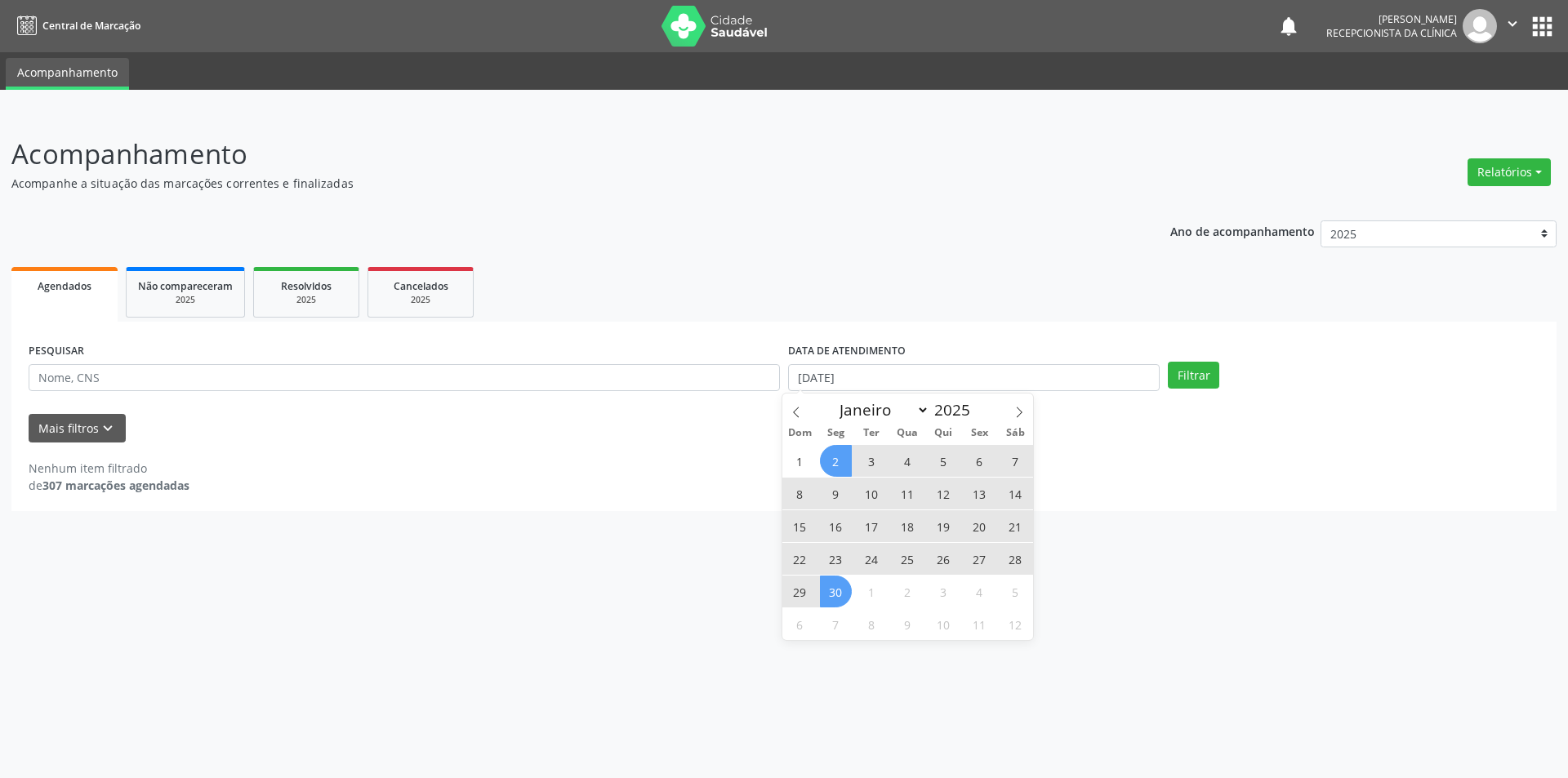
click at [837, 597] on span "30" at bounding box center [835, 591] width 32 height 32
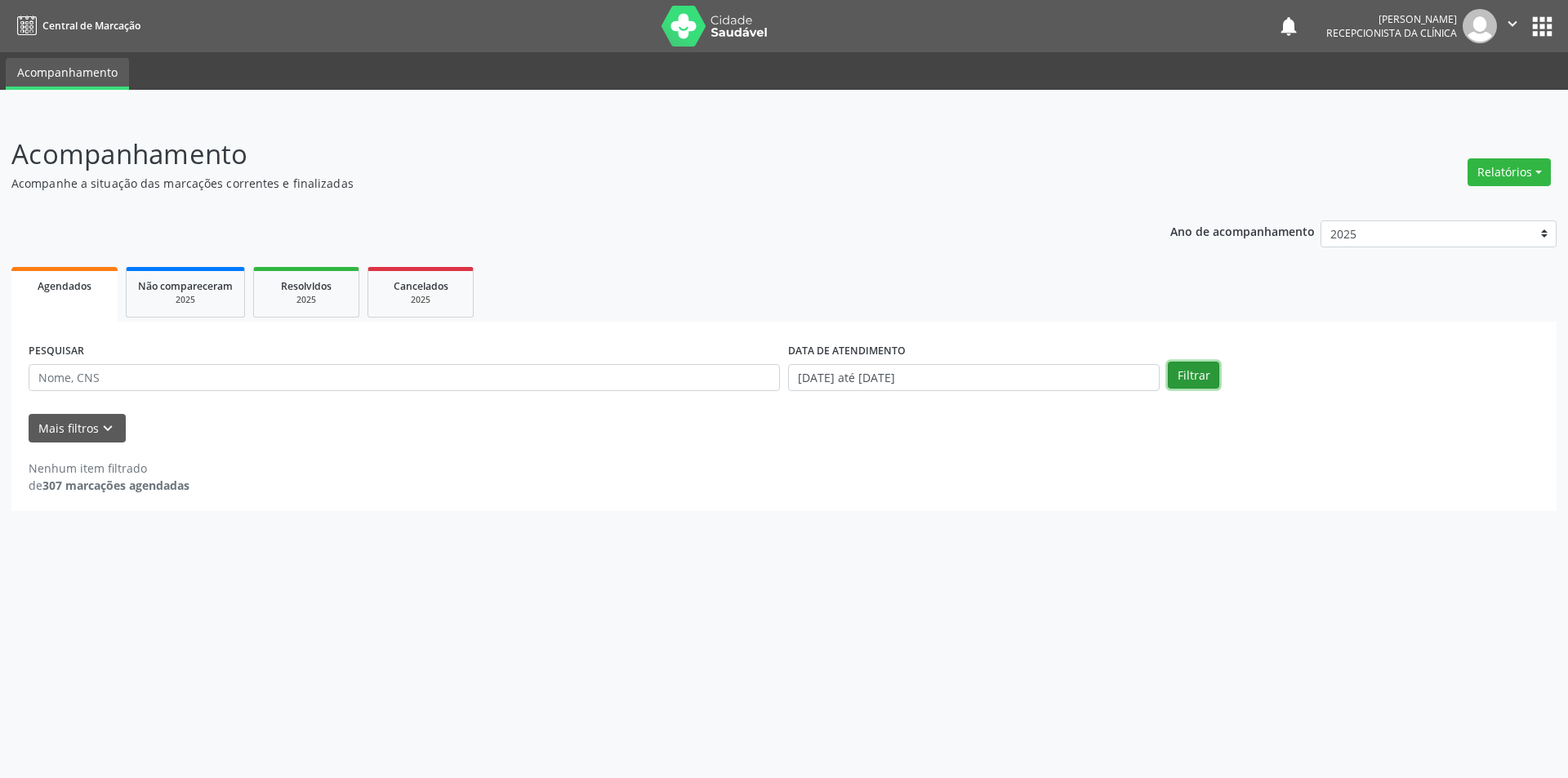
click at [1188, 369] on button "Filtrar" at bounding box center [1193, 376] width 51 height 28
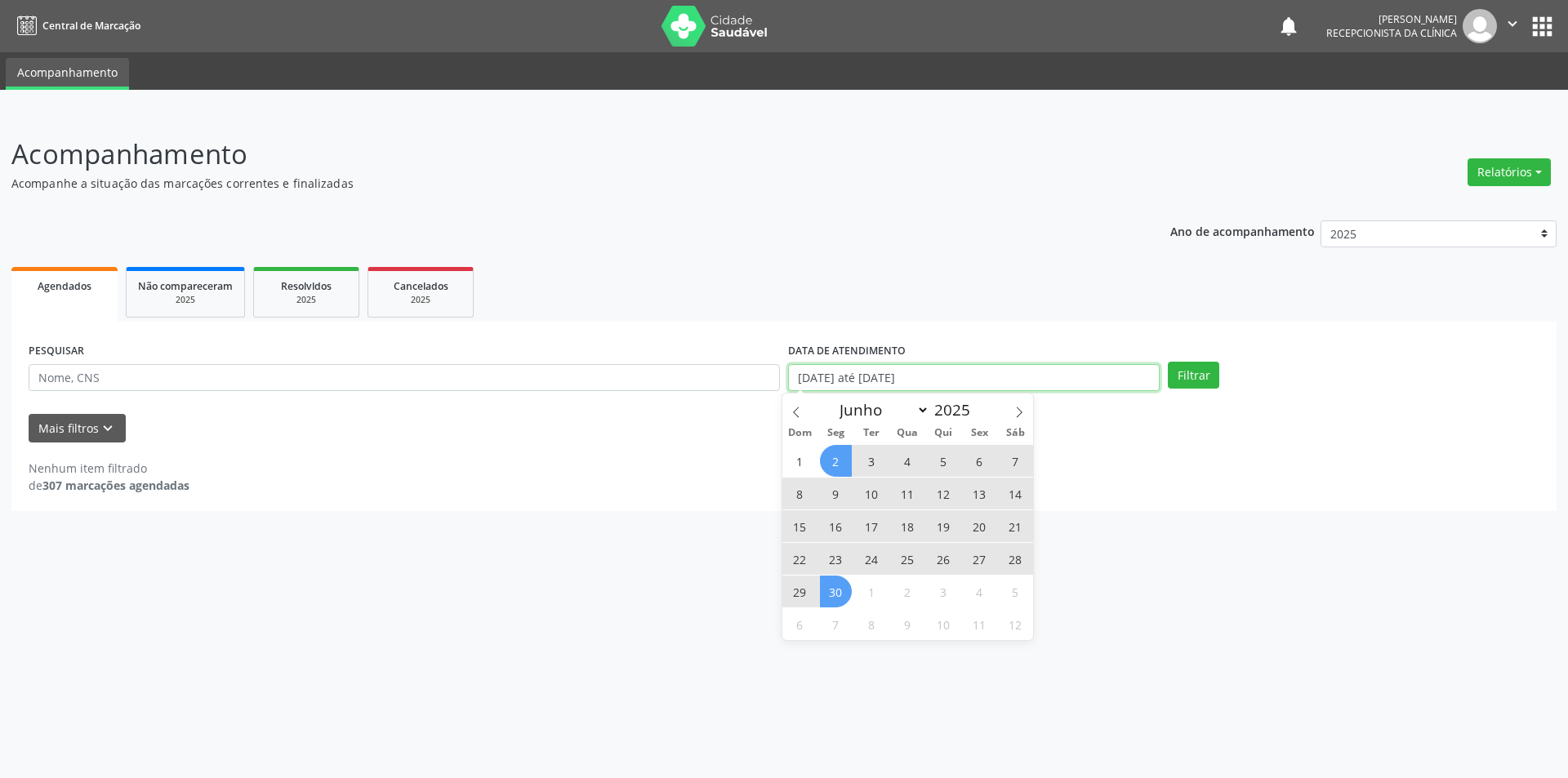
click at [1010, 389] on input "[DATE] até [DATE]" at bounding box center [974, 378] width 372 height 28
click at [801, 407] on icon at bounding box center [796, 412] width 12 height 12
select select "4"
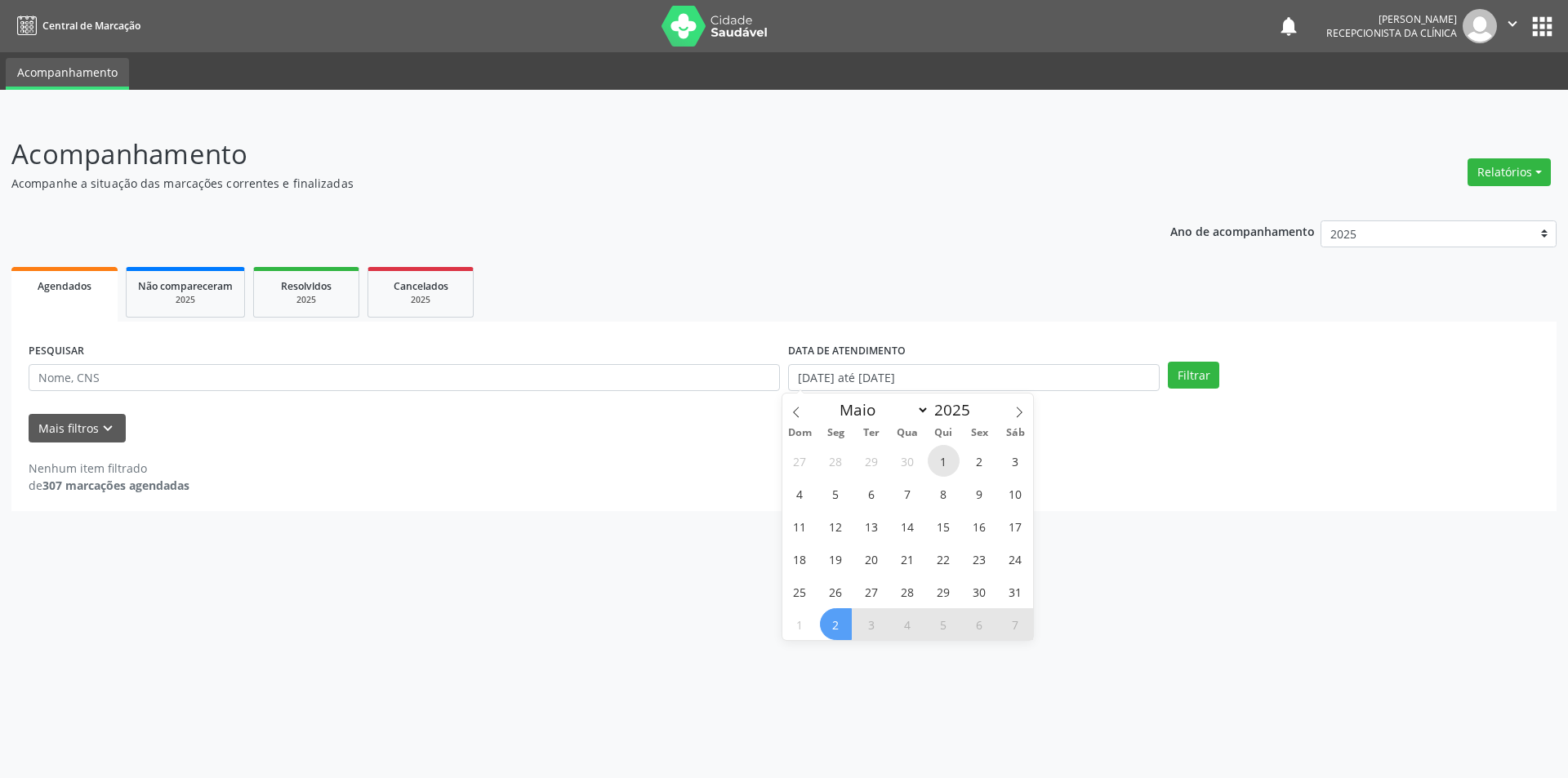
click at [936, 463] on span "1" at bounding box center [943, 461] width 32 height 32
type input "[DATE]"
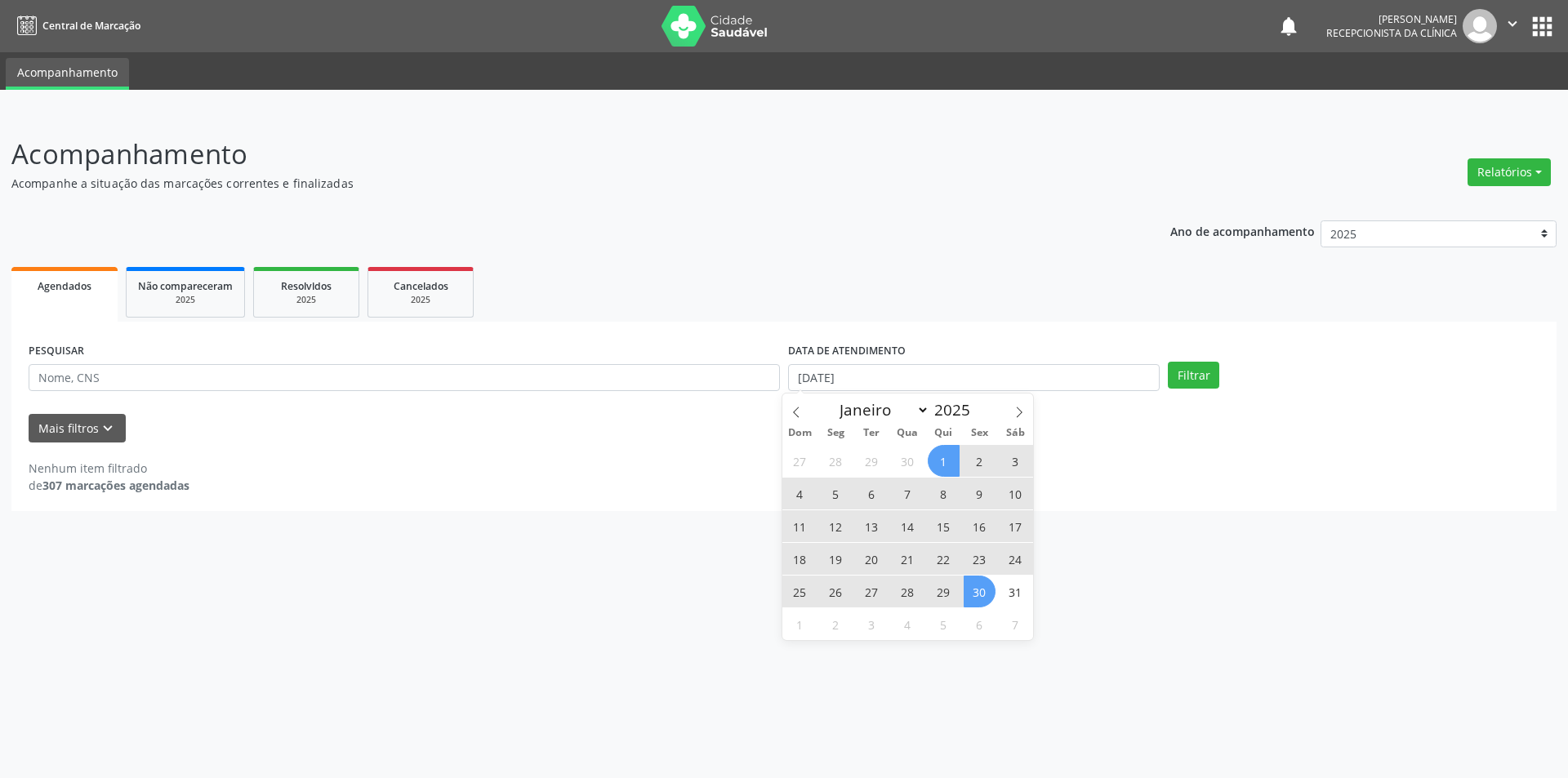
click at [967, 593] on span "30" at bounding box center [979, 591] width 32 height 32
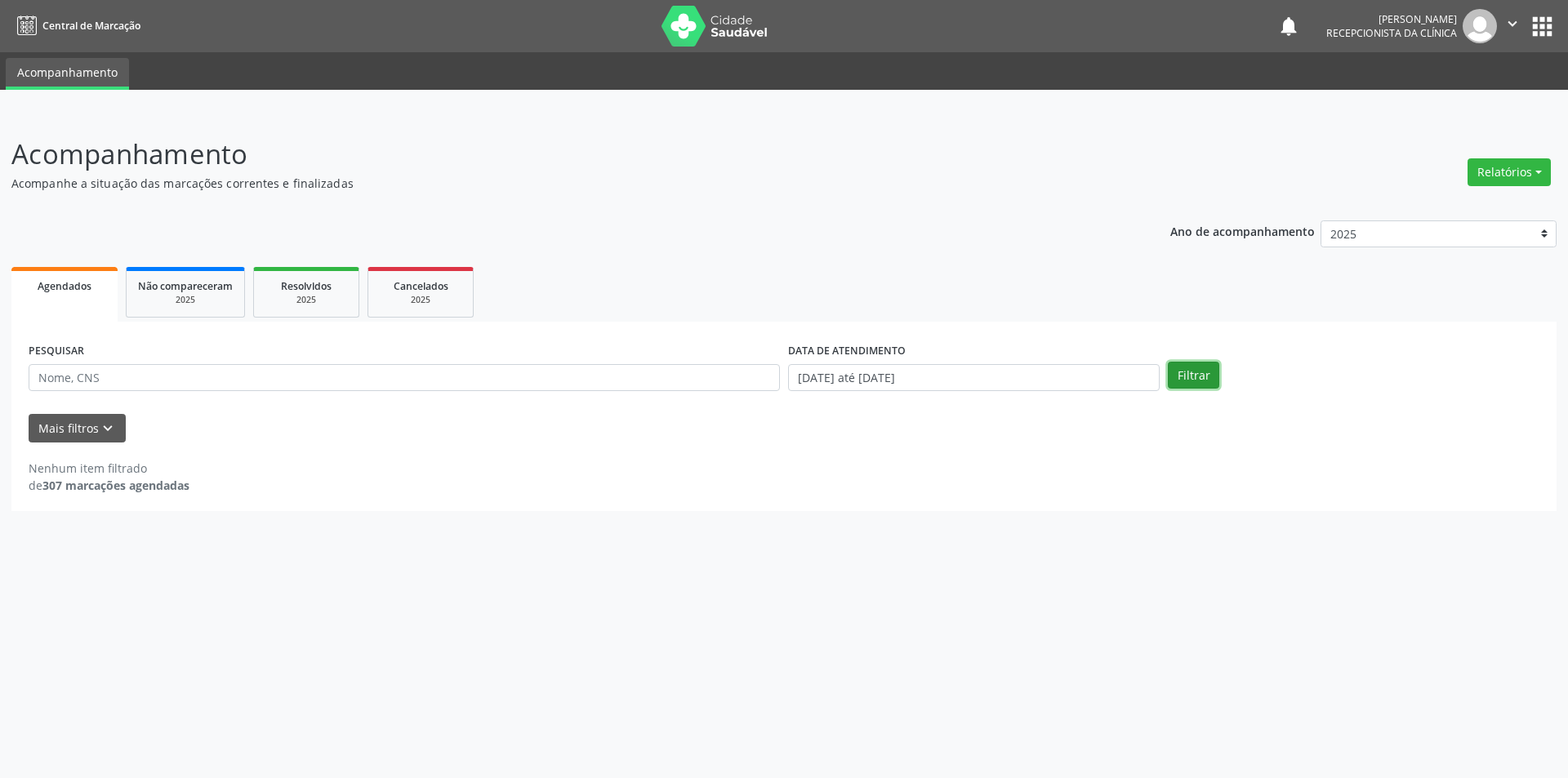
click at [1212, 374] on button "Filtrar" at bounding box center [1193, 376] width 51 height 28
